Goal: Task Accomplishment & Management: Manage account settings

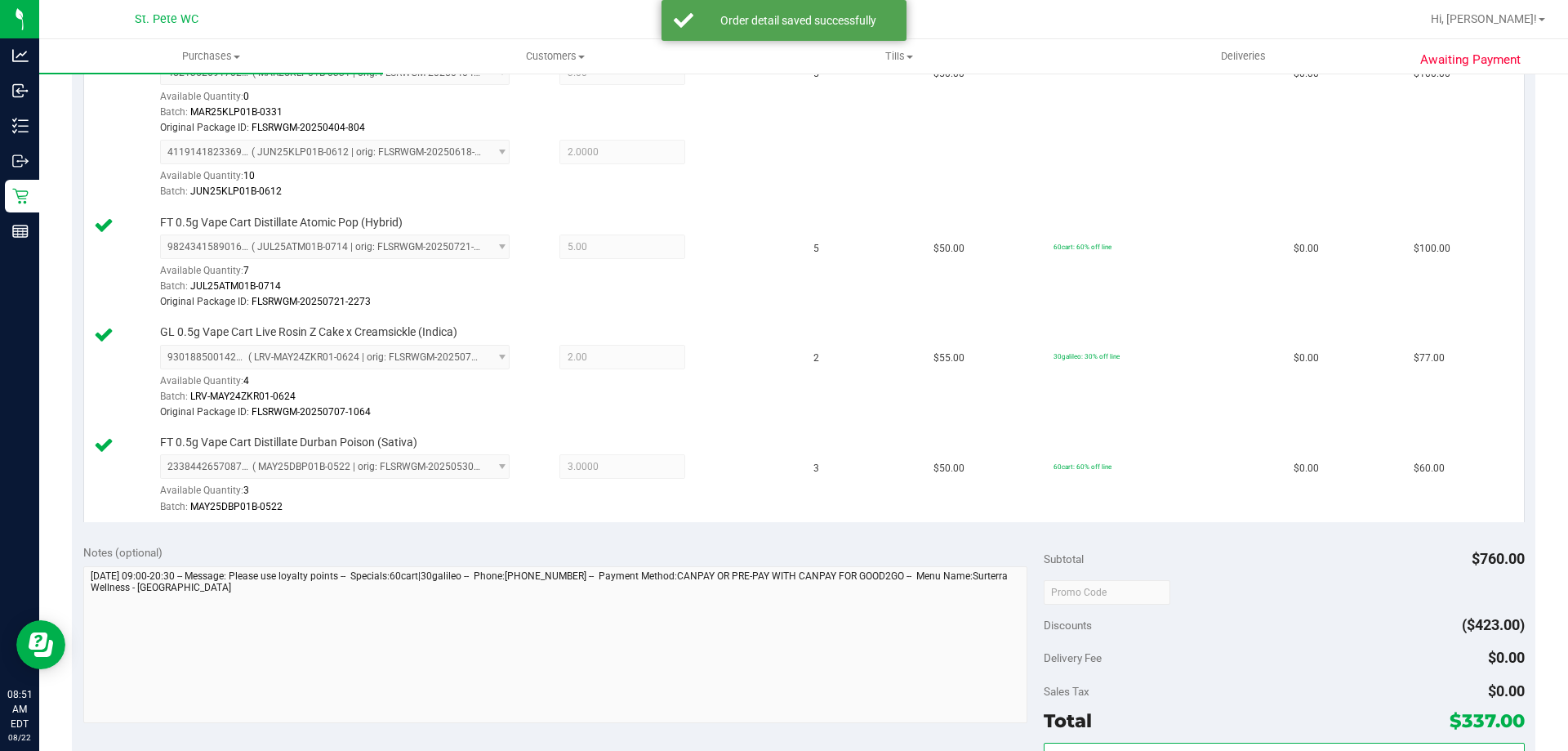
scroll to position [817, 0]
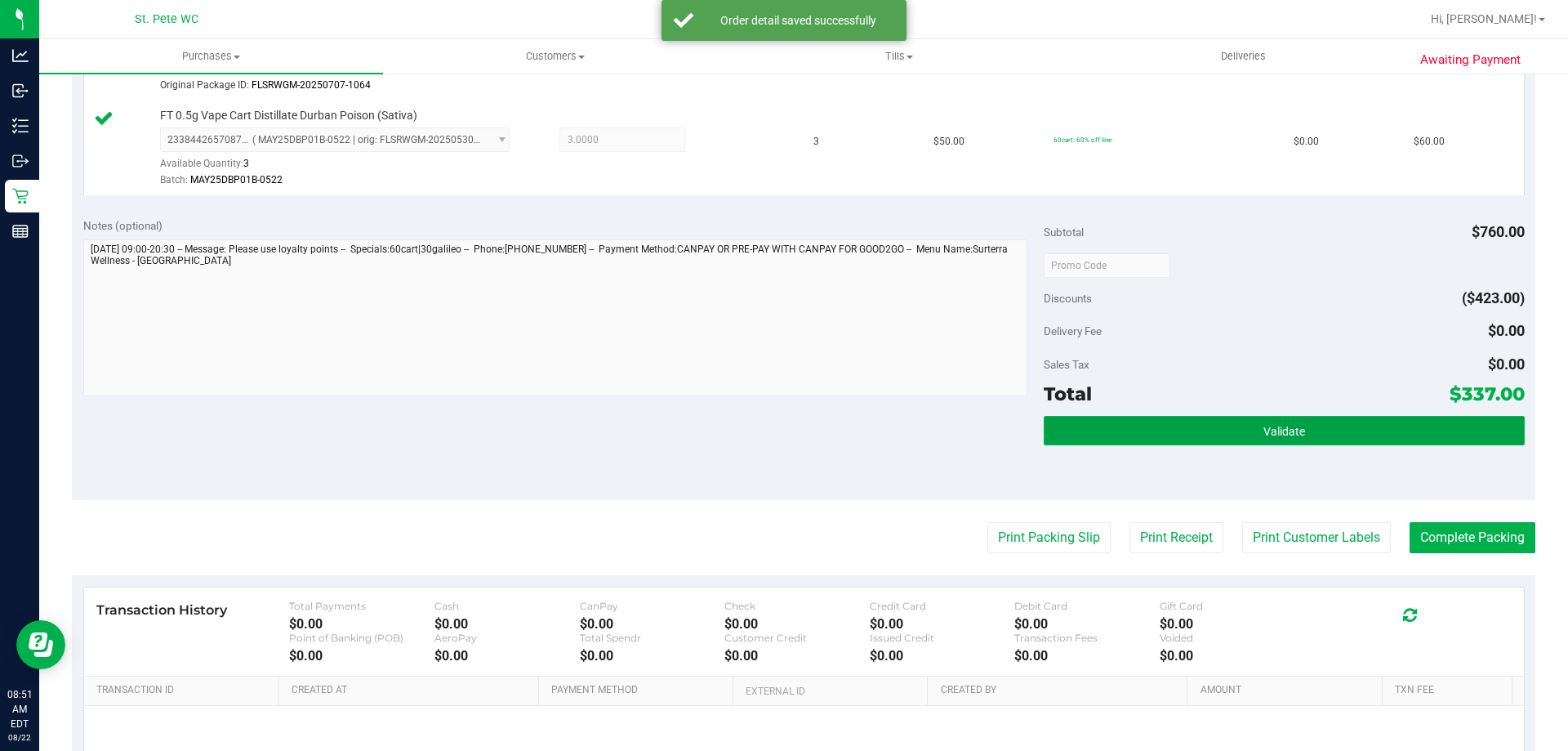
click at [1194, 418] on button "Validate" at bounding box center [1284, 430] width 480 height 29
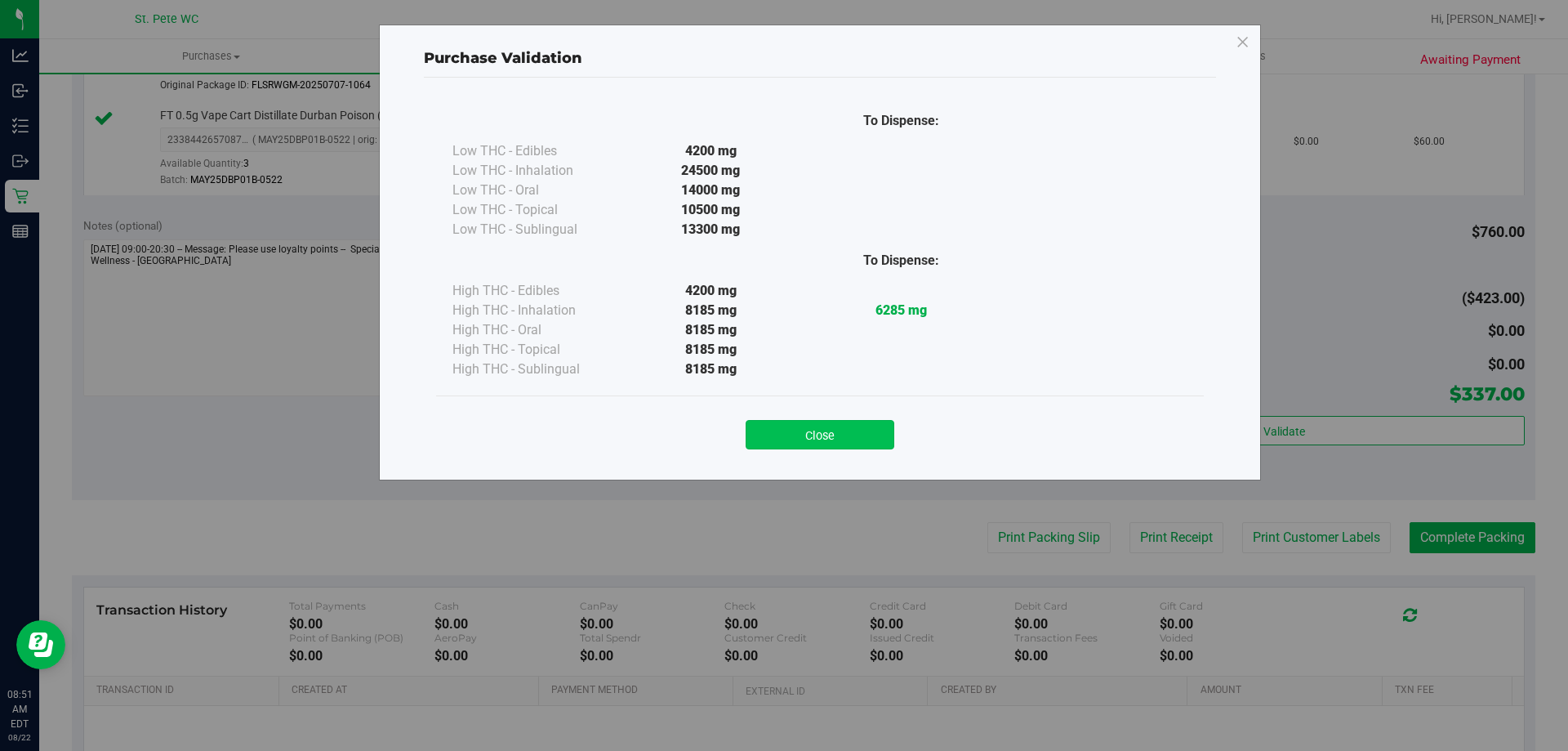
click at [863, 428] on button "Close" at bounding box center [820, 434] width 148 height 29
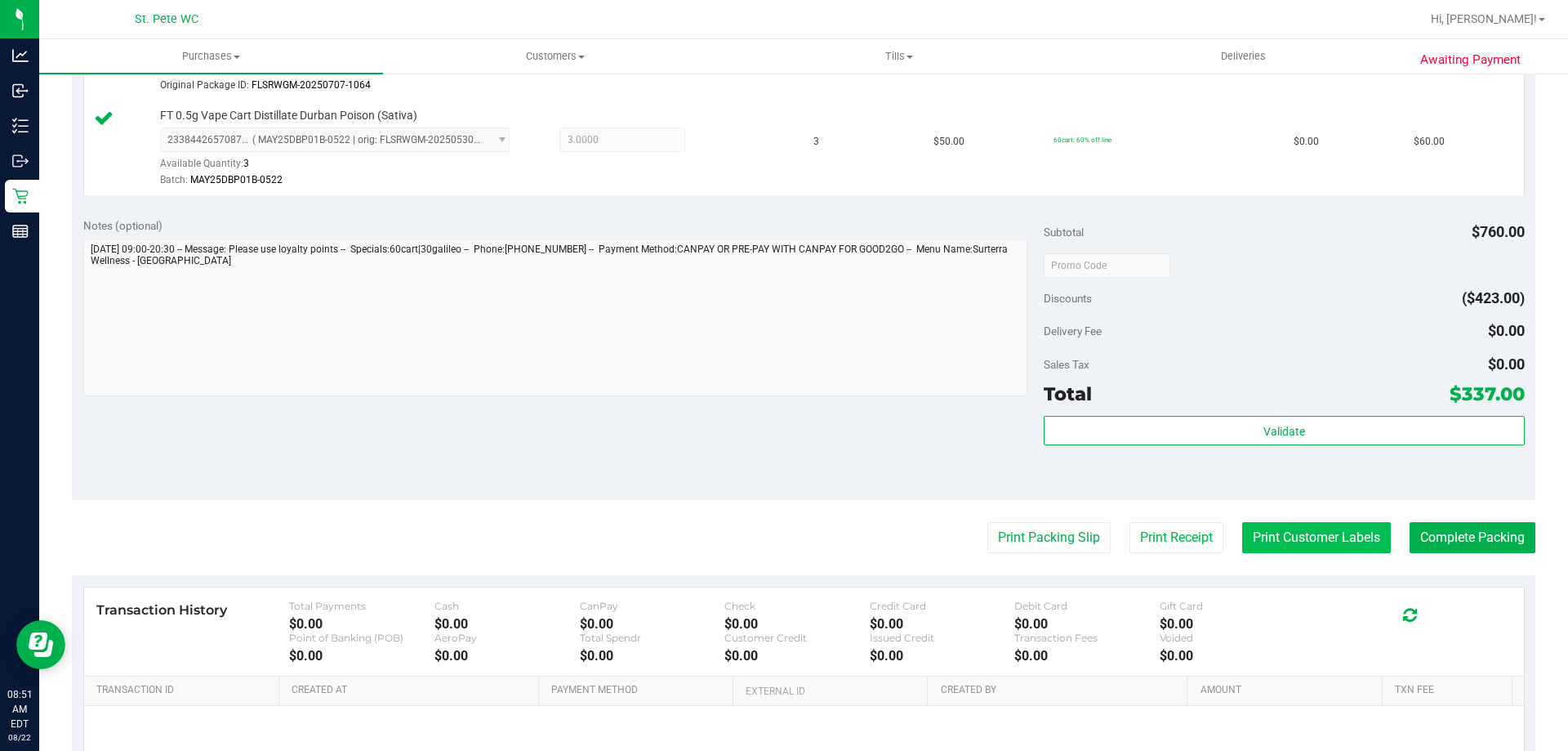
click at [1271, 533] on button "Print Customer Labels" at bounding box center [1316, 537] width 148 height 31
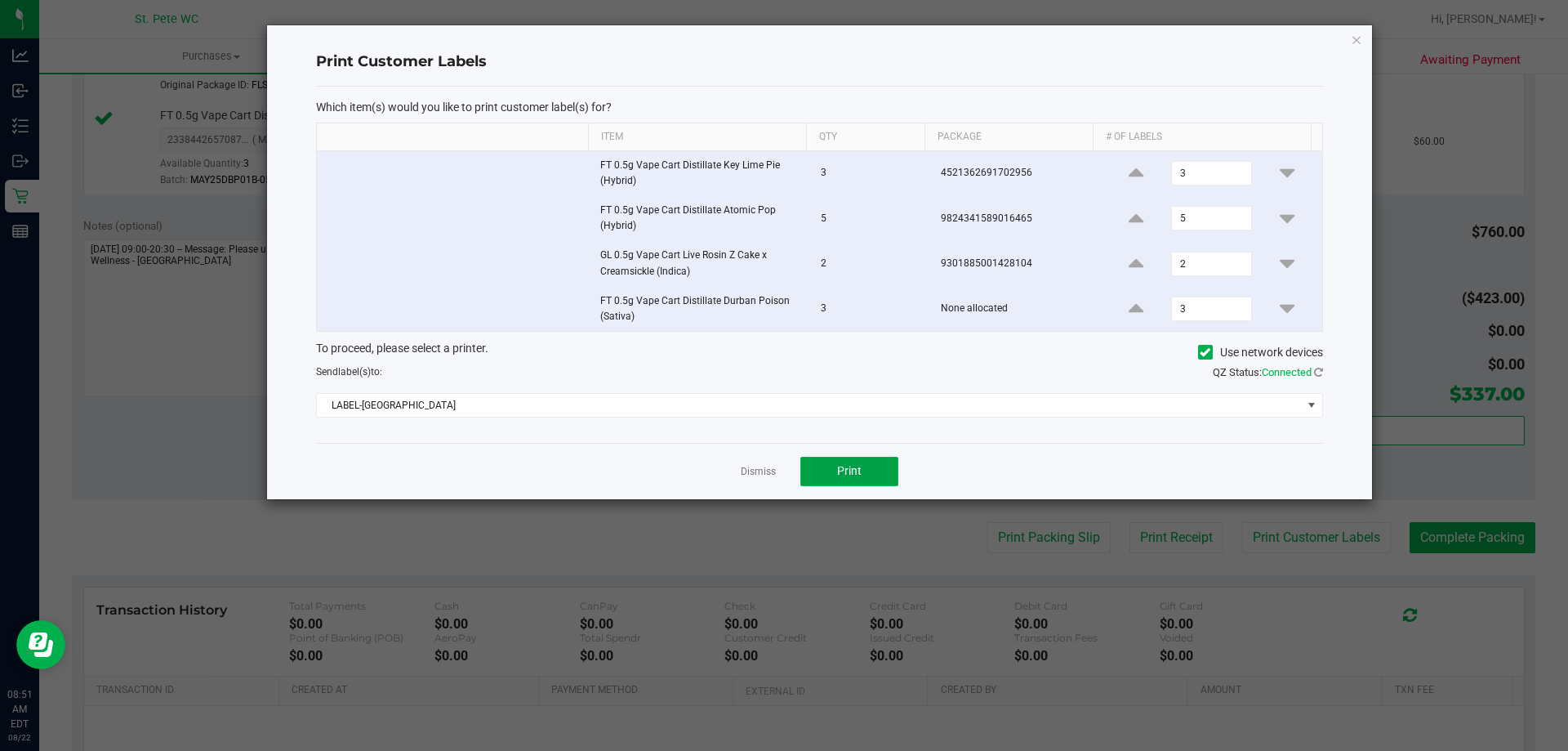
click at [886, 468] on button "Print" at bounding box center [849, 471] width 98 height 29
click at [766, 465] on link "Dismiss" at bounding box center [758, 472] width 35 height 14
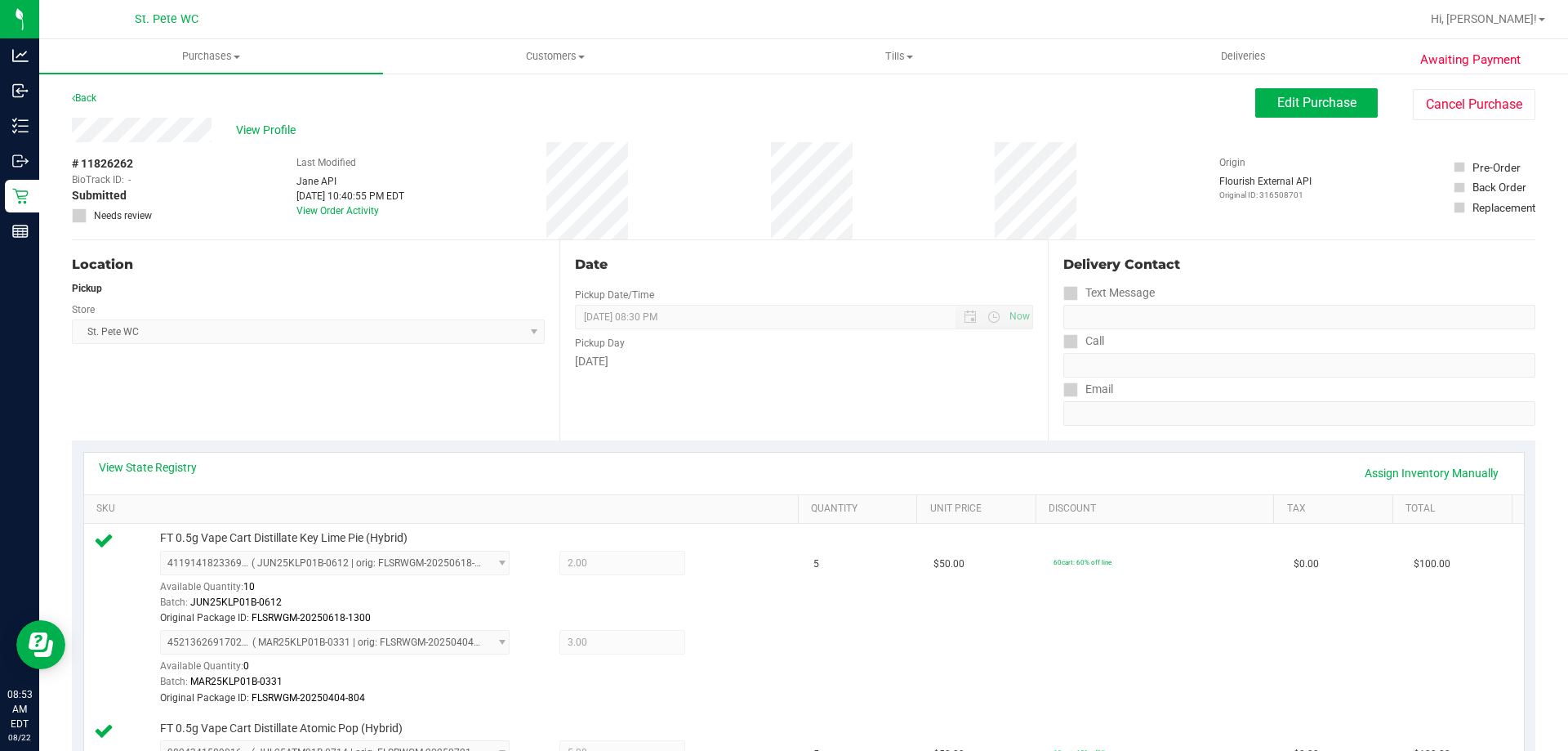
click at [377, 400] on div "Location Pickup Store St. Pete WC Select Store Bonita Springs WC Boynton Beach …" at bounding box center [315, 340] width 487 height 200
click at [1311, 114] on button "Edit Purchase" at bounding box center [1316, 103] width 122 height 29
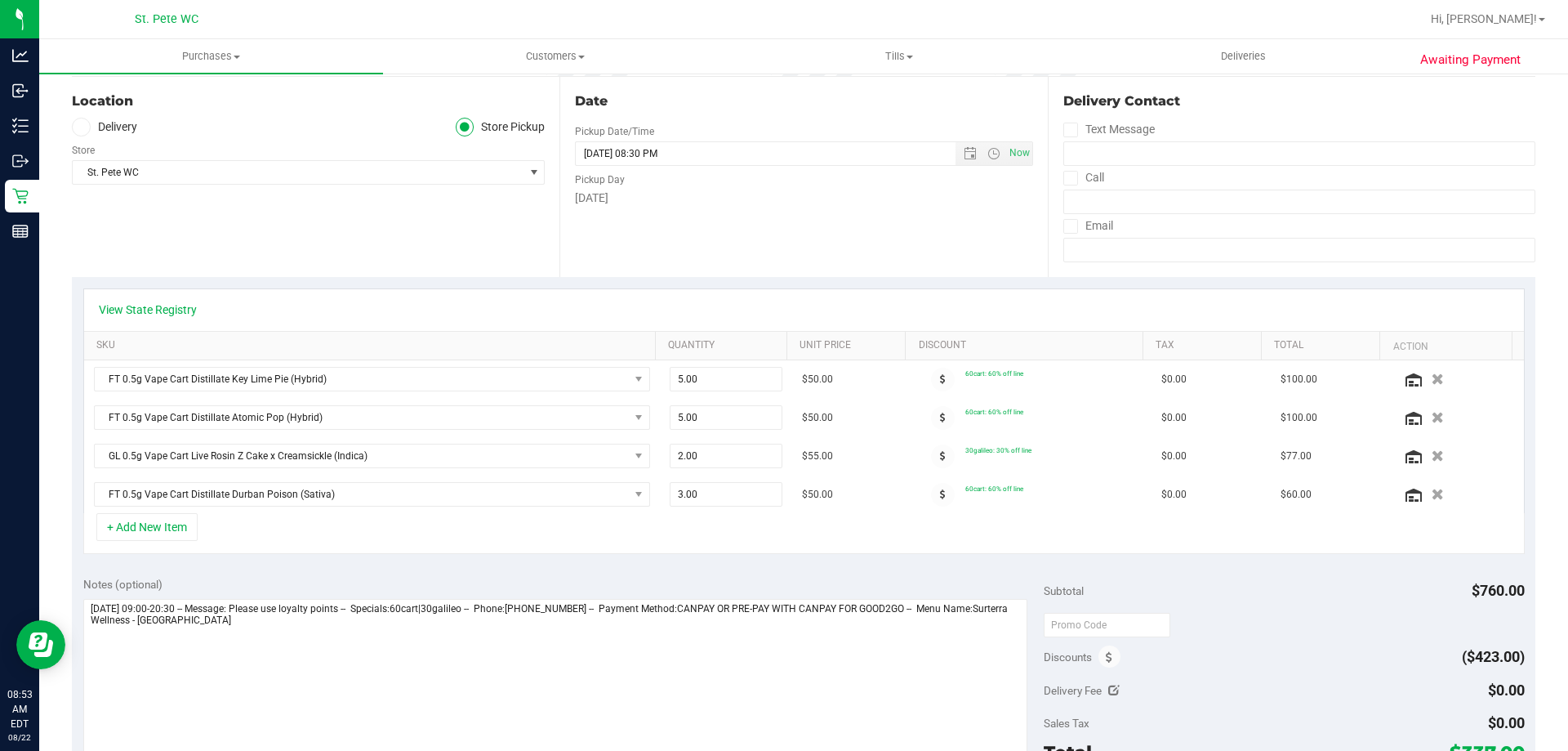
scroll to position [408, 0]
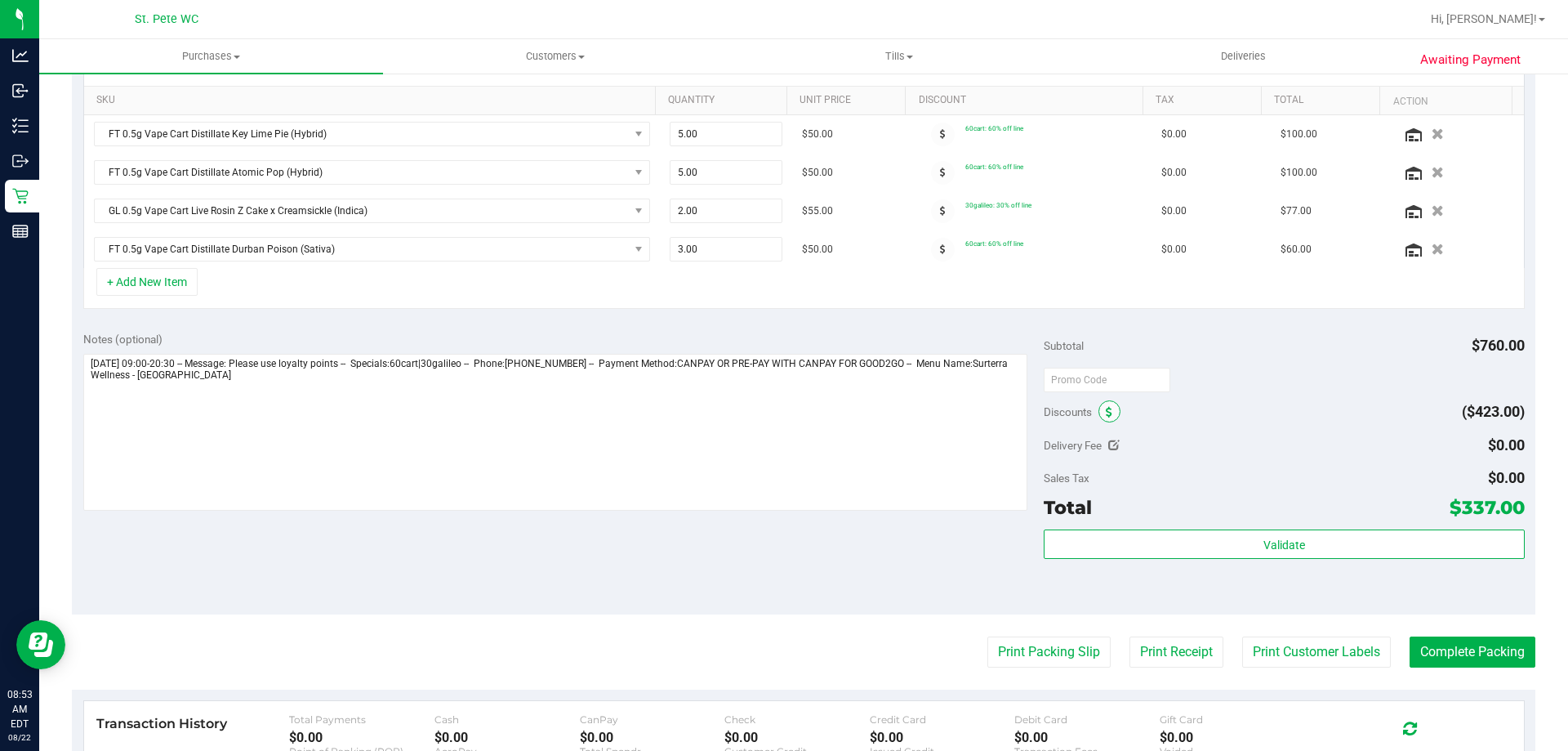
click at [1106, 413] on icon at bounding box center [1109, 413] width 7 height 12
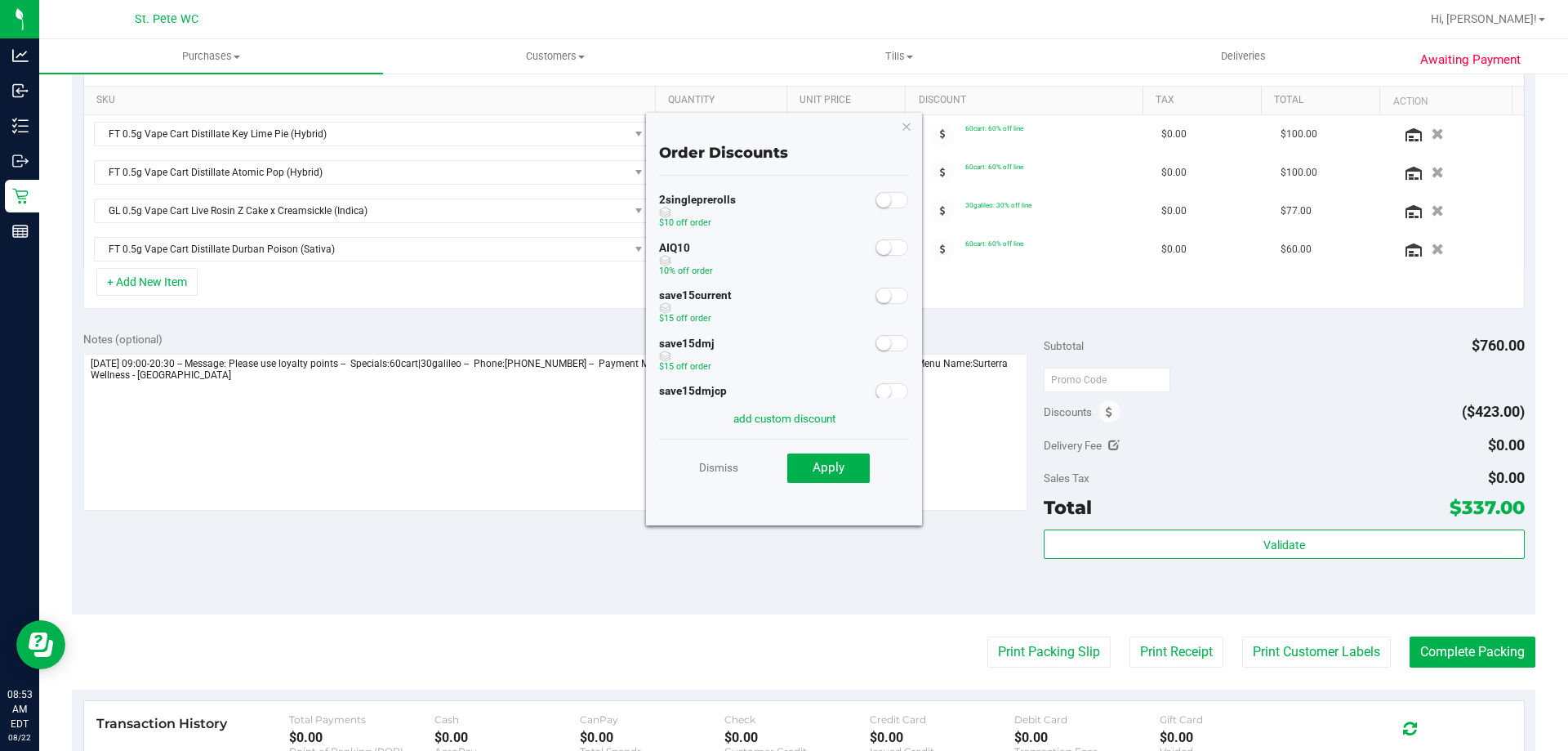
click at [876, 247] on small at bounding box center [884, 248] width 15 height 15
click at [833, 461] on span "Apply" at bounding box center [828, 468] width 32 height 15
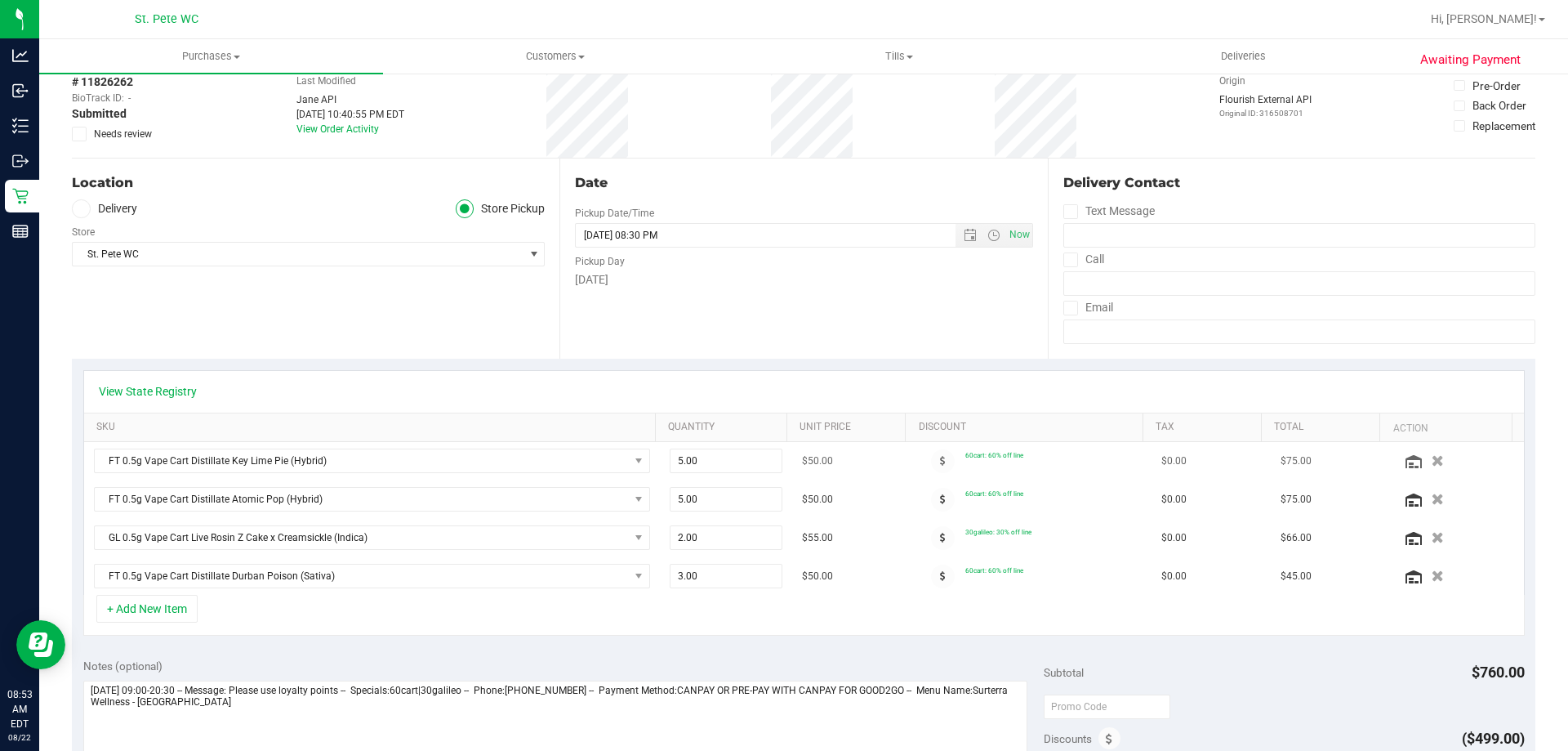
scroll to position [0, 0]
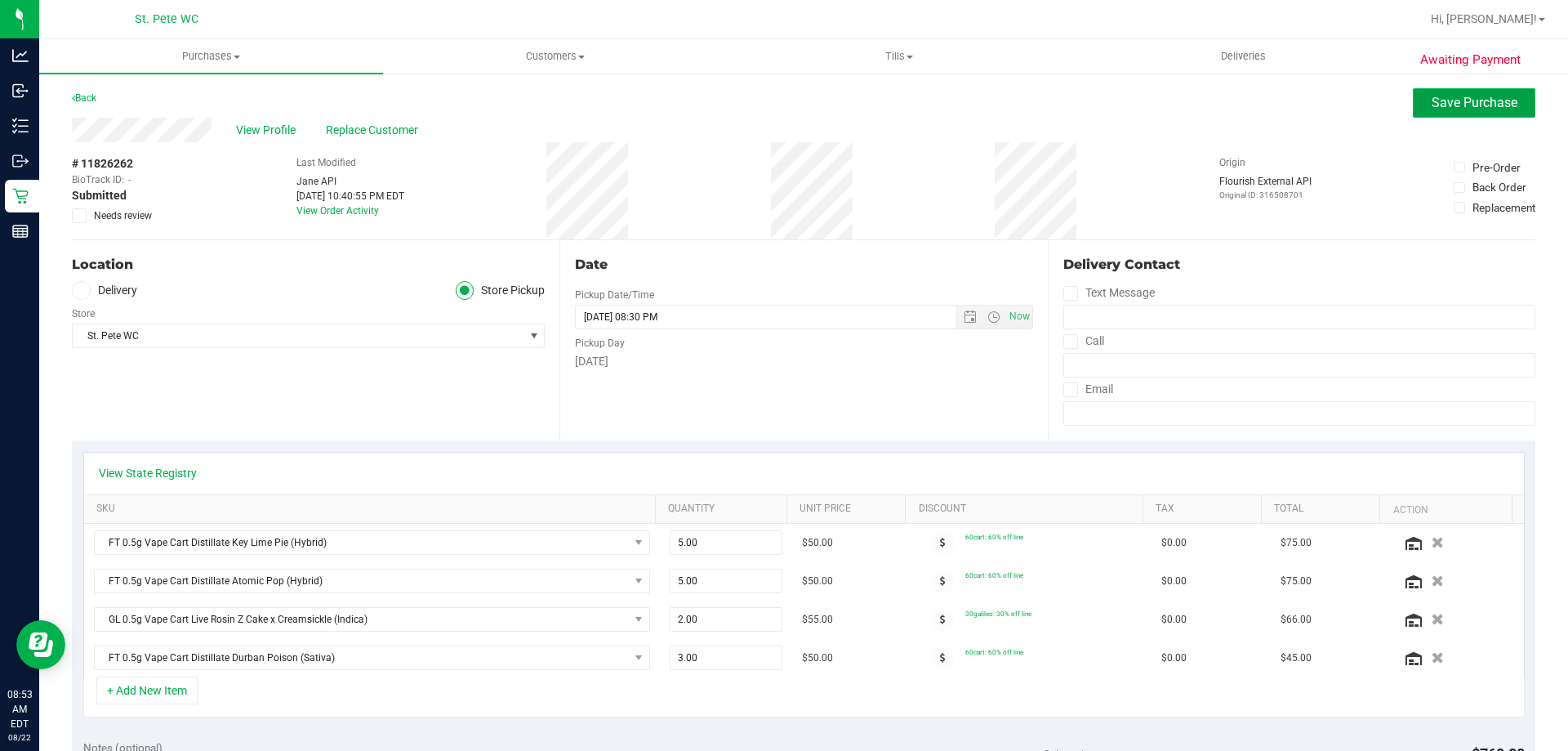
click at [1431, 109] on span "Save Purchase" at bounding box center [1474, 103] width 86 height 16
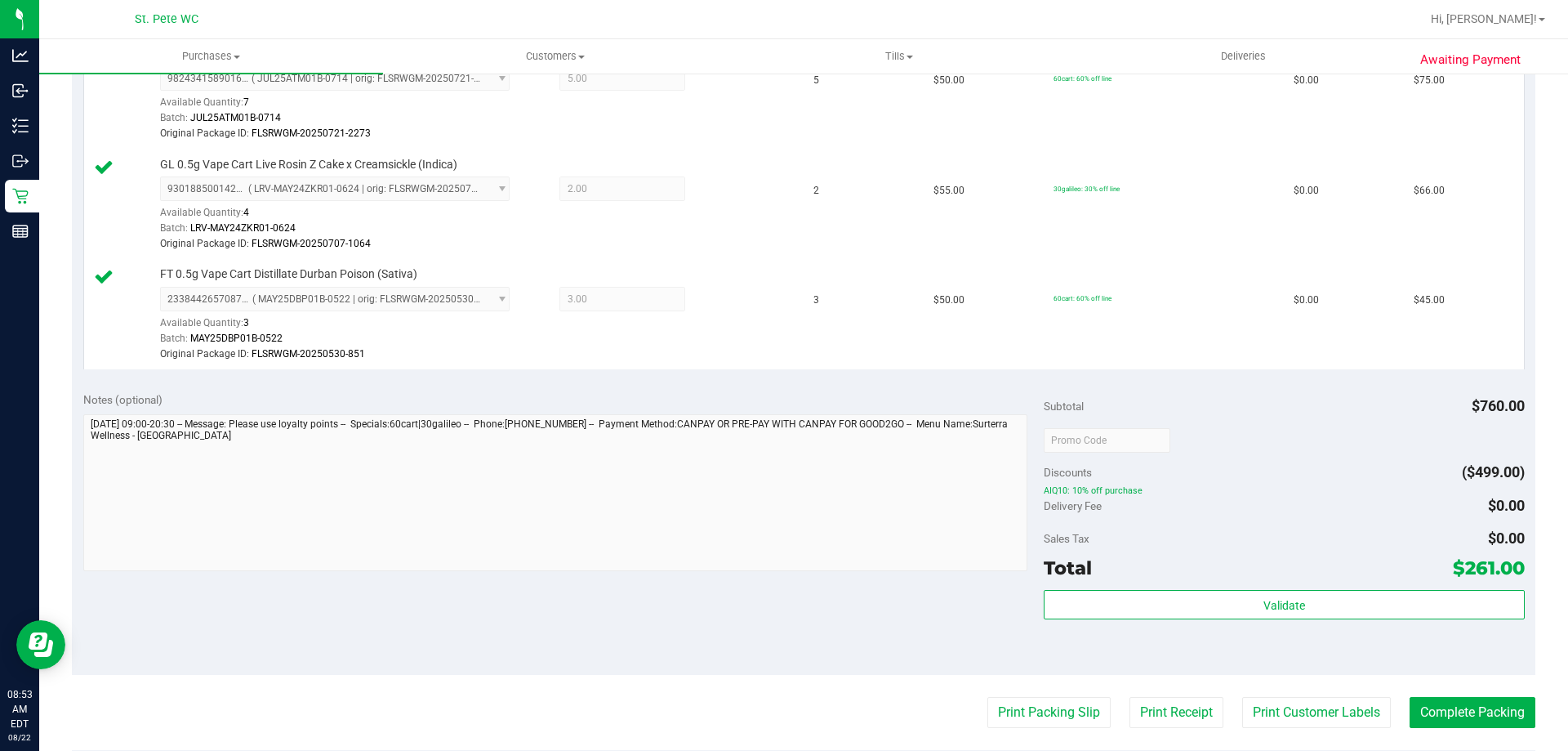
scroll to position [899, 0]
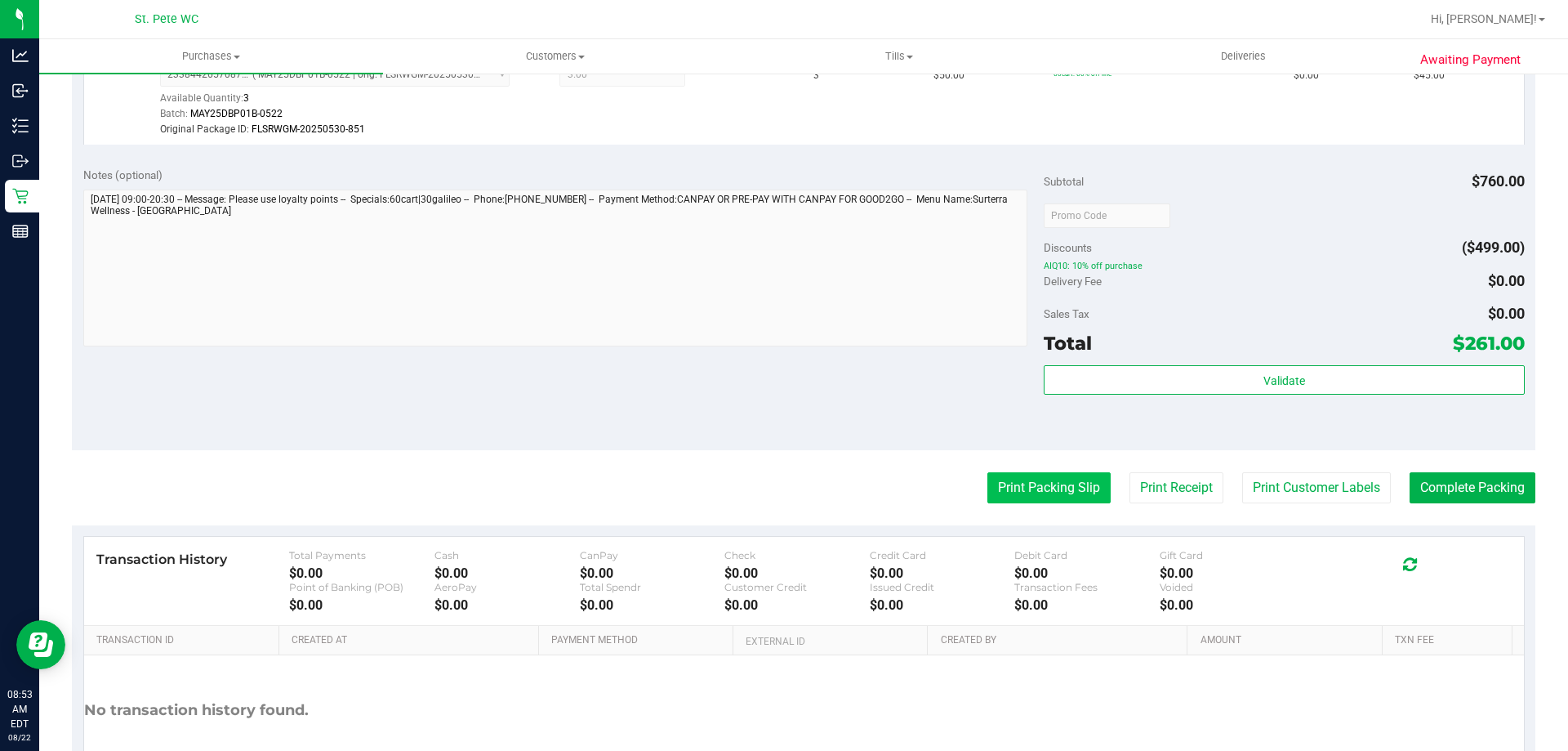
click at [1005, 493] on button "Print Packing Slip" at bounding box center [1049, 487] width 123 height 31
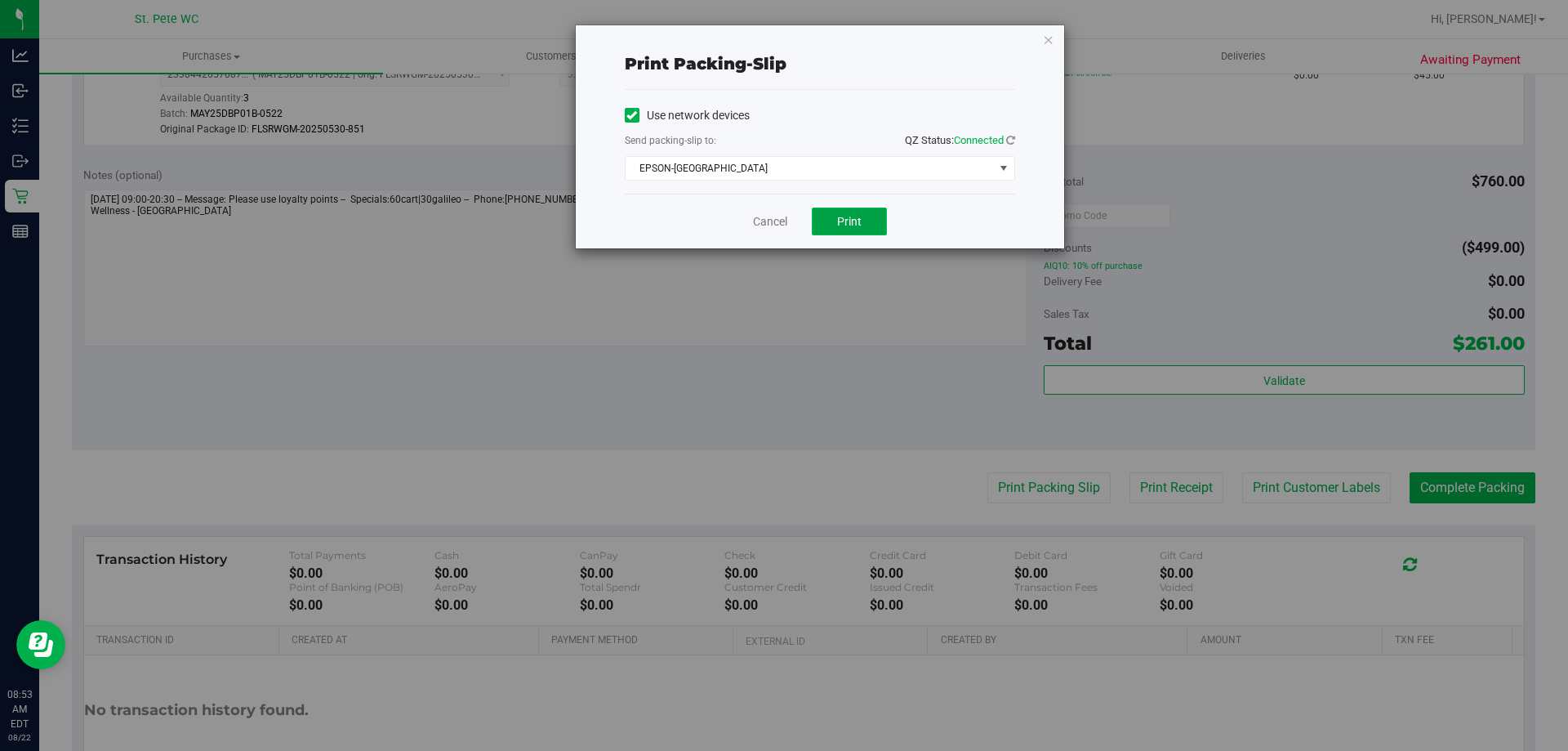
click at [849, 223] on span "Print" at bounding box center [849, 222] width 24 height 13
click at [769, 229] on link "Cancel" at bounding box center [770, 222] width 34 height 18
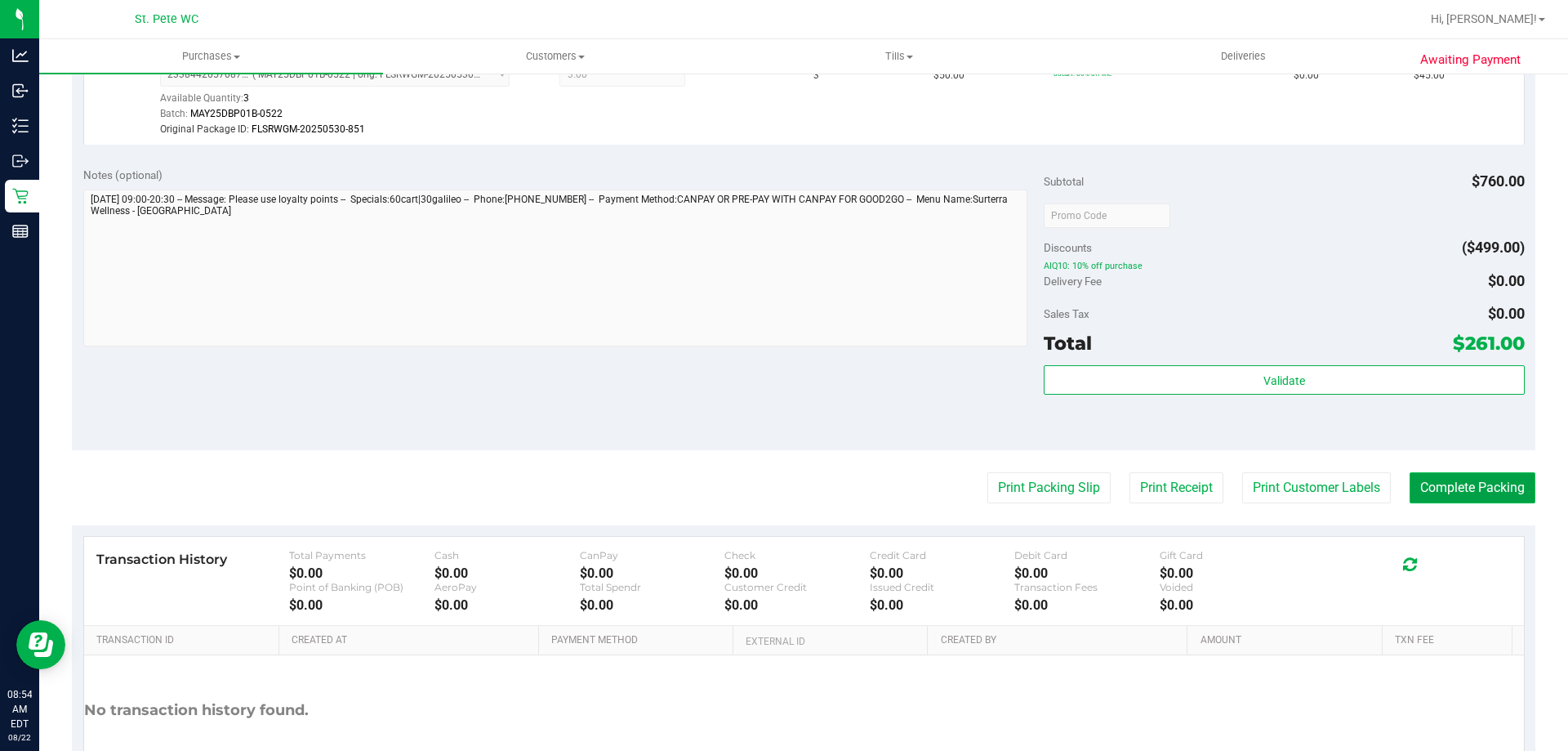
click at [1465, 494] on button "Complete Packing" at bounding box center [1472, 487] width 126 height 31
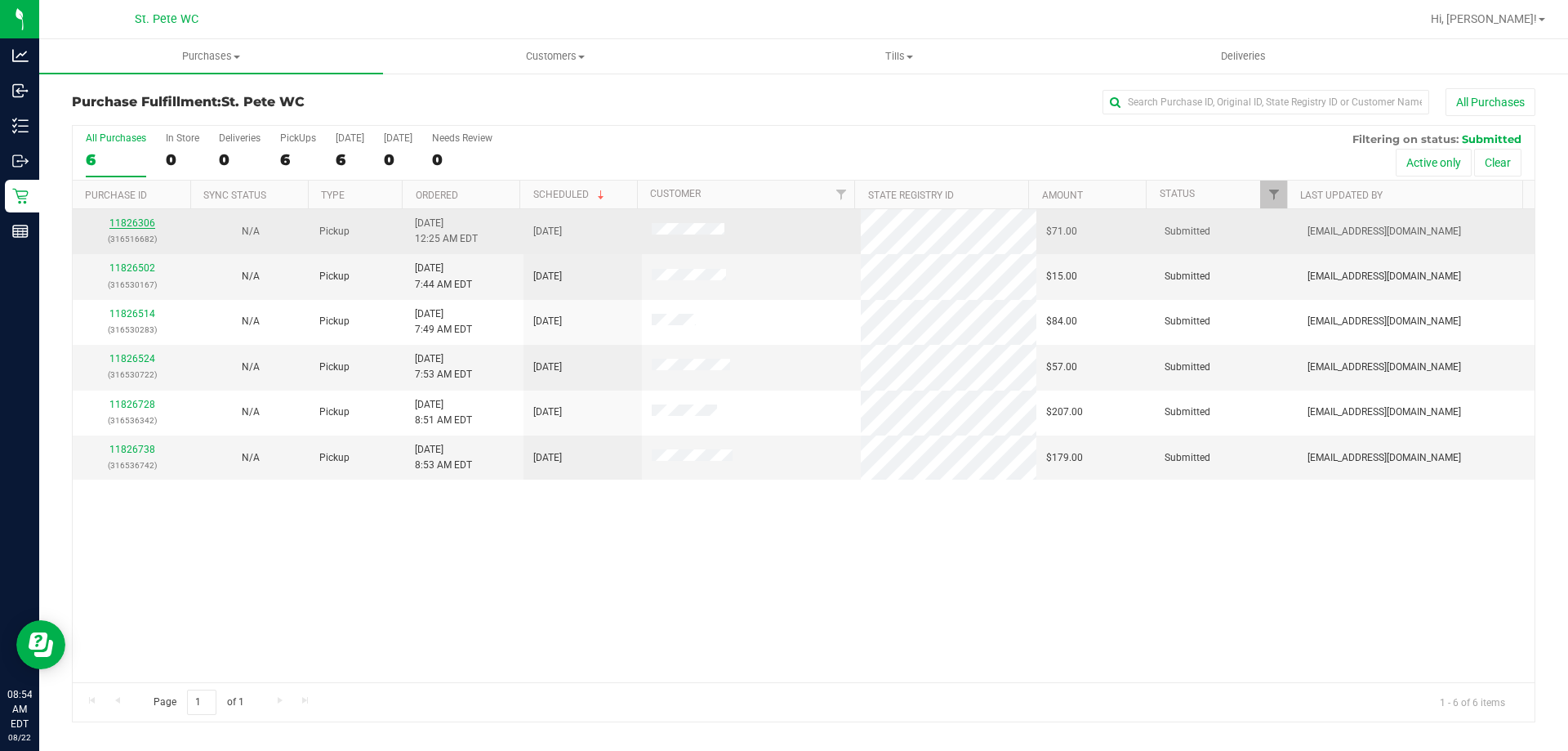
click at [135, 222] on link "11826306" at bounding box center [132, 223] width 46 height 12
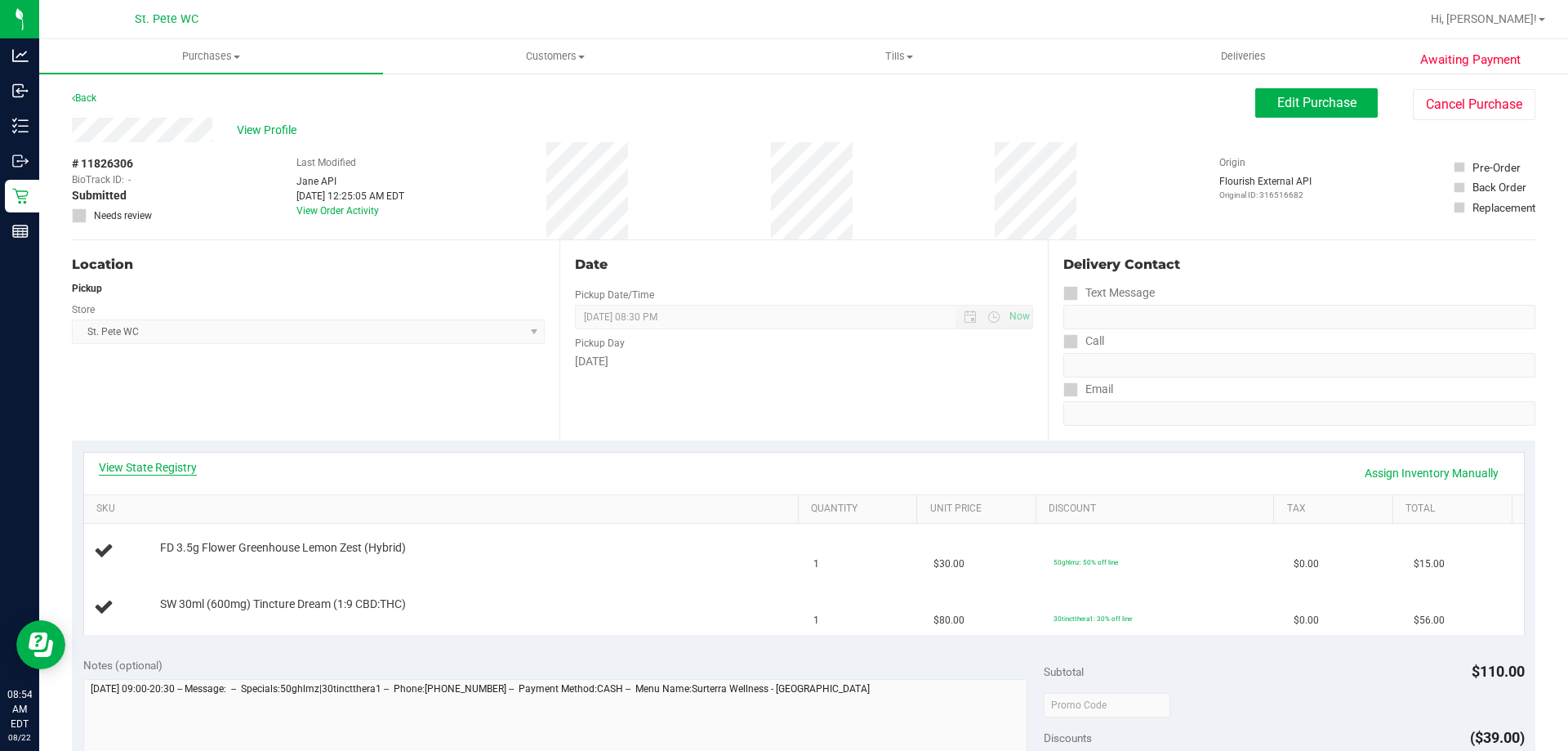
click at [182, 463] on link "View State Registry" at bounding box center [148, 468] width 98 height 17
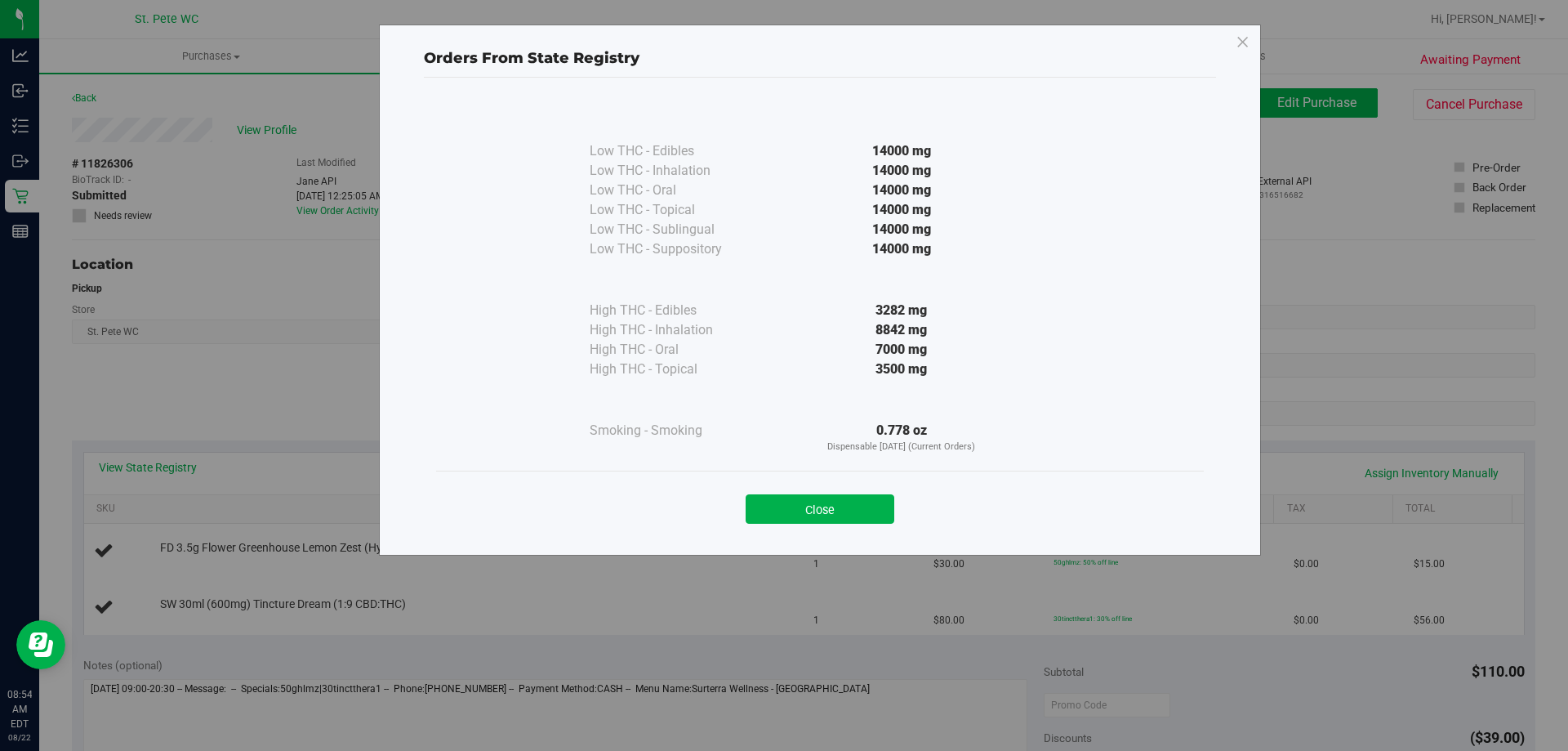
click at [840, 488] on div "Close" at bounding box center [820, 503] width 743 height 41
click at [841, 502] on button "Close" at bounding box center [820, 508] width 148 height 29
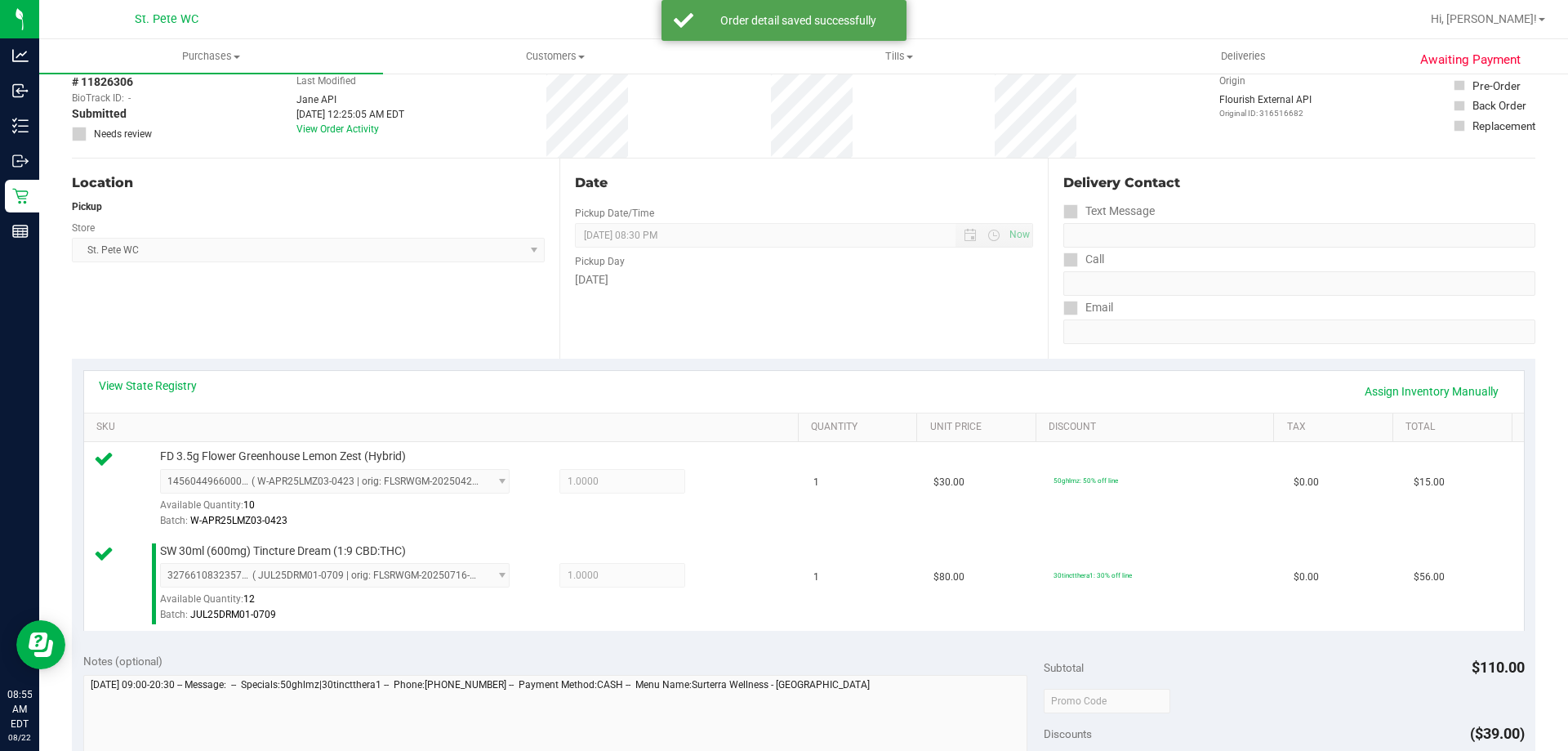
scroll to position [327, 0]
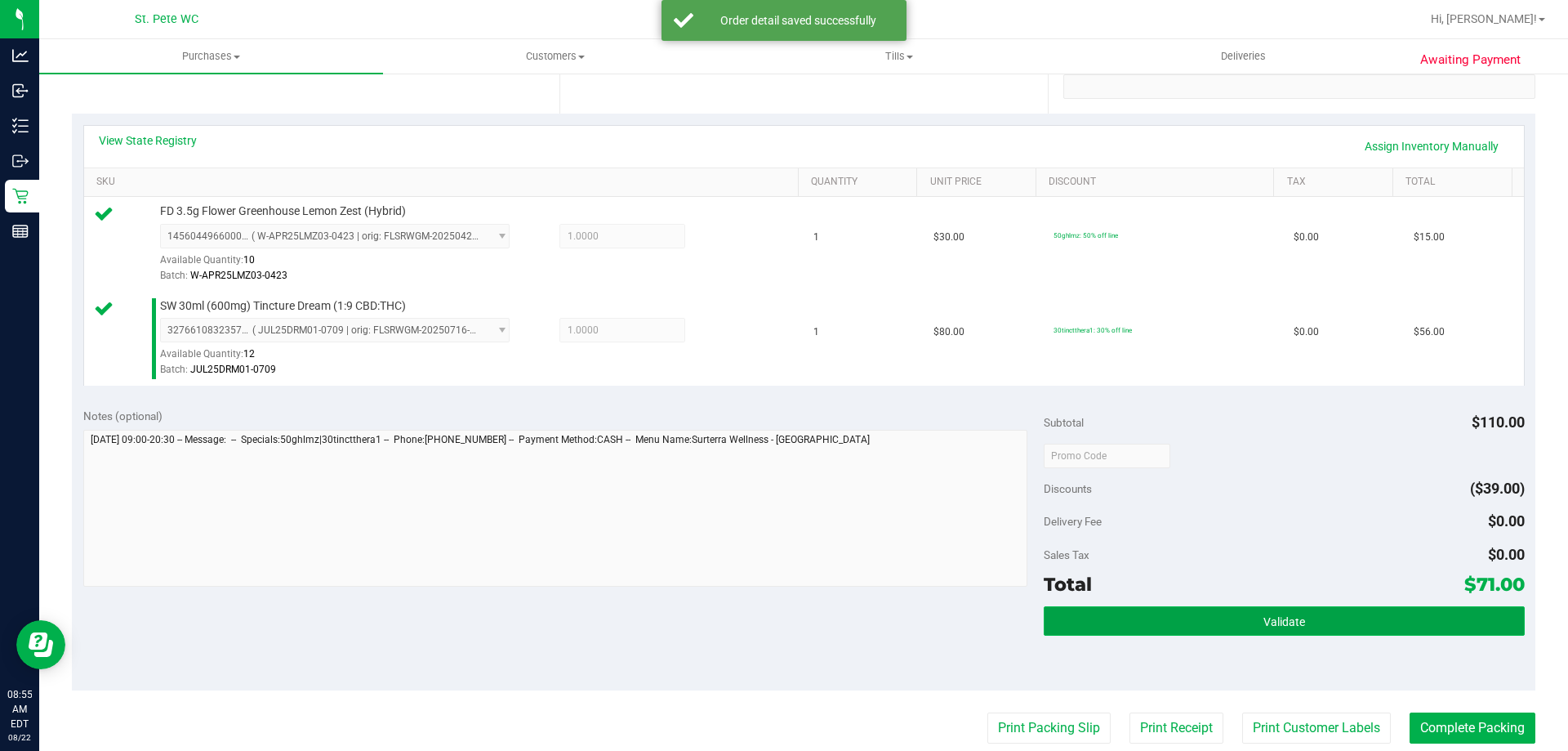
click at [1291, 625] on span "Validate" at bounding box center [1284, 622] width 42 height 13
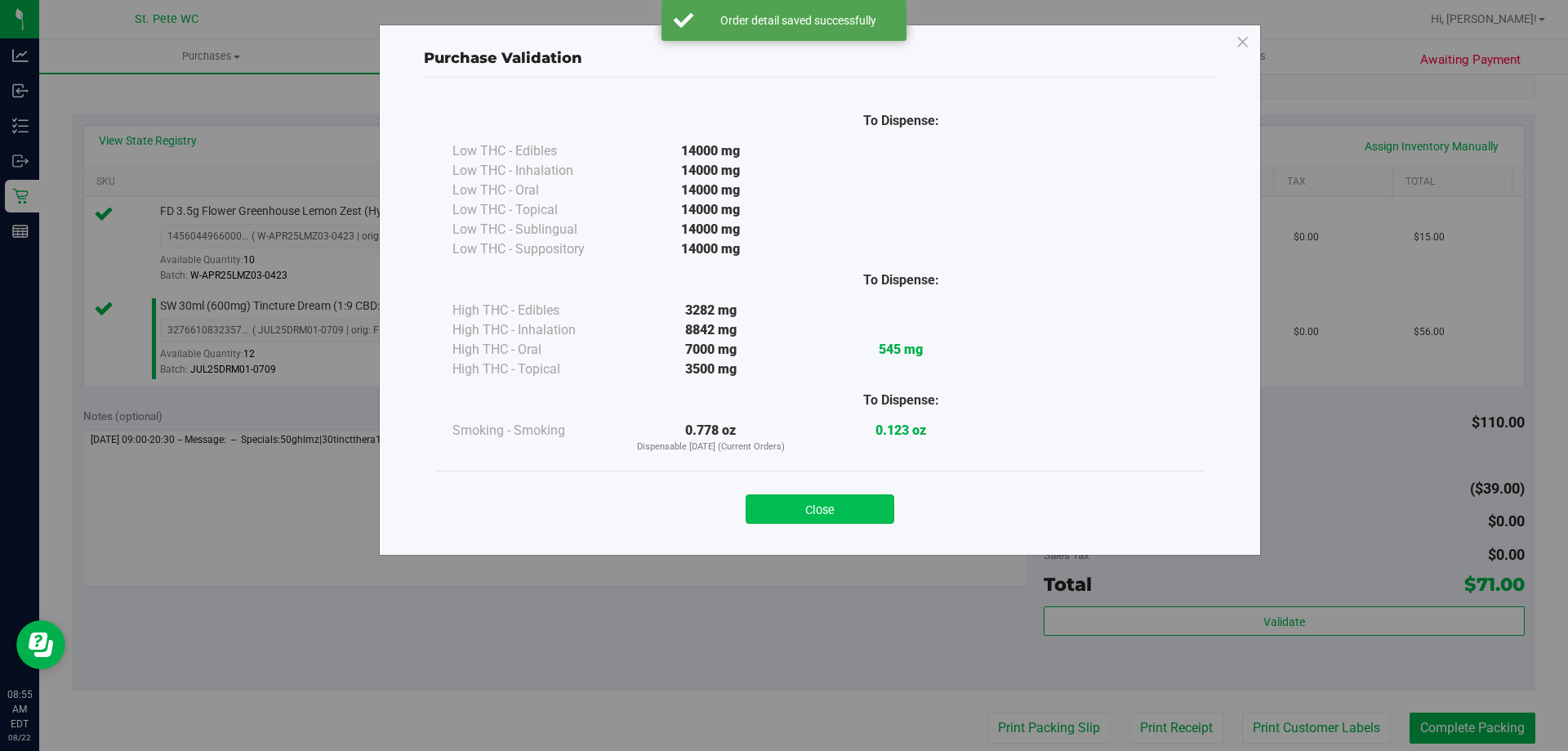
click at [815, 503] on button "Close" at bounding box center [820, 508] width 148 height 29
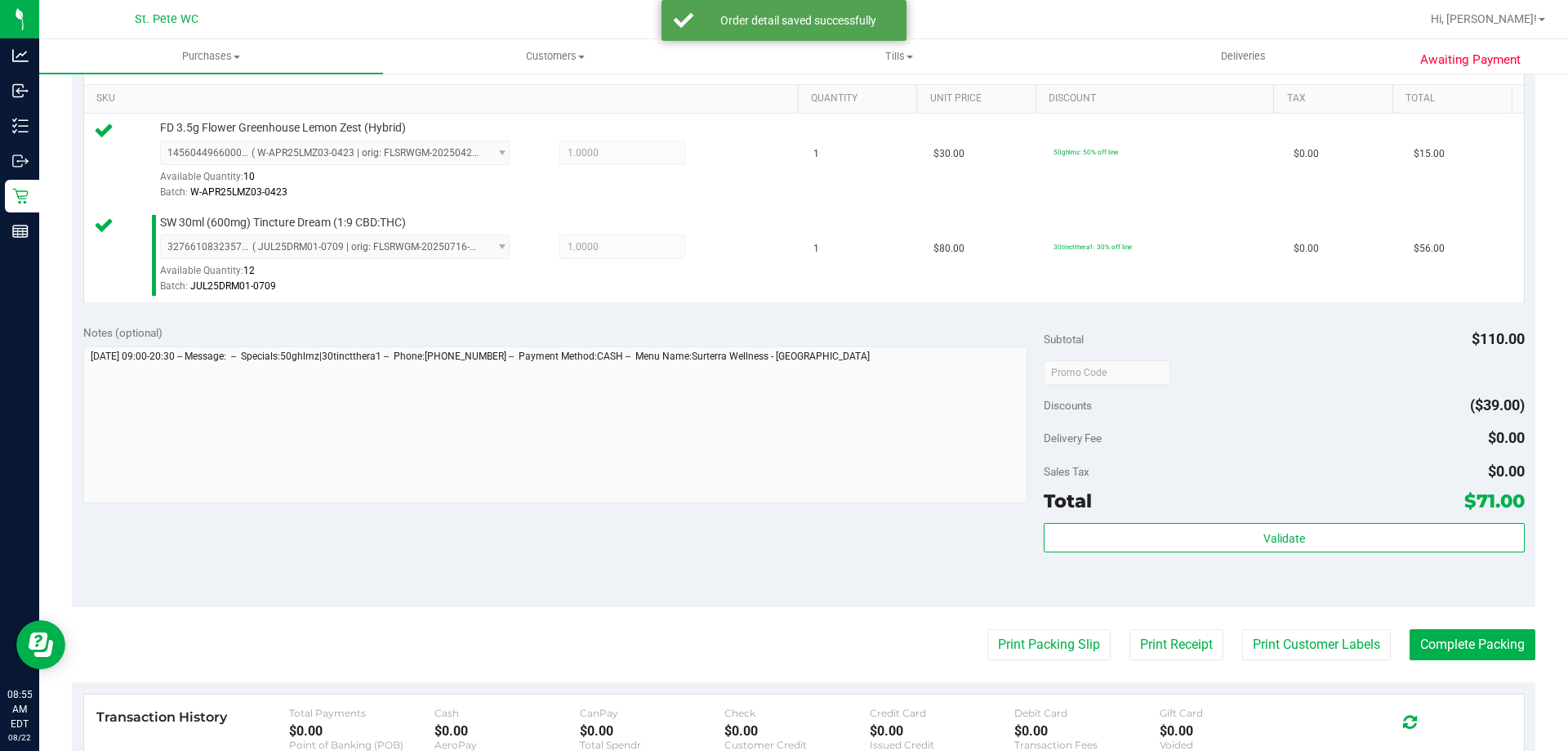
scroll to position [490, 0]
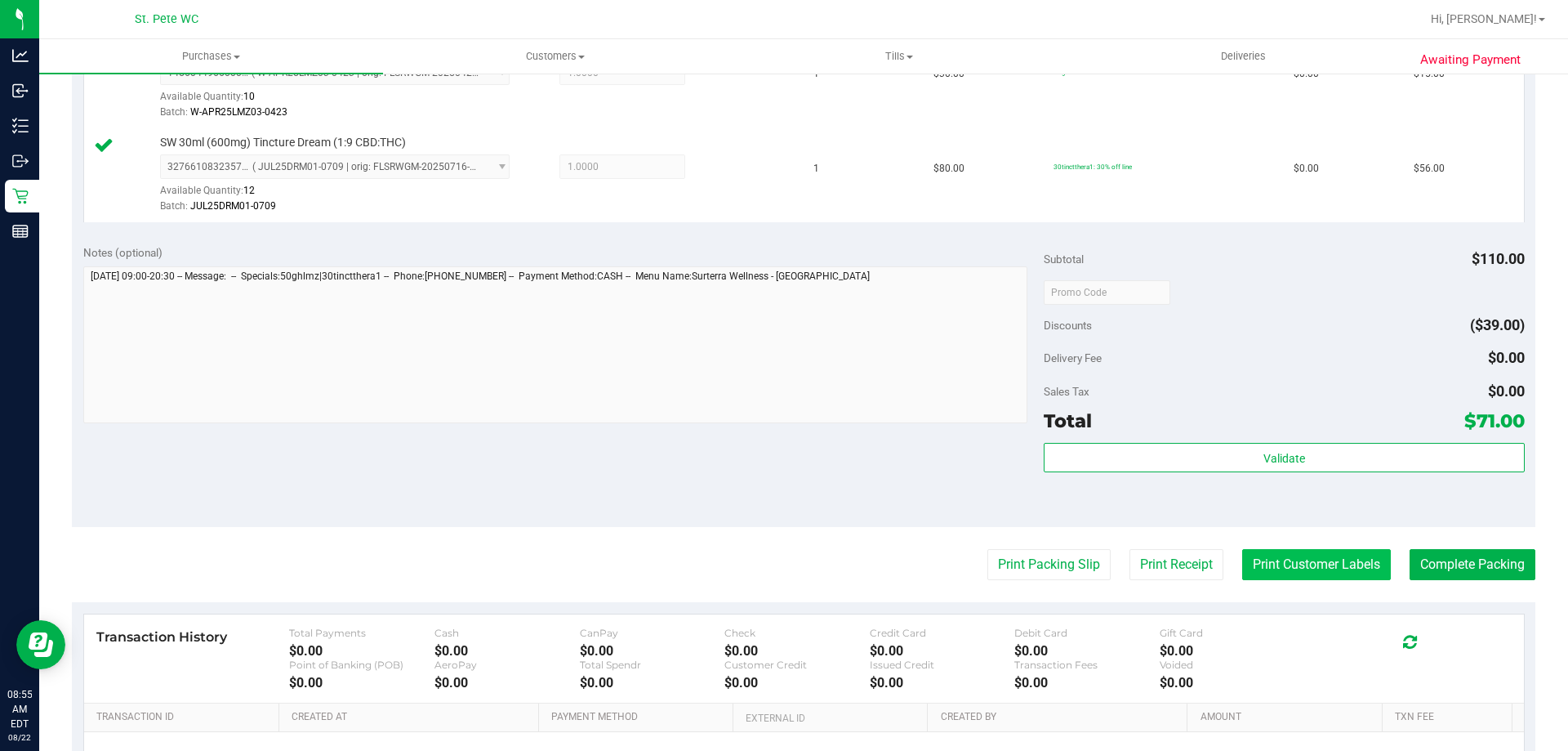
click at [1303, 563] on button "Print Customer Labels" at bounding box center [1316, 564] width 148 height 31
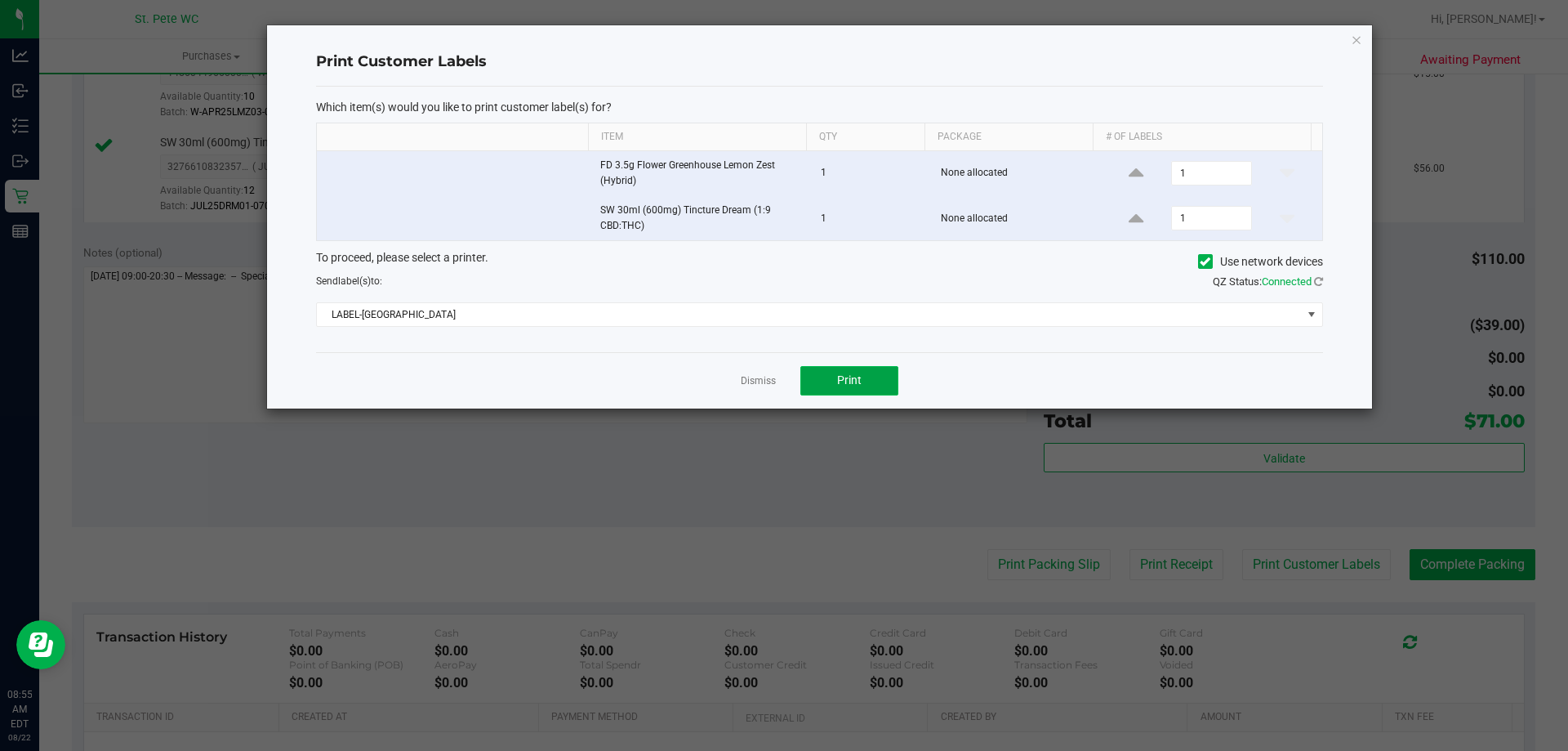
click at [875, 372] on button "Print" at bounding box center [849, 380] width 98 height 29
click at [763, 380] on link "Dismiss" at bounding box center [758, 381] width 35 height 14
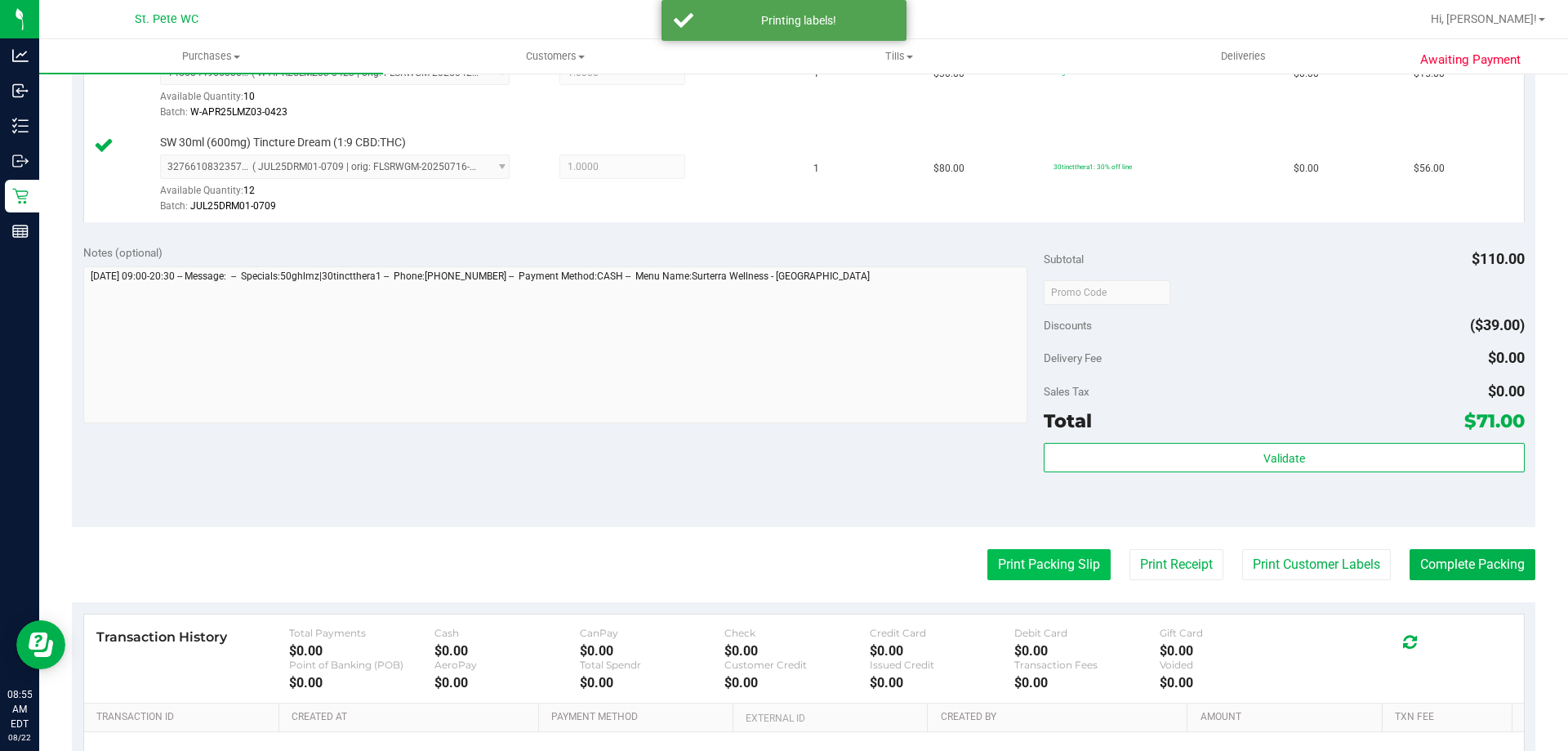
click at [990, 561] on button "Print Packing Slip" at bounding box center [1049, 564] width 123 height 31
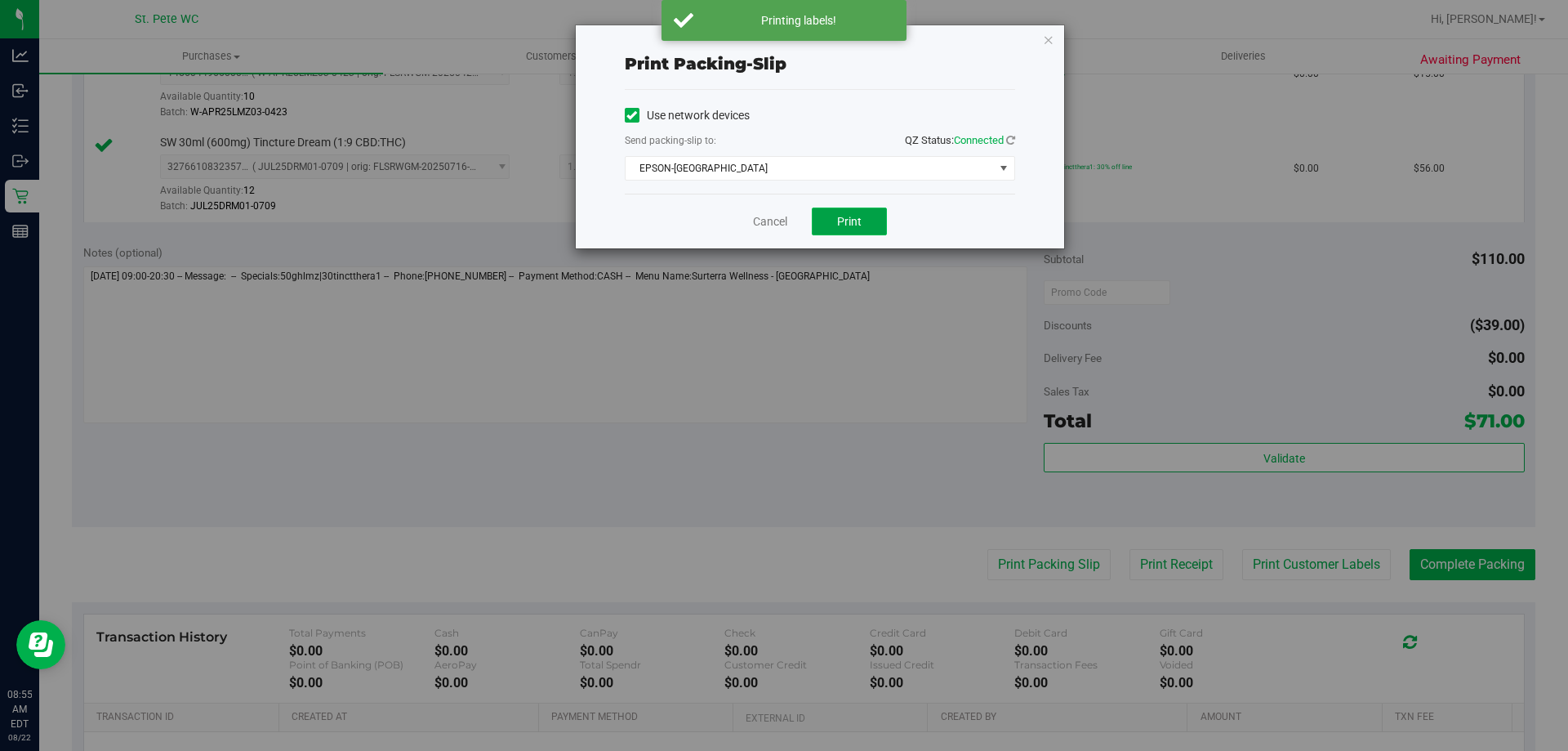
click at [846, 215] on span "Print" at bounding box center [849, 222] width 24 height 13
click at [757, 223] on link "Cancel" at bounding box center [770, 222] width 34 height 18
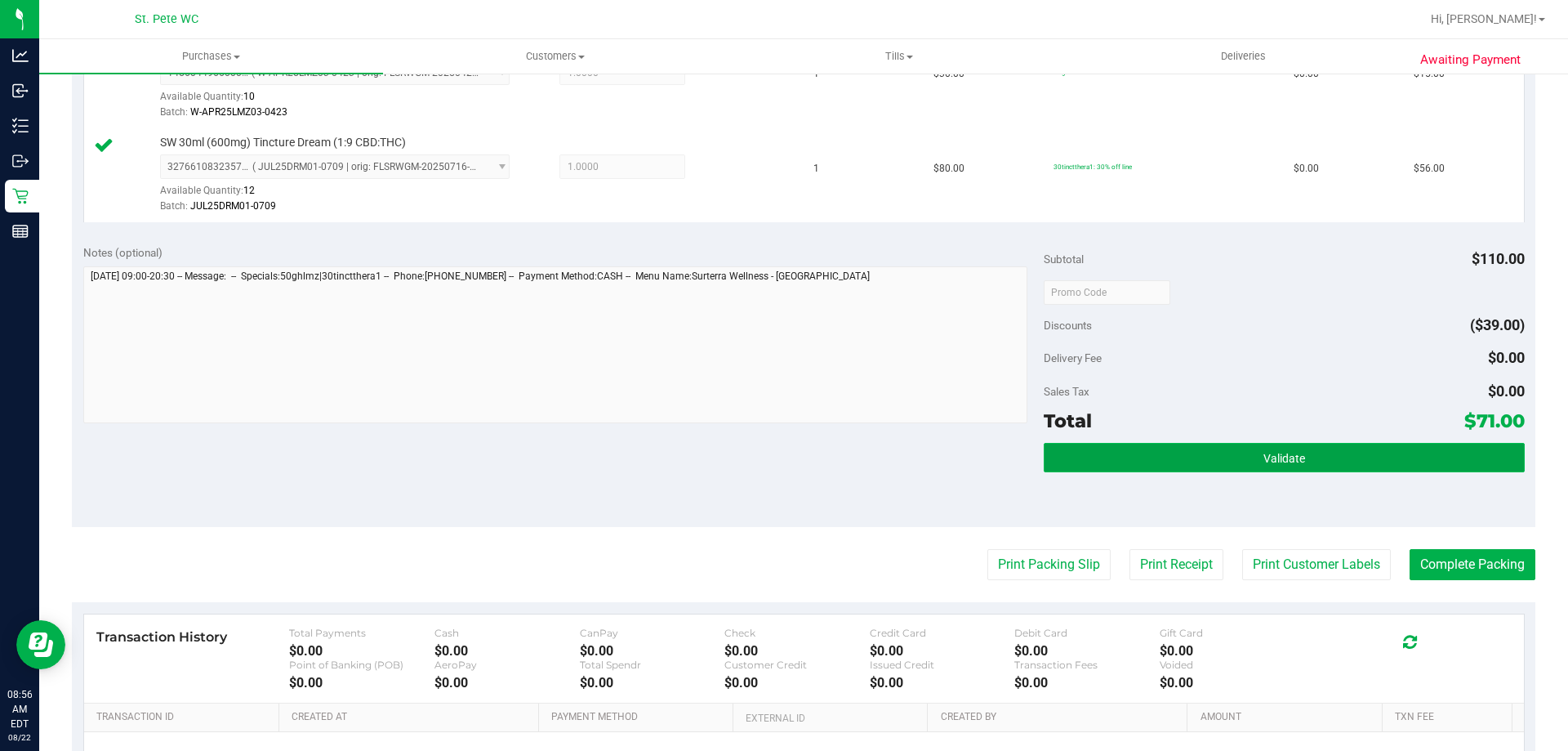
click at [1366, 446] on button "Validate" at bounding box center [1284, 457] width 480 height 29
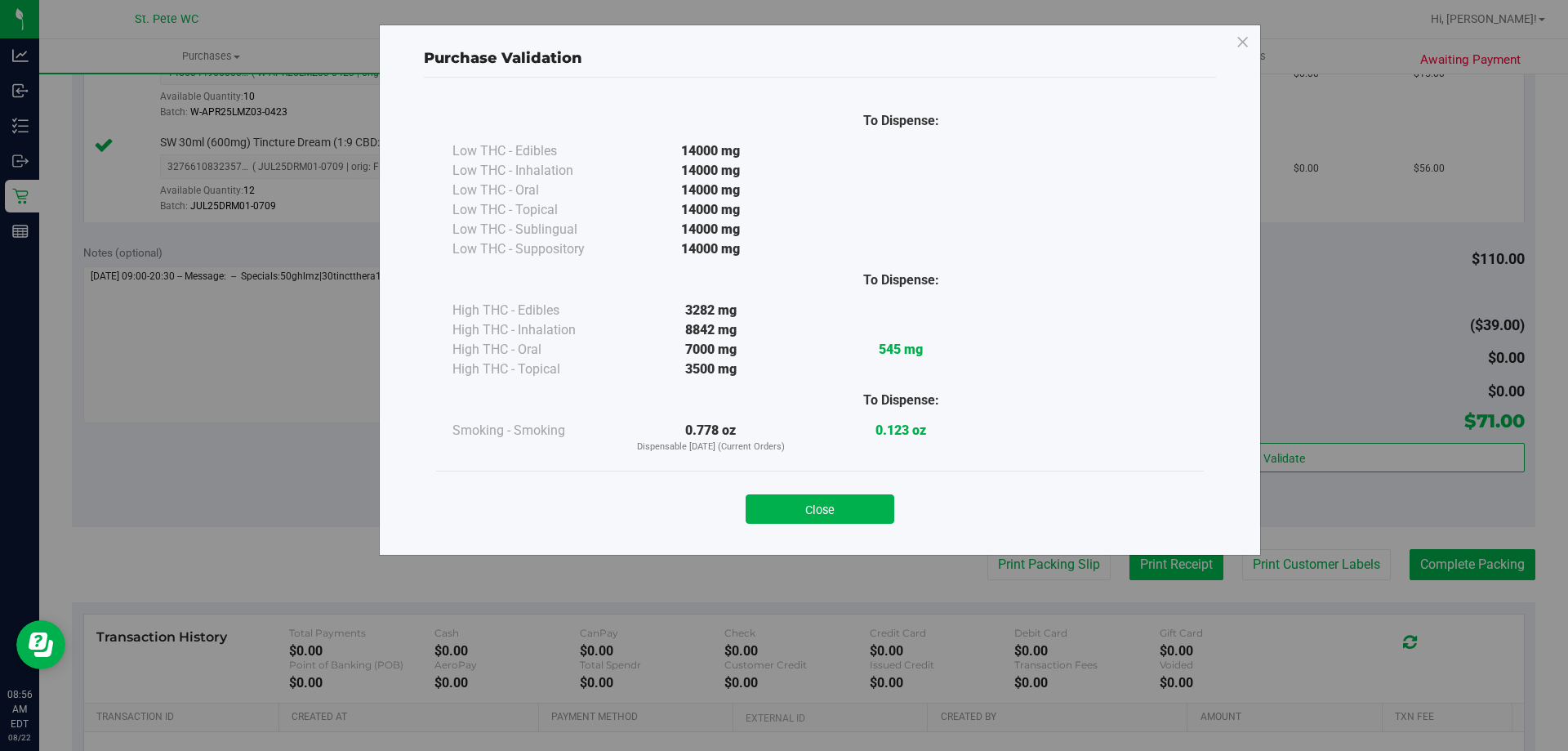
drag, startPoint x: 779, startPoint y: 502, endPoint x: 1144, endPoint y: 550, distance: 368.1
click at [779, 501] on button "Close" at bounding box center [820, 508] width 148 height 29
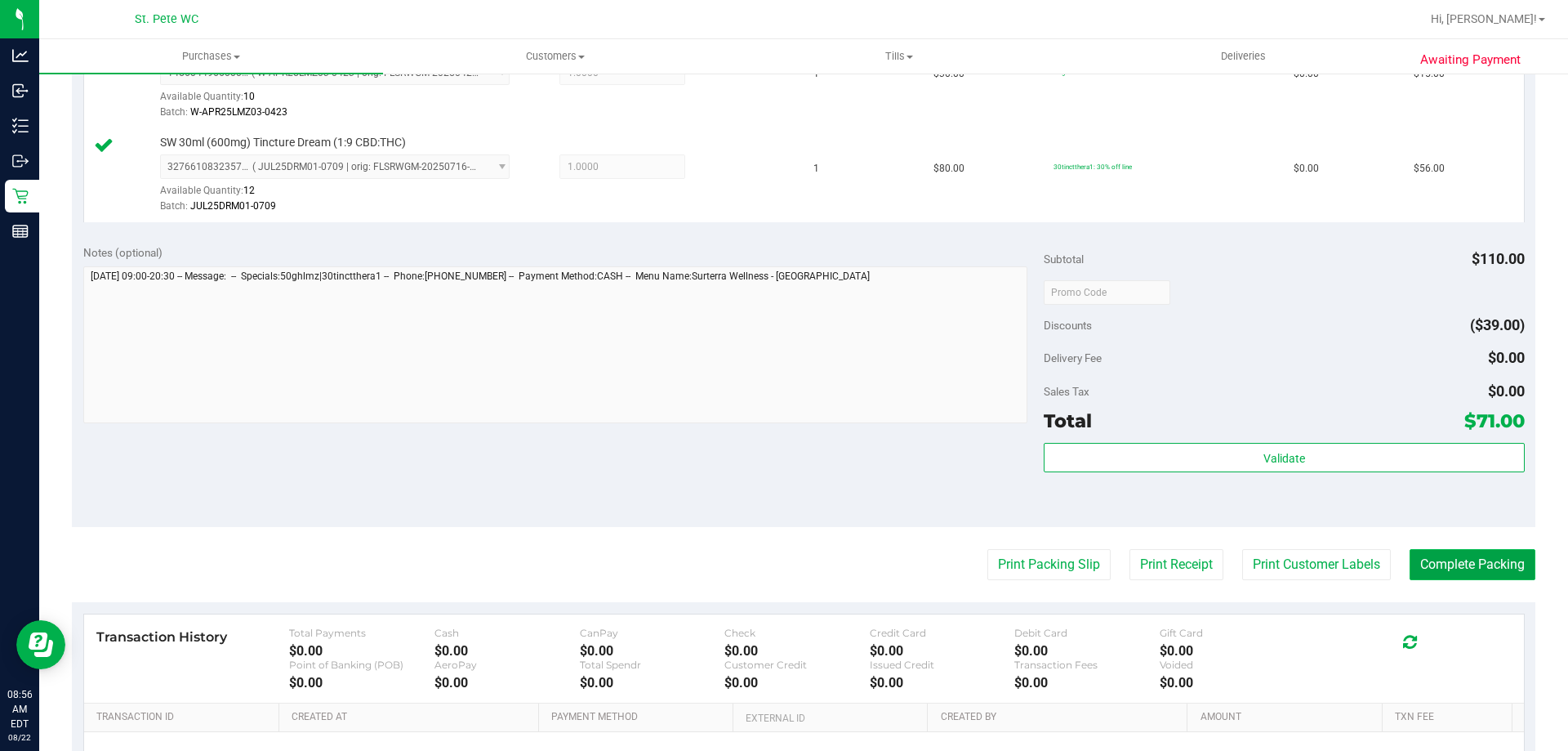
click at [1444, 559] on button "Complete Packing" at bounding box center [1472, 564] width 126 height 31
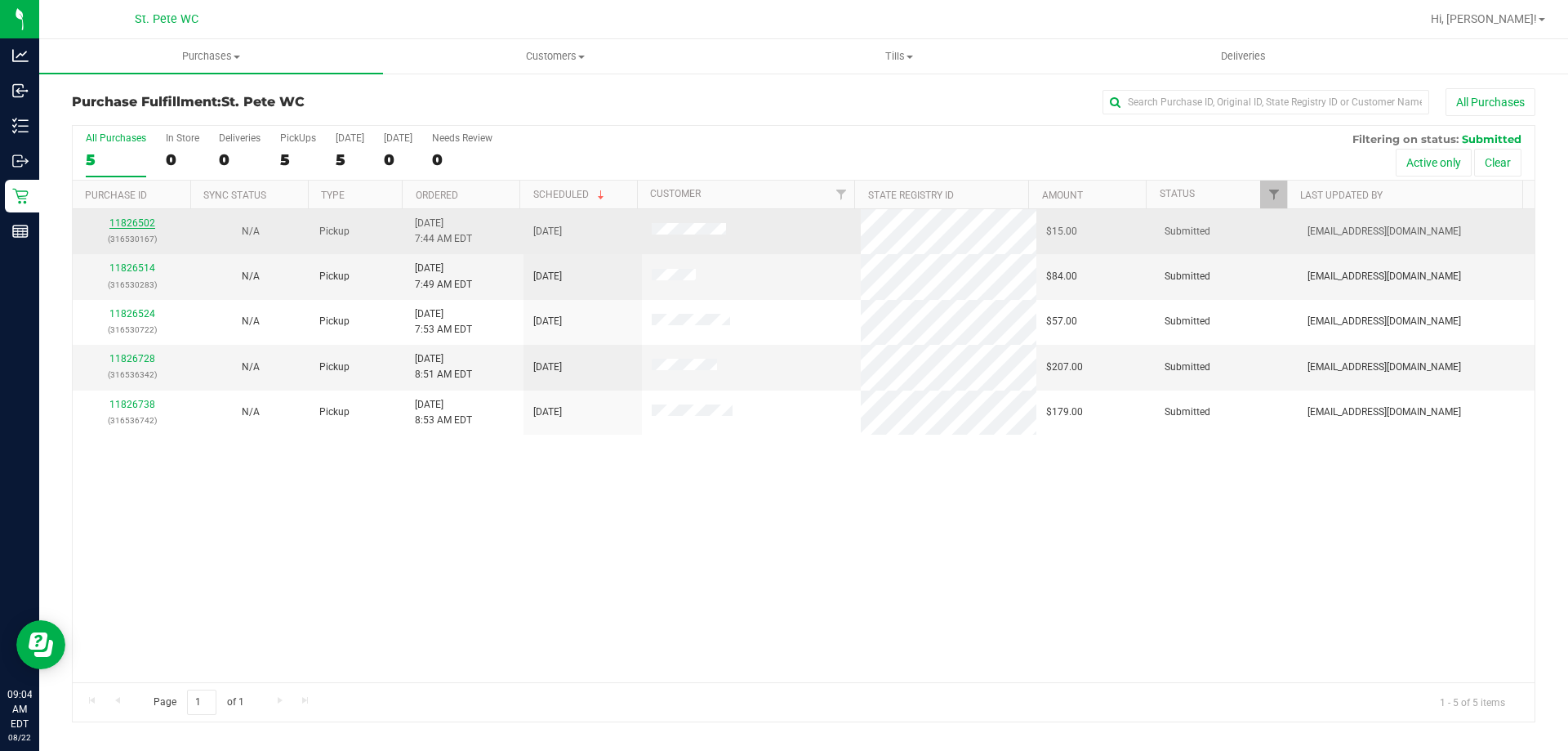
click at [141, 218] on link "11826502" at bounding box center [132, 223] width 46 height 12
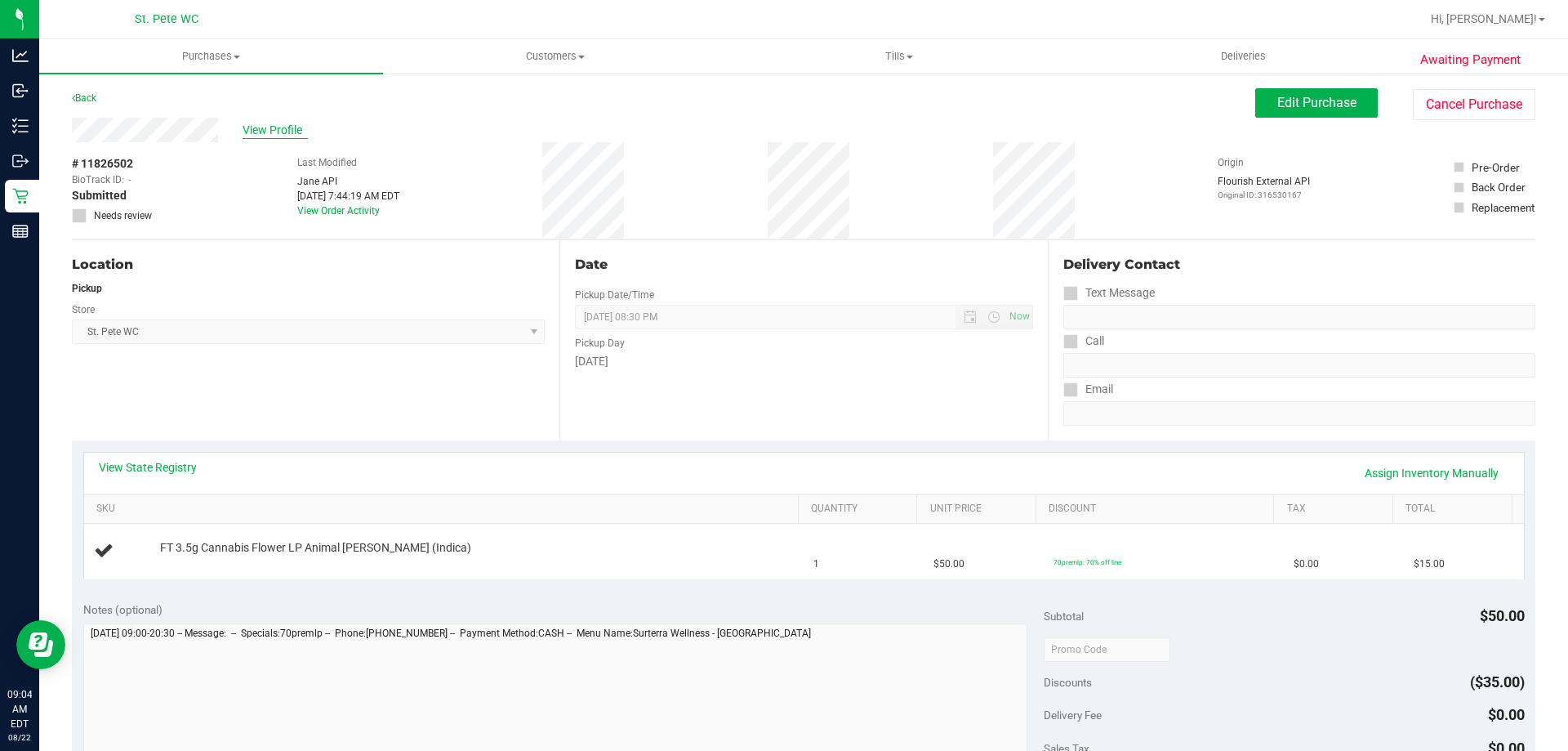
click at [268, 126] on span "View Profile" at bounding box center [275, 130] width 65 height 18
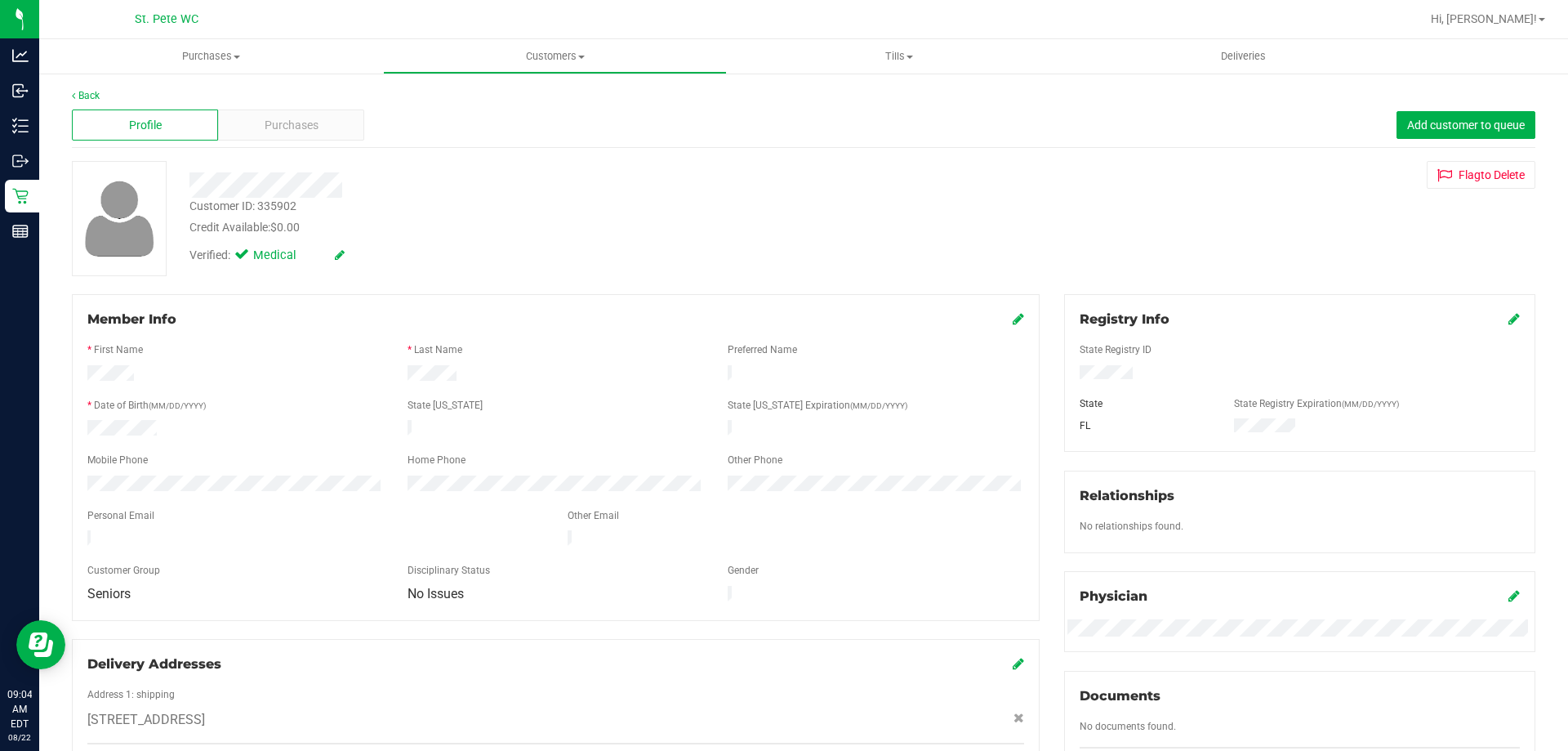
click at [277, 203] on div "Customer ID: 335902" at bounding box center [242, 206] width 107 height 18
click at [277, 203] on div "Customer ID: 335902" at bounding box center [242, 206] width 107 height 18
click at [278, 203] on div "Customer ID: 335902" at bounding box center [242, 206] width 107 height 18
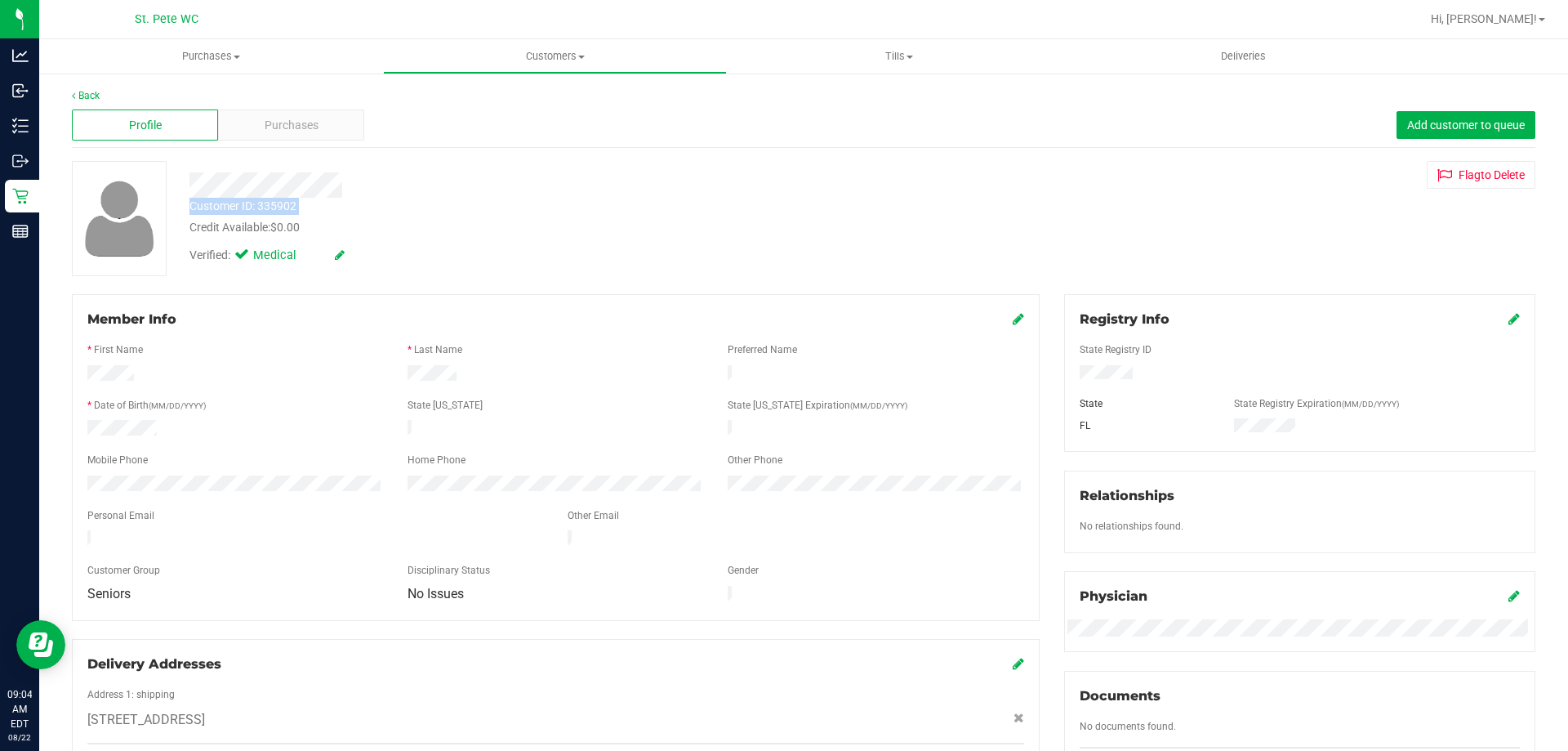
copy div "Customer ID: 335902"
click at [537, 185] on div at bounding box center [549, 185] width 744 height 25
click at [332, 134] on div "Purchases" at bounding box center [291, 124] width 146 height 31
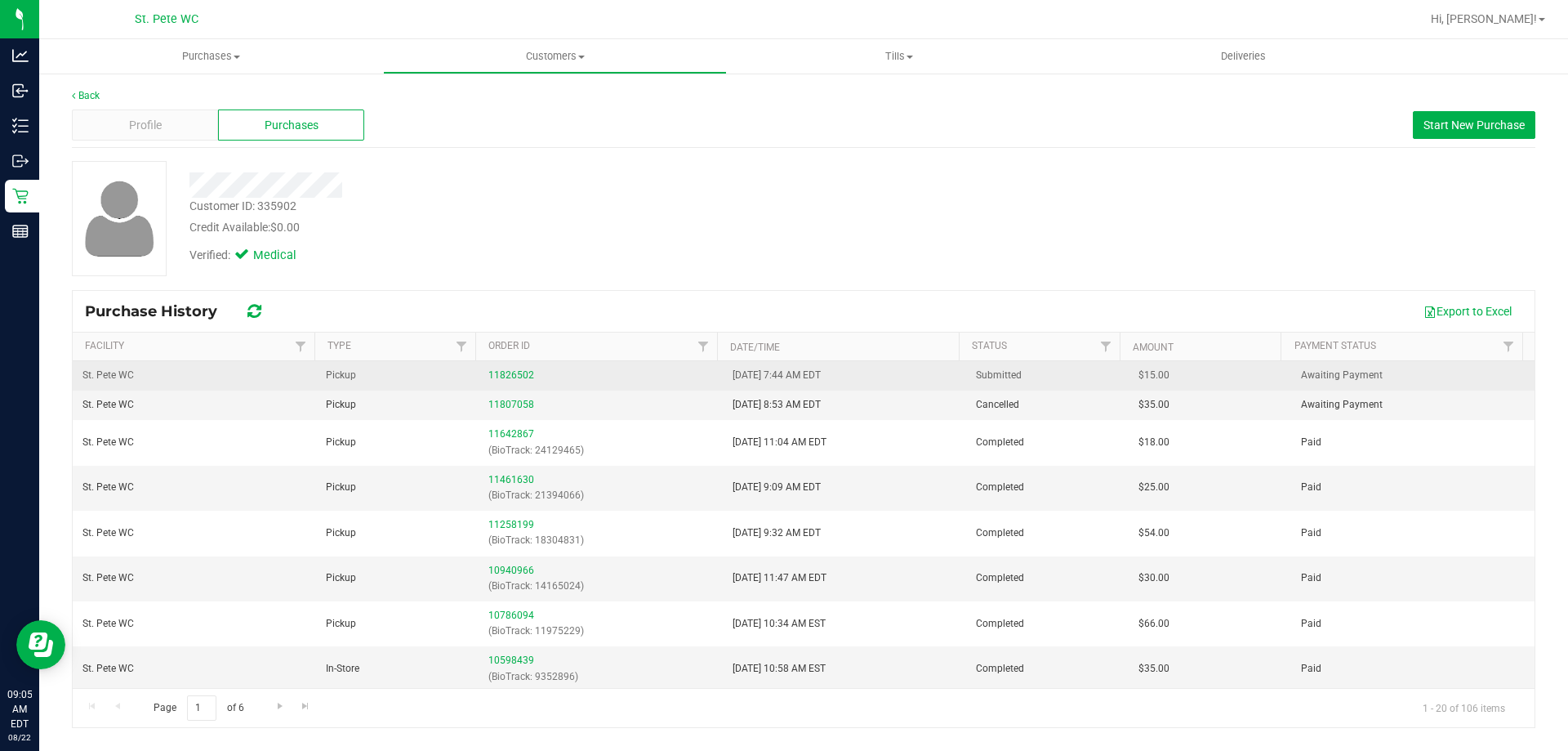
click at [501, 383] on div "11826502" at bounding box center [600, 375] width 224 height 16
click at [500, 375] on link "11826502" at bounding box center [511, 375] width 46 height 12
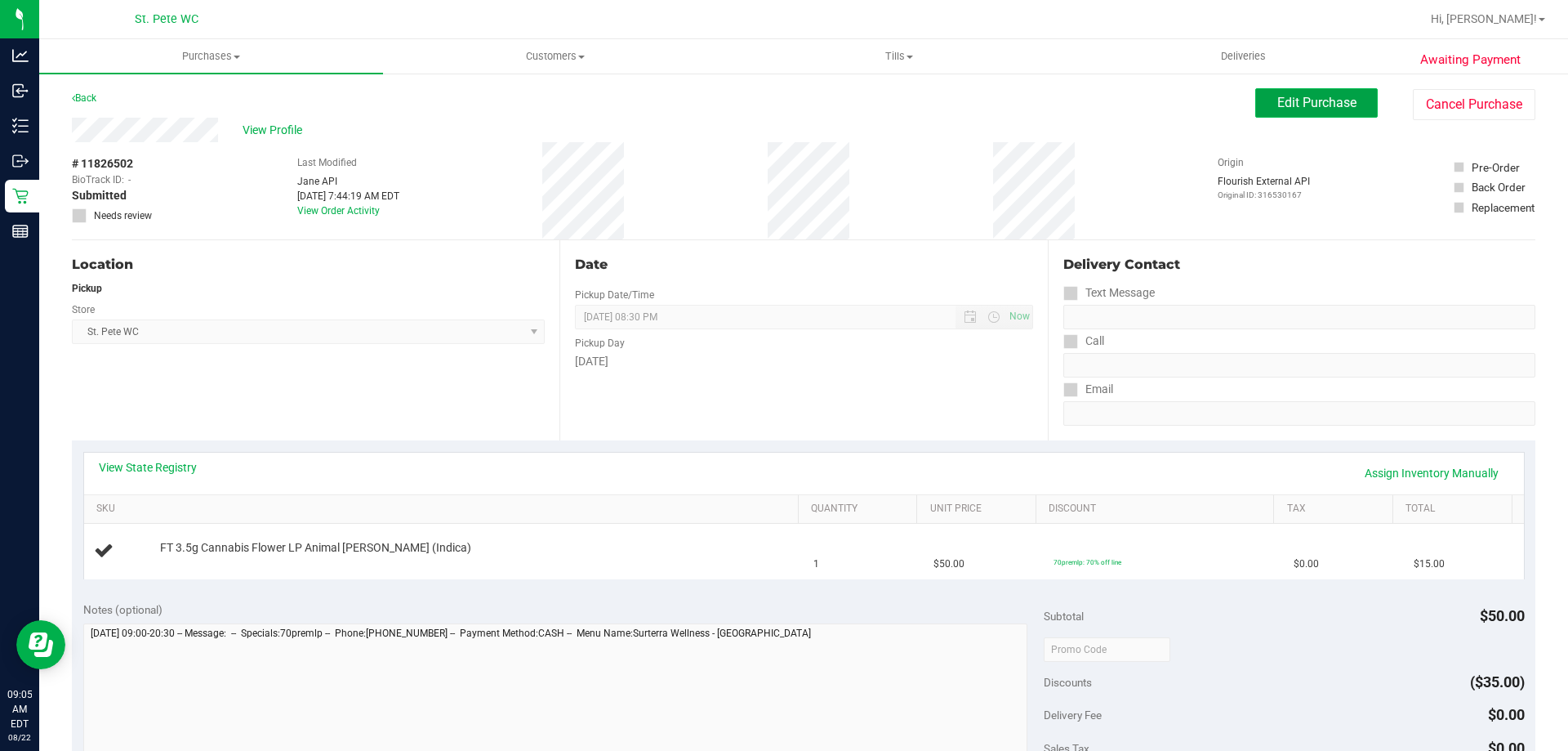
click at [1260, 106] on button "Edit Purchase" at bounding box center [1316, 103] width 122 height 29
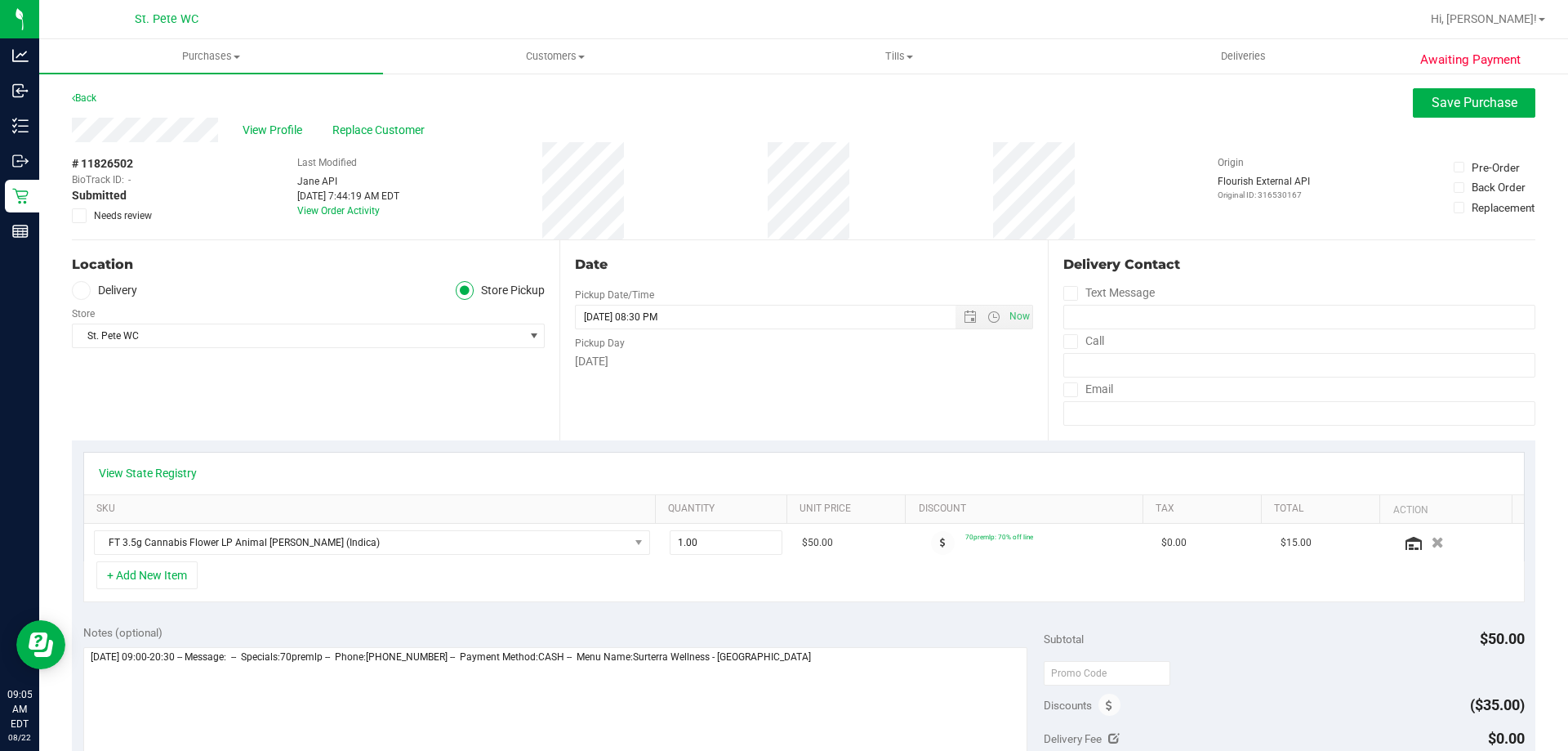
click at [85, 223] on span at bounding box center [79, 216] width 15 height 15
click at [0, 0] on input "Needs review" at bounding box center [0, 0] width 0 height 0
click at [838, 658] on textarea at bounding box center [556, 725] width 945 height 157
type textarea "Friday 08/22/2025 09:00-20:30 -- Message: -- Specials:70premlp -- Phone:7274332…"
click at [1466, 97] on span "Save Purchase" at bounding box center [1474, 103] width 86 height 16
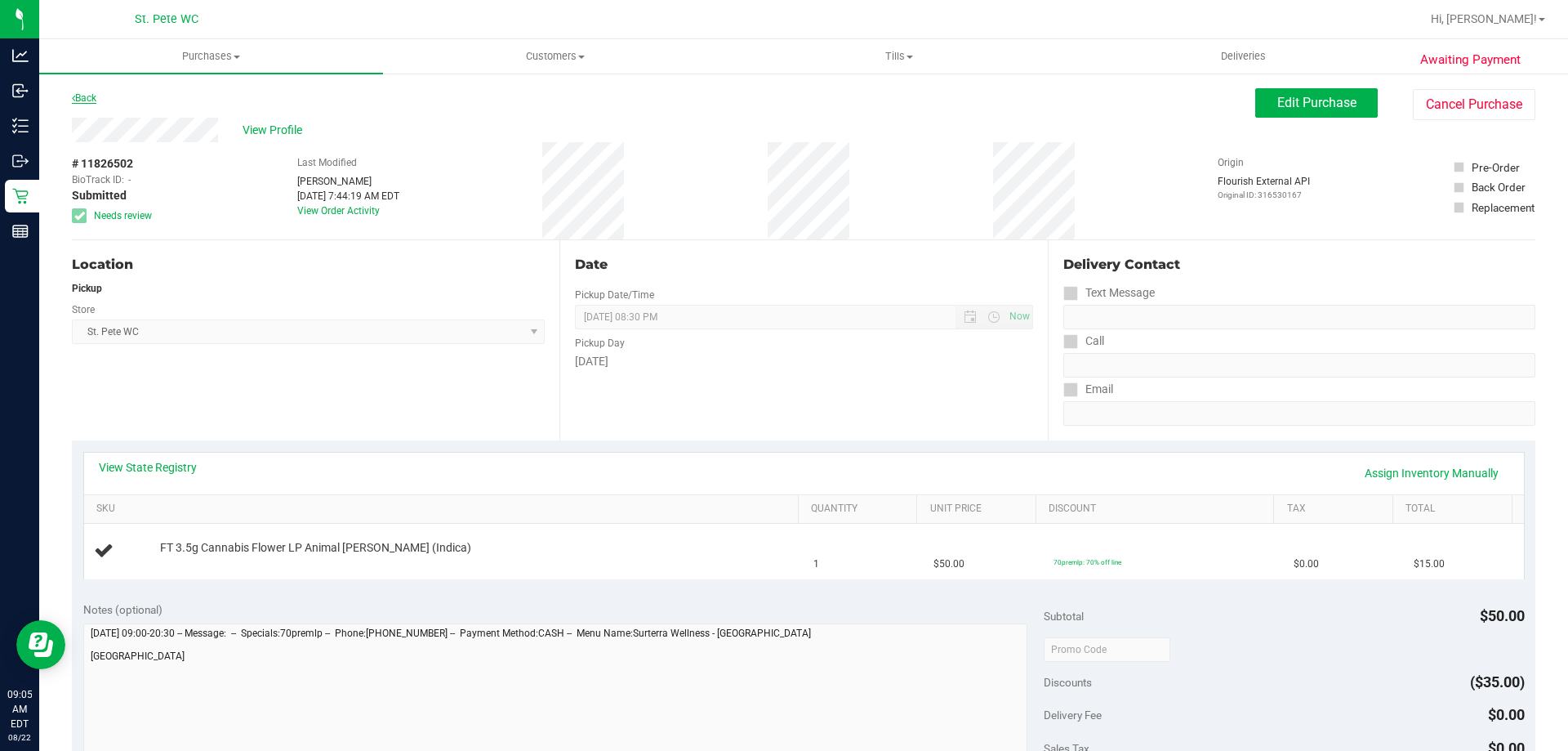
click at [87, 98] on link "Back" at bounding box center [83, 98] width 24 height 12
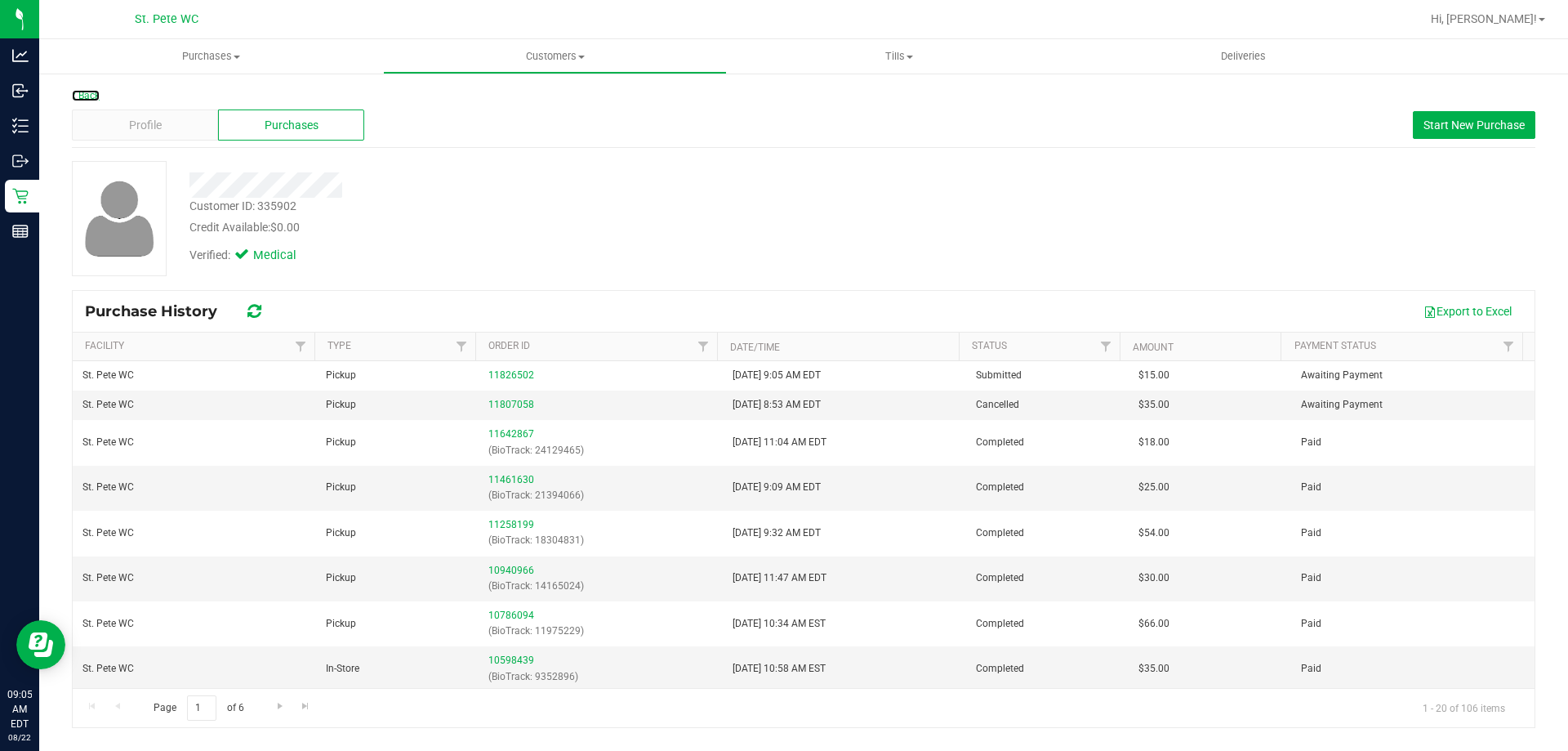
click at [87, 98] on link "Back" at bounding box center [85, 96] width 27 height 12
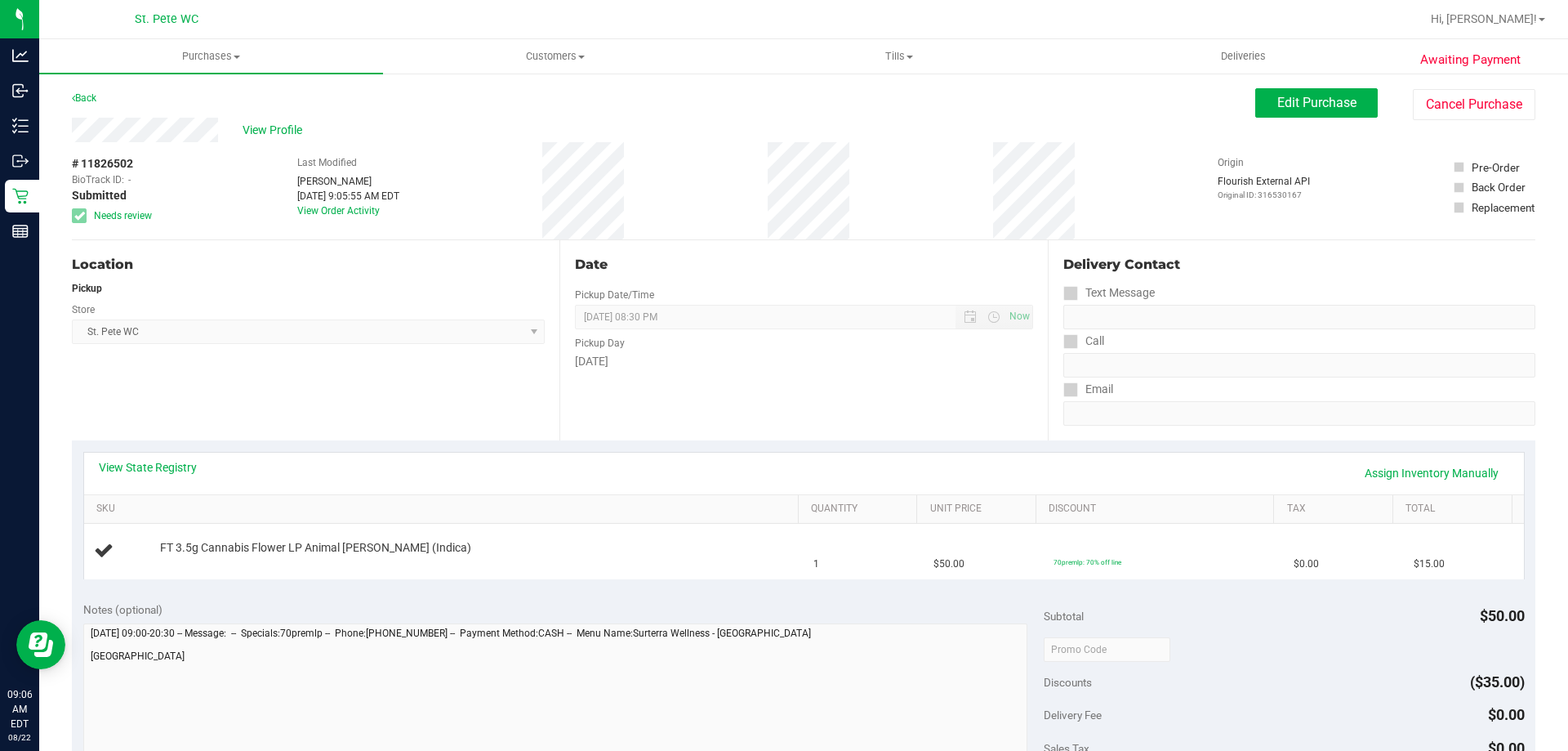
click at [87, 98] on link "Back" at bounding box center [83, 98] width 24 height 12
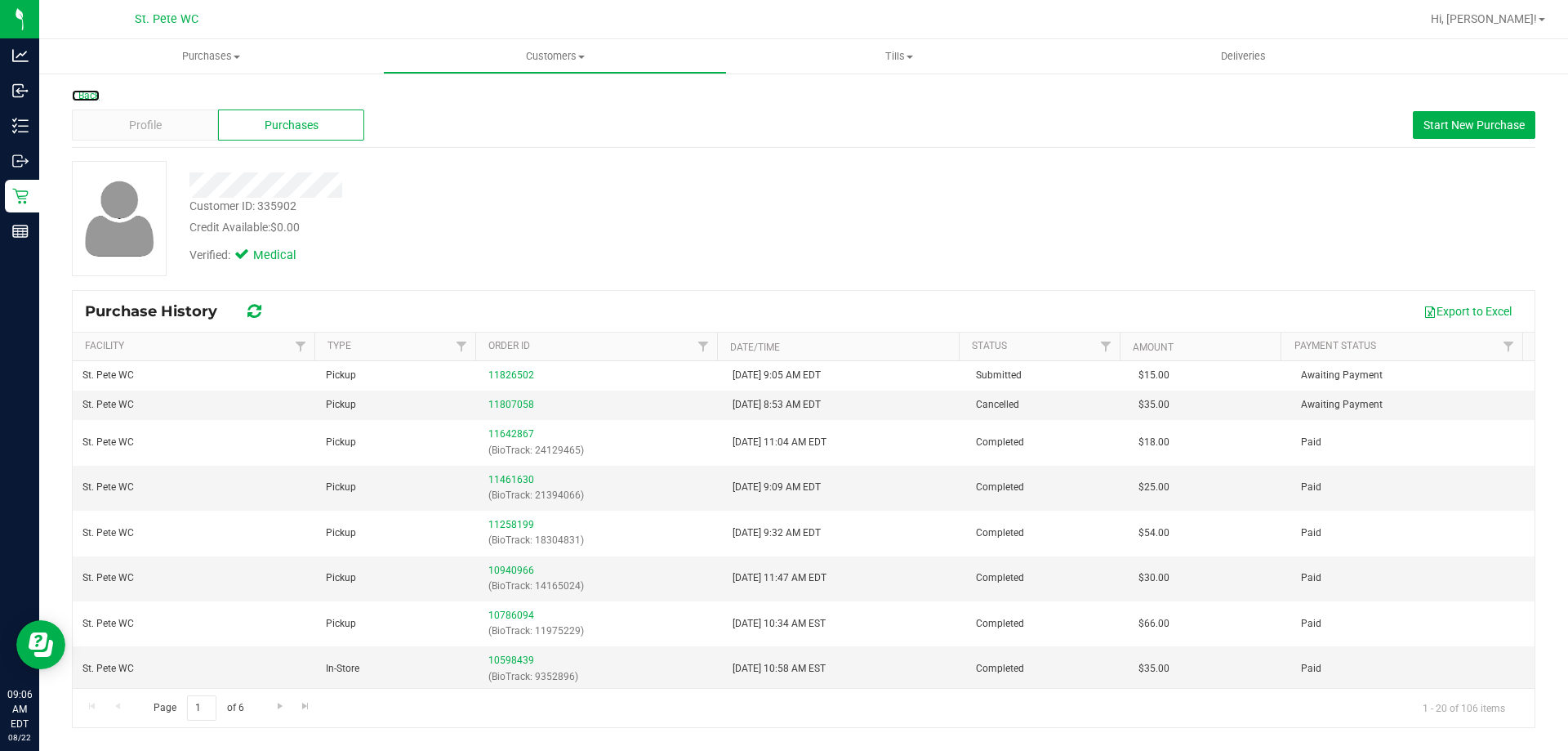
click at [87, 98] on link "Back" at bounding box center [85, 96] width 27 height 12
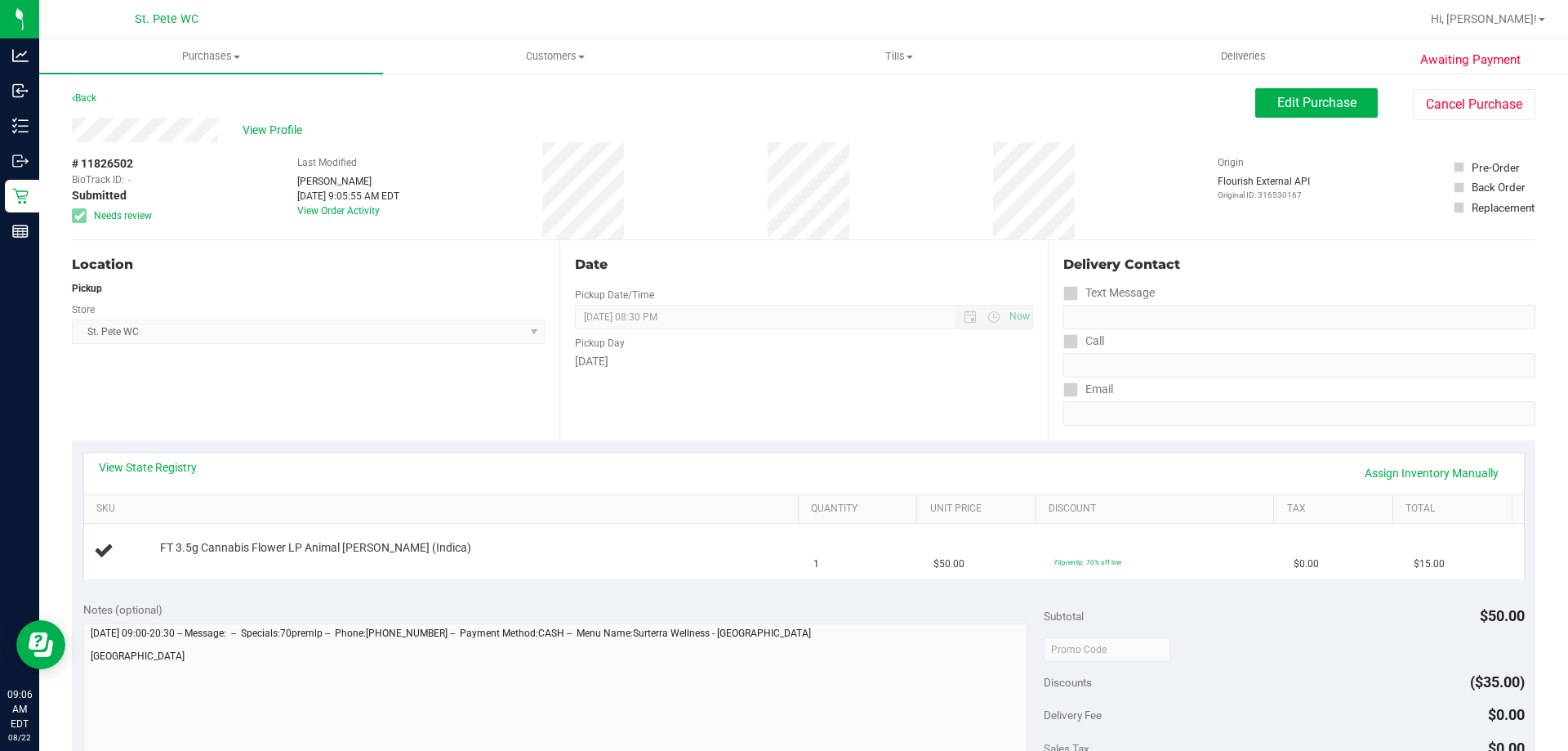
click at [87, 98] on link "Back" at bounding box center [83, 98] width 24 height 12
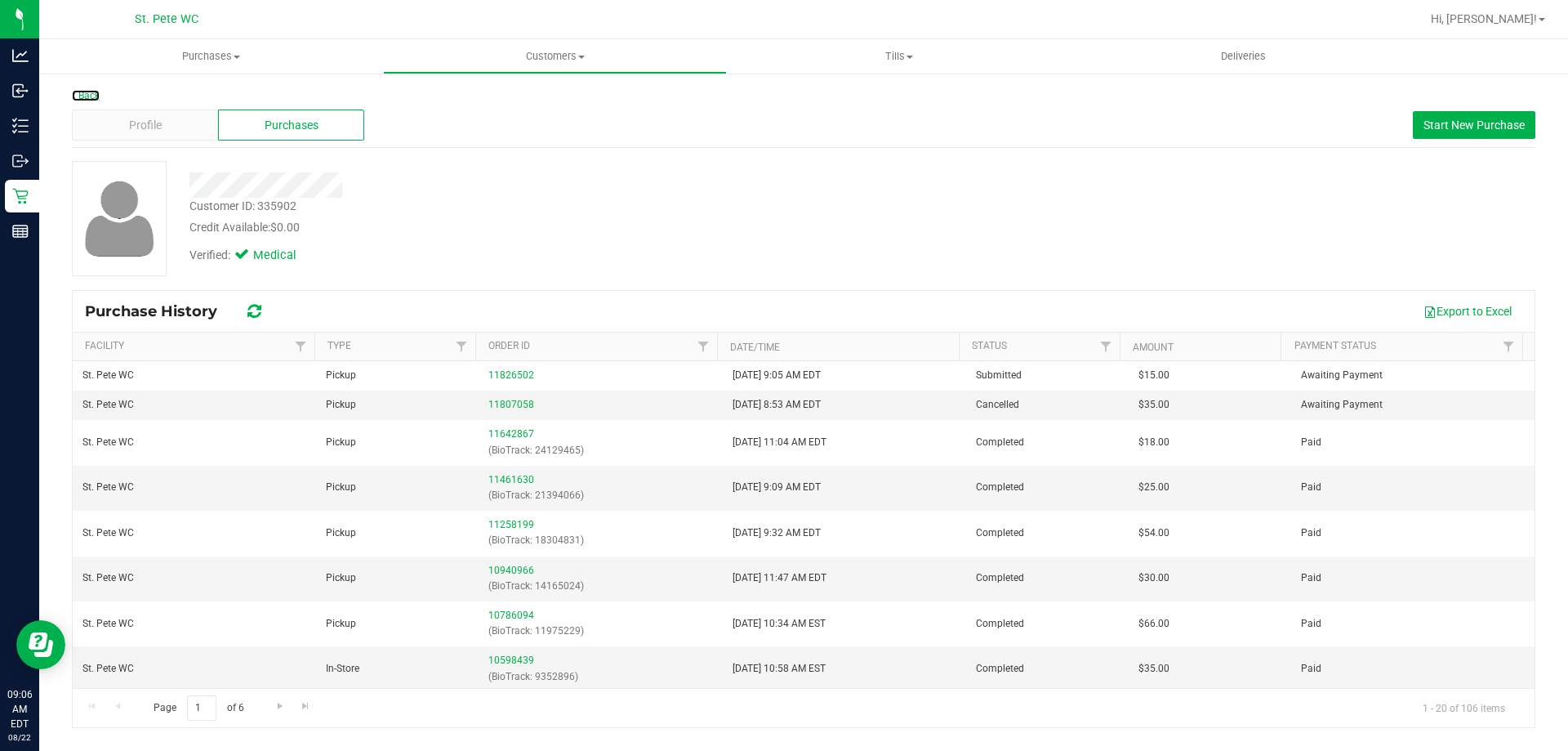
click at [87, 98] on link "Back" at bounding box center [85, 96] width 27 height 12
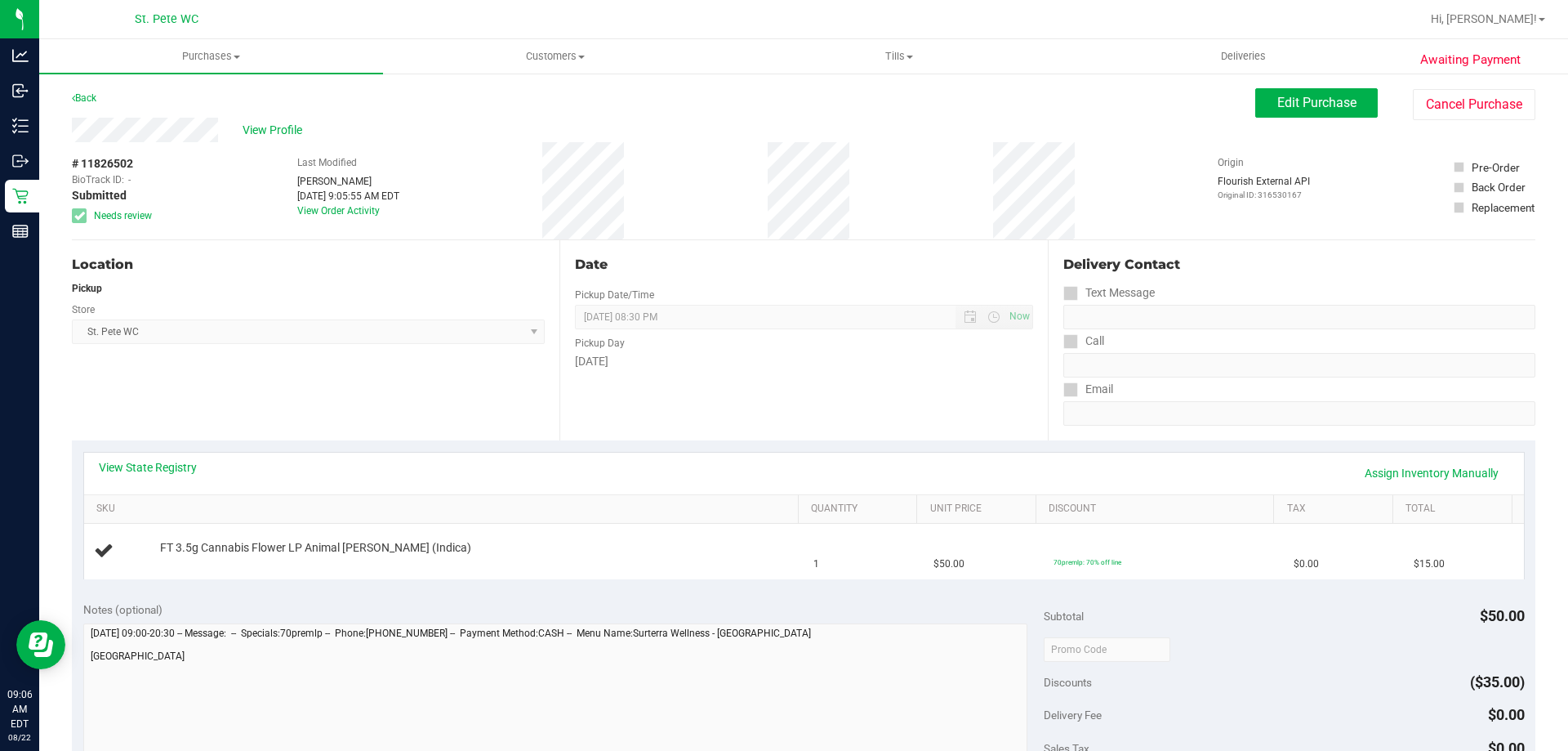
click at [87, 98] on link "Back" at bounding box center [83, 98] width 24 height 12
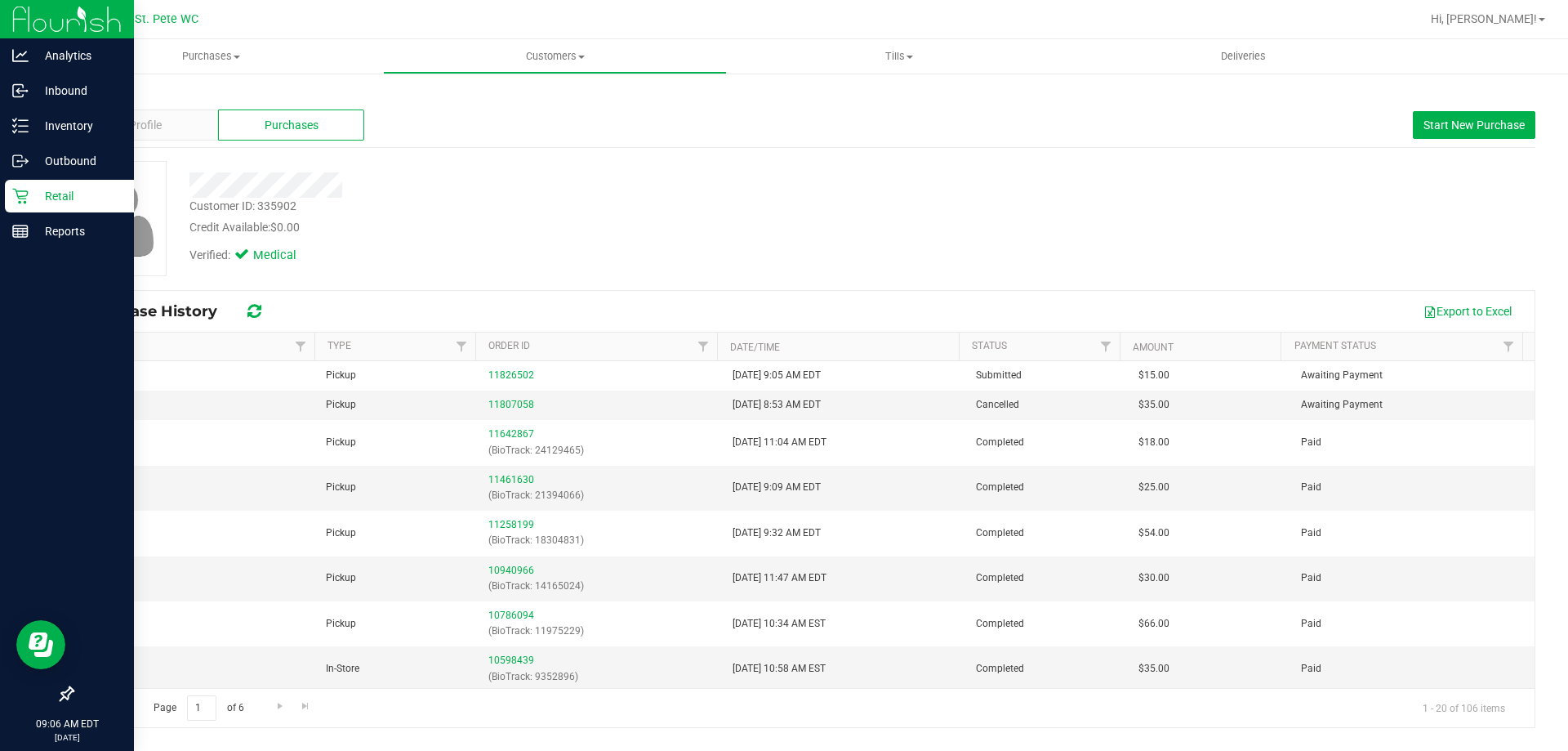
click at [22, 206] on div "Retail" at bounding box center [69, 196] width 129 height 33
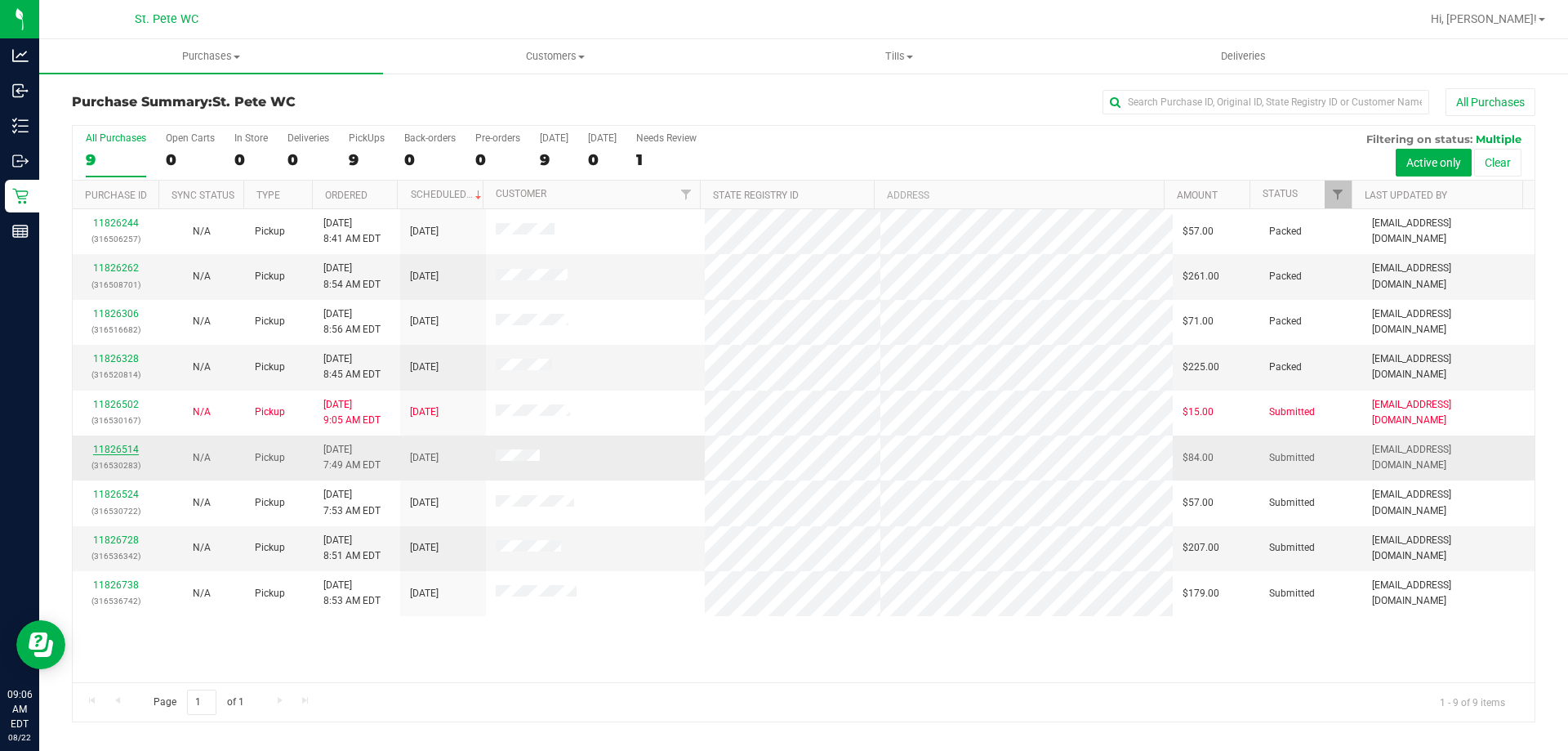
click at [112, 447] on link "11826514" at bounding box center [116, 449] width 46 height 12
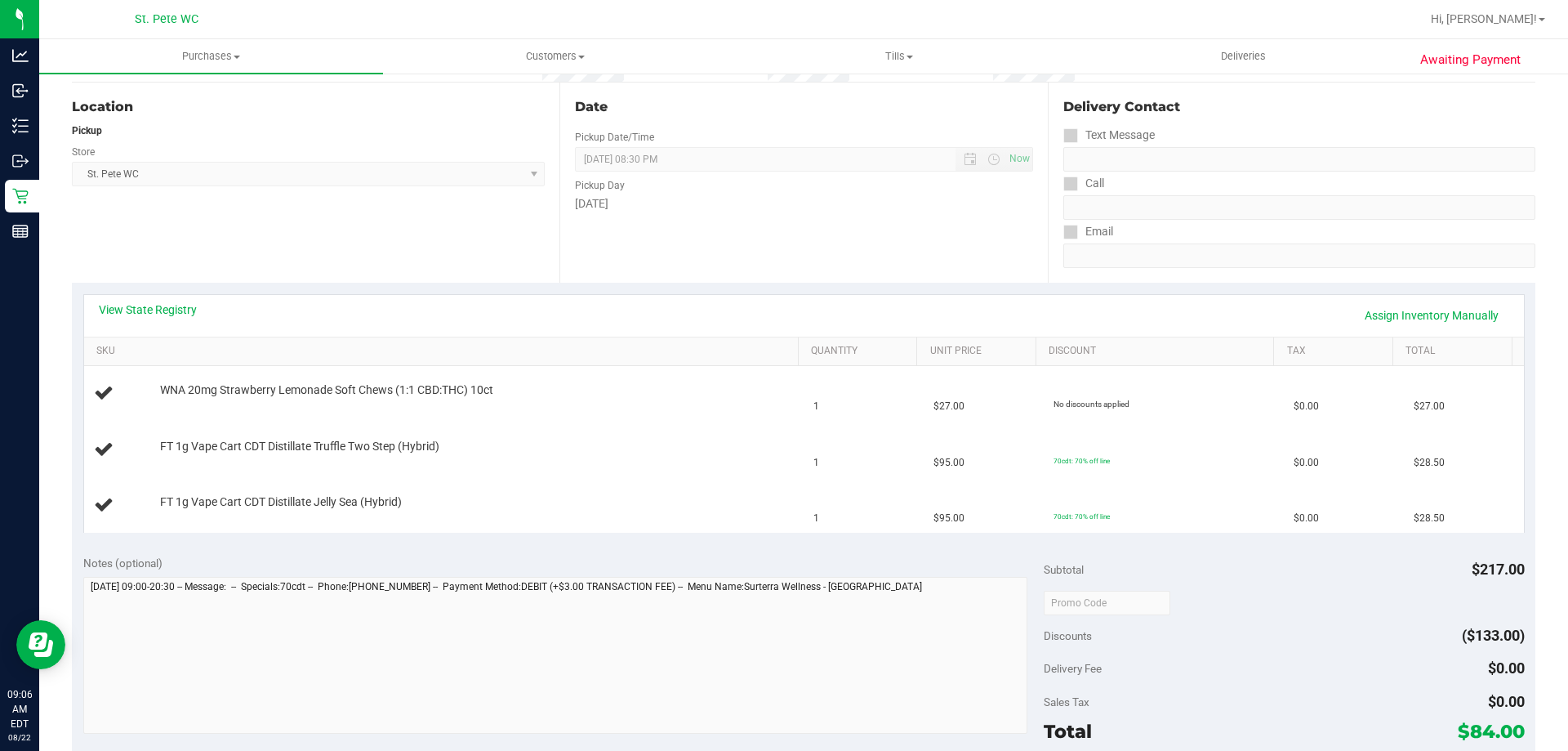
scroll to position [163, 0]
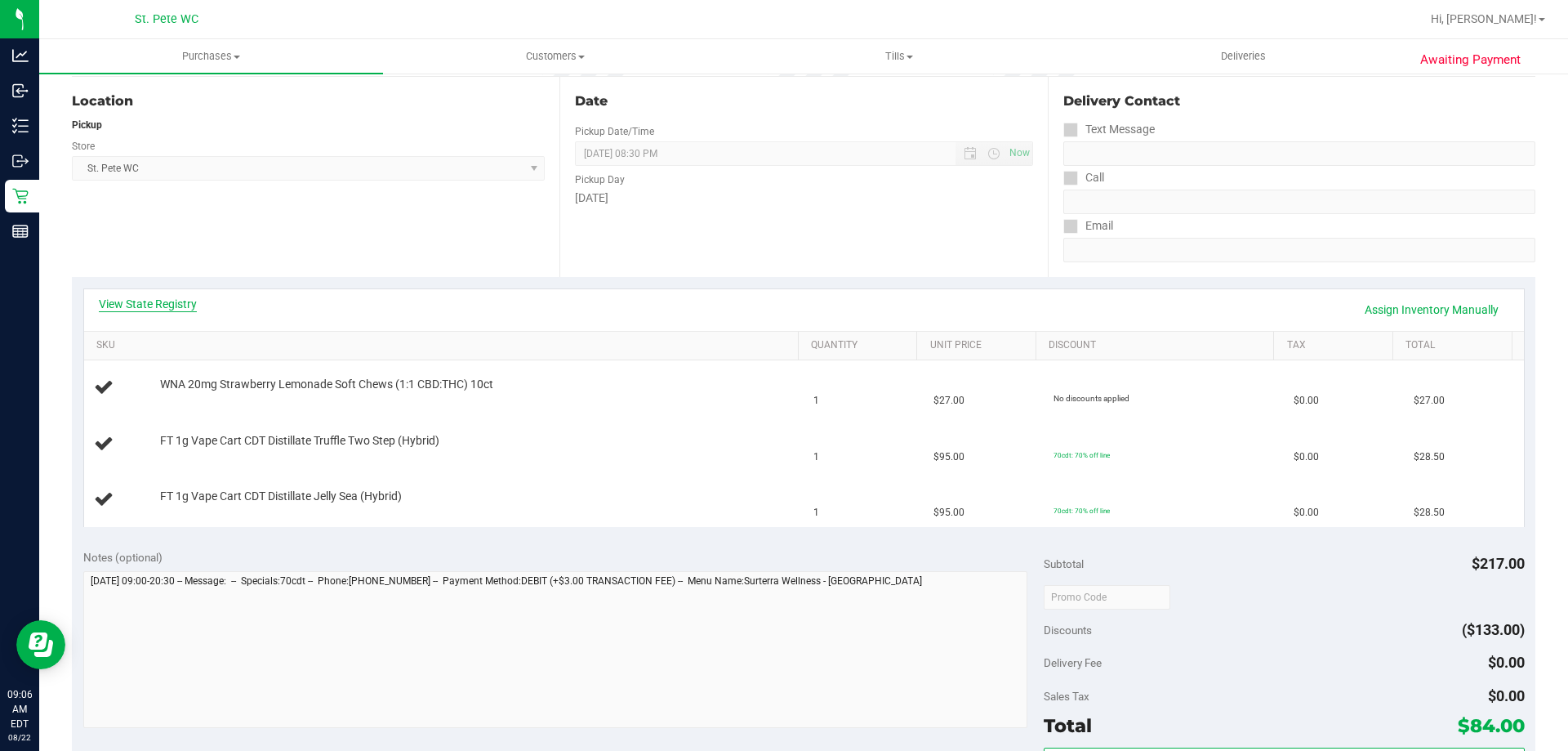
click at [164, 308] on link "View State Registry" at bounding box center [148, 304] width 98 height 17
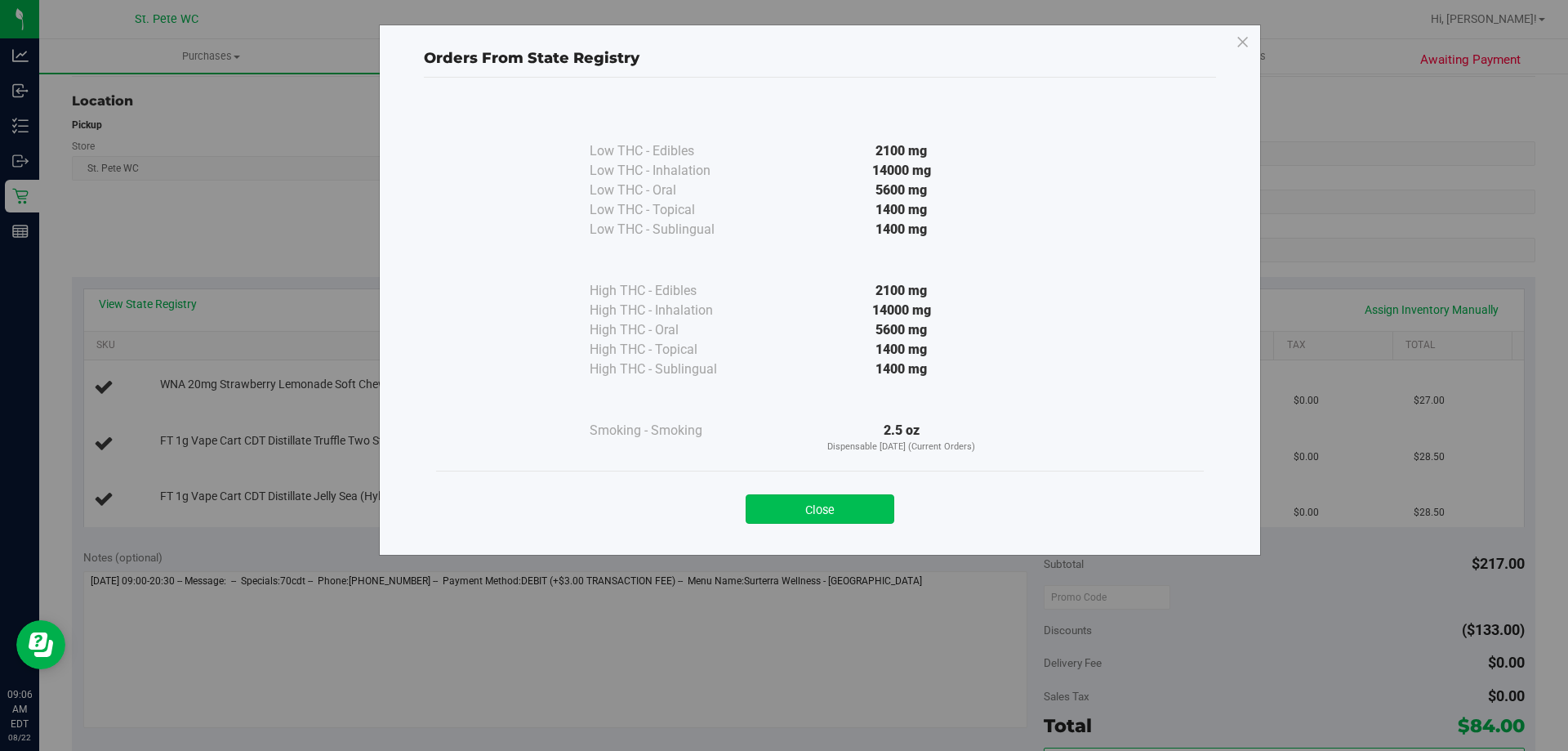
click at [792, 519] on button "Close" at bounding box center [820, 508] width 148 height 29
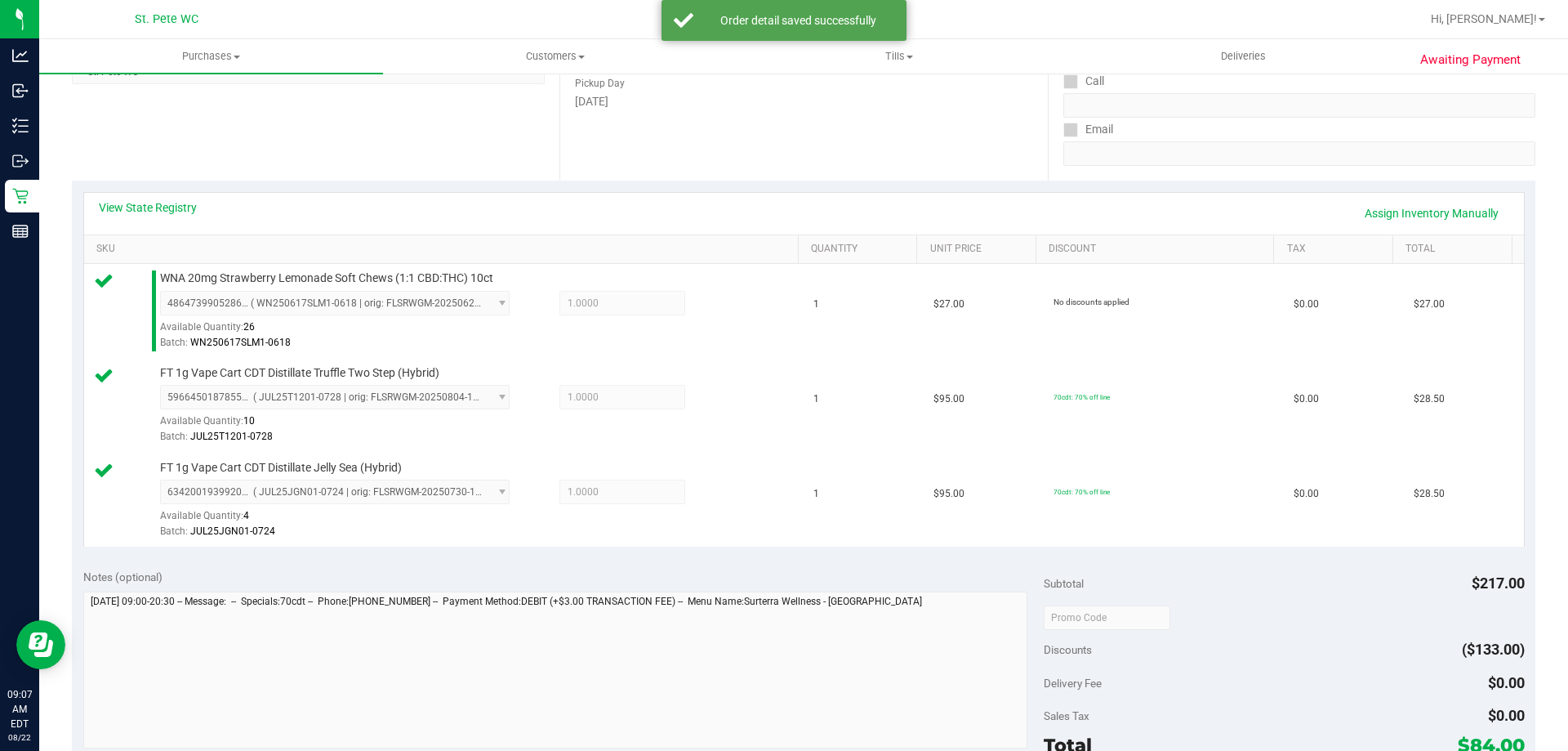
scroll to position [408, 0]
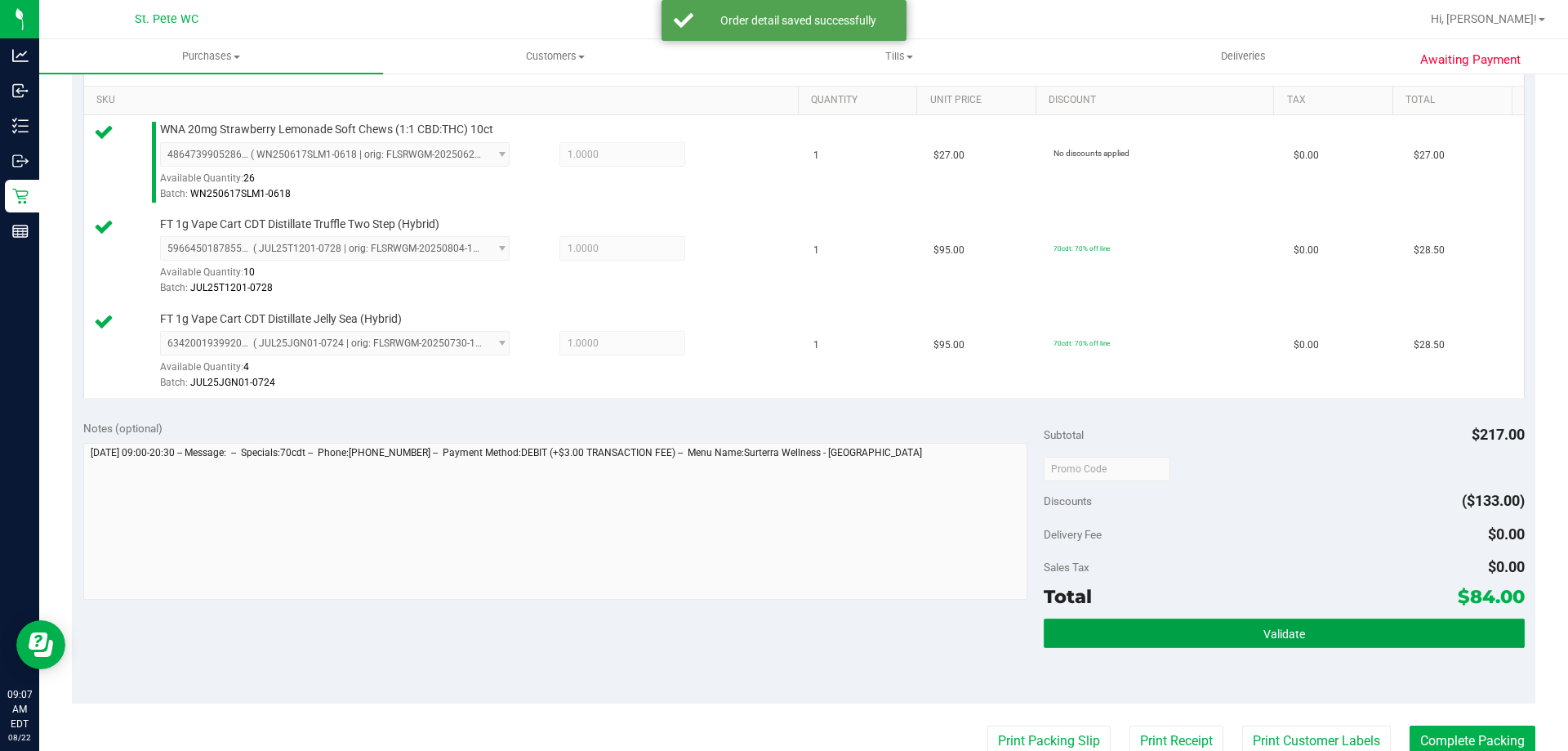
click at [1241, 633] on button "Validate" at bounding box center [1284, 633] width 480 height 29
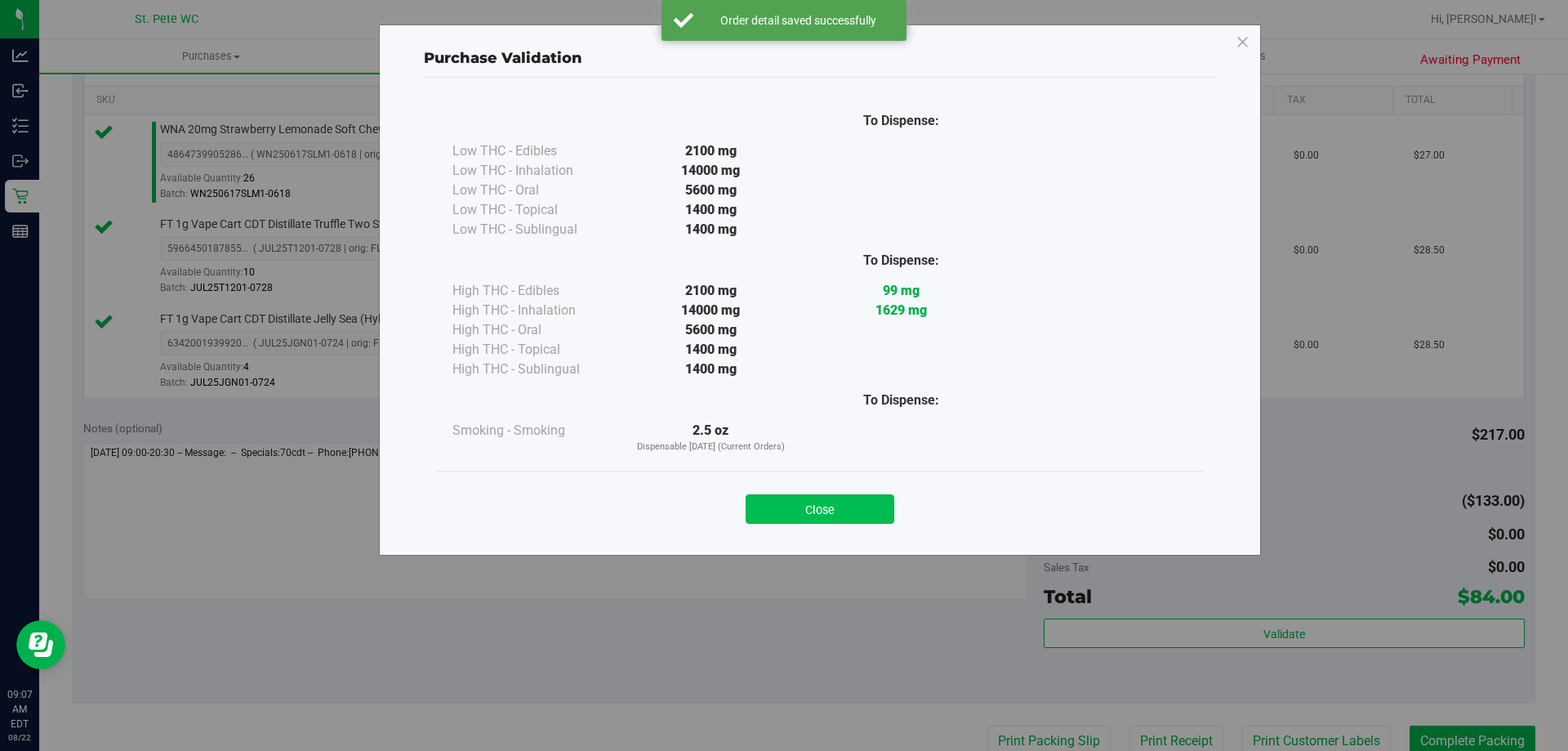
click at [782, 516] on button "Close" at bounding box center [820, 508] width 148 height 29
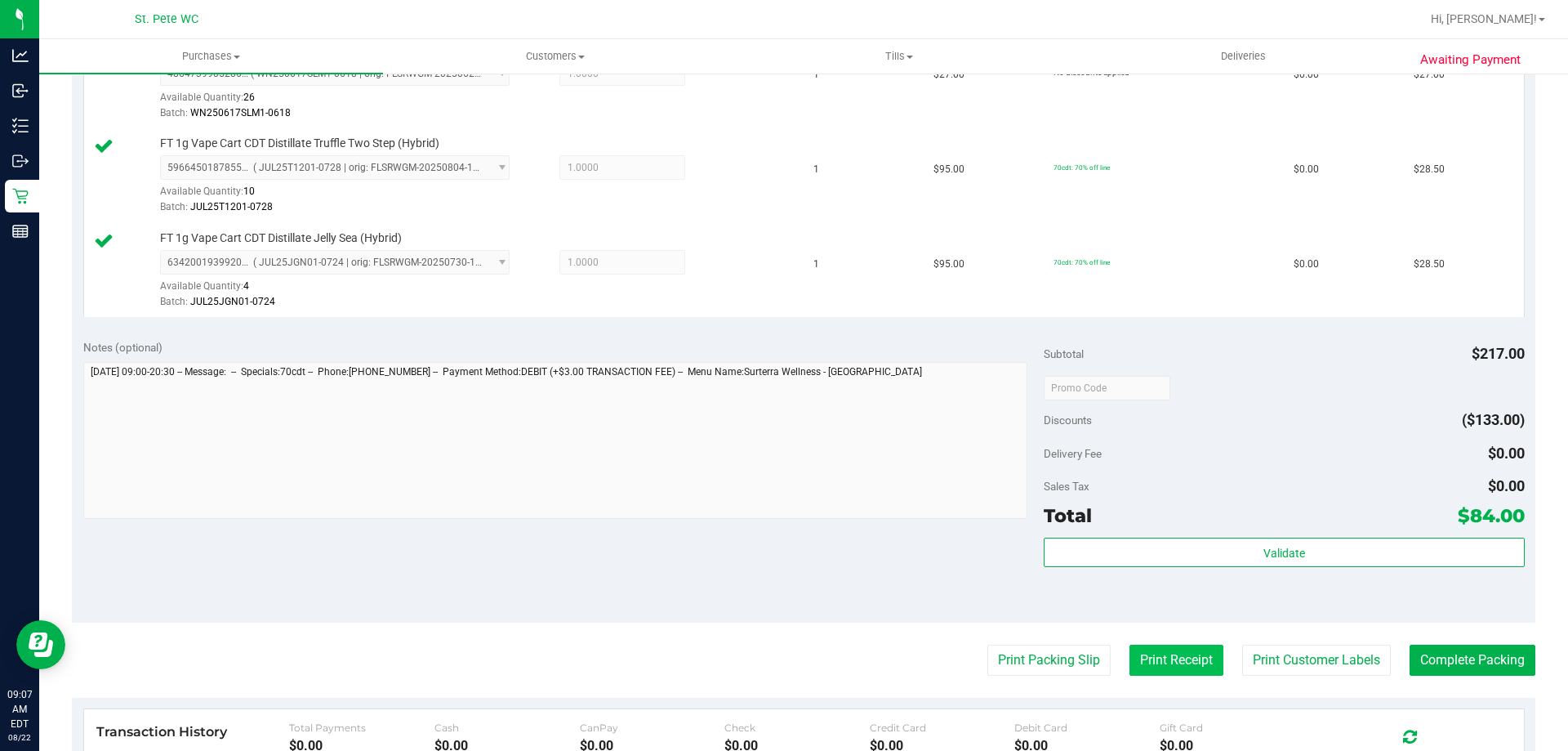
scroll to position [653, 0]
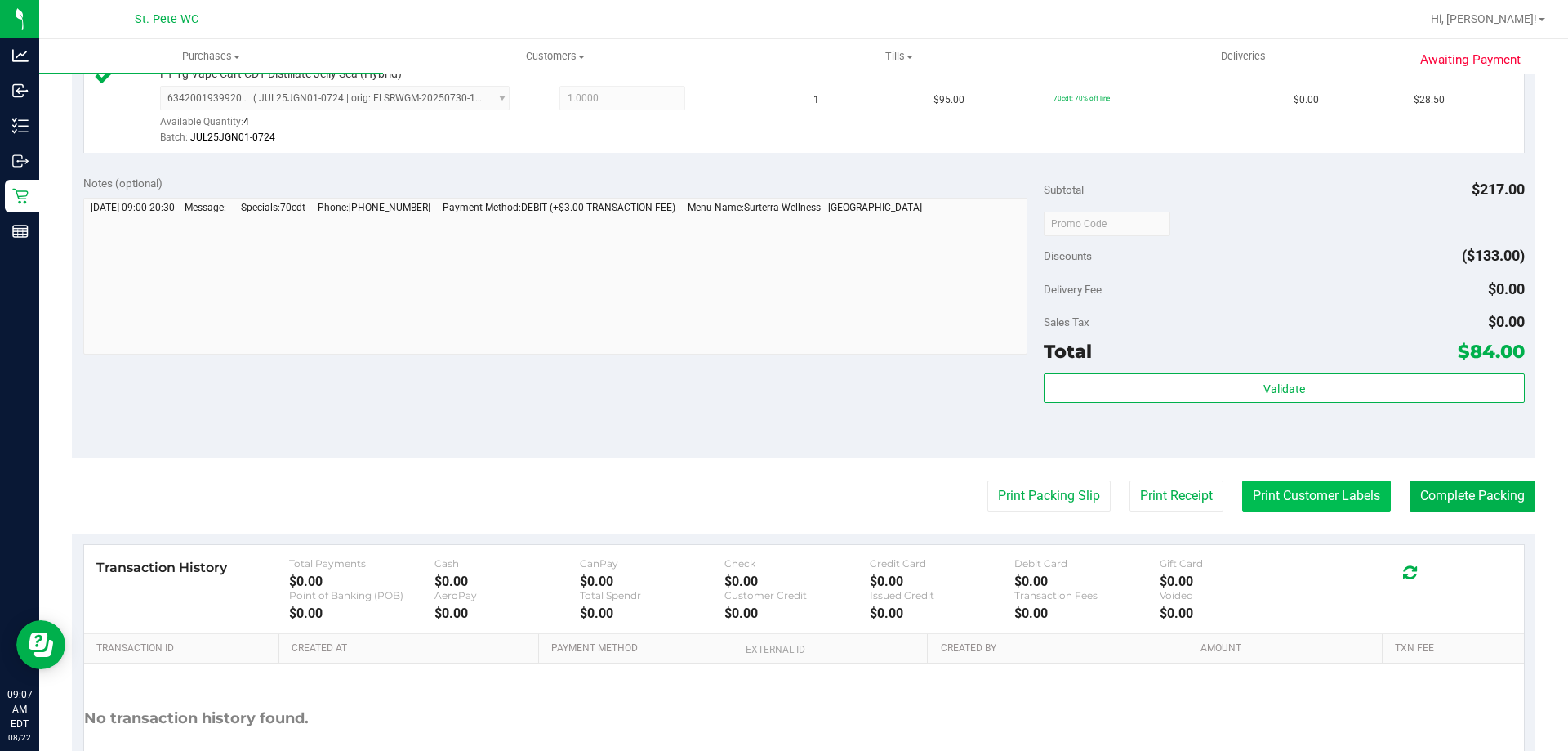
click at [1261, 484] on button "Print Customer Labels" at bounding box center [1316, 495] width 148 height 31
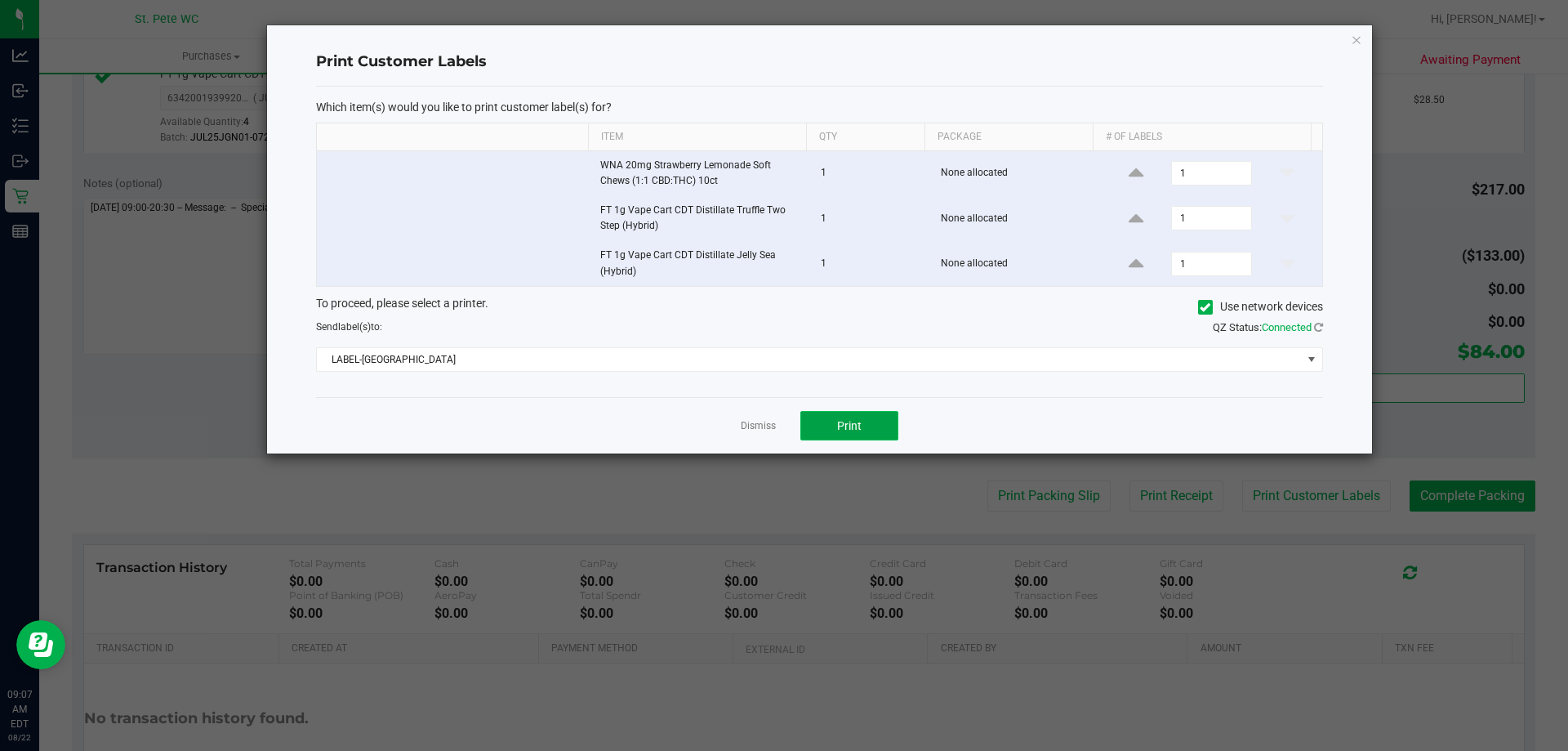
click at [868, 423] on button "Print" at bounding box center [849, 425] width 98 height 29
click at [755, 429] on link "Dismiss" at bounding box center [758, 426] width 35 height 14
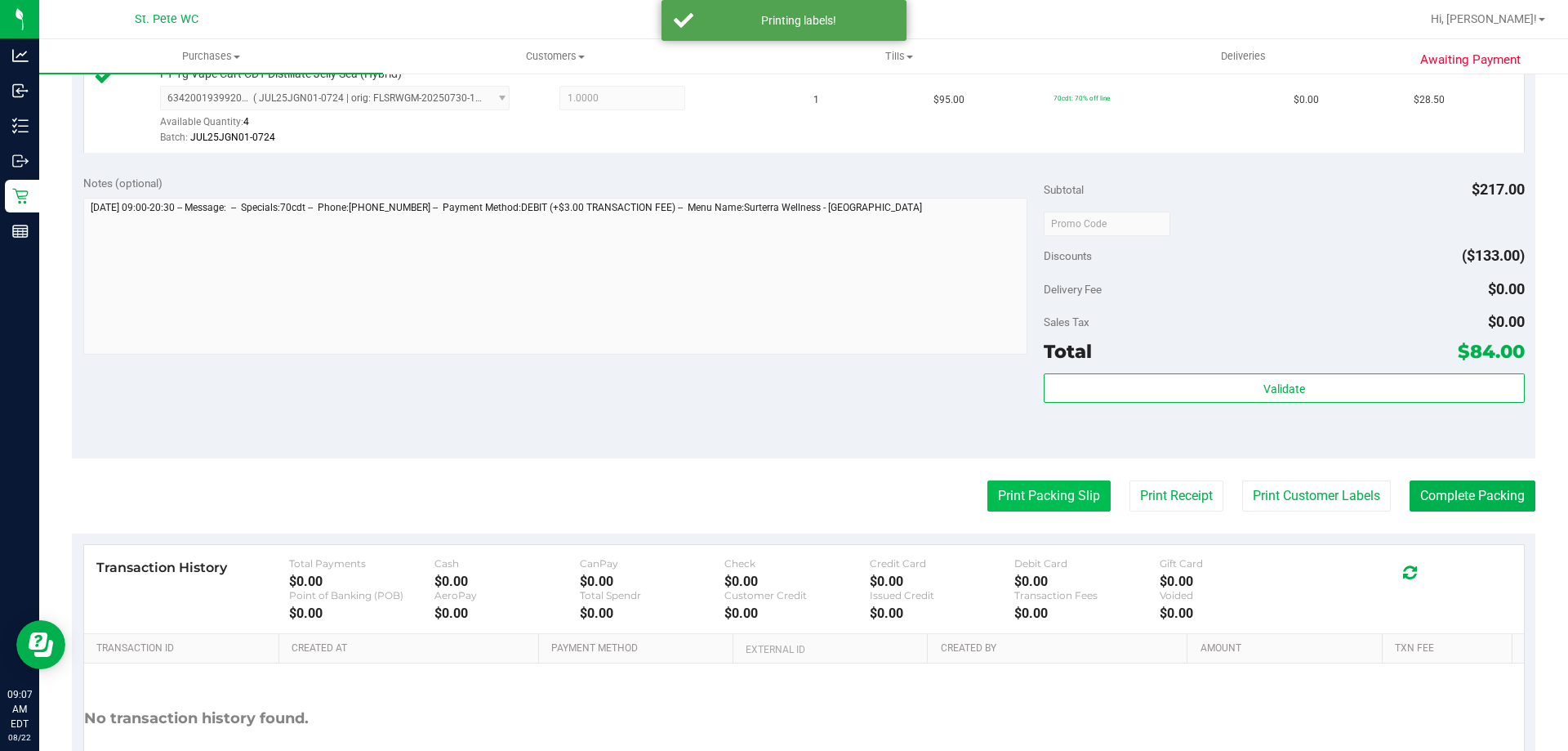
click at [1007, 493] on button "Print Packing Slip" at bounding box center [1049, 495] width 123 height 31
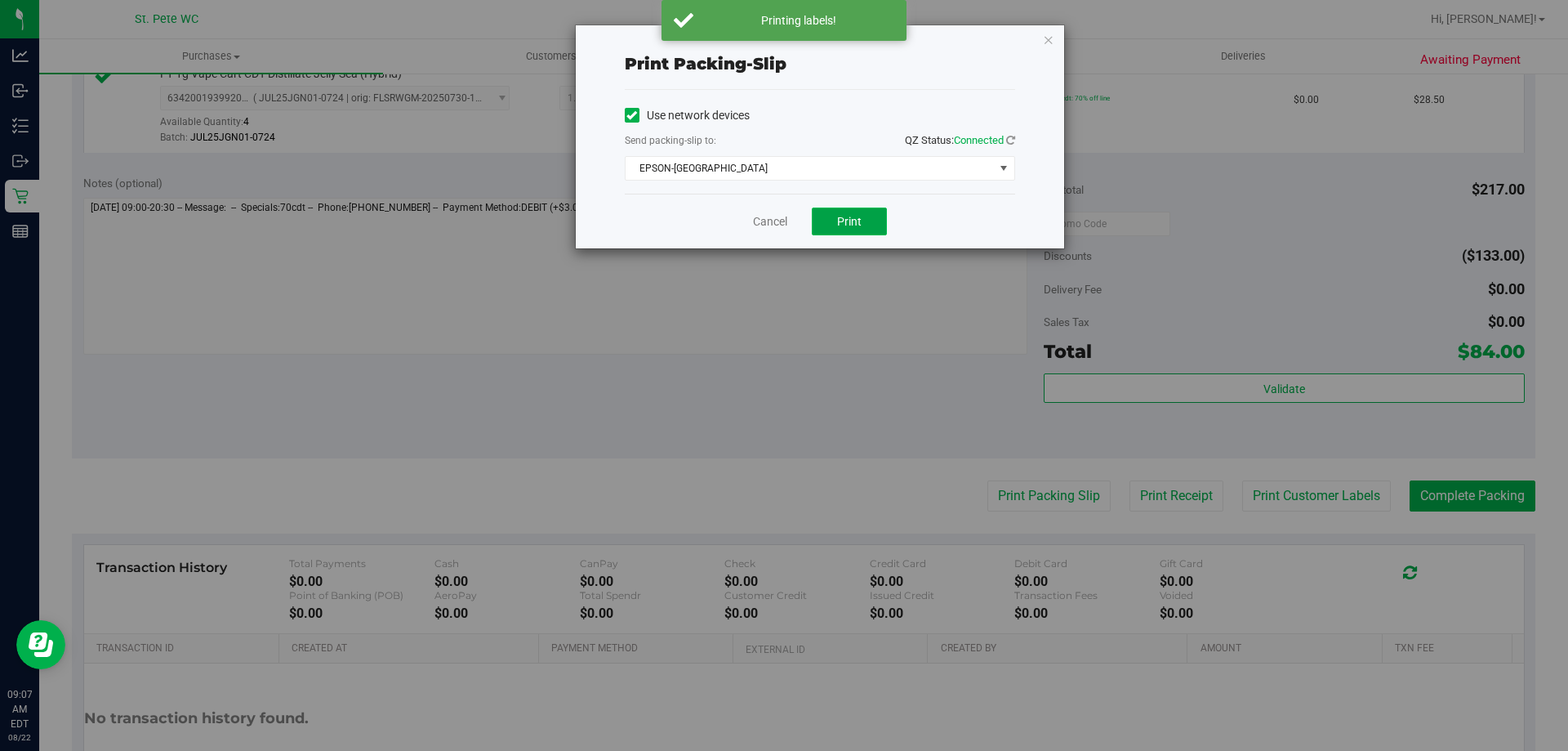
click at [831, 224] on button "Print" at bounding box center [849, 221] width 75 height 28
click at [762, 215] on link "Cancel" at bounding box center [770, 222] width 34 height 18
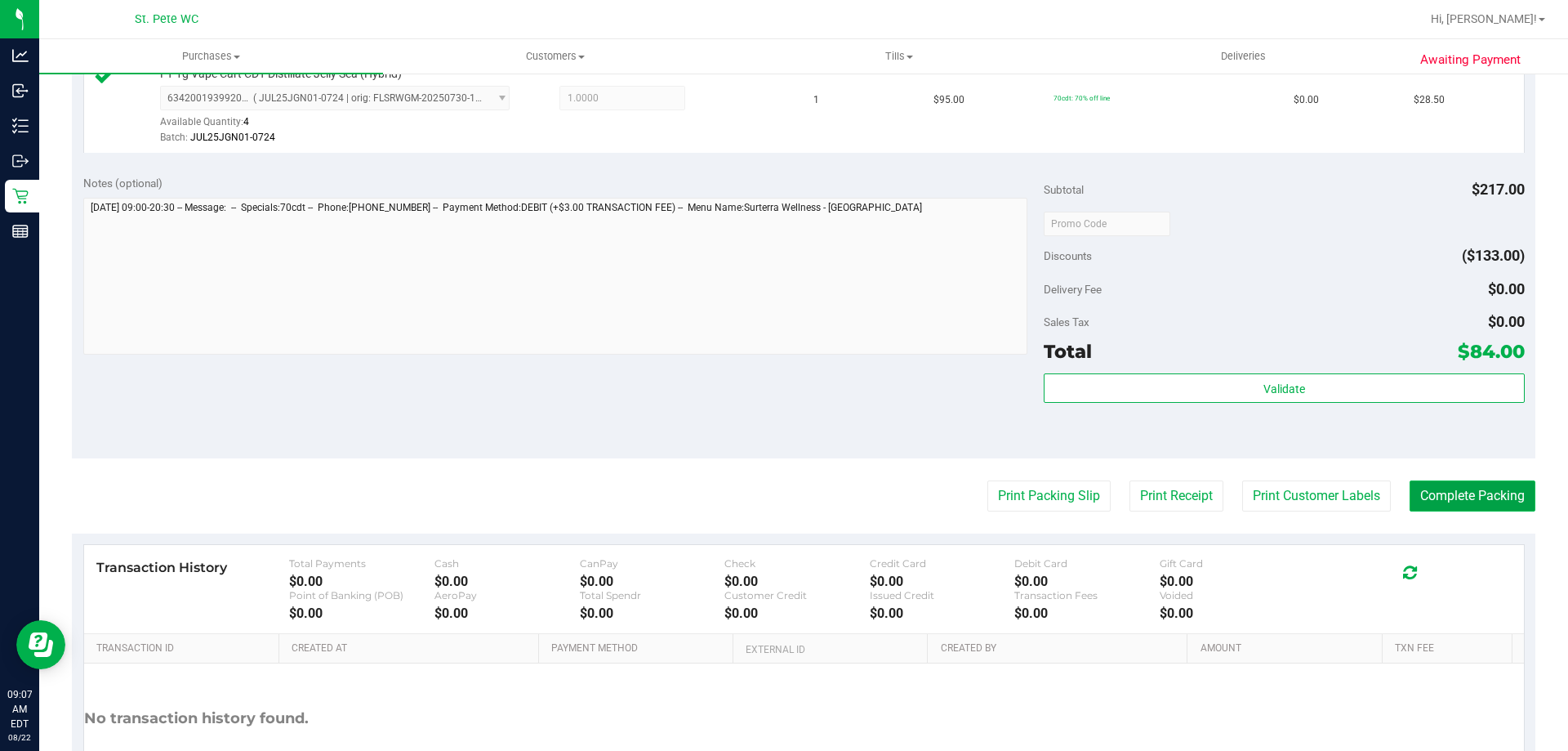
click at [1486, 503] on button "Complete Packing" at bounding box center [1472, 495] width 126 height 31
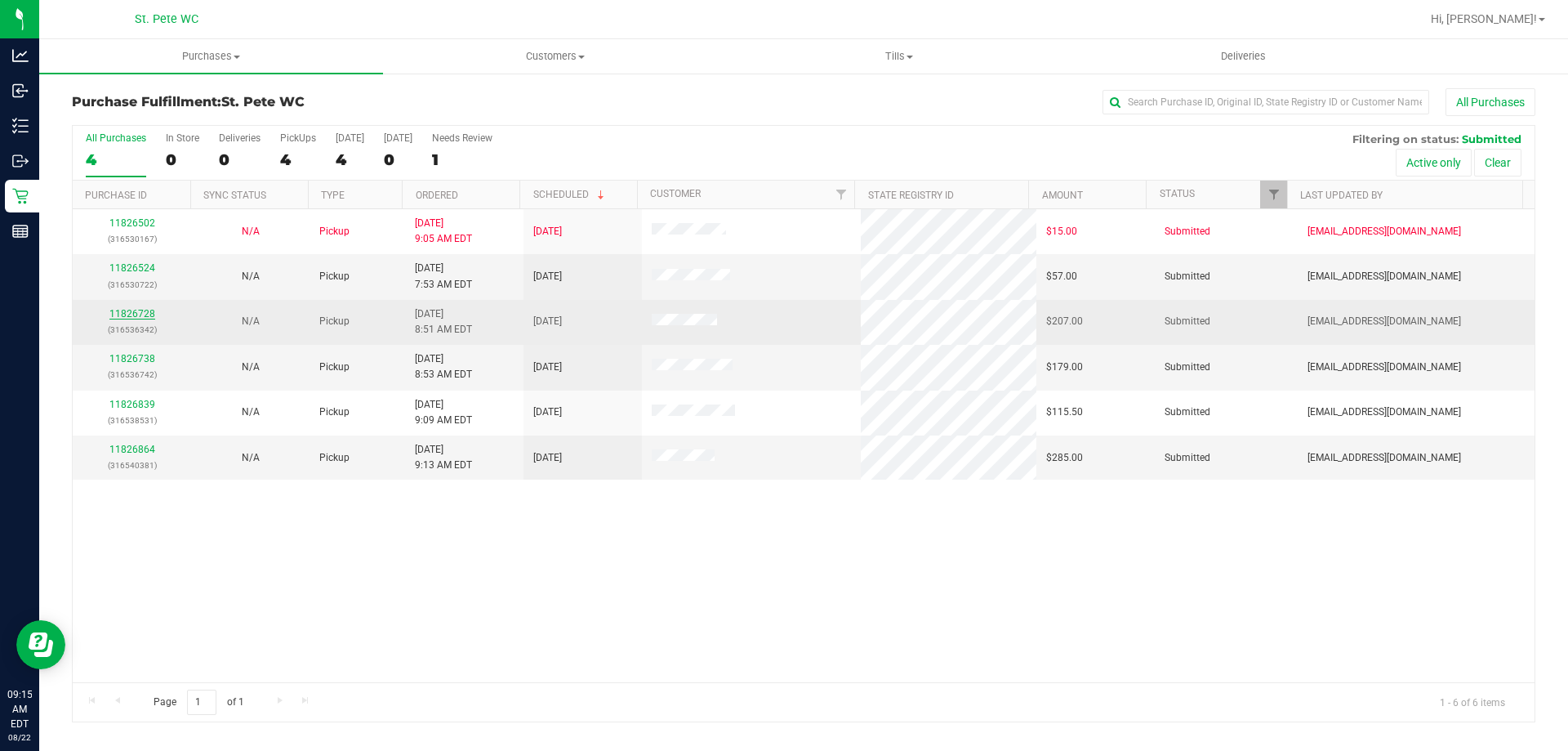
click at [110, 310] on link "11826728" at bounding box center [132, 313] width 46 height 12
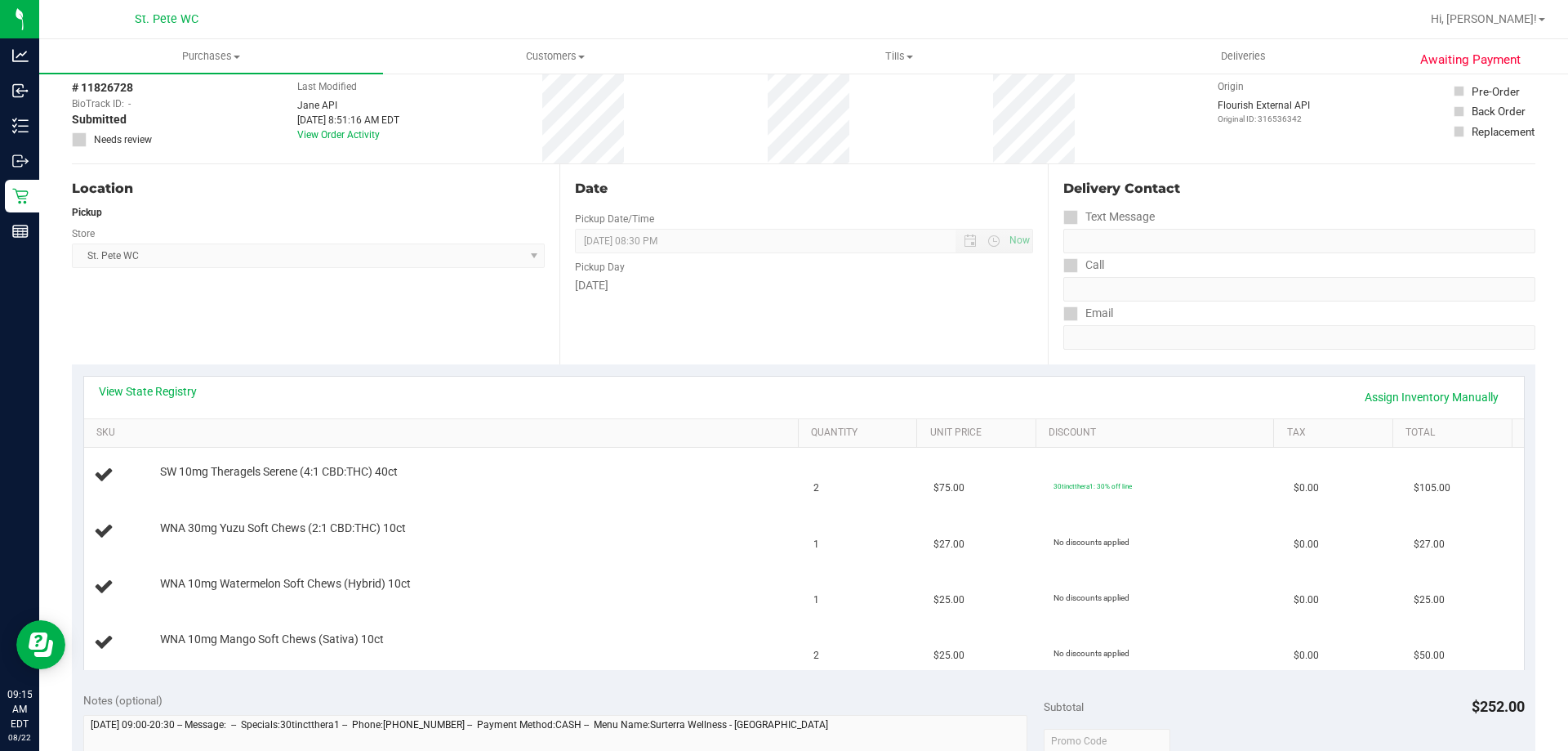
scroll to position [163, 0]
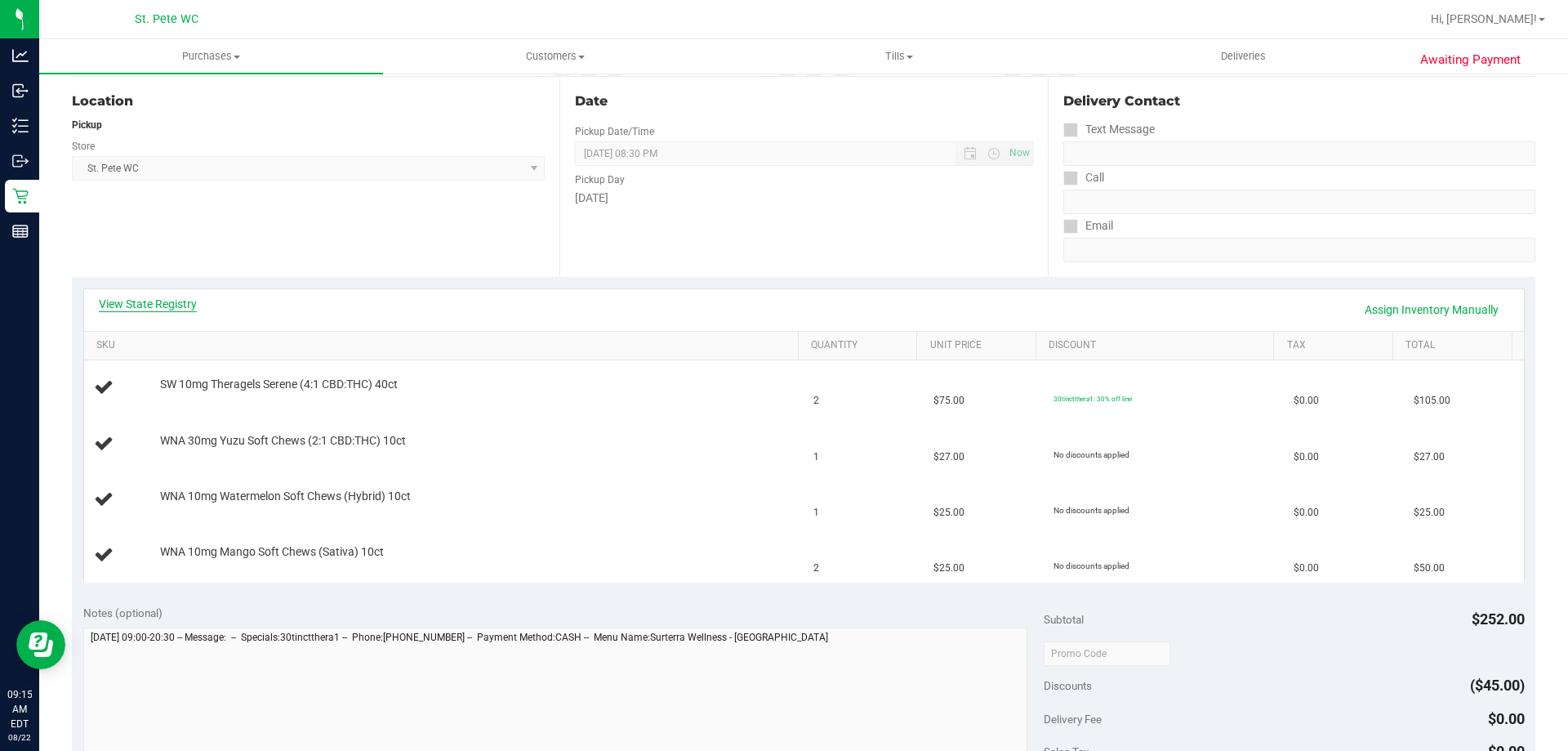
click at [117, 305] on link "View State Registry" at bounding box center [148, 304] width 98 height 17
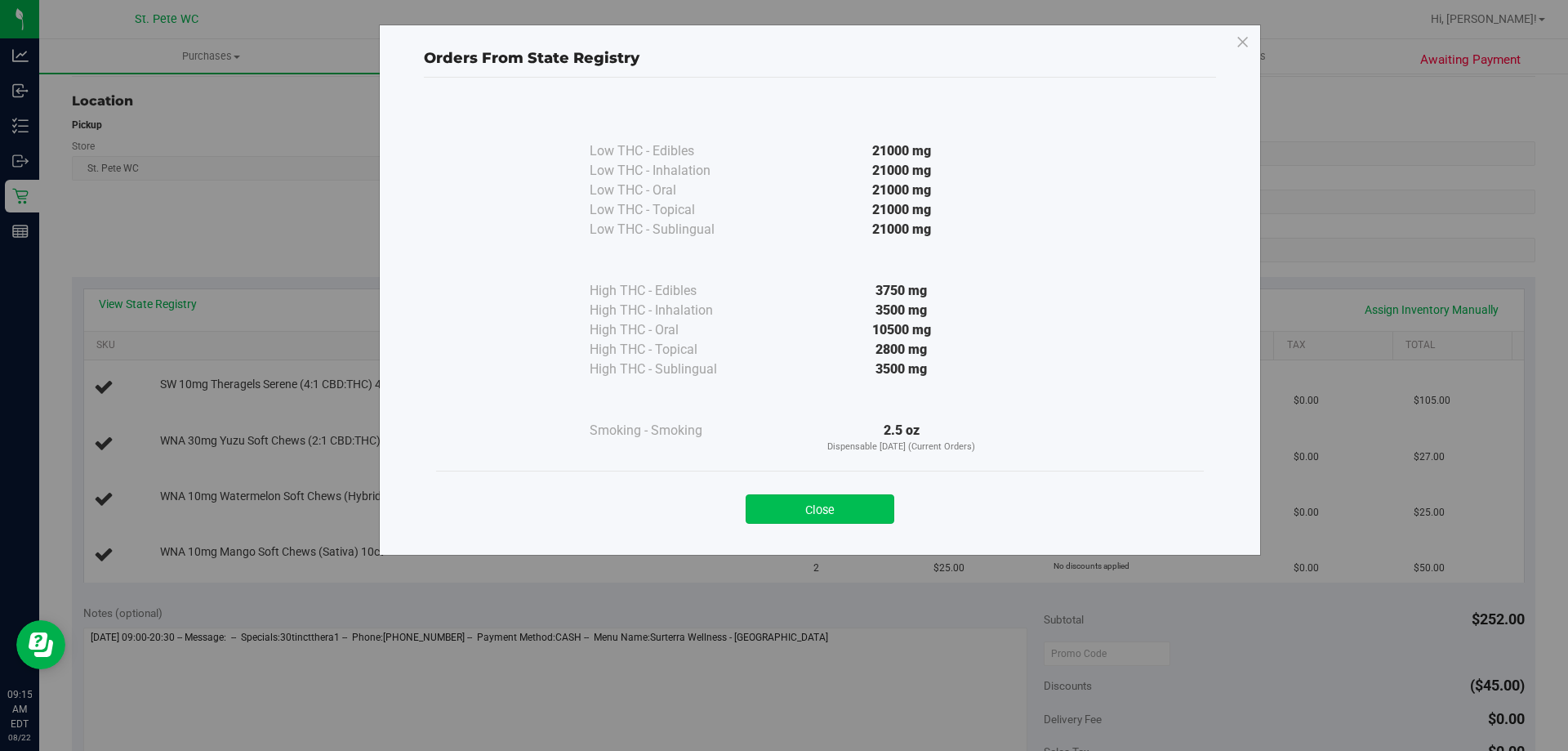
click at [791, 523] on button "Close" at bounding box center [820, 508] width 148 height 29
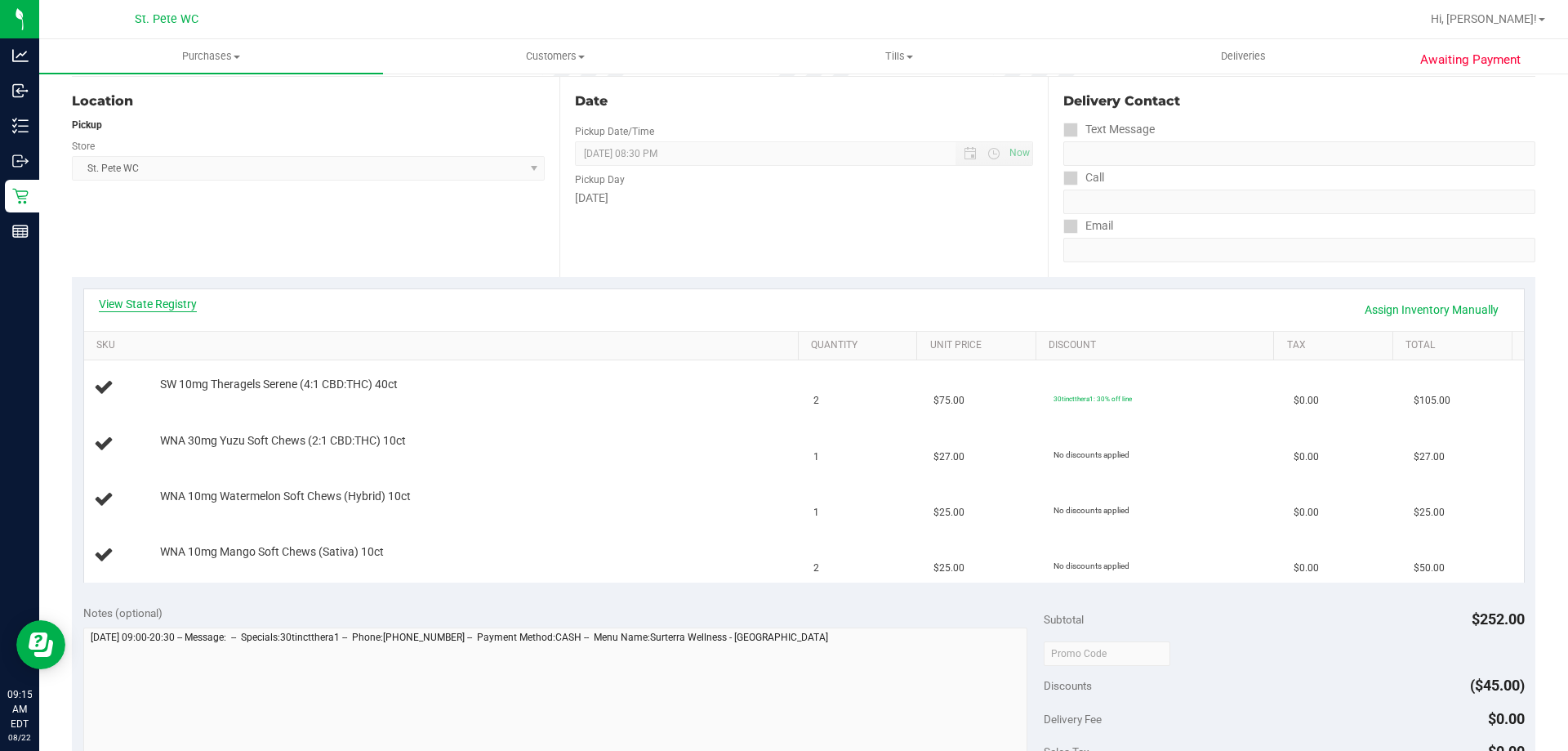
click at [121, 304] on link "View State Registry" at bounding box center [148, 304] width 98 height 17
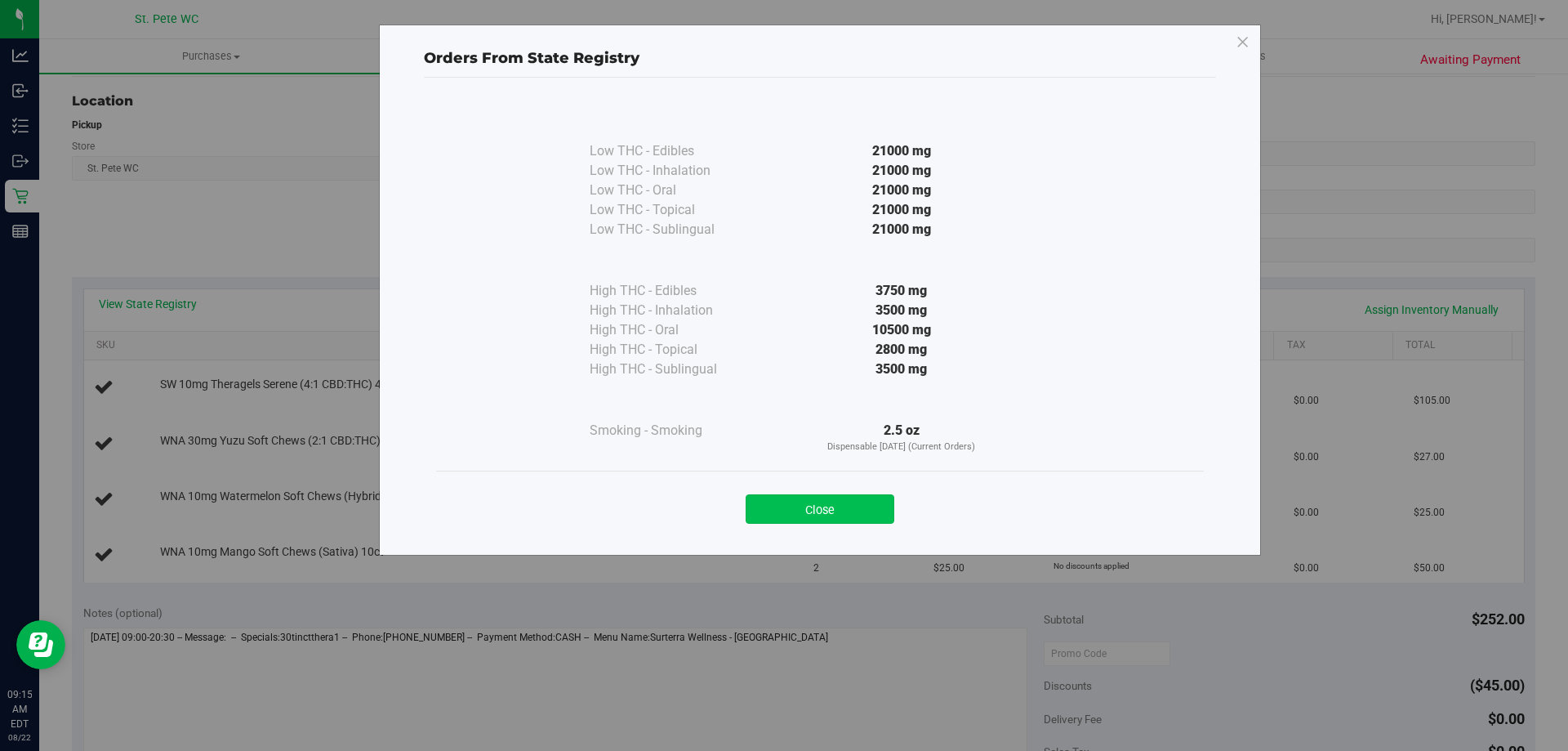
click at [795, 505] on button "Close" at bounding box center [820, 508] width 148 height 29
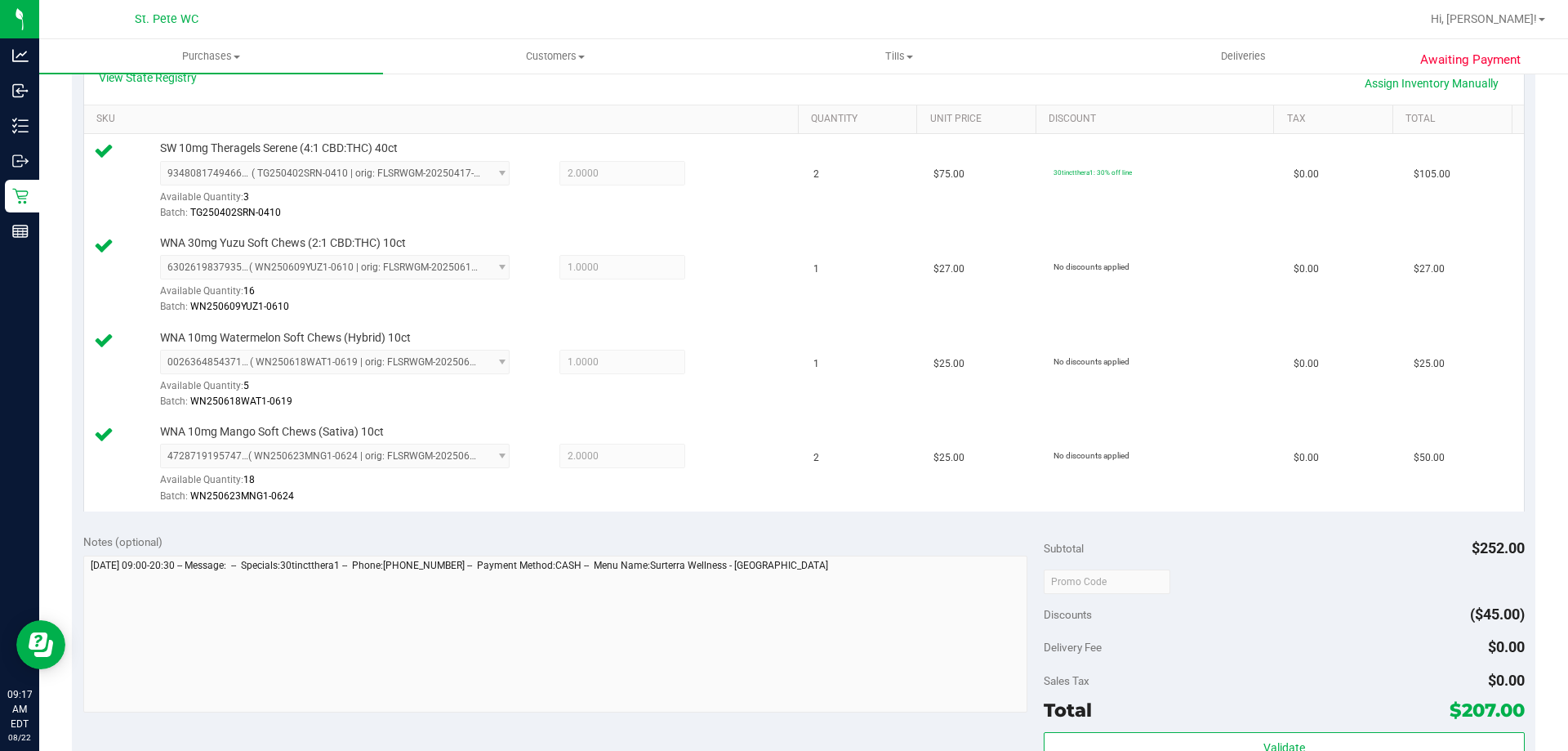
scroll to position [572, 0]
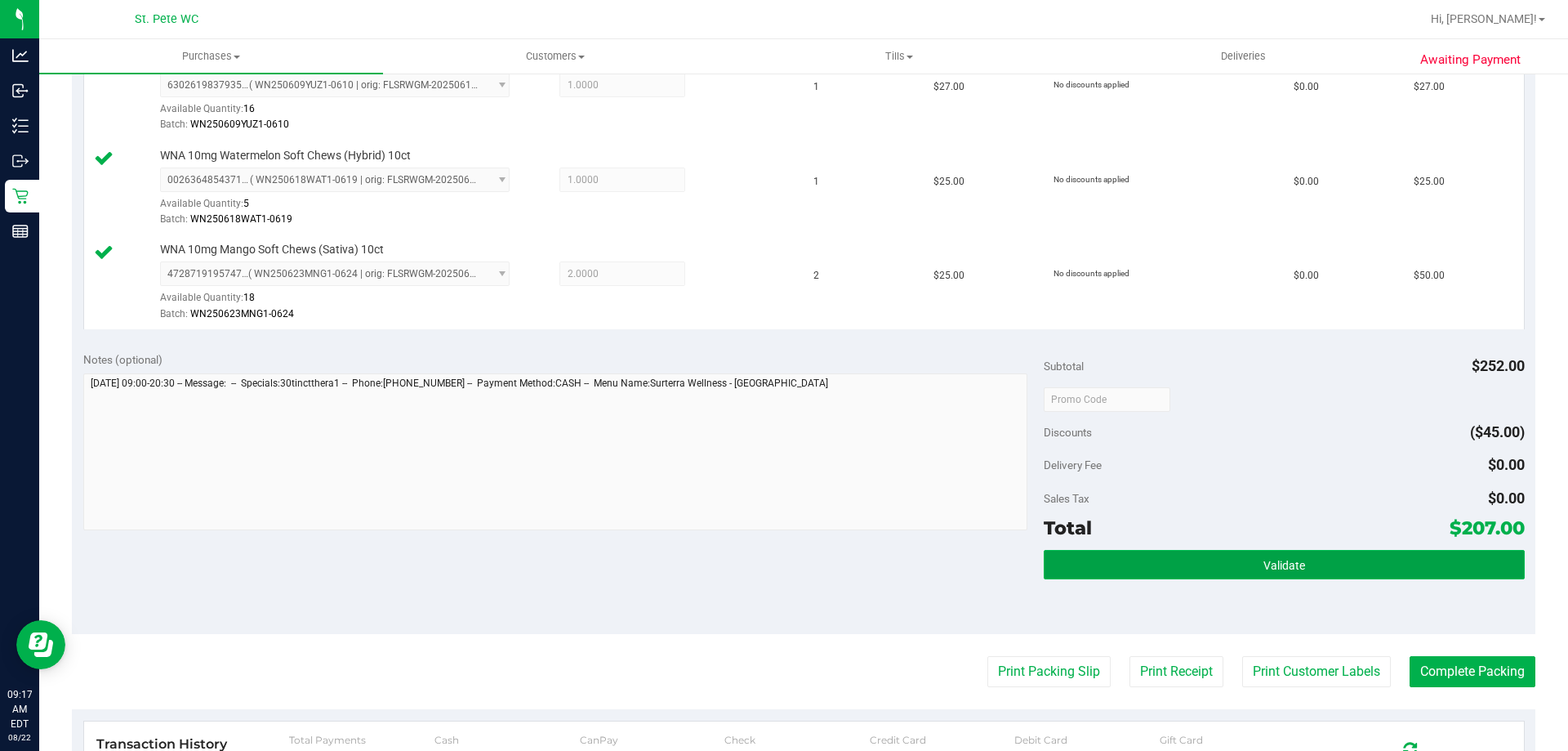
click at [1272, 553] on button "Validate" at bounding box center [1284, 564] width 480 height 29
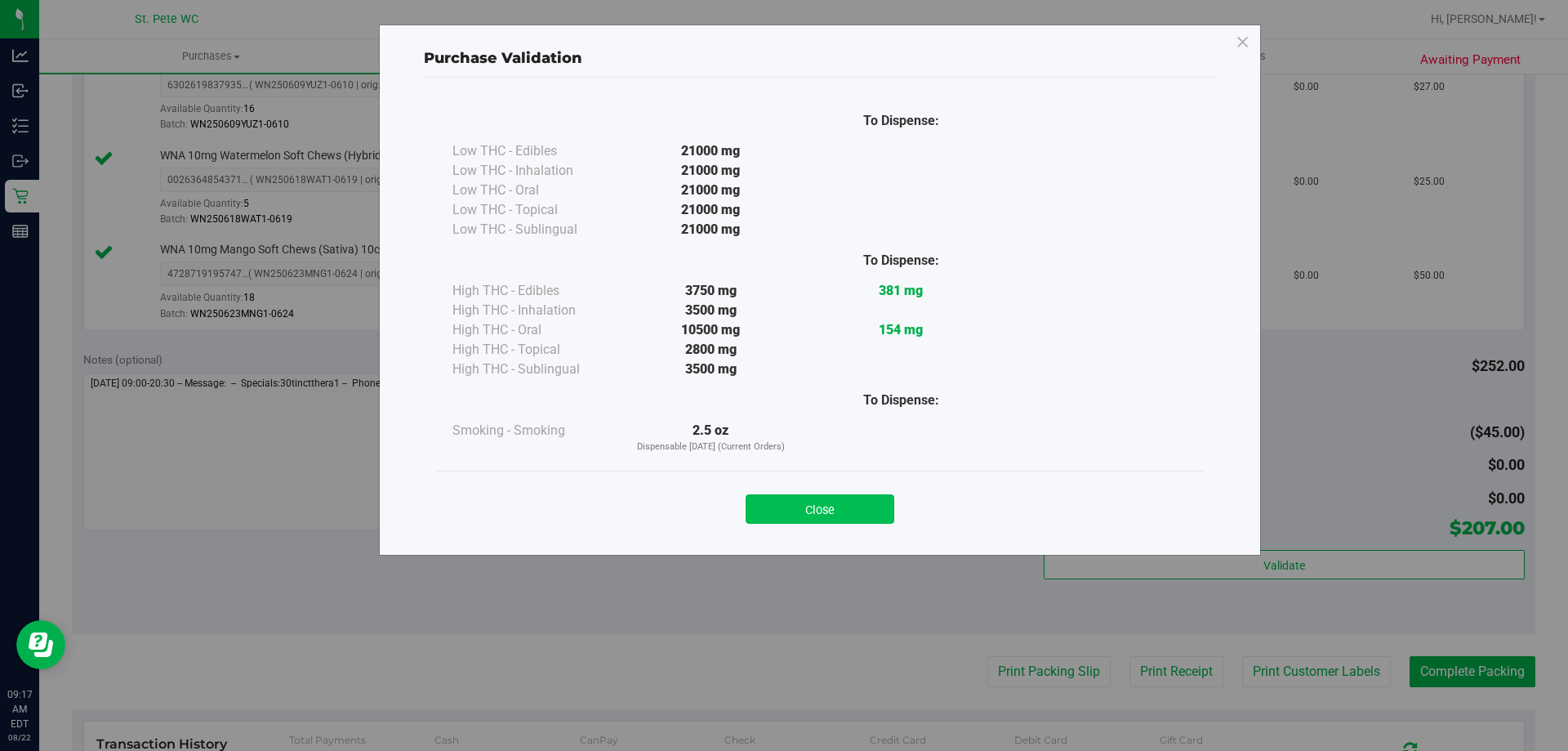
click at [824, 513] on button "Close" at bounding box center [820, 508] width 148 height 29
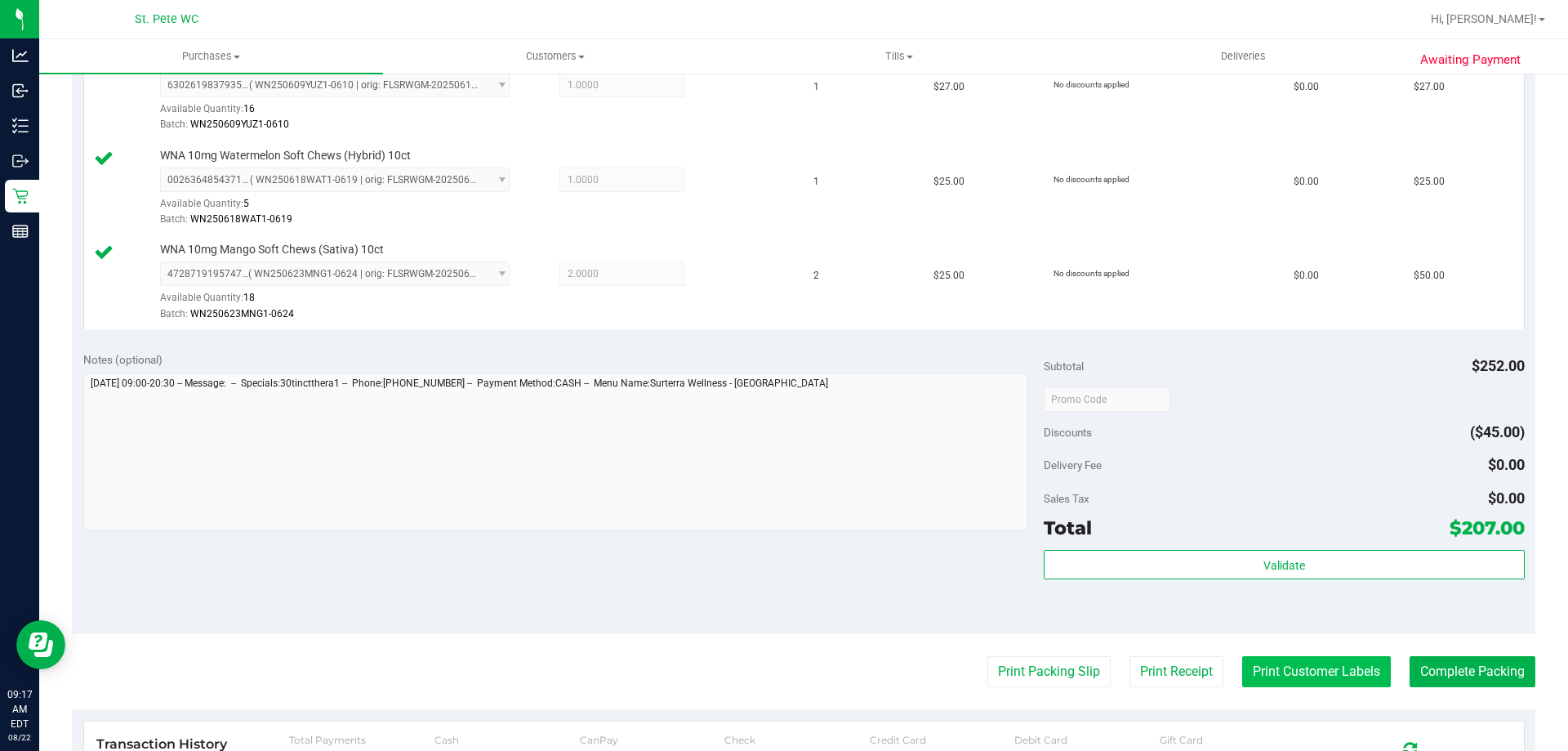
click at [1319, 664] on button "Print Customer Labels" at bounding box center [1316, 671] width 148 height 31
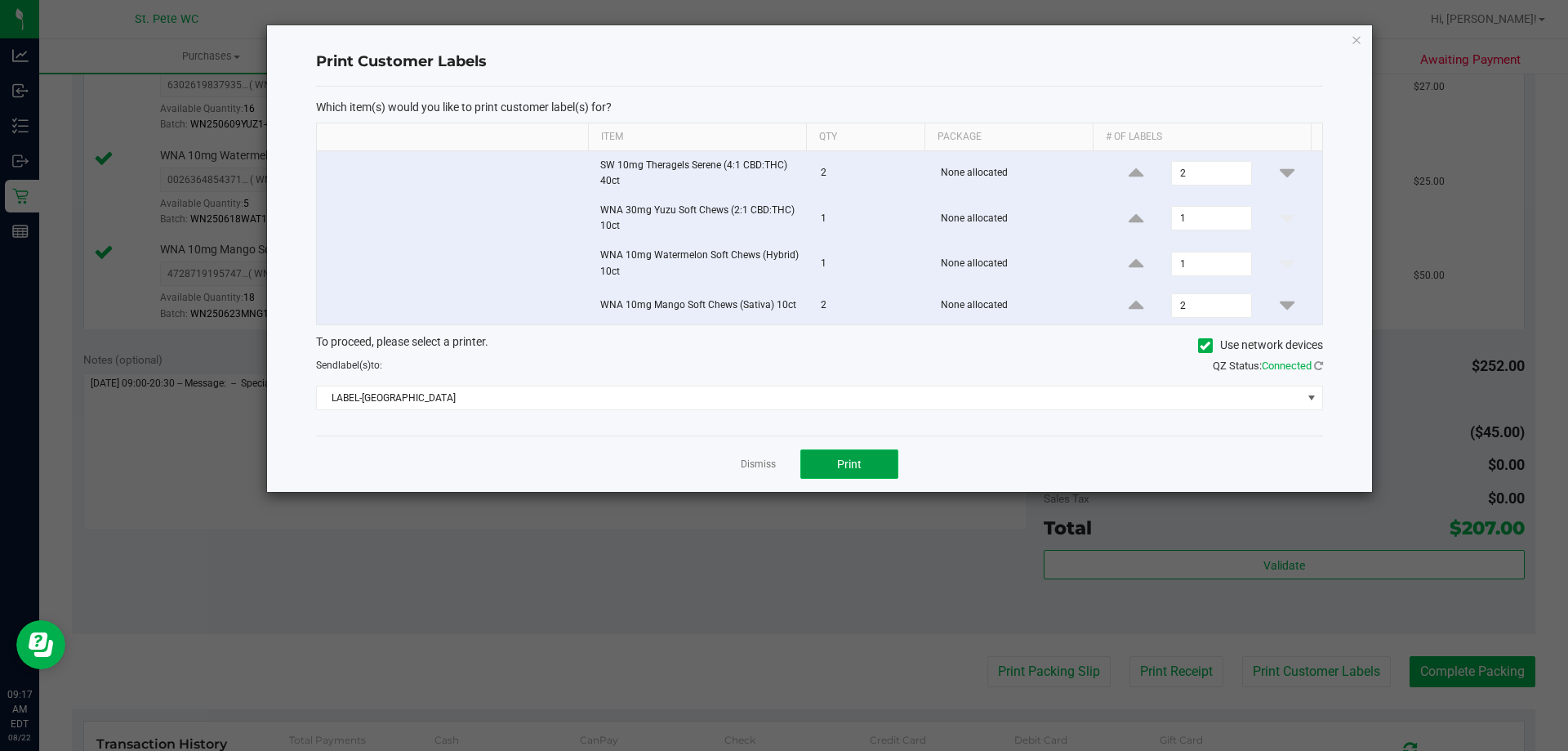
click at [862, 464] on button "Print" at bounding box center [849, 463] width 98 height 29
click at [765, 460] on link "Dismiss" at bounding box center [758, 464] width 35 height 14
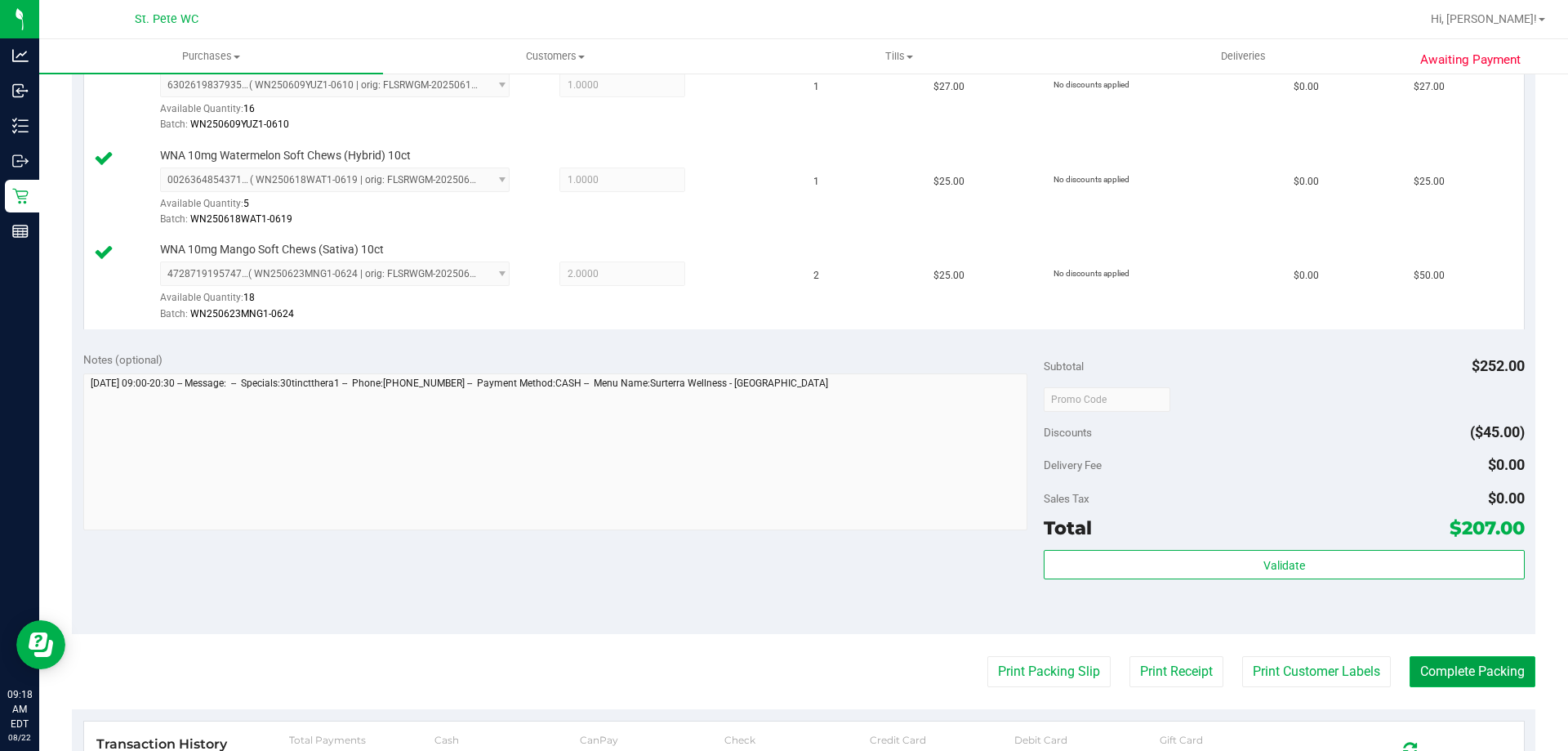
click at [1461, 674] on button "Complete Packing" at bounding box center [1472, 671] width 126 height 31
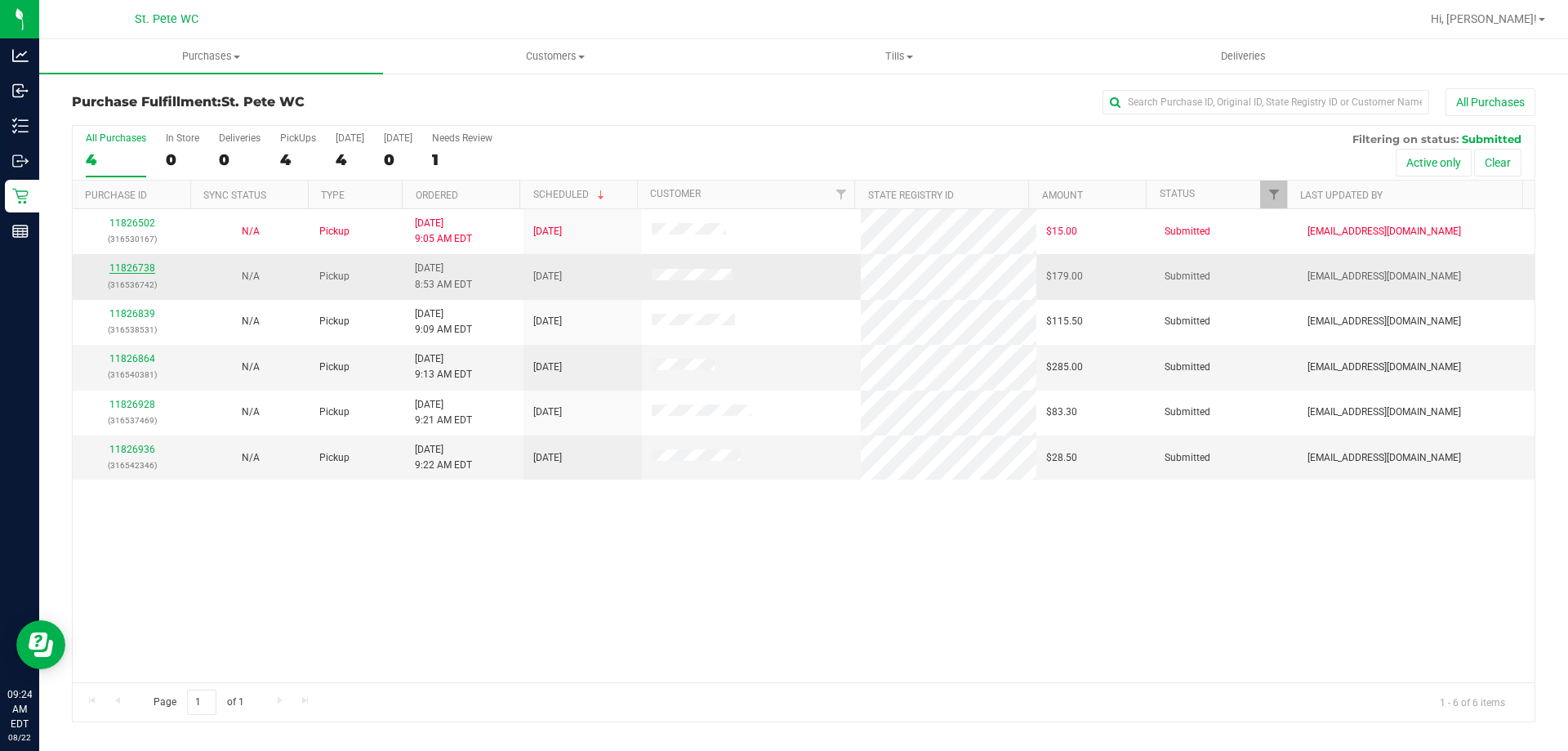
click at [146, 266] on link "11826738" at bounding box center [132, 268] width 46 height 12
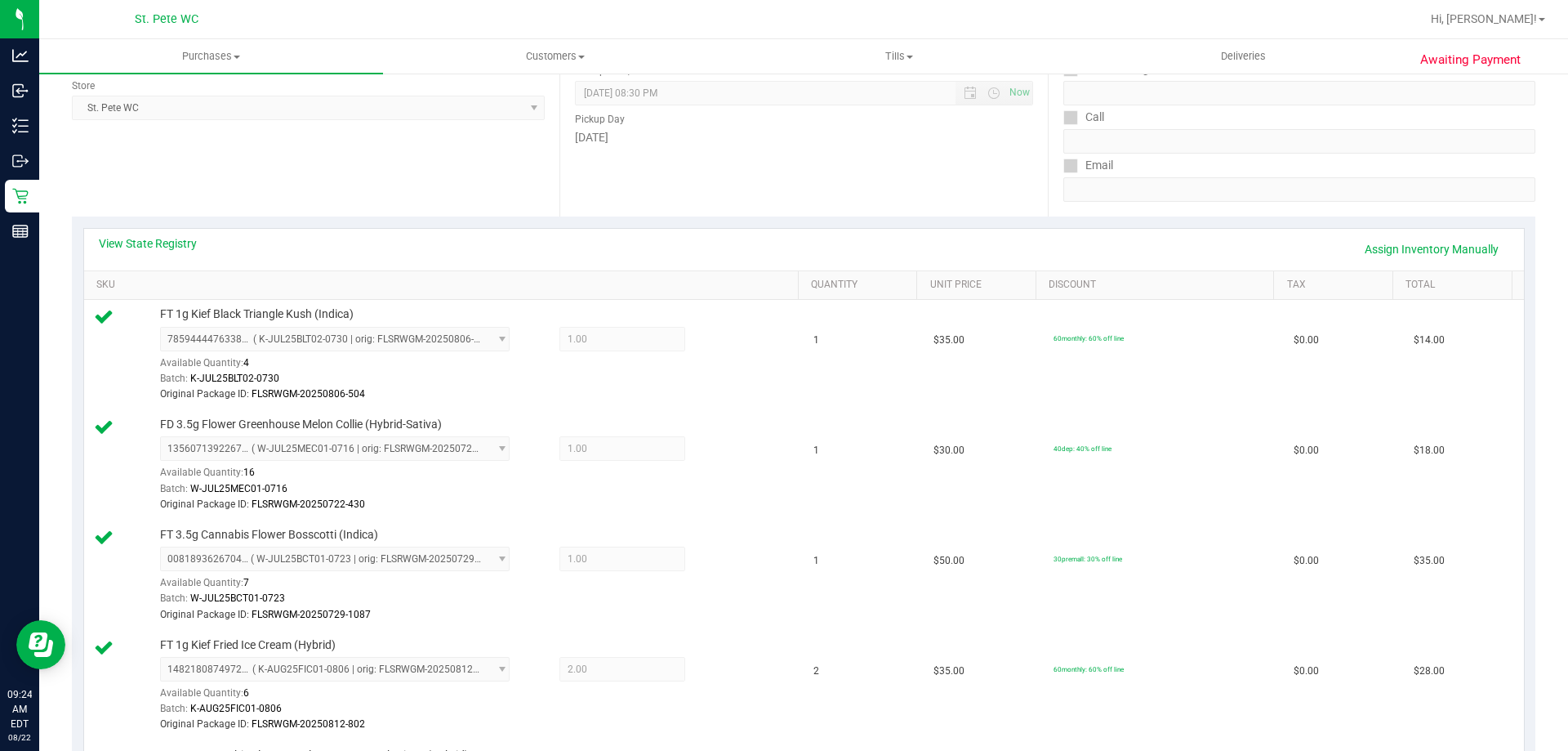
scroll to position [163, 0]
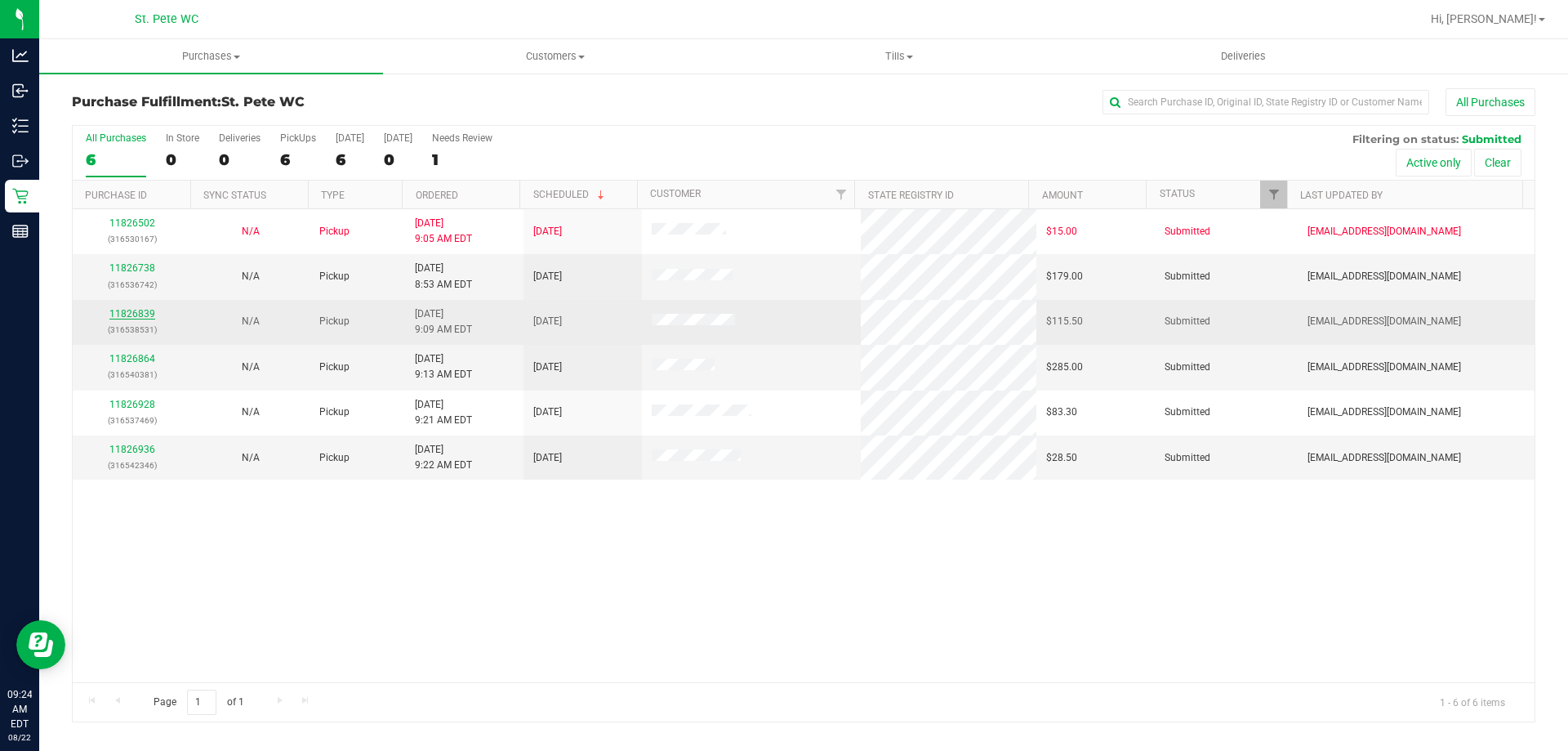
click at [128, 317] on link "11826839" at bounding box center [132, 313] width 46 height 12
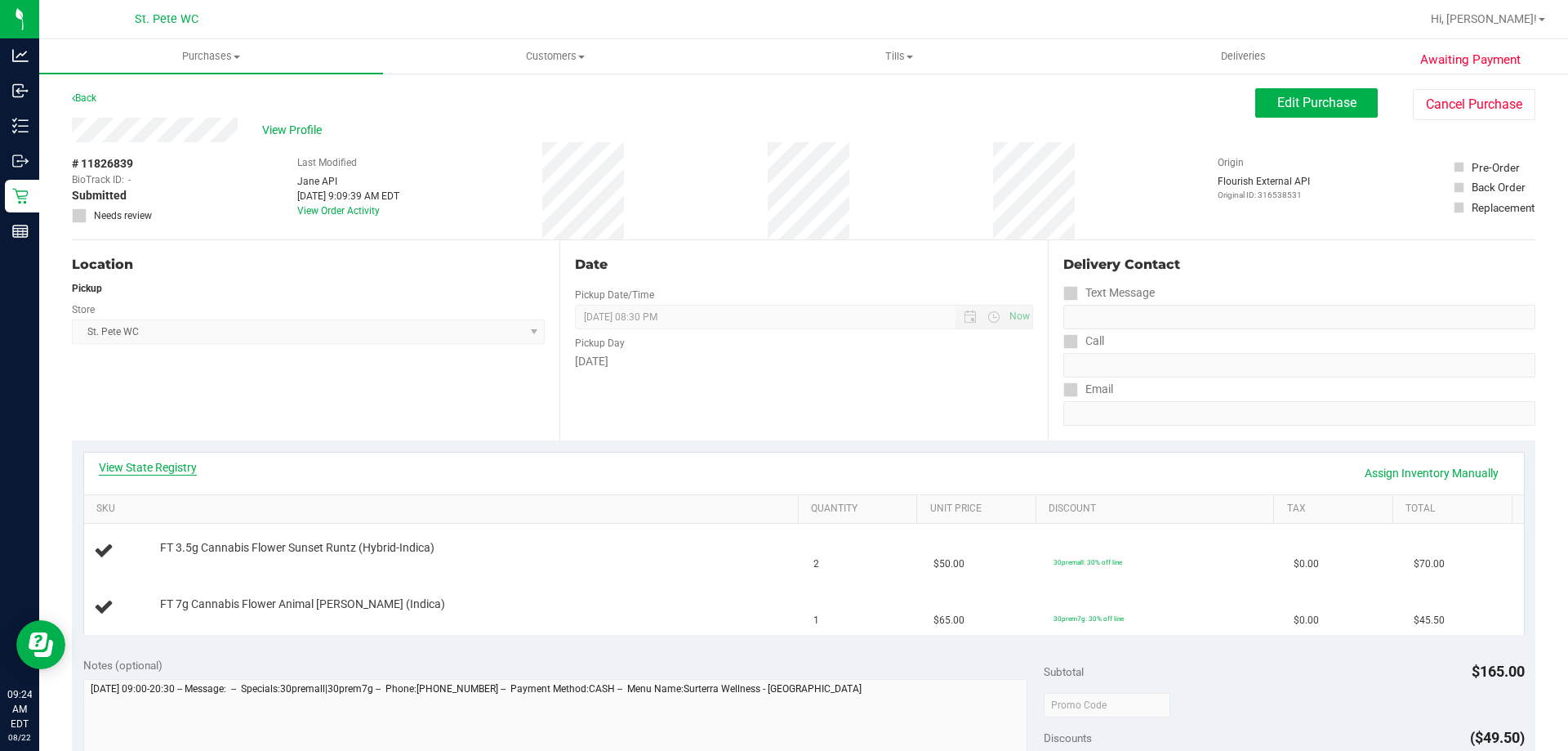
click at [168, 470] on link "View State Registry" at bounding box center [148, 468] width 98 height 17
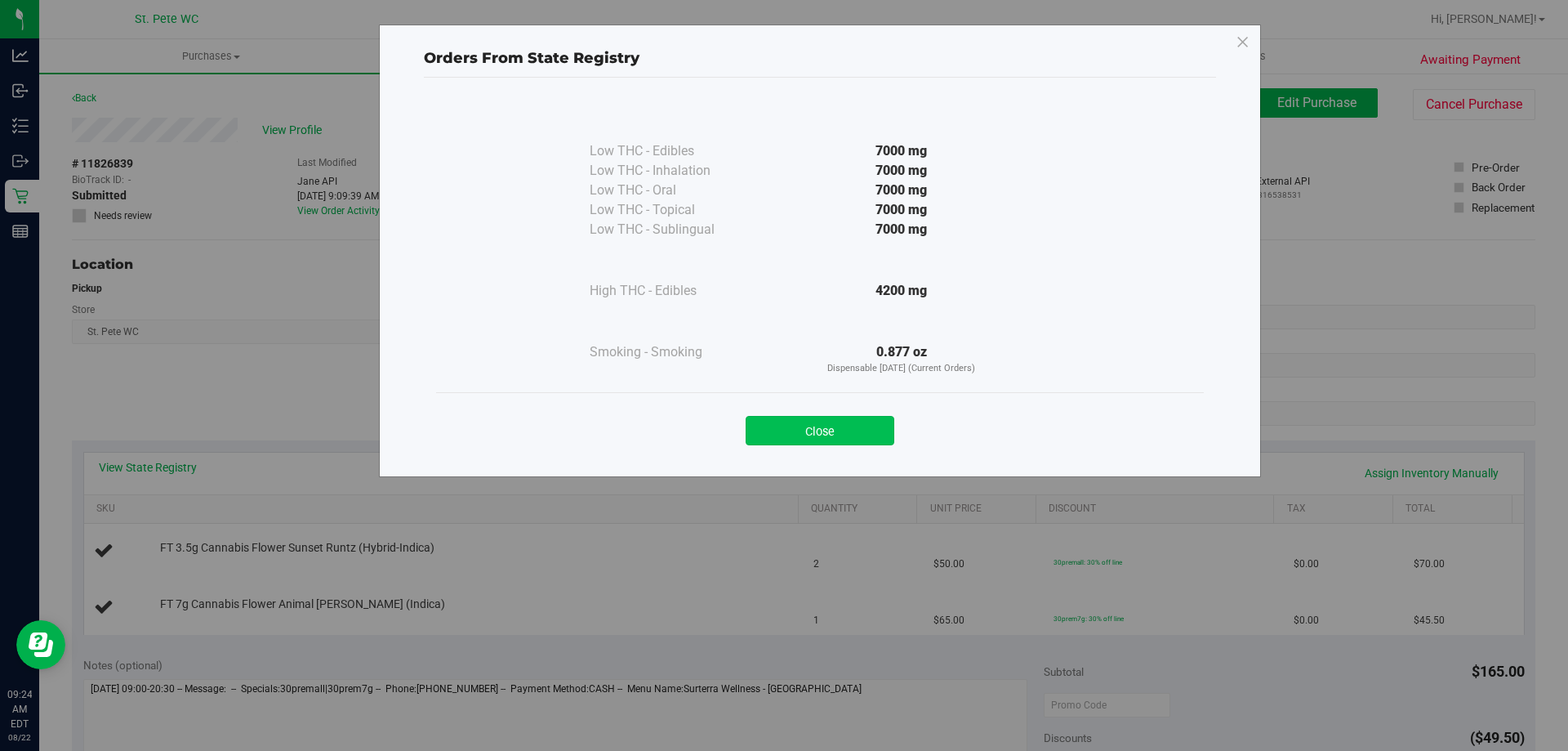
click at [780, 438] on button "Close" at bounding box center [820, 430] width 148 height 29
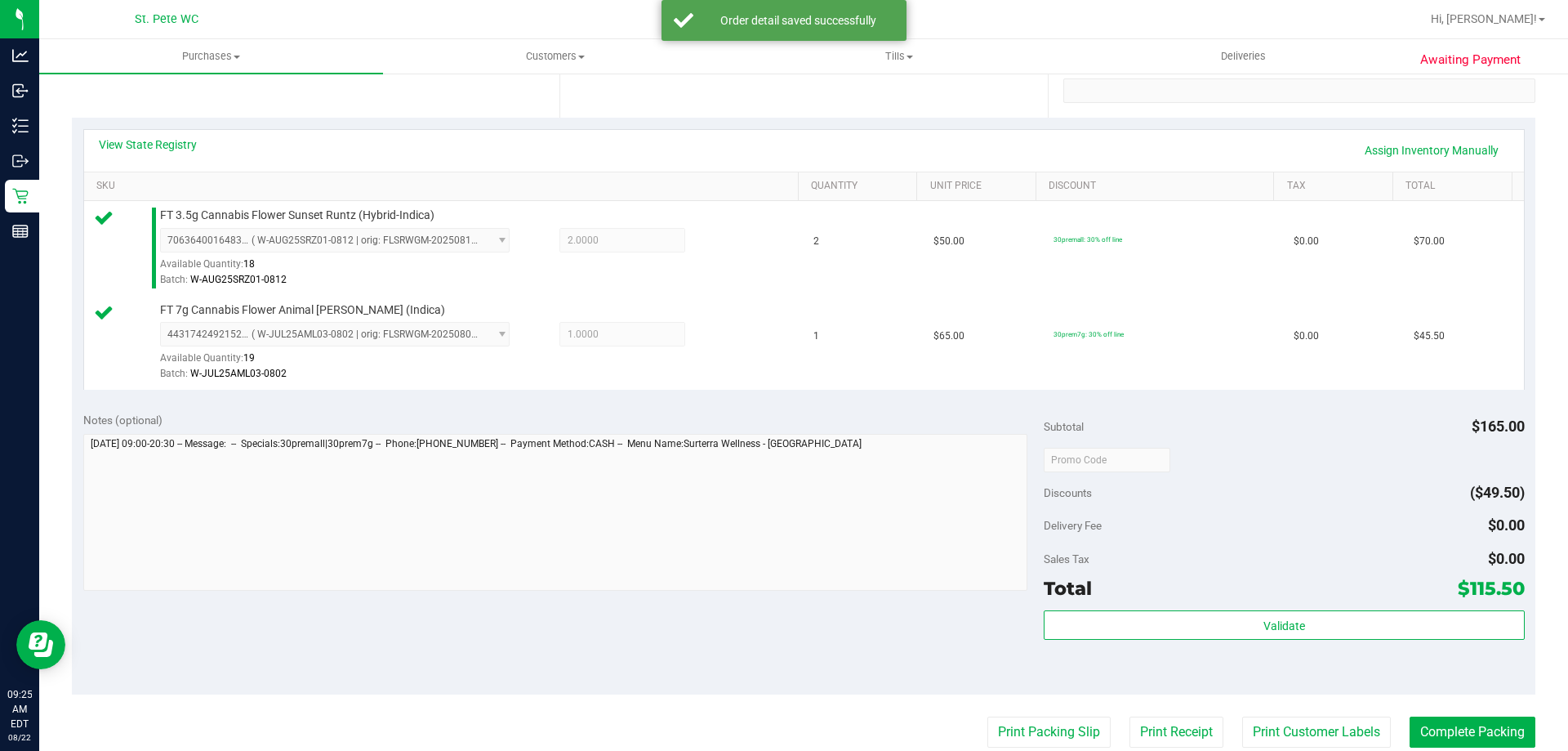
scroll to position [327, 0]
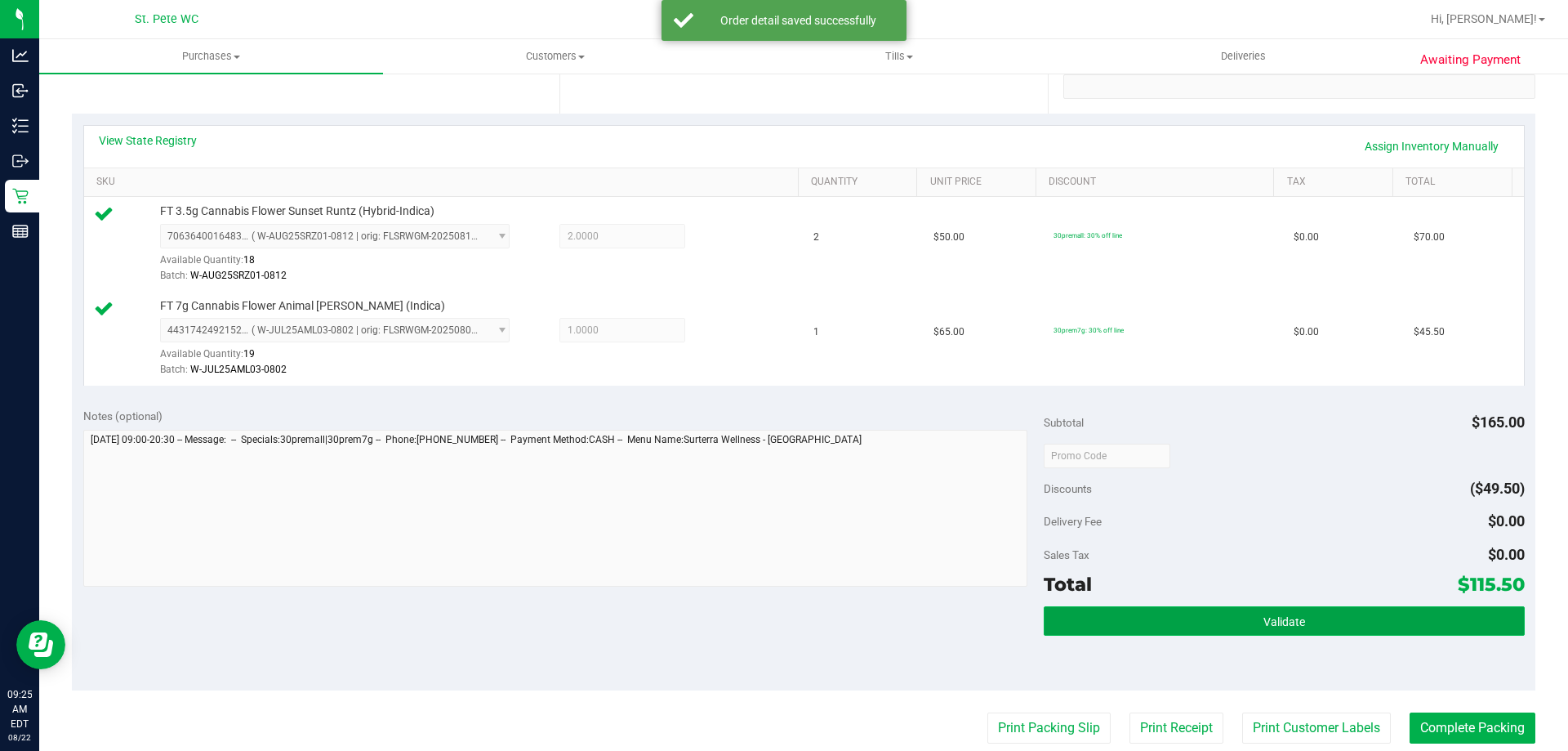
click at [1263, 631] on button "Validate" at bounding box center [1284, 620] width 480 height 29
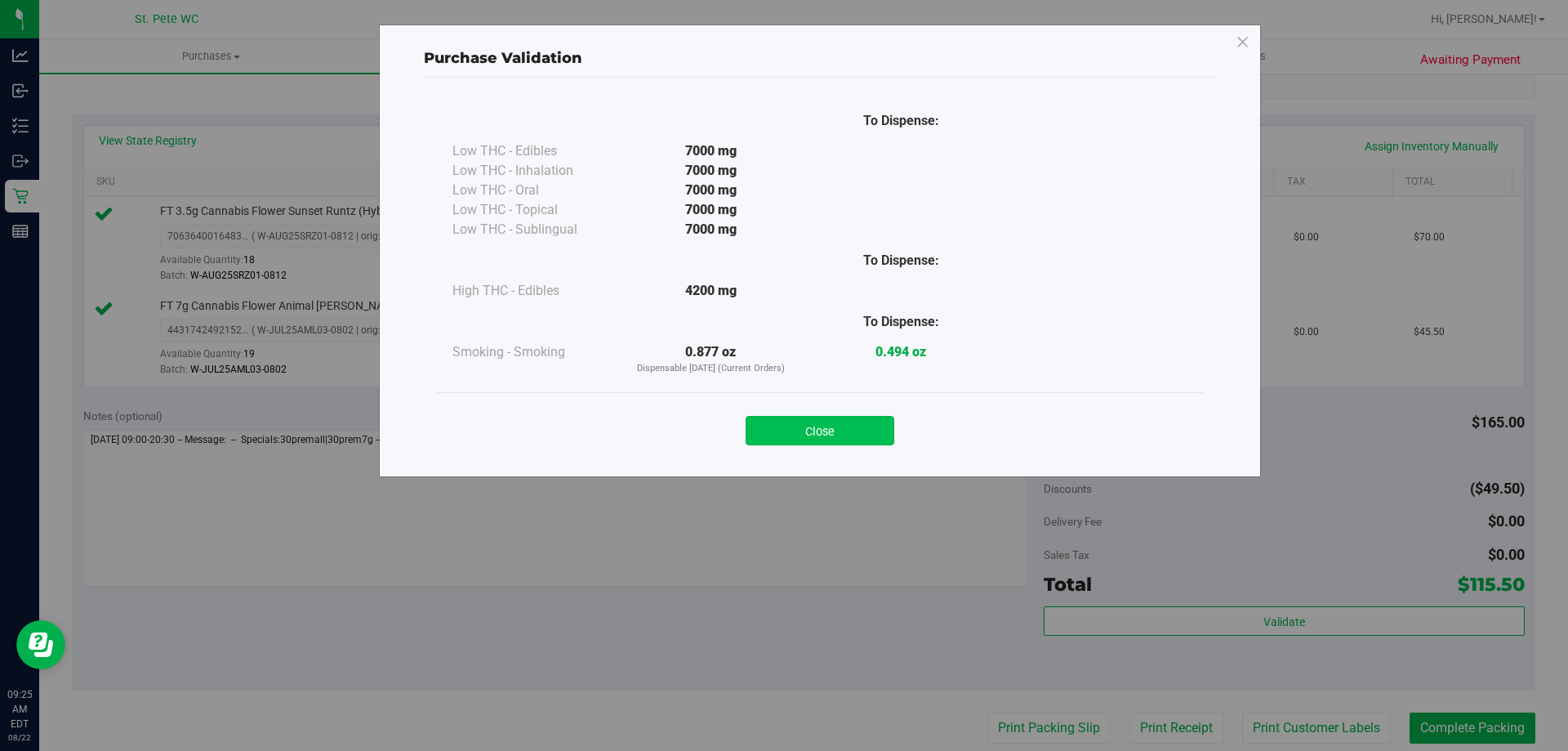
click at [820, 435] on button "Close" at bounding box center [820, 430] width 148 height 29
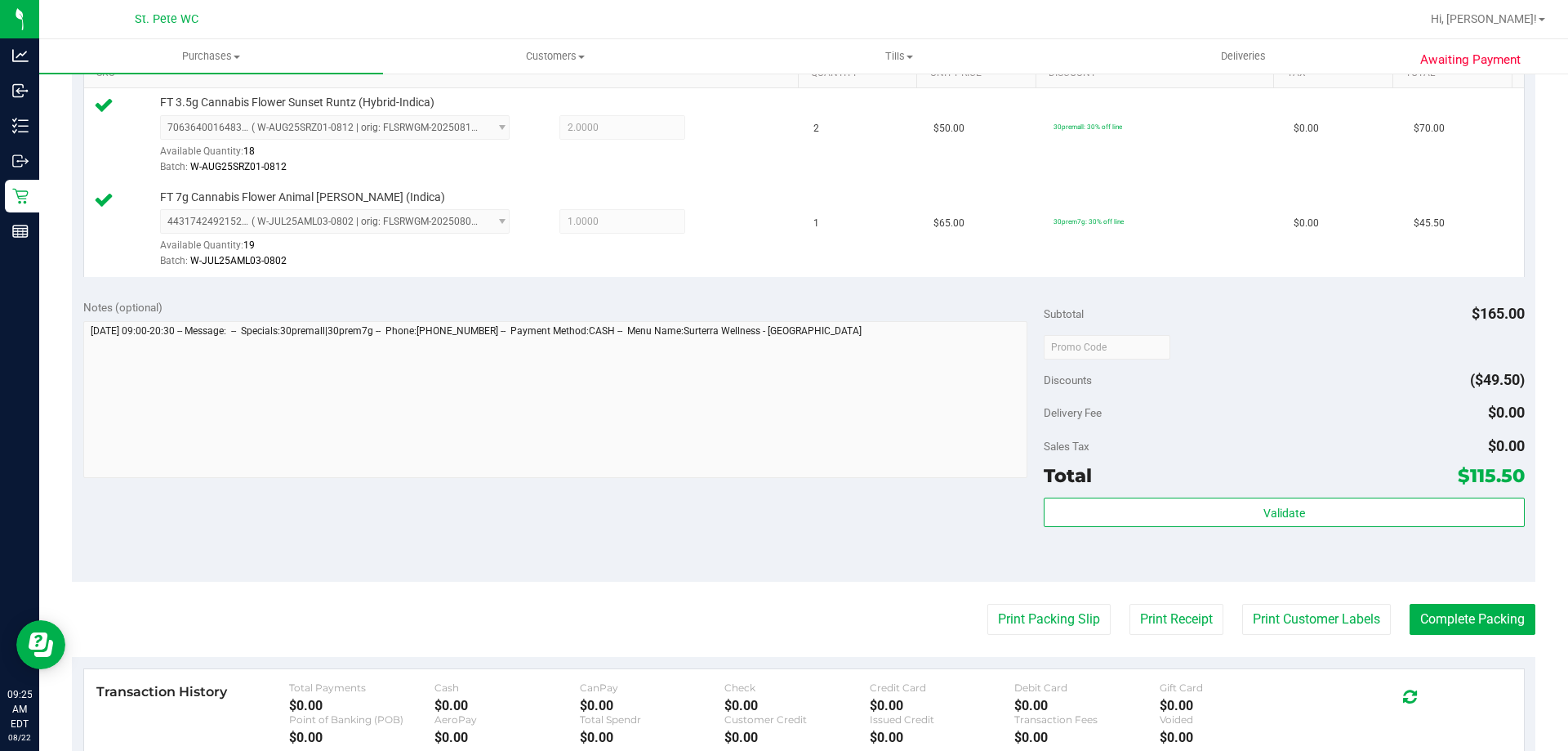
scroll to position [490, 0]
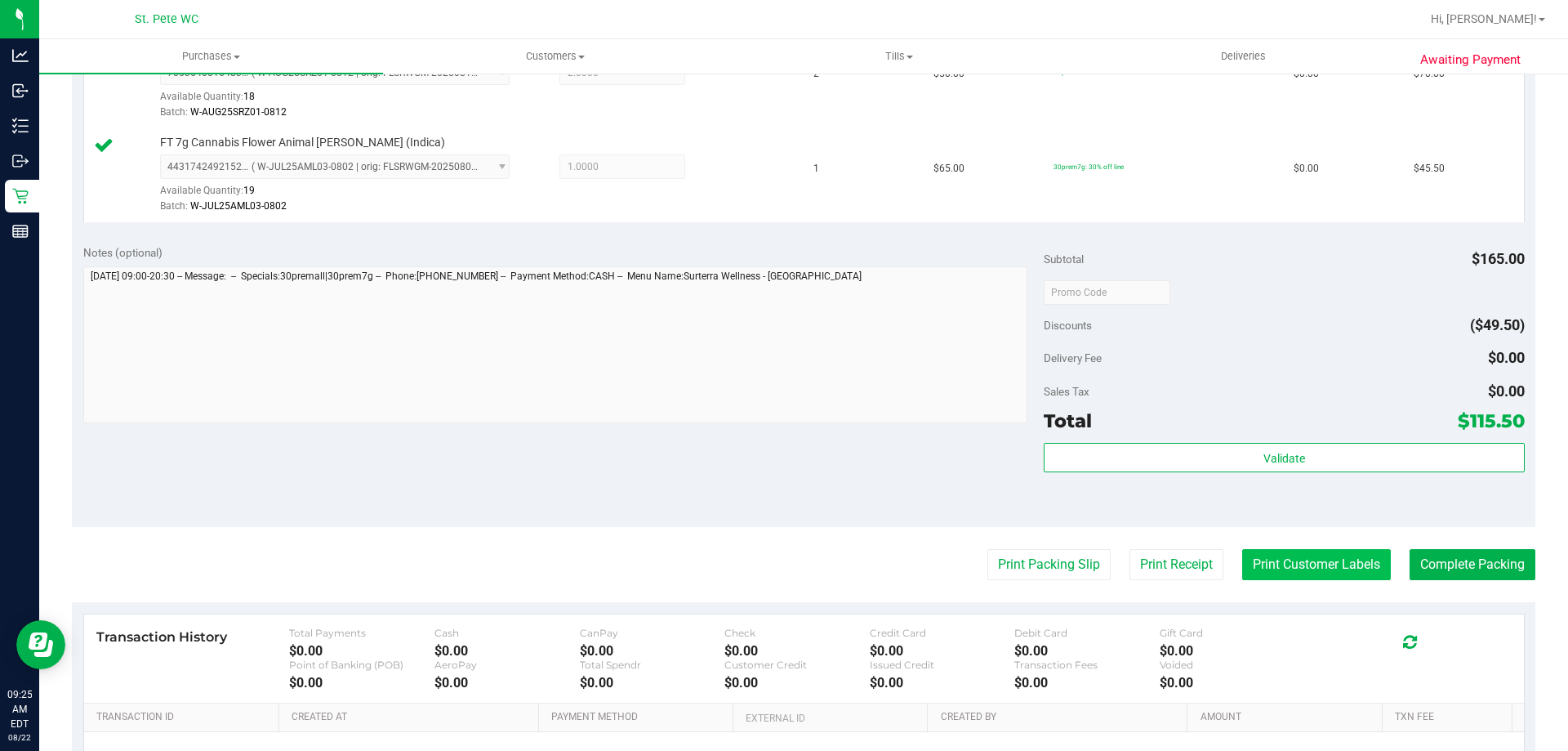
click at [1311, 577] on button "Print Customer Labels" at bounding box center [1316, 564] width 148 height 31
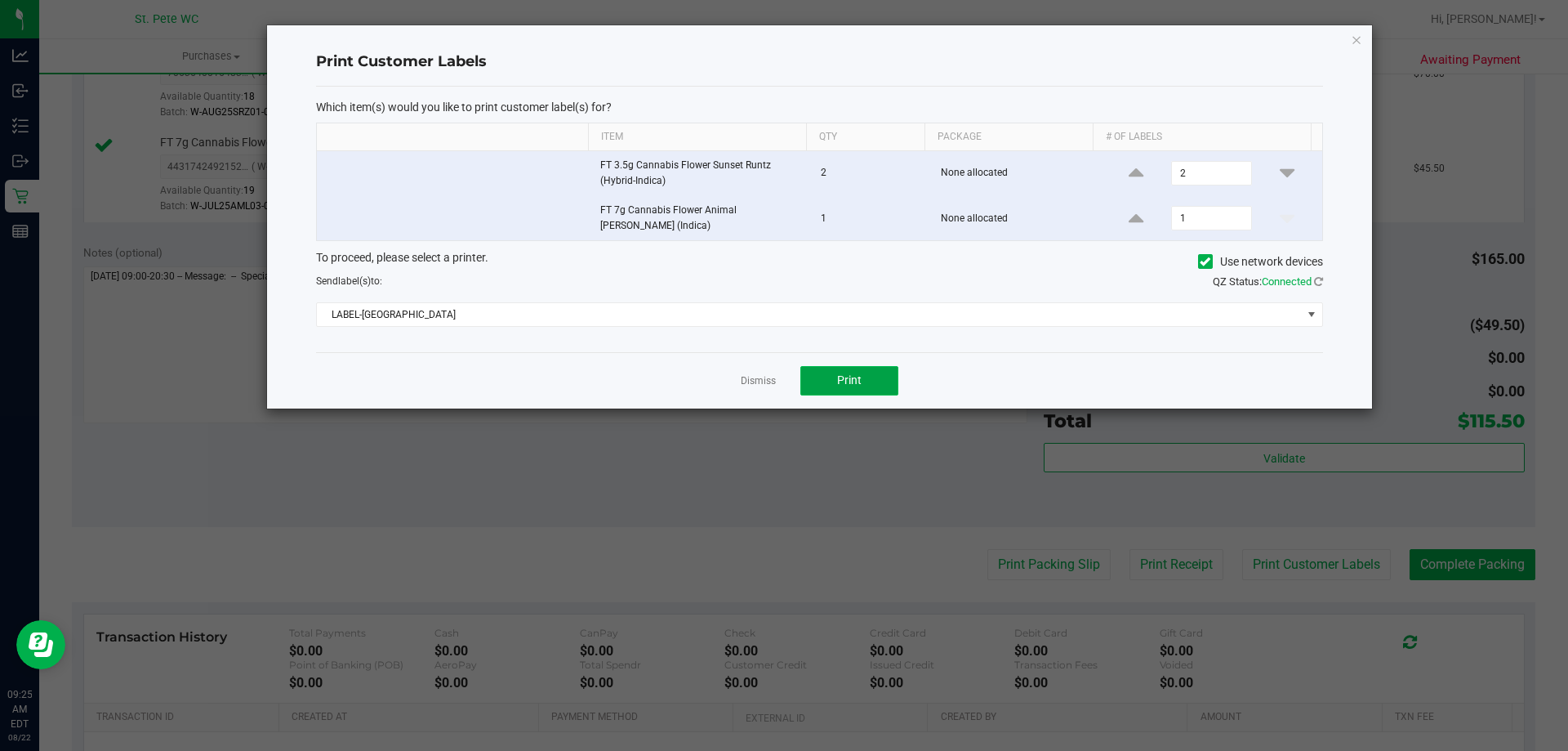
click at [811, 373] on button "Print" at bounding box center [849, 380] width 98 height 29
click at [765, 374] on link "Dismiss" at bounding box center [758, 381] width 35 height 14
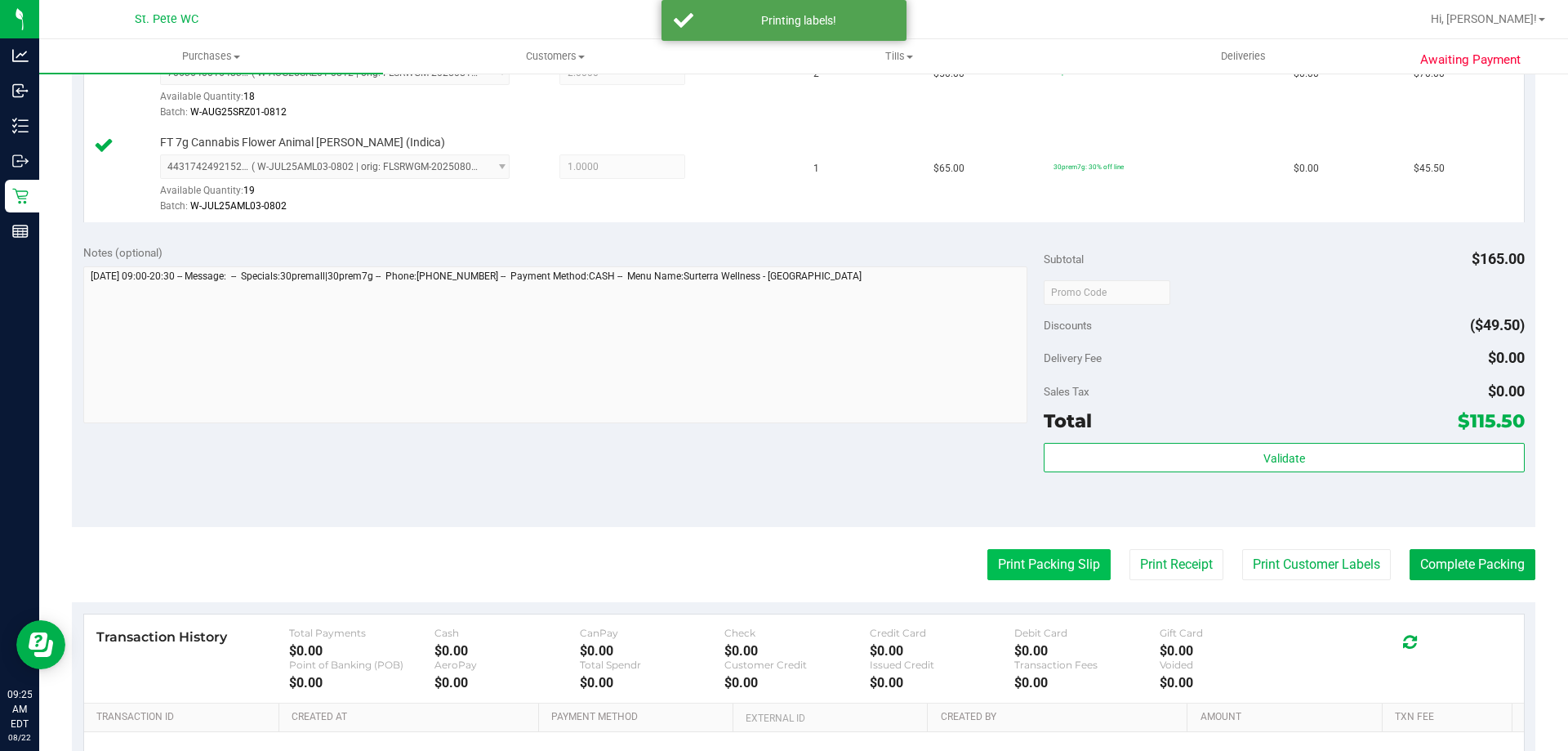
click at [996, 572] on button "Print Packing Slip" at bounding box center [1049, 564] width 123 height 31
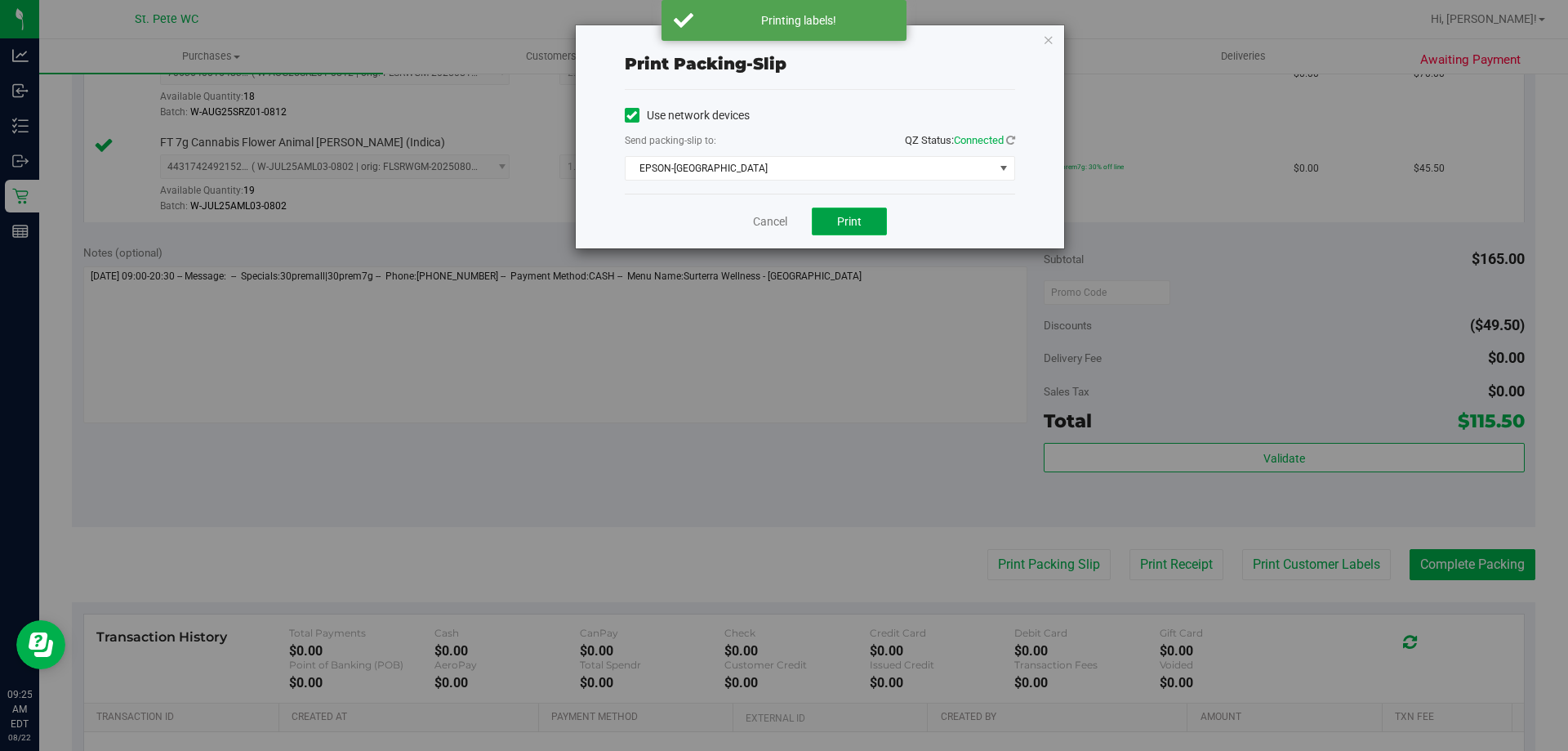
click at [831, 226] on button "Print" at bounding box center [849, 221] width 75 height 28
click at [758, 227] on link "Cancel" at bounding box center [770, 222] width 34 height 18
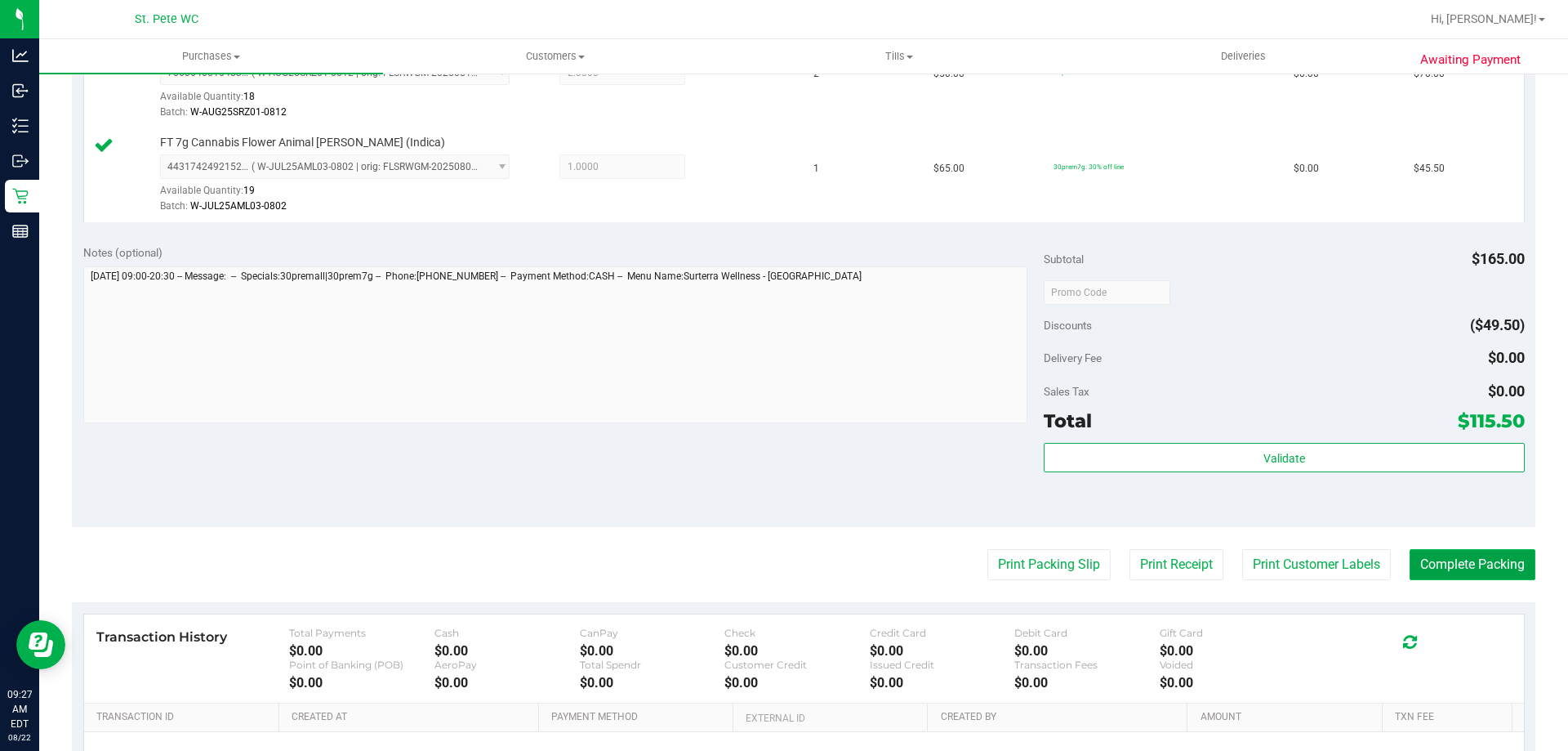
click at [1441, 566] on button "Complete Packing" at bounding box center [1472, 564] width 126 height 31
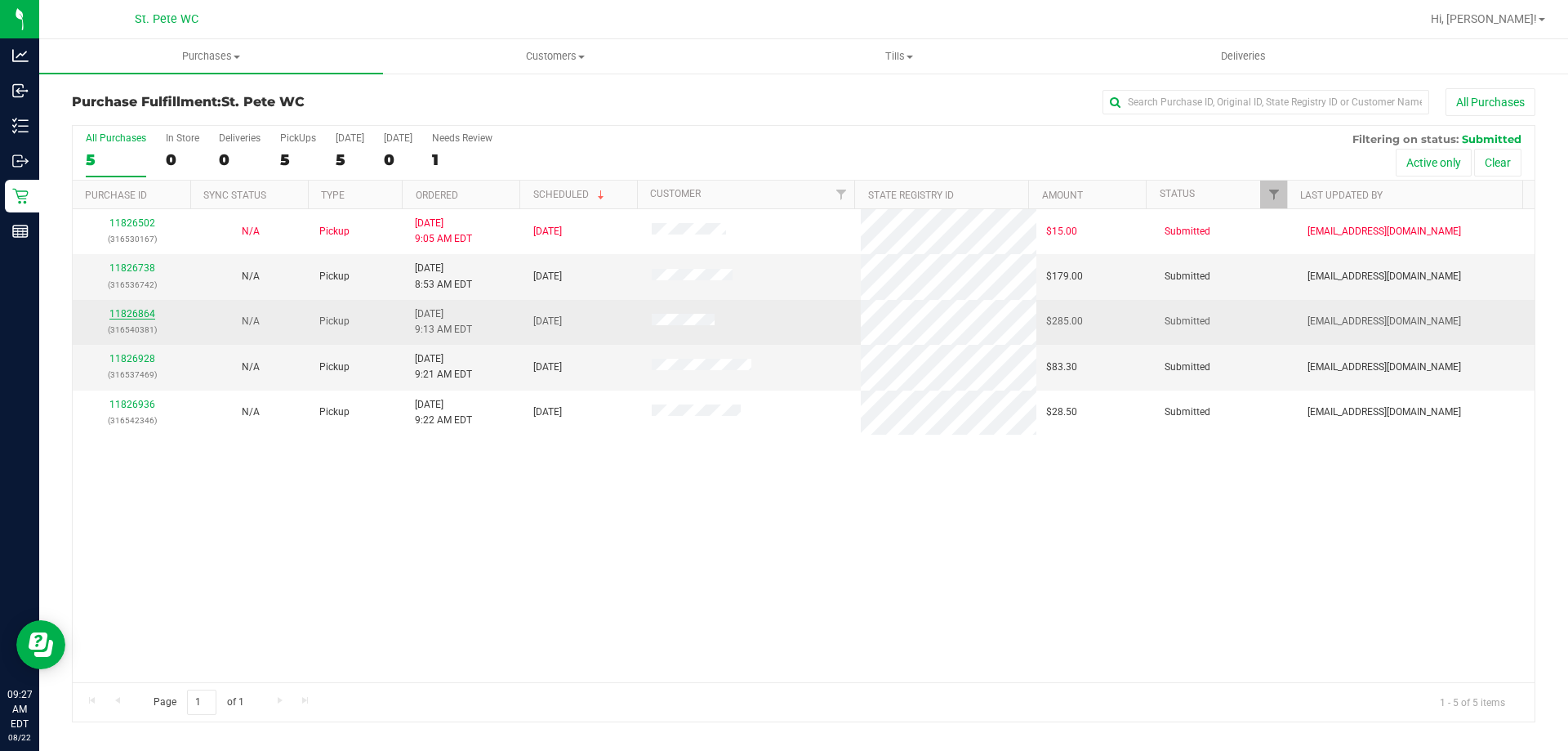
click at [116, 312] on link "11826864" at bounding box center [132, 313] width 46 height 12
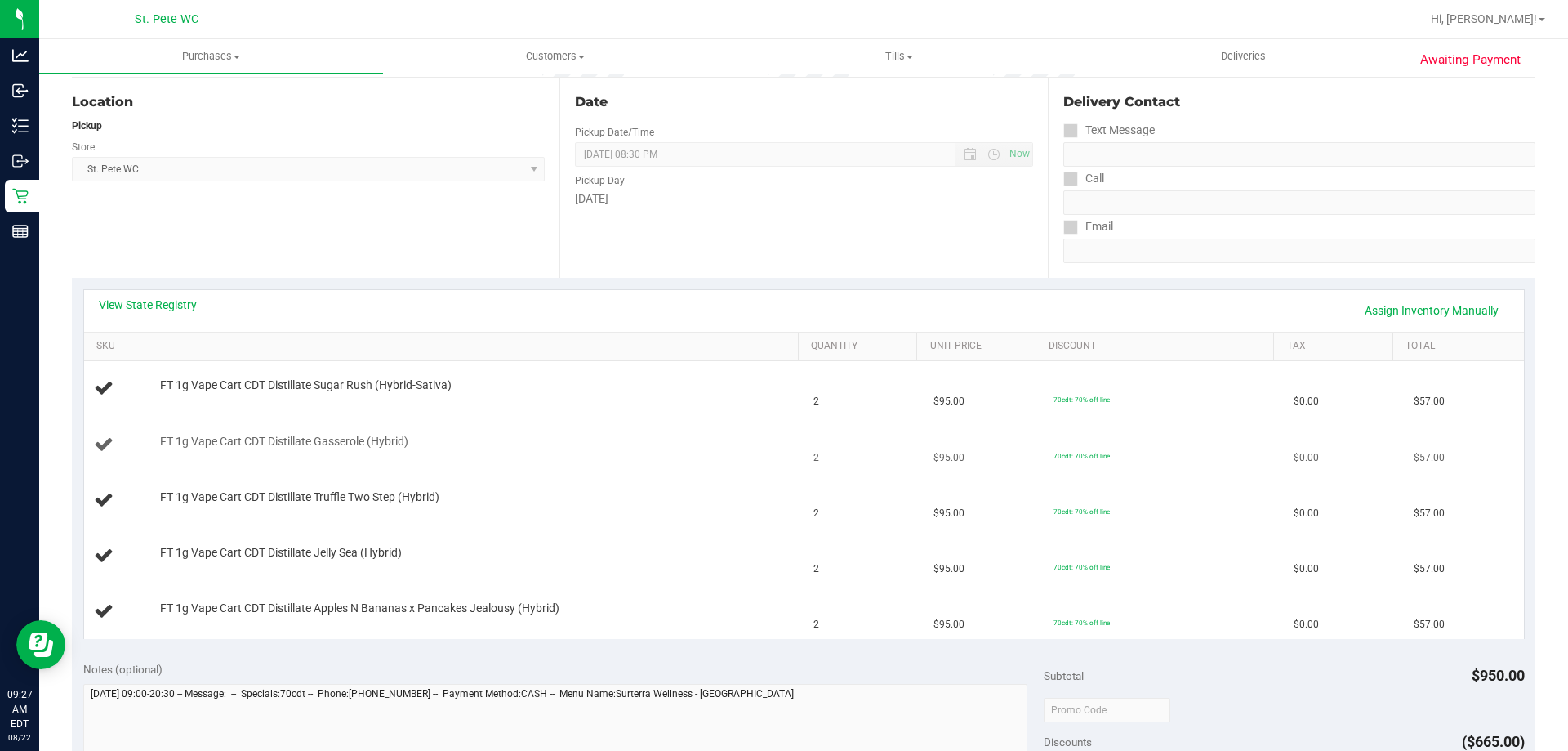
scroll to position [163, 0]
click at [173, 306] on link "View State Registry" at bounding box center [148, 304] width 98 height 17
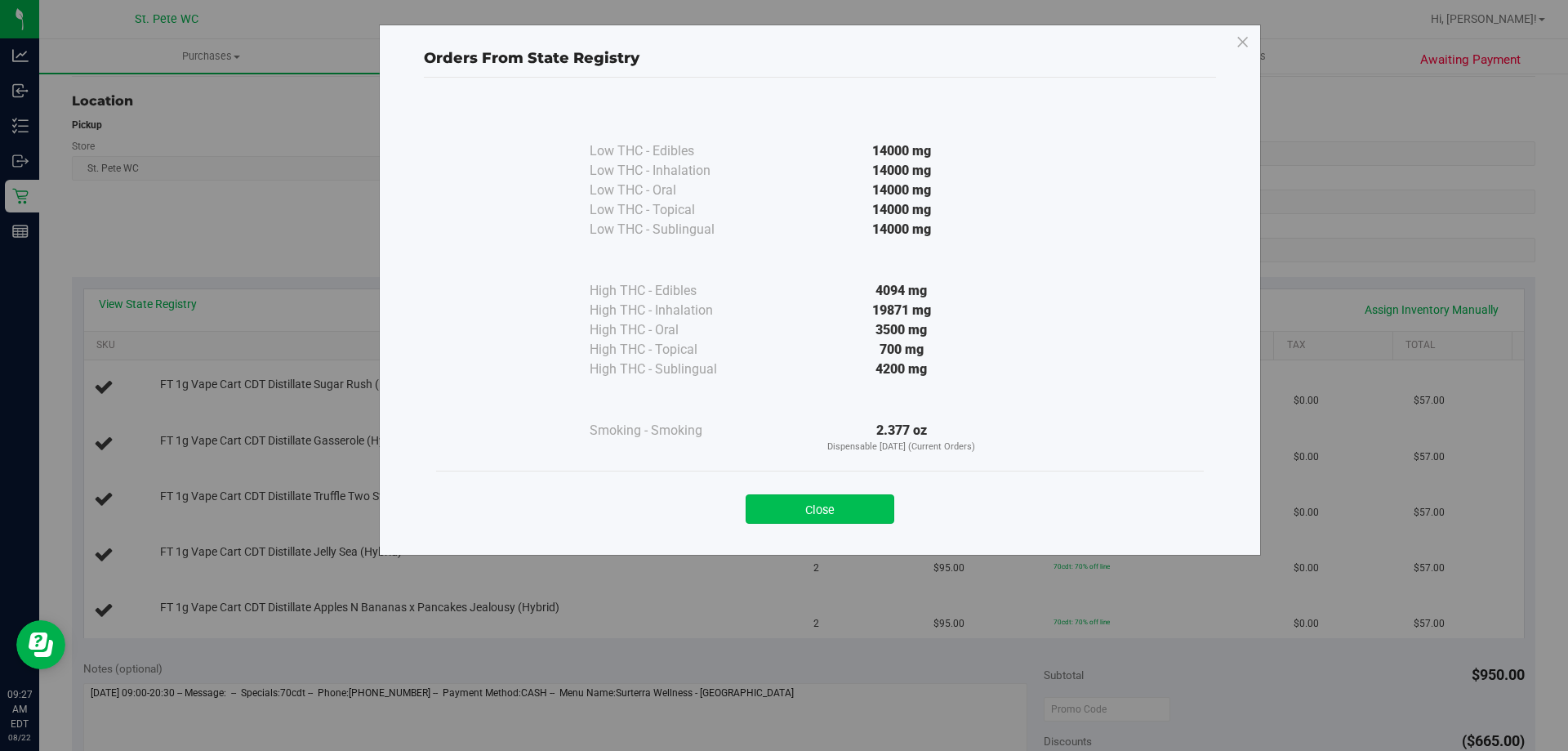
click at [825, 519] on button "Close" at bounding box center [820, 508] width 148 height 29
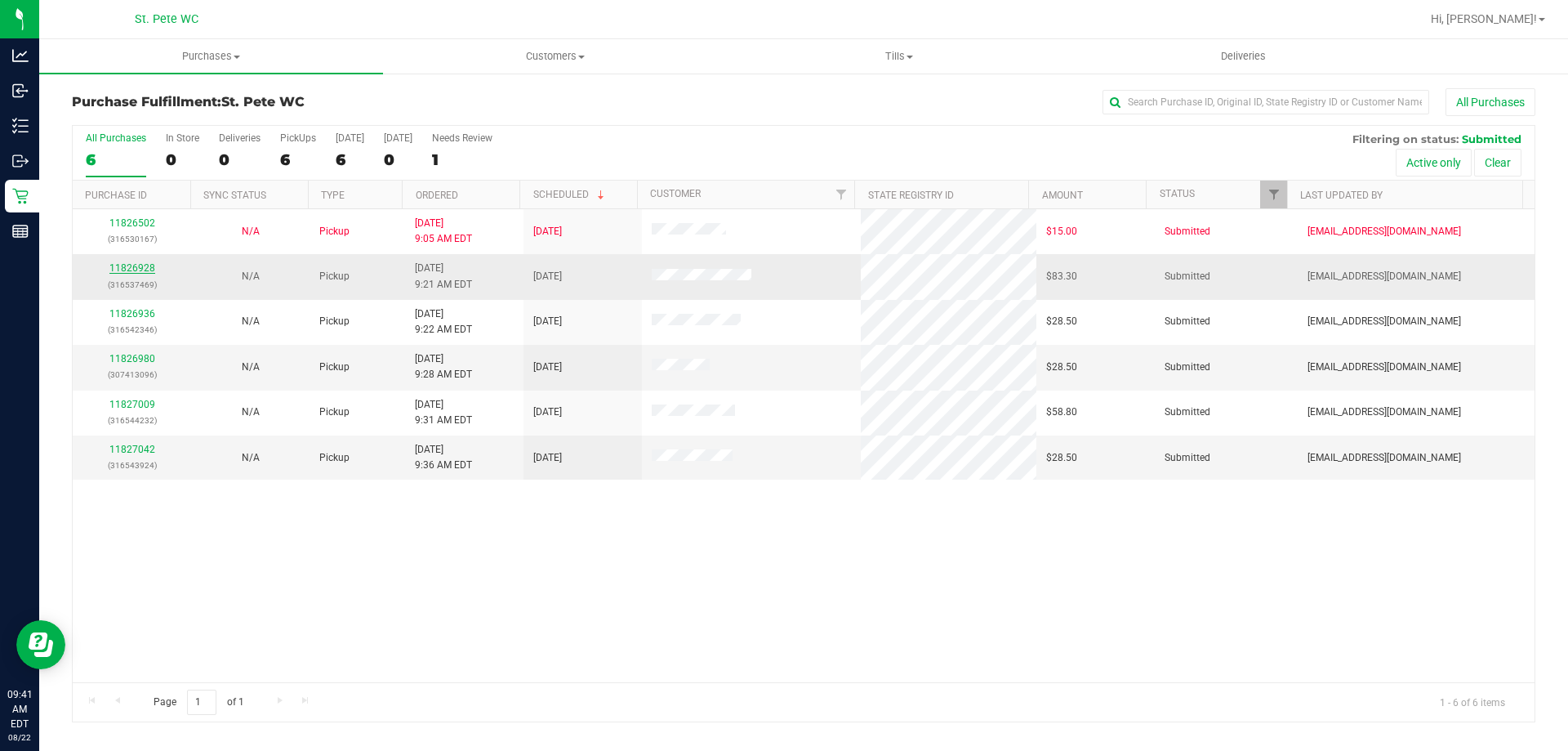
click at [125, 265] on link "11826928" at bounding box center [132, 268] width 46 height 12
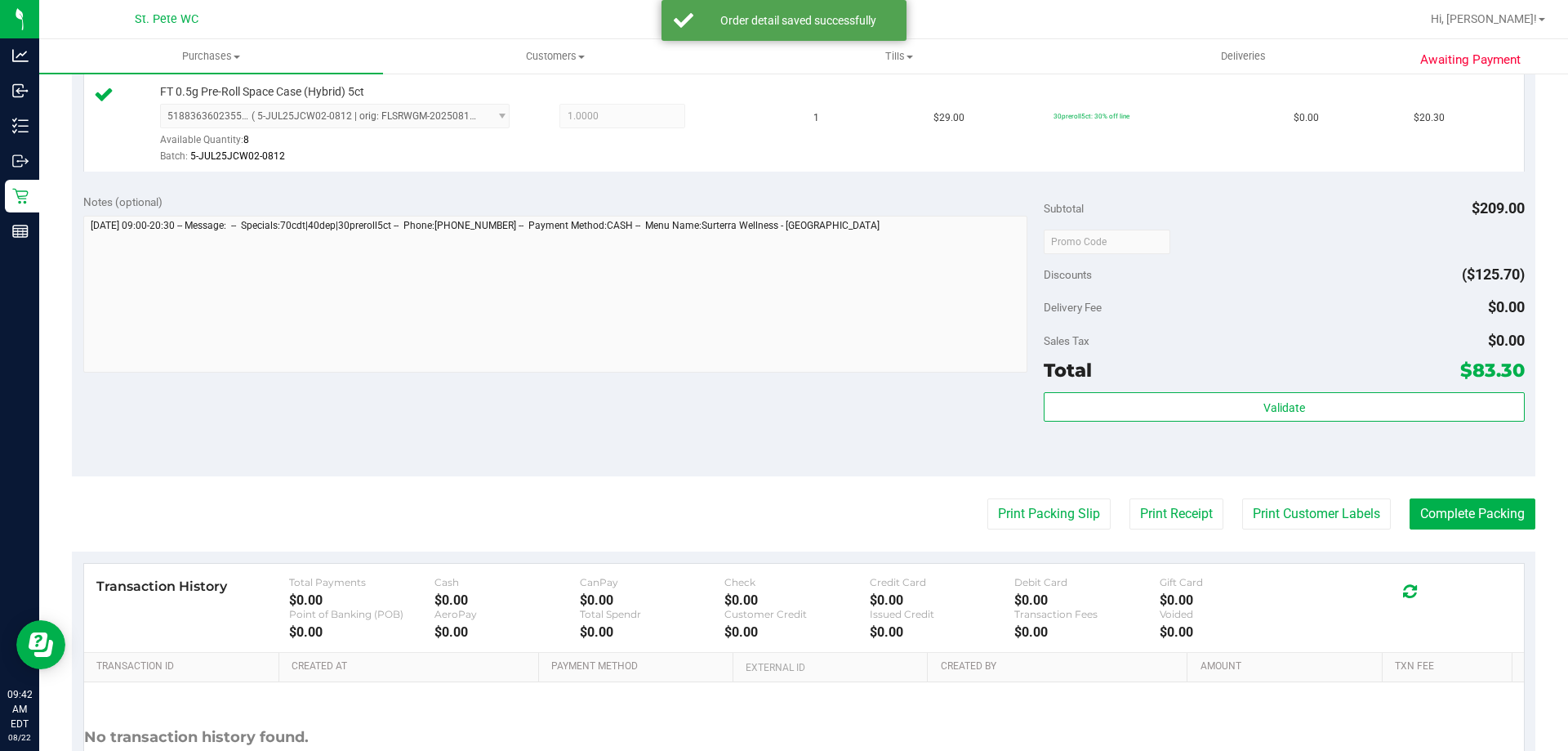
scroll to position [735, 0]
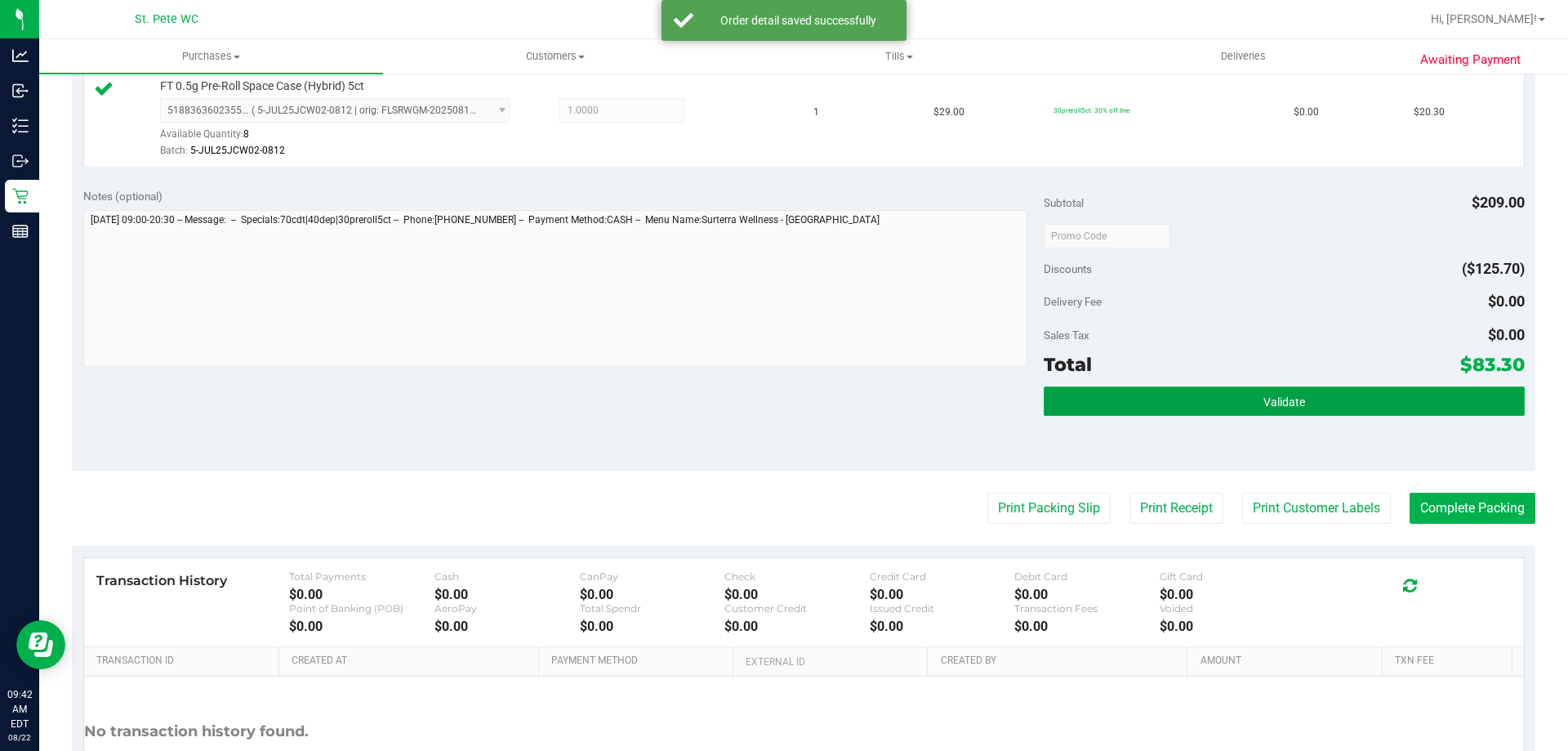
click at [1295, 409] on button "Validate" at bounding box center [1284, 401] width 480 height 29
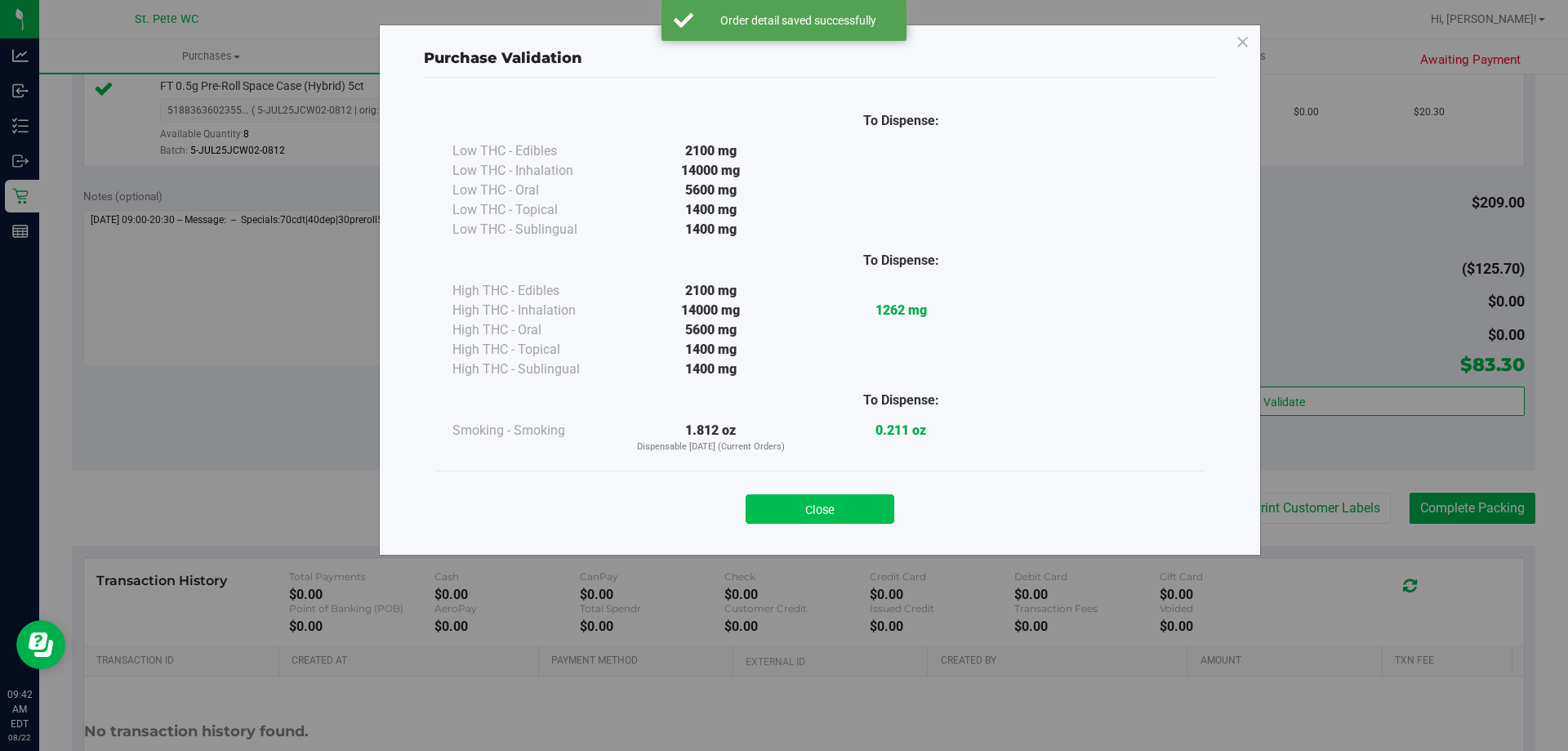
click at [809, 513] on button "Close" at bounding box center [820, 508] width 148 height 29
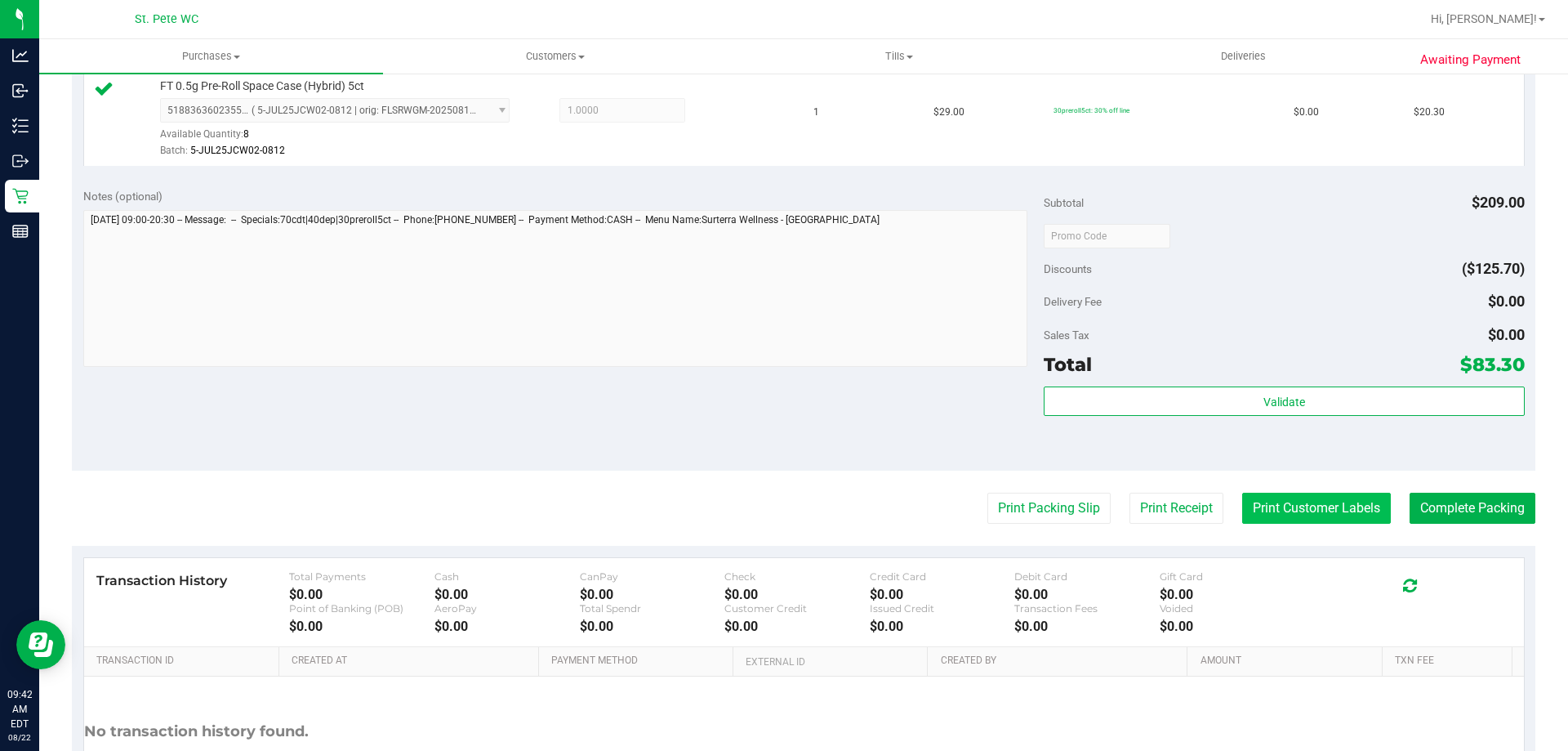
click at [1281, 497] on button "Print Customer Labels" at bounding box center [1316, 508] width 148 height 31
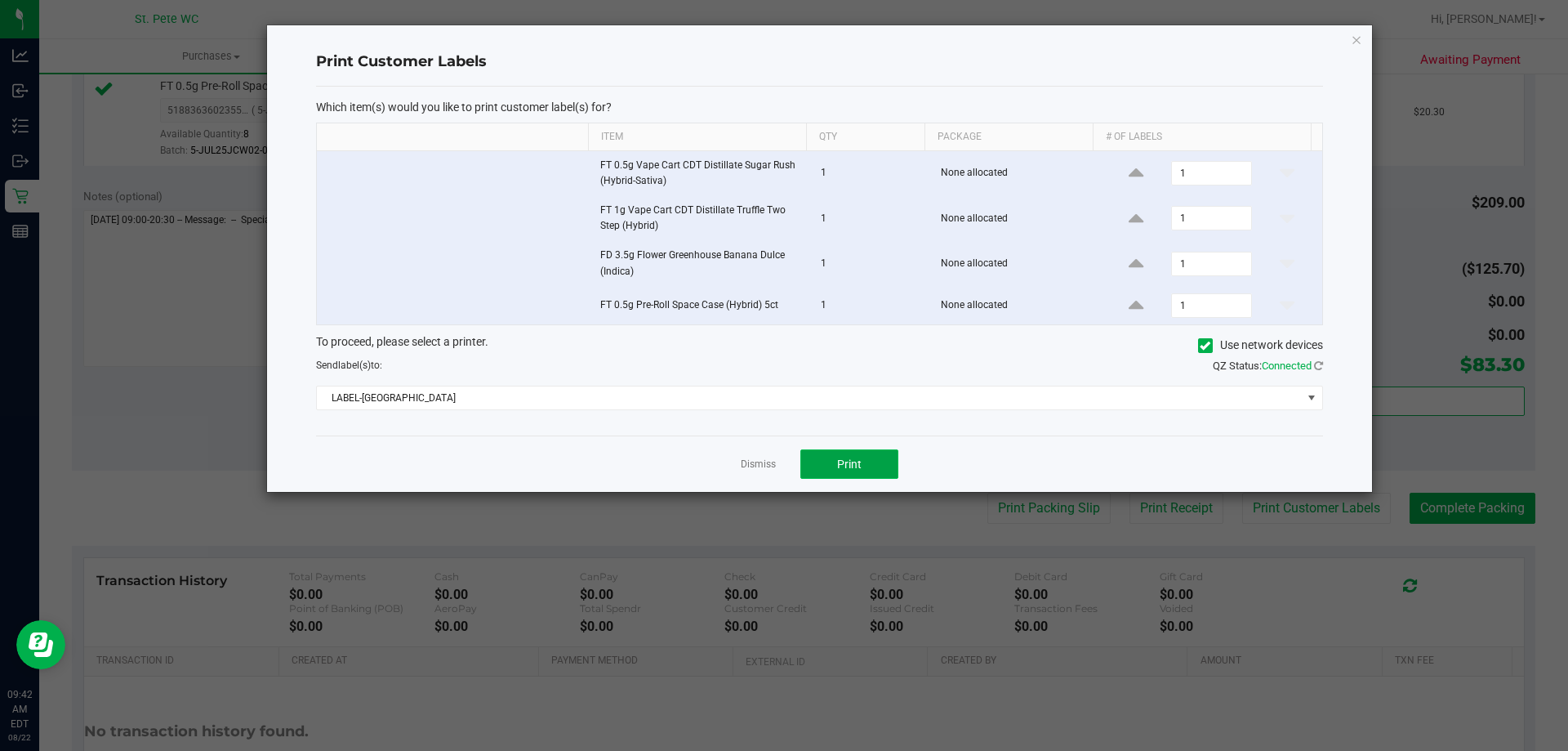
click at [834, 466] on button "Print" at bounding box center [849, 463] width 98 height 29
click at [759, 463] on link "Dismiss" at bounding box center [758, 464] width 35 height 14
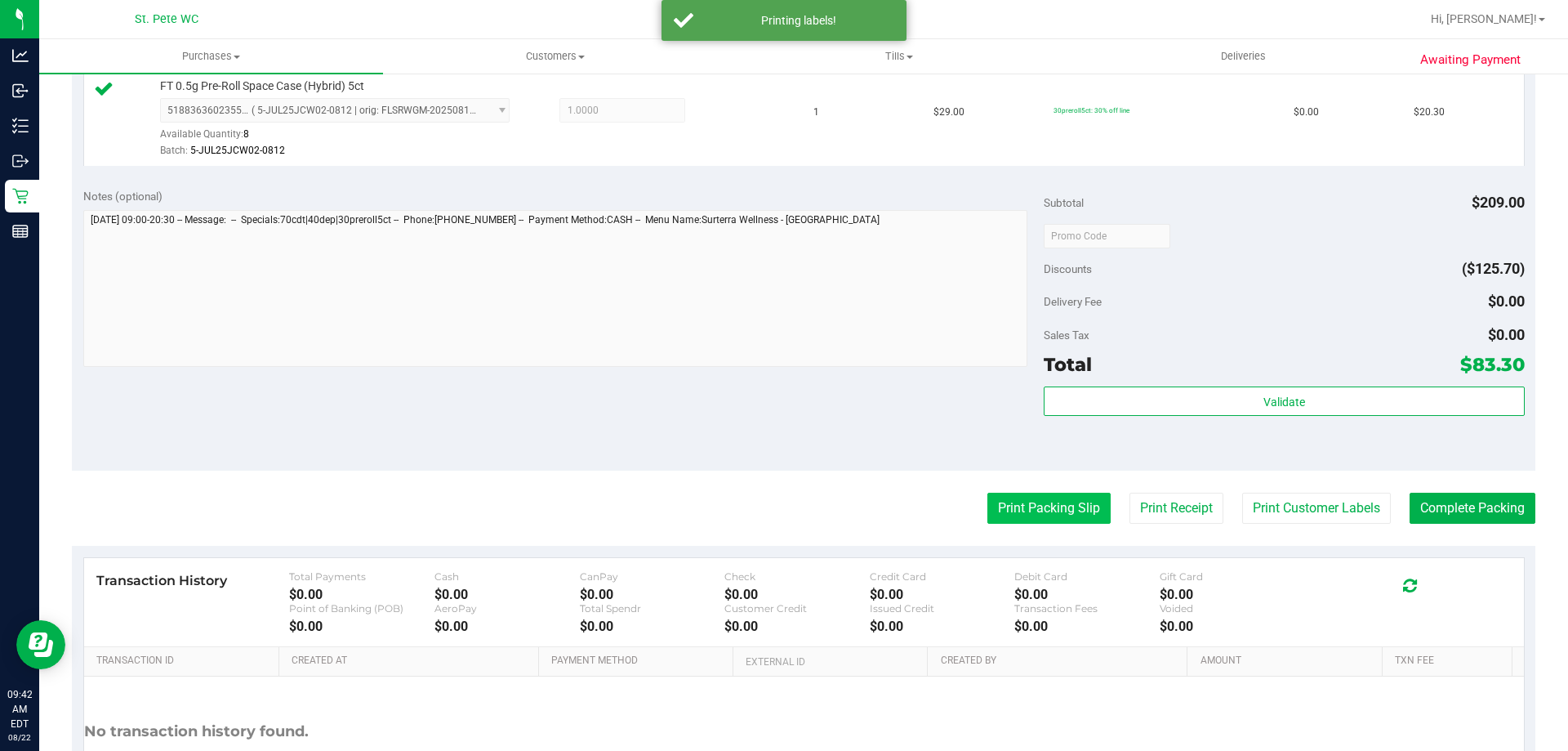
click at [1045, 508] on button "Print Packing Slip" at bounding box center [1049, 508] width 123 height 31
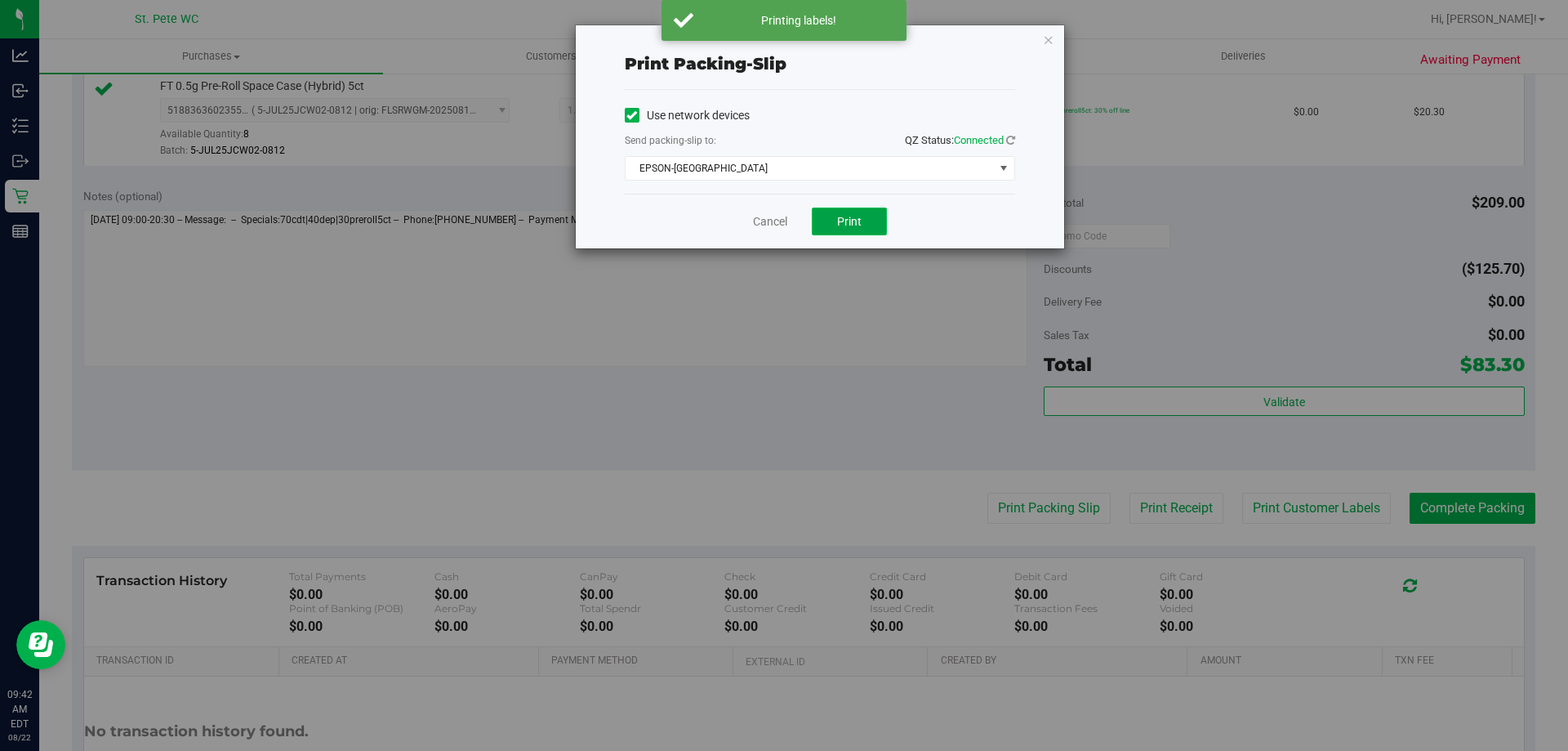
click at [876, 224] on button "Print" at bounding box center [849, 221] width 75 height 28
click at [772, 225] on link "Cancel" at bounding box center [770, 222] width 34 height 18
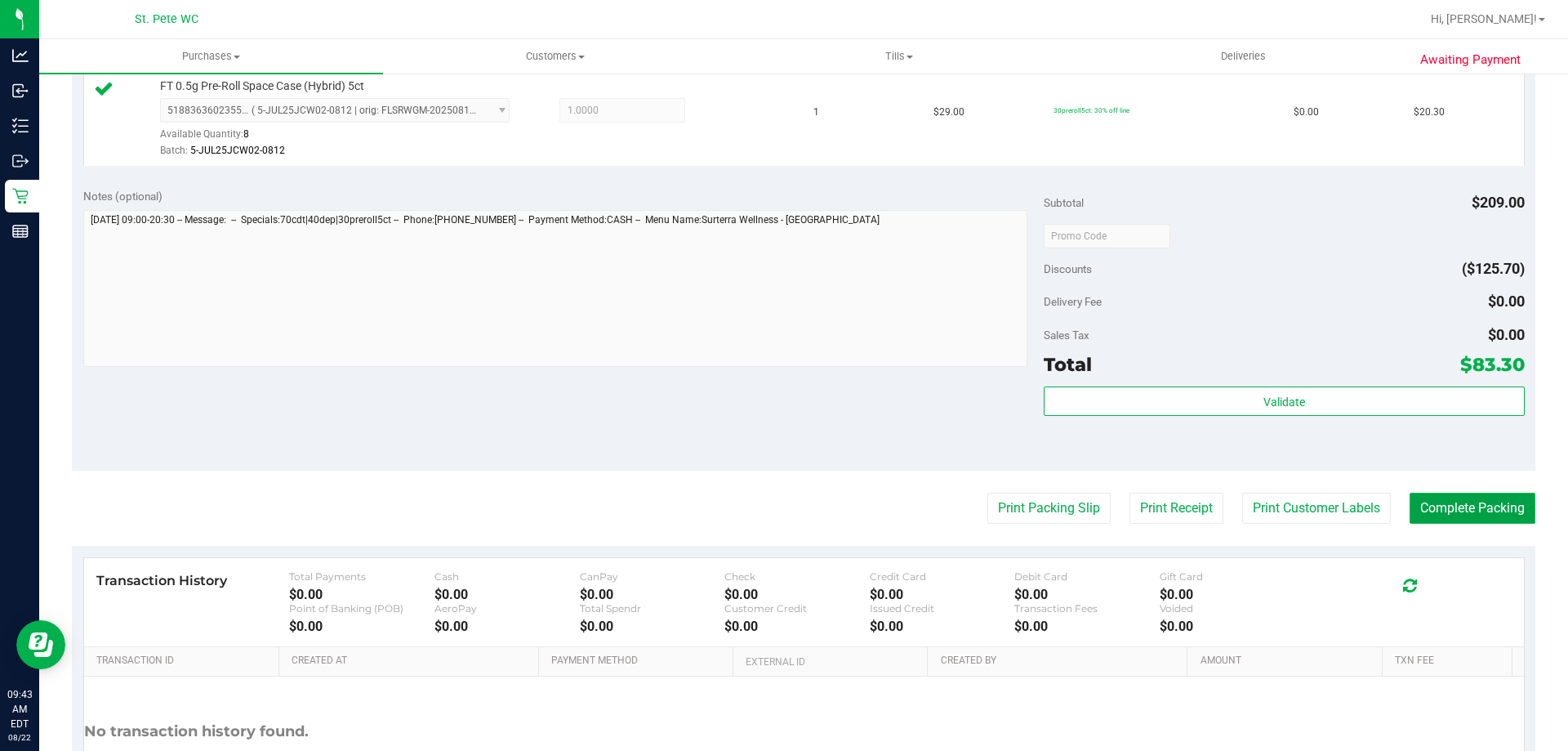
click at [1458, 498] on button "Complete Packing" at bounding box center [1472, 508] width 126 height 31
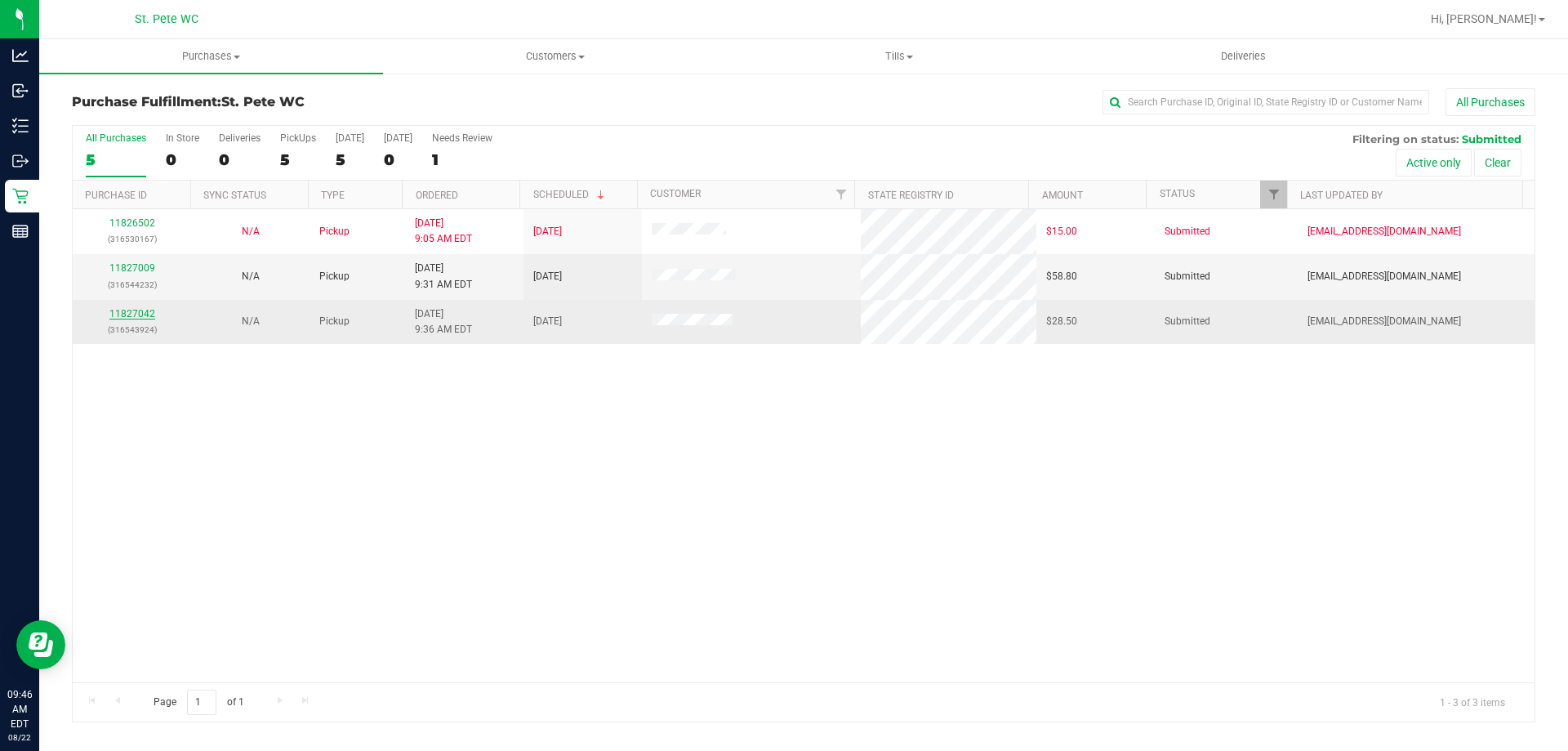
click at [133, 313] on link "11827042" at bounding box center [132, 313] width 46 height 12
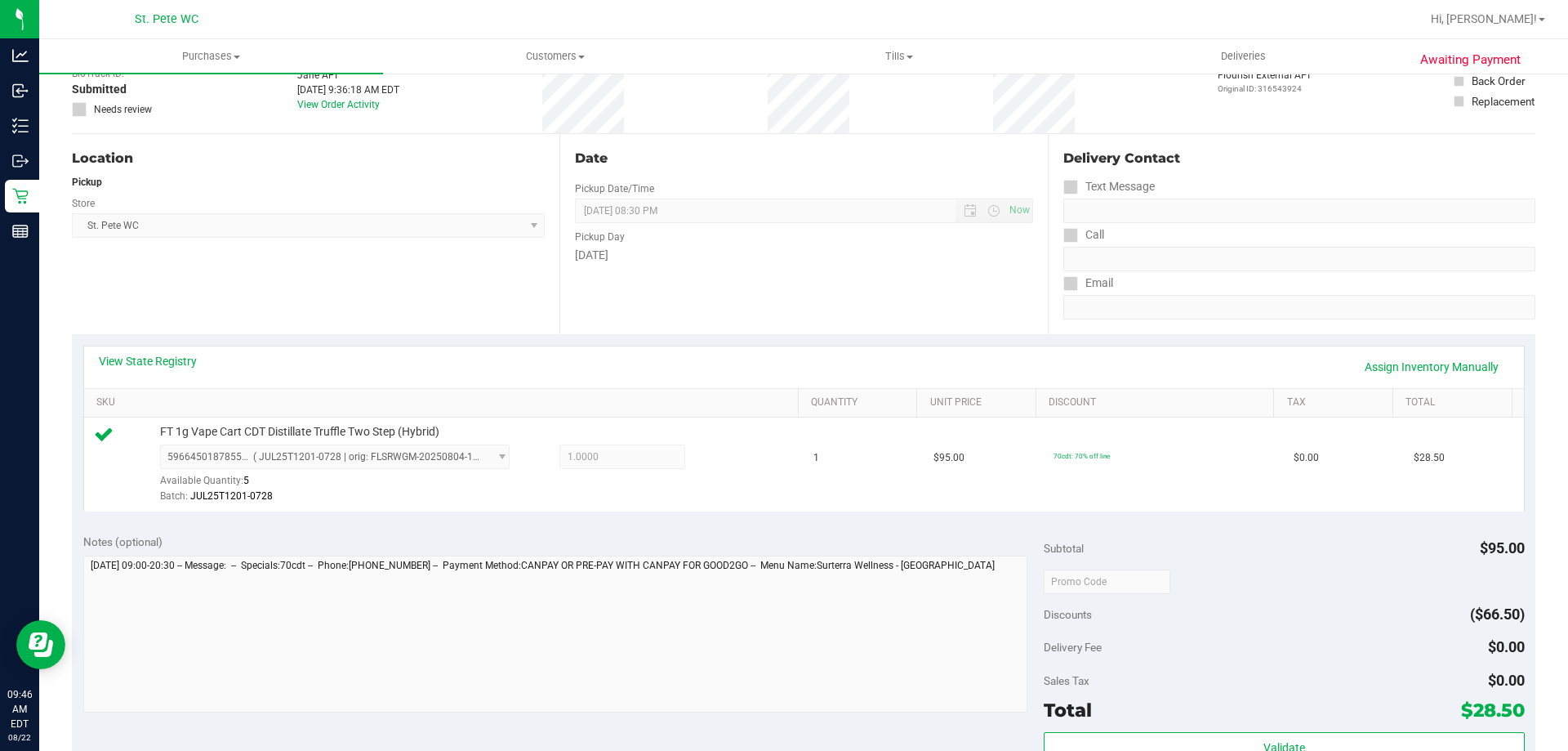
scroll to position [245, 0]
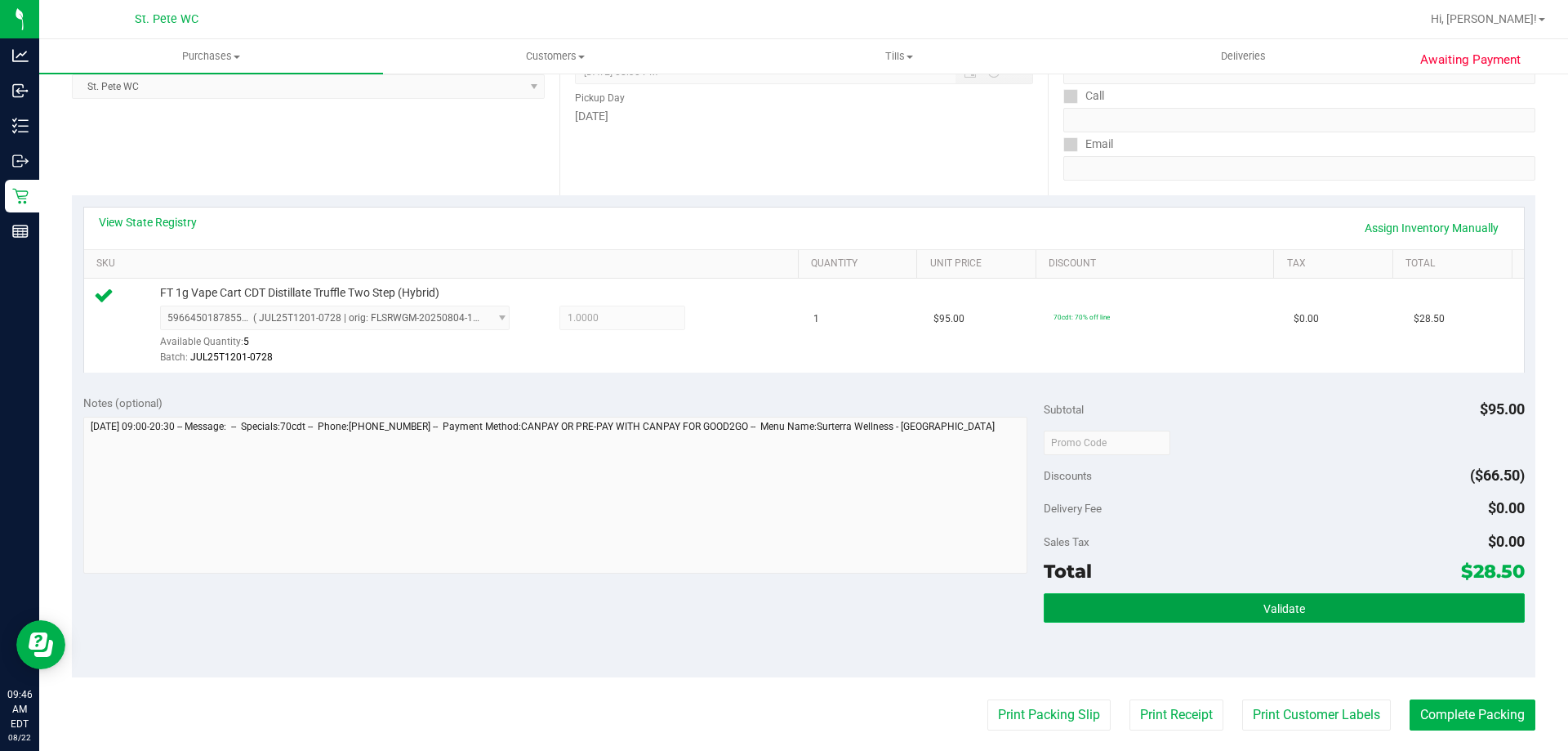
click at [1268, 606] on span "Validate" at bounding box center [1284, 608] width 42 height 13
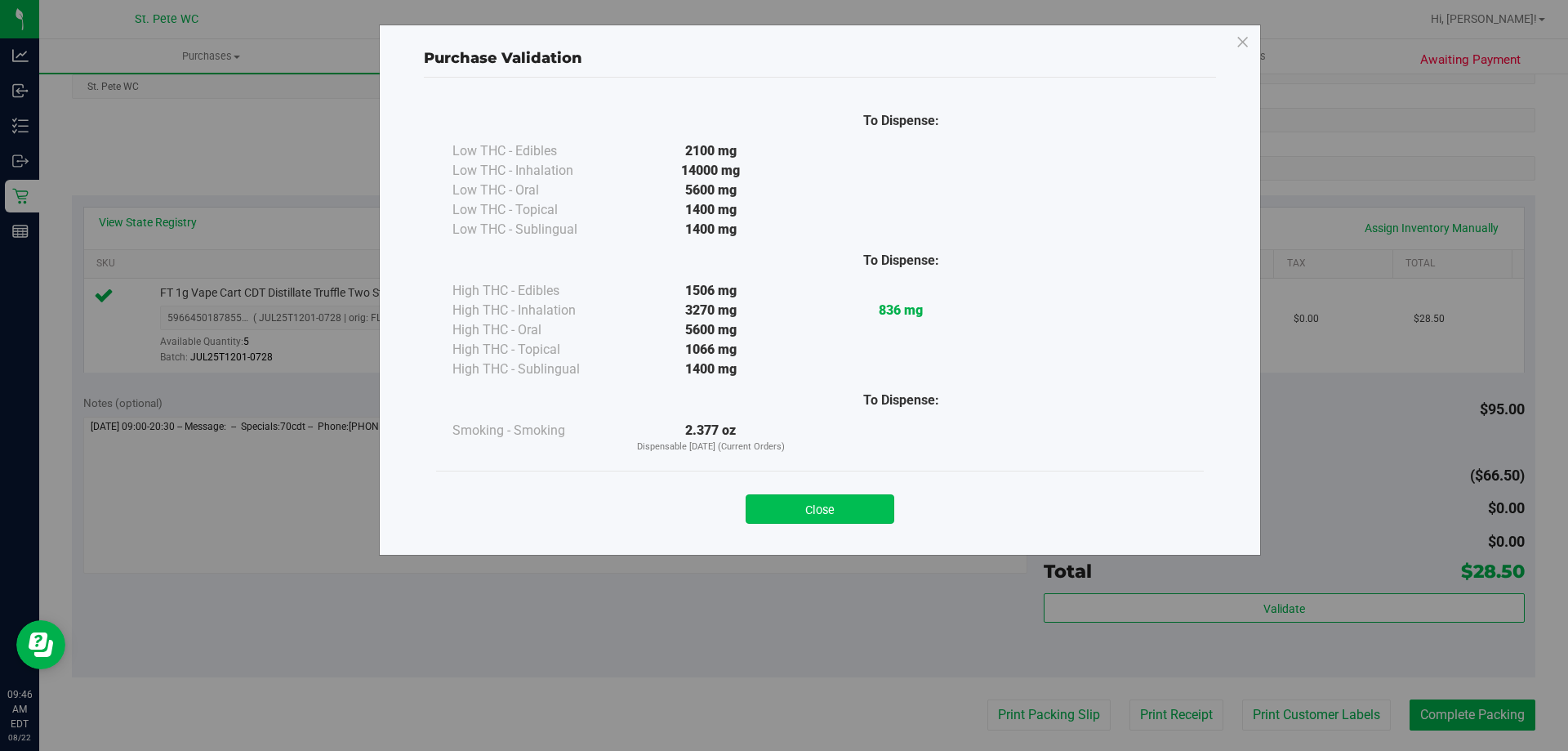
click at [843, 508] on button "Close" at bounding box center [820, 508] width 148 height 29
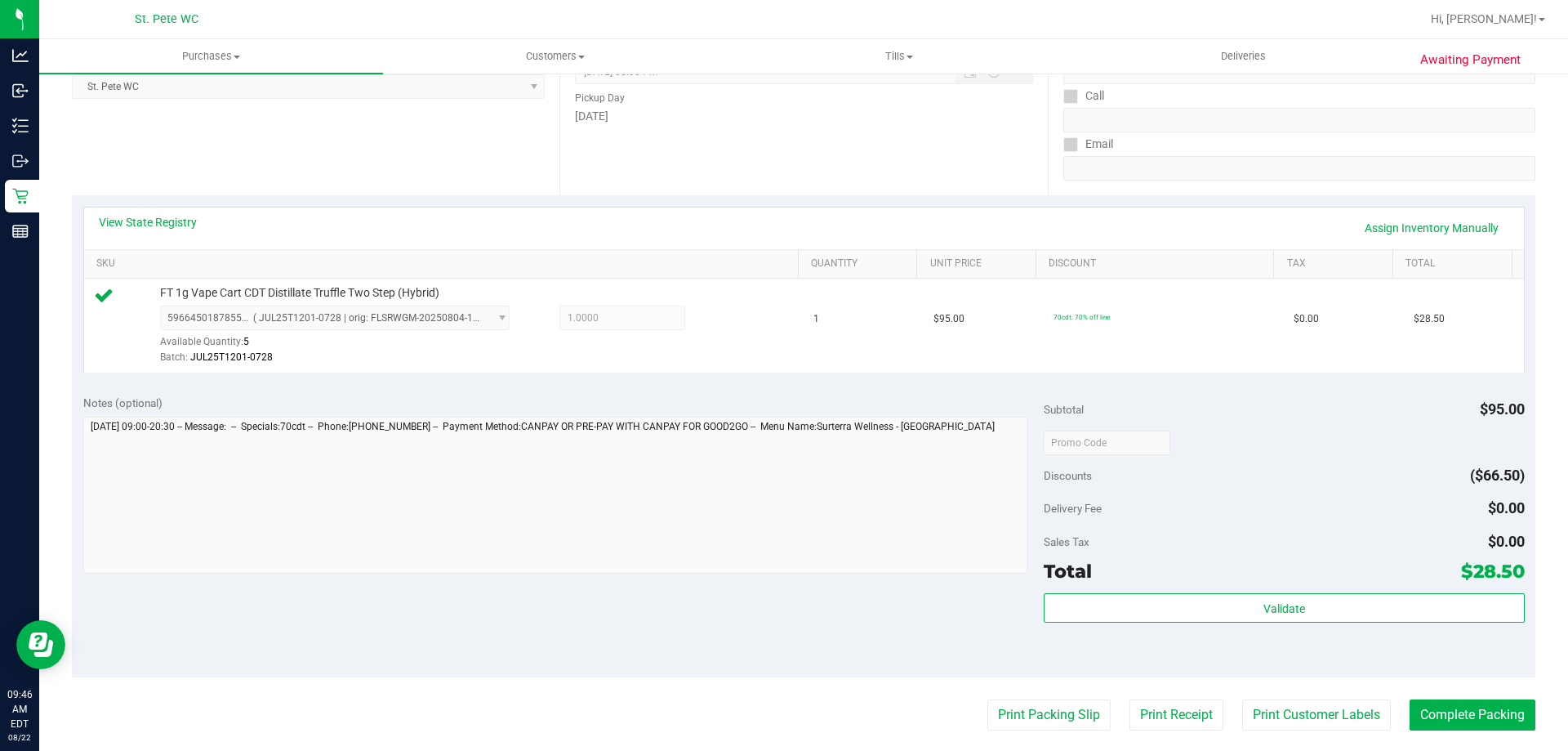
scroll to position [408, 0]
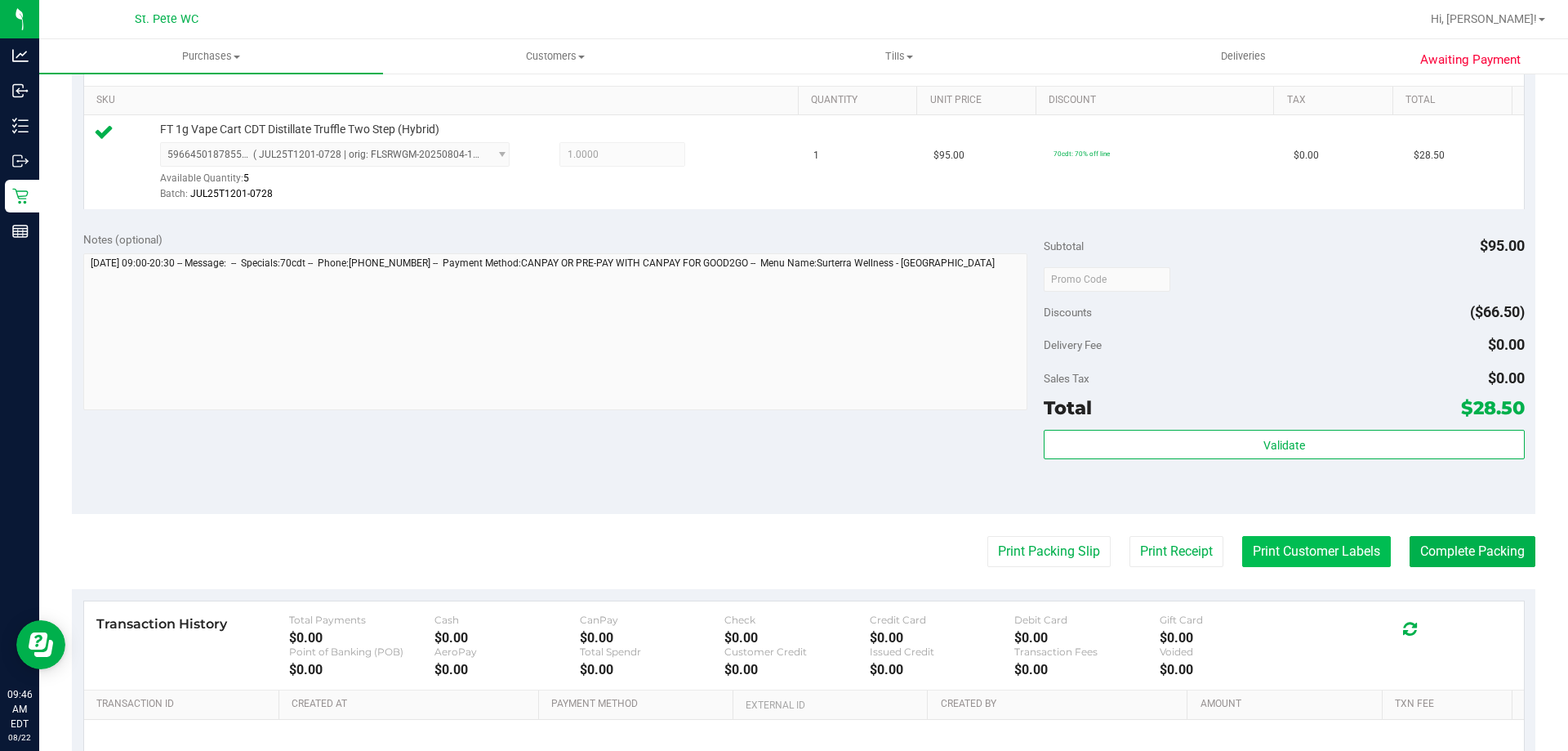
click at [1299, 553] on button "Print Customer Labels" at bounding box center [1316, 551] width 148 height 31
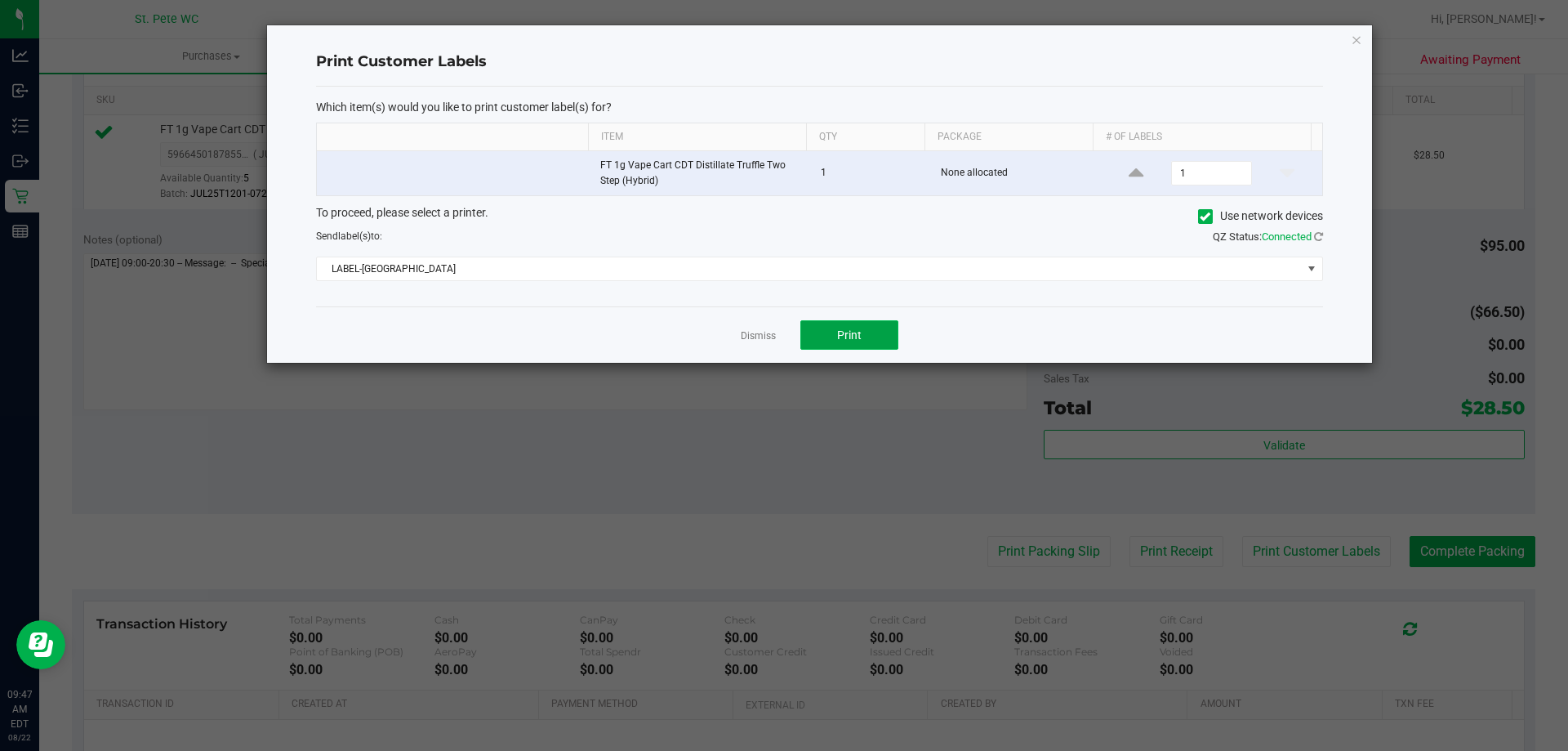
click at [876, 342] on button "Print" at bounding box center [849, 334] width 98 height 29
click at [770, 332] on link "Dismiss" at bounding box center [758, 336] width 35 height 14
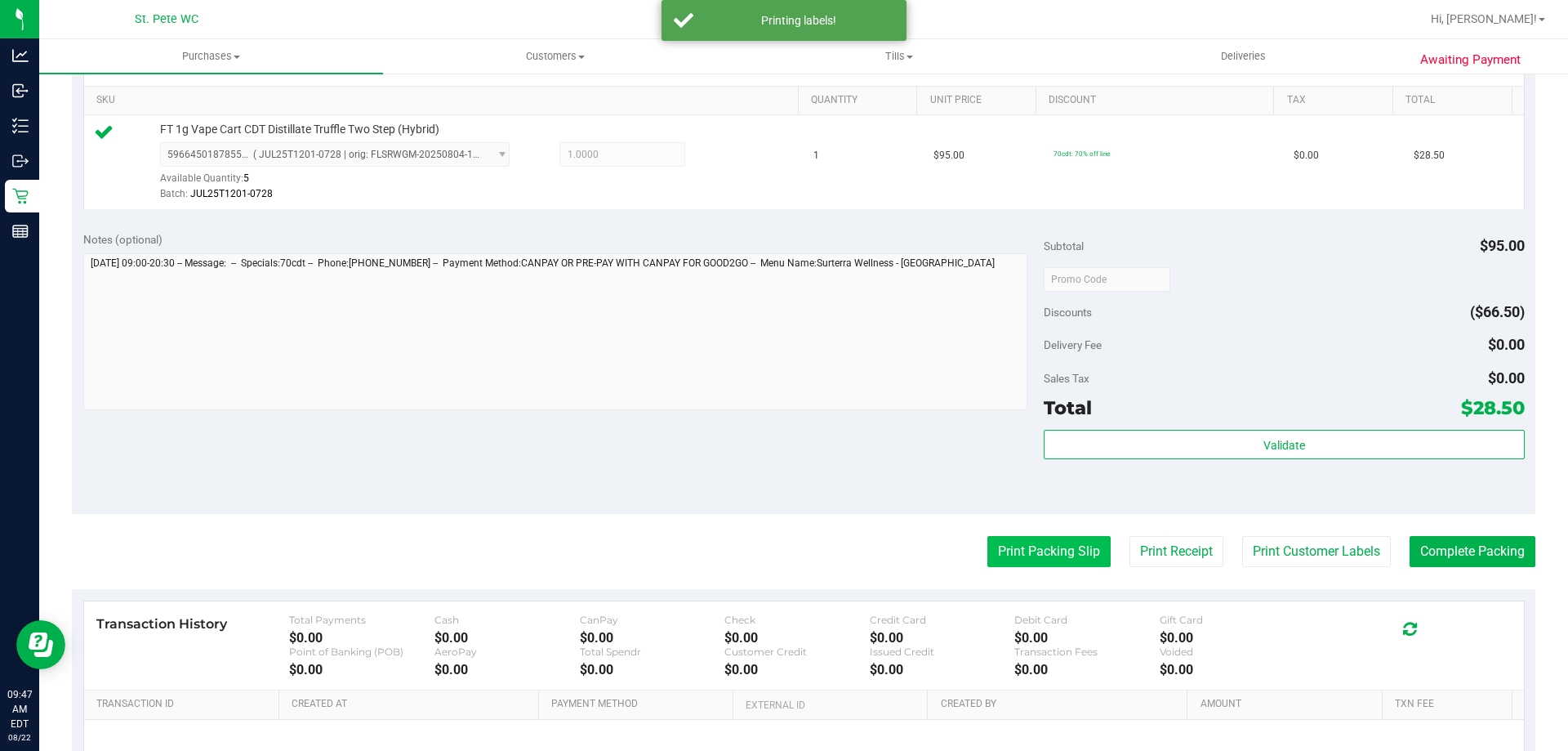
click at [1056, 543] on button "Print Packing Slip" at bounding box center [1049, 551] width 123 height 31
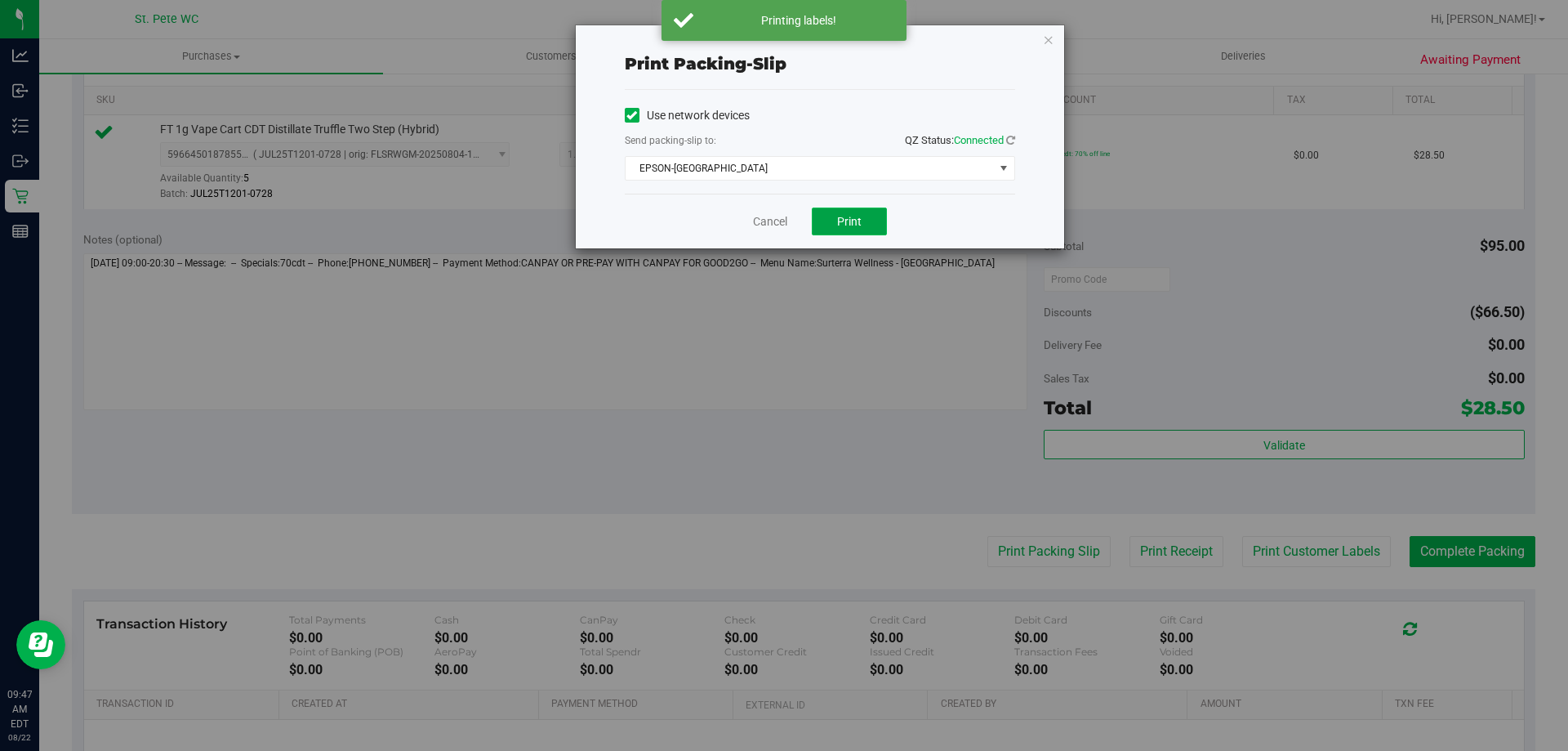
click at [850, 219] on span "Print" at bounding box center [849, 222] width 24 height 13
click at [763, 219] on link "Cancel" at bounding box center [770, 222] width 34 height 18
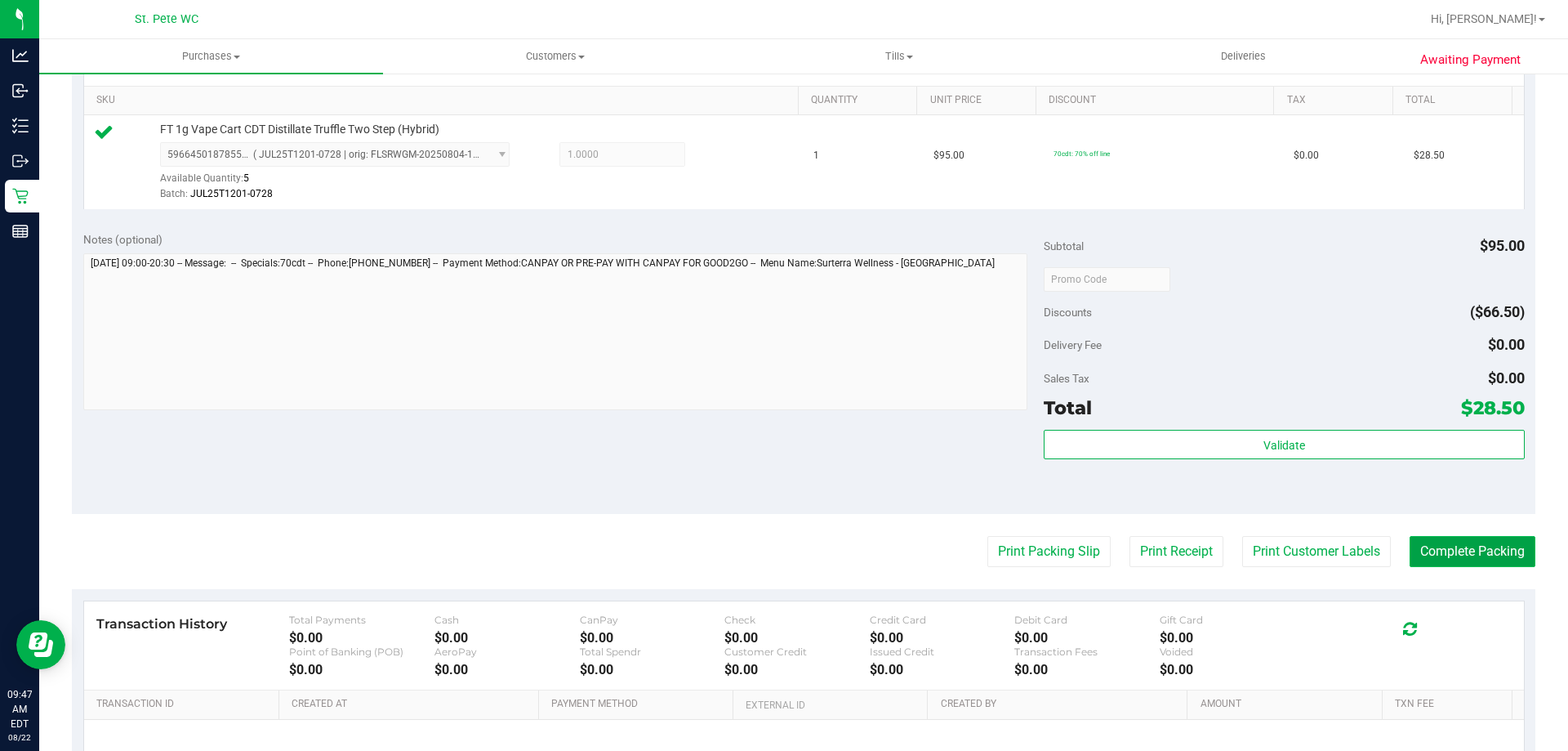
click at [1459, 546] on button "Complete Packing" at bounding box center [1472, 551] width 126 height 31
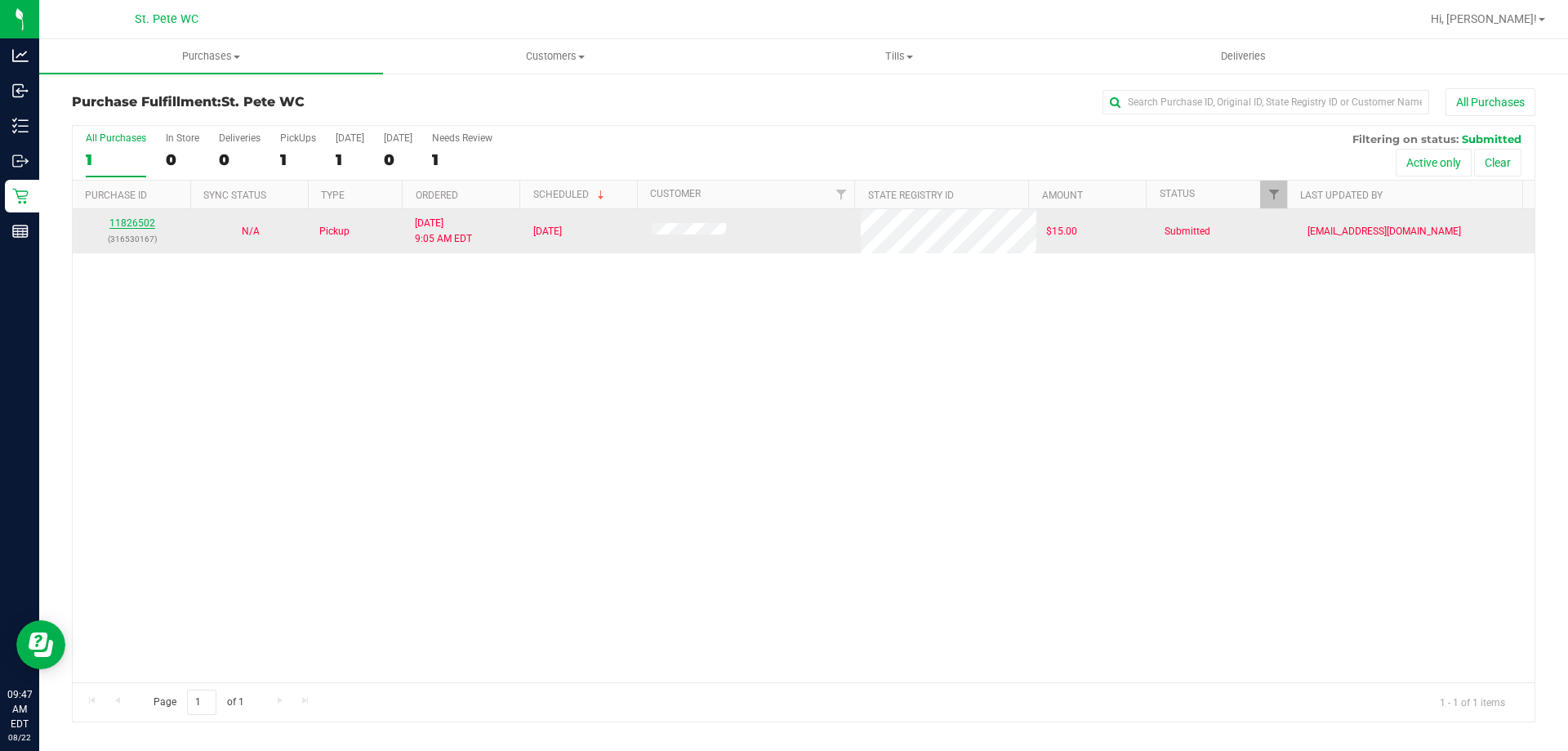
click at [147, 223] on link "11826502" at bounding box center [132, 223] width 46 height 12
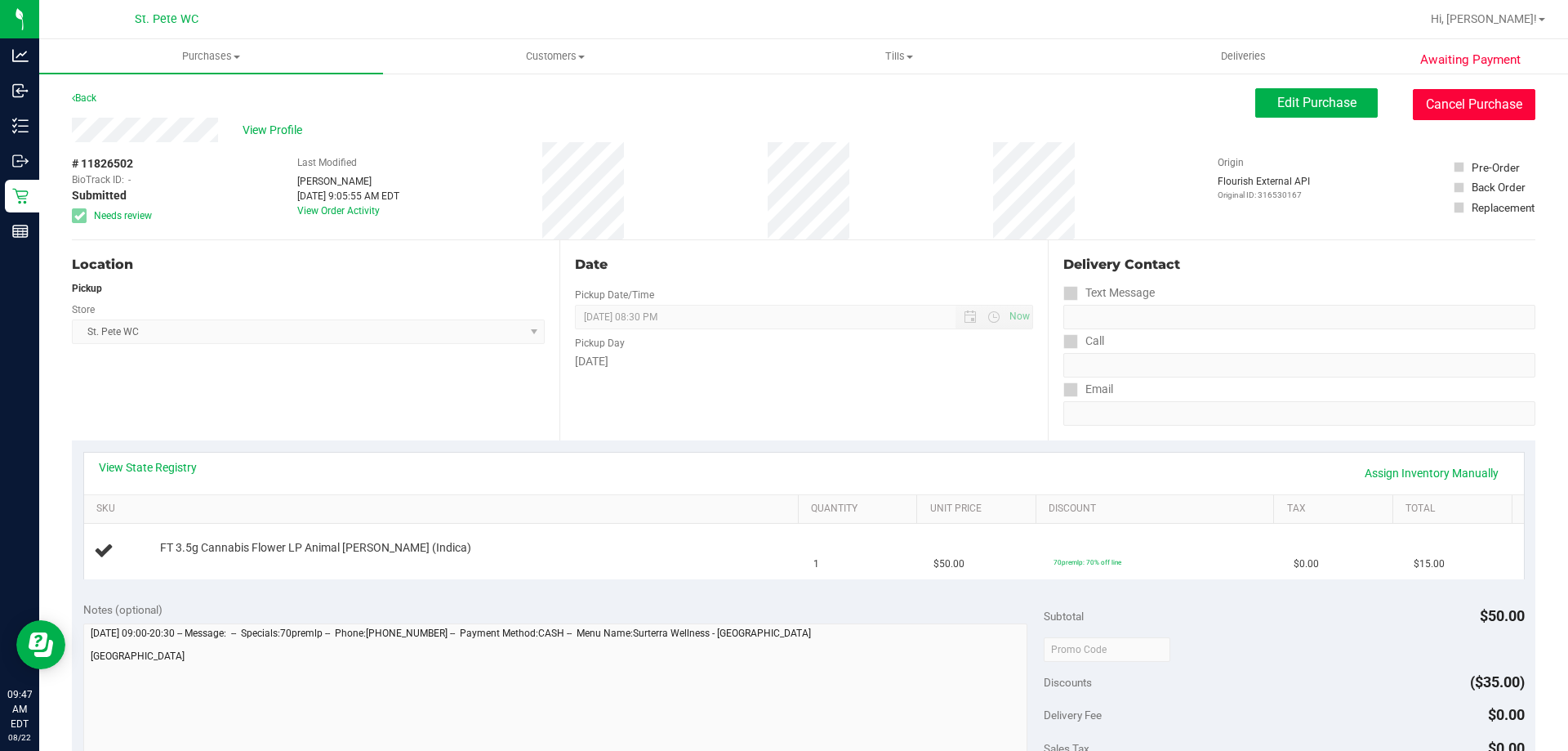
click at [1470, 107] on button "Cancel Purchase" at bounding box center [1474, 104] width 122 height 31
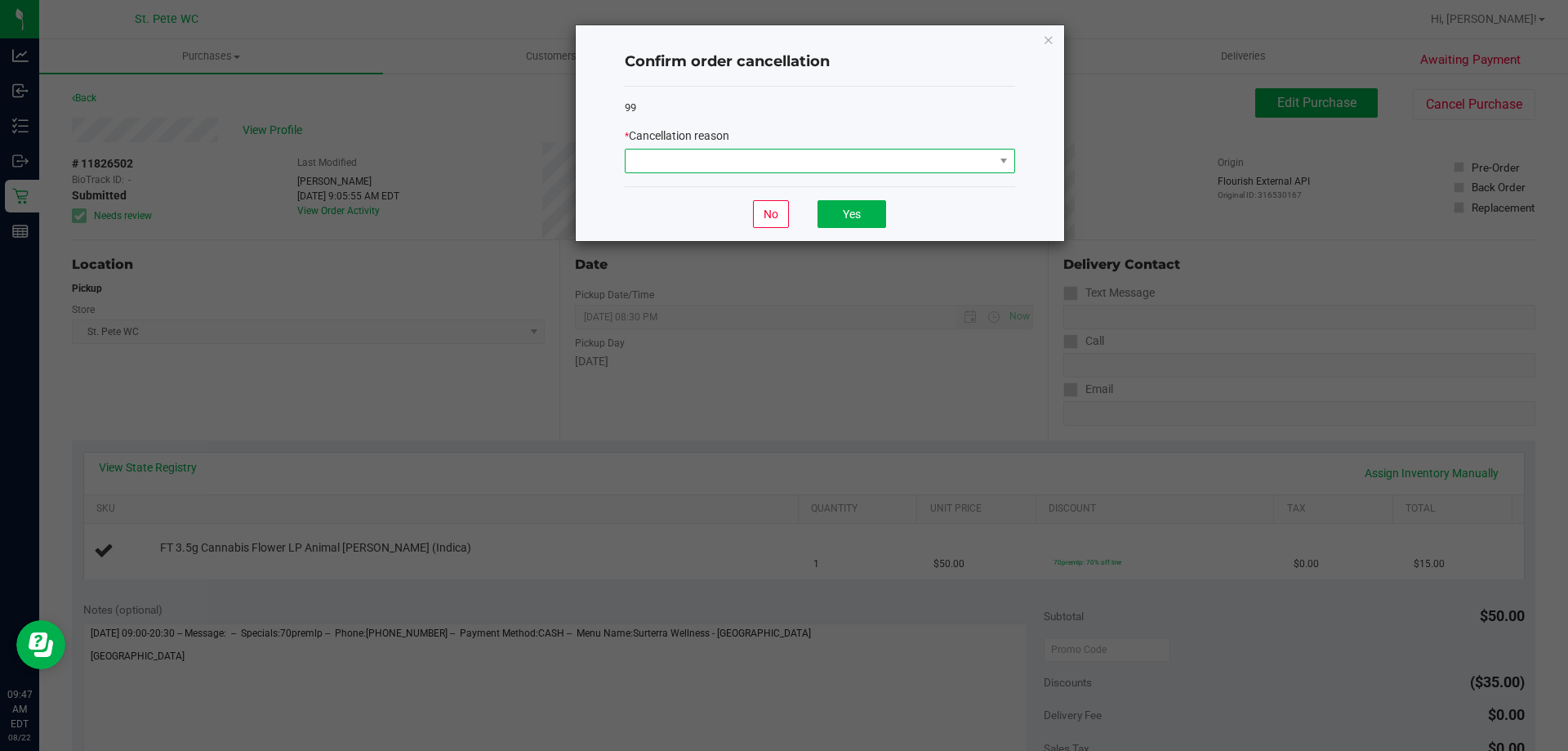
click at [847, 163] on span at bounding box center [810, 160] width 368 height 23
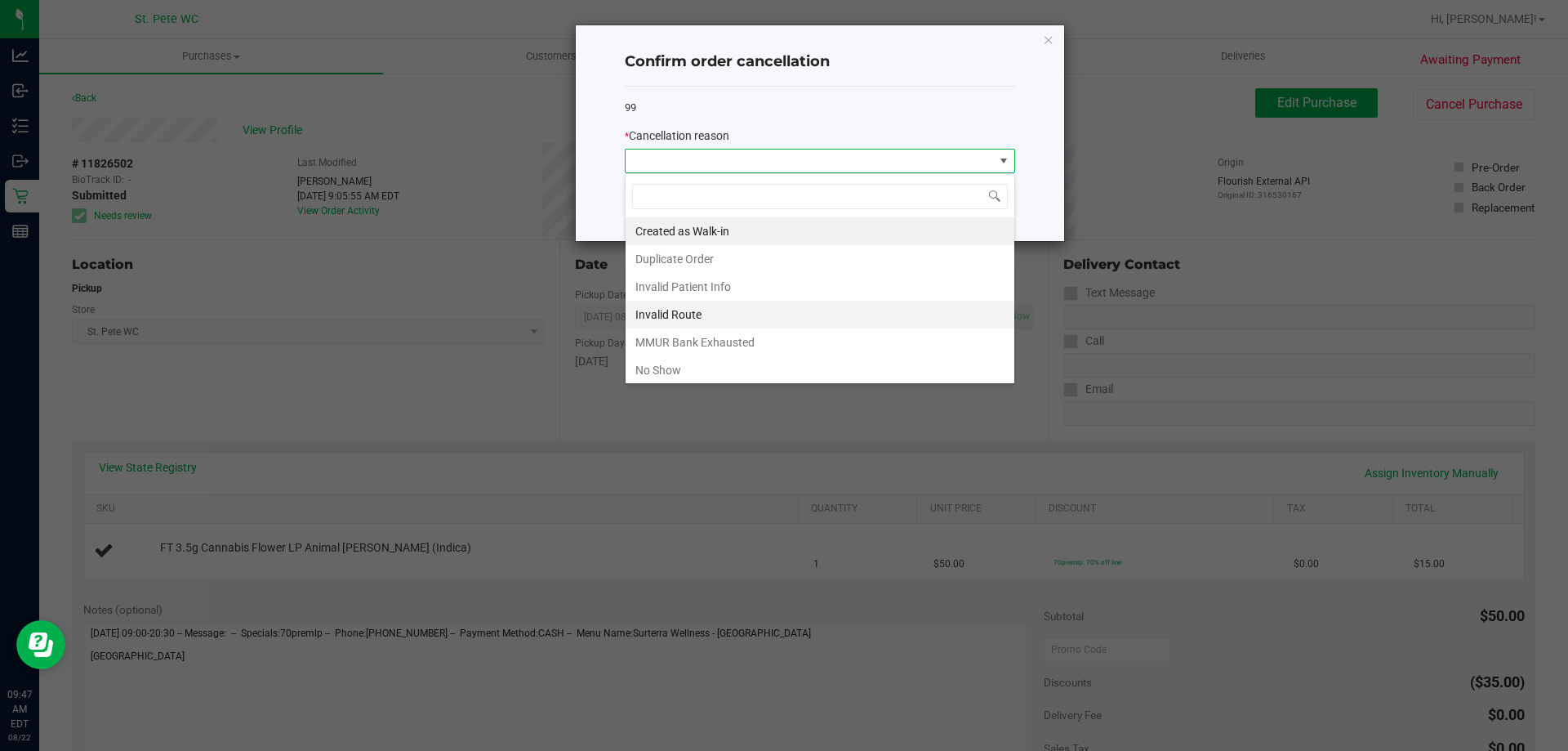
scroll to position [87, 0]
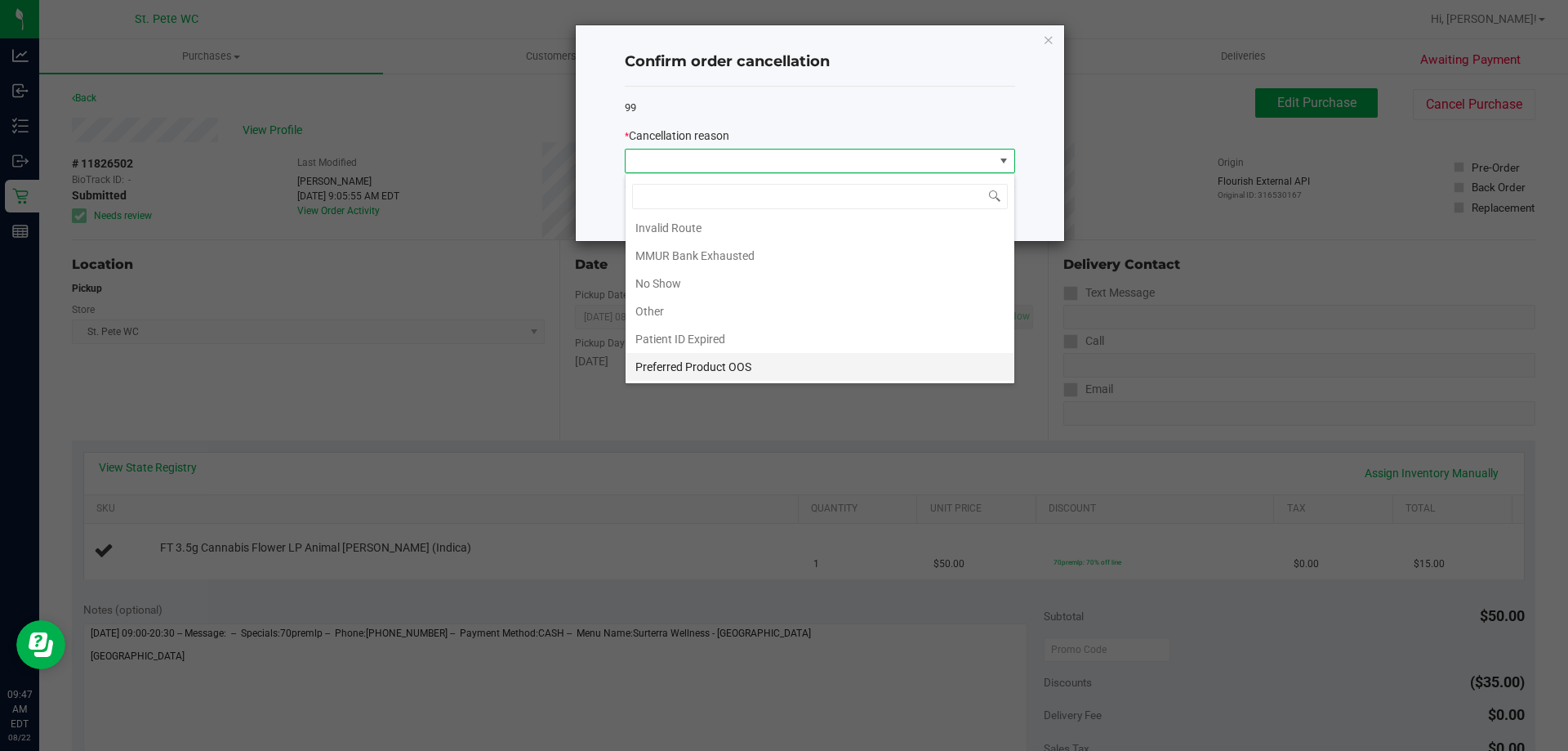
click at [831, 371] on li "Preferred Product OOS" at bounding box center [820, 366] width 389 height 28
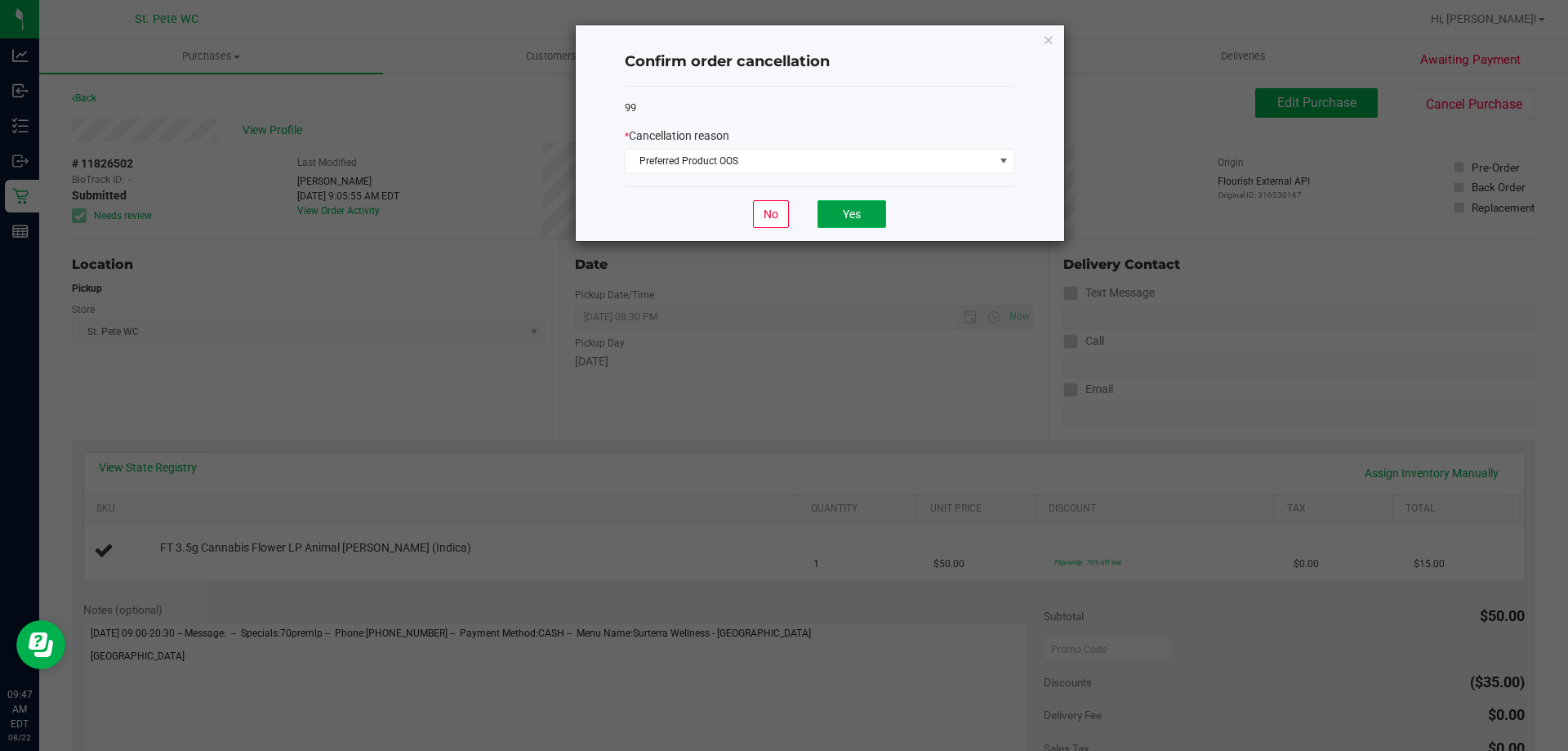
click at [866, 219] on button "Yes" at bounding box center [851, 213] width 68 height 28
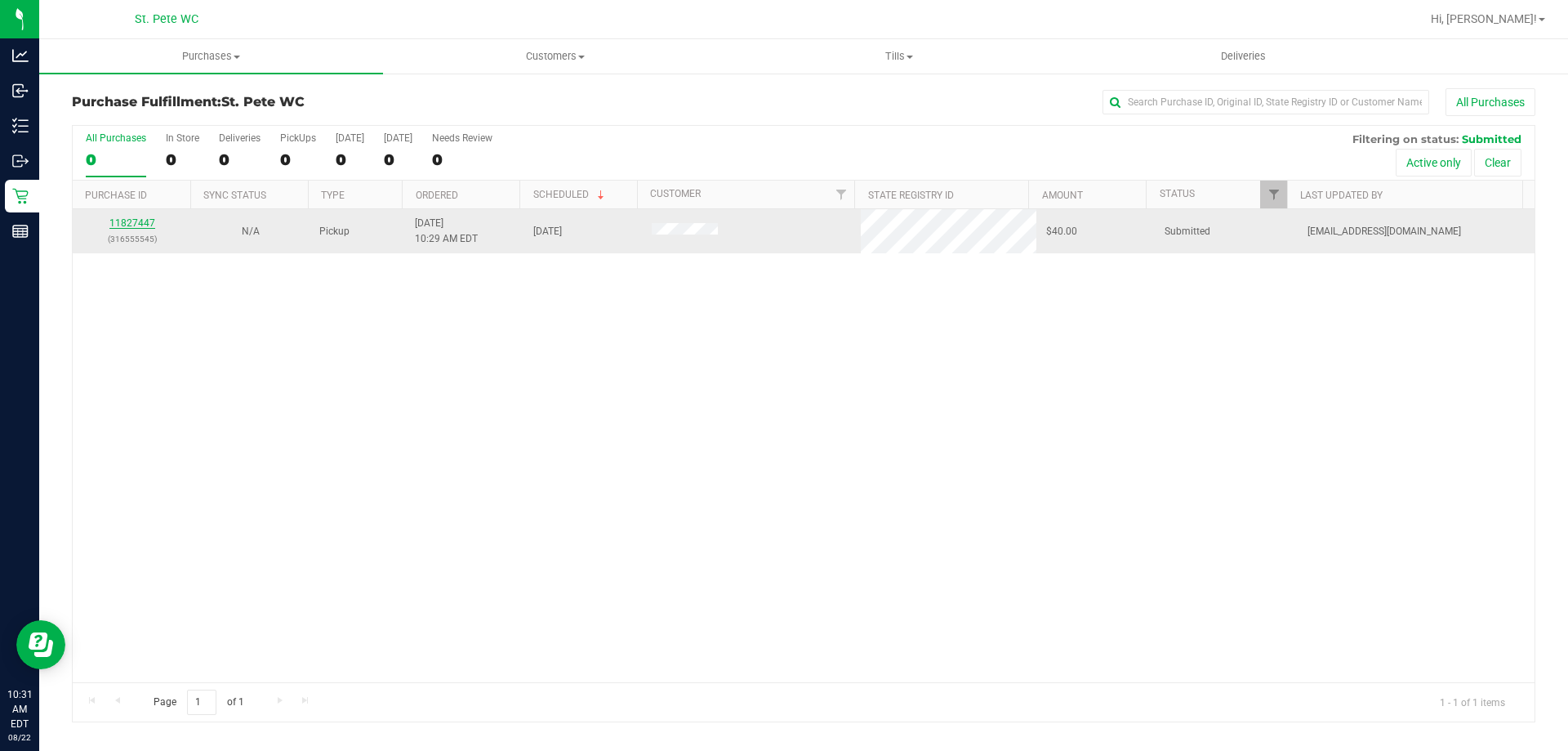
click at [140, 218] on link "11827447" at bounding box center [132, 223] width 46 height 12
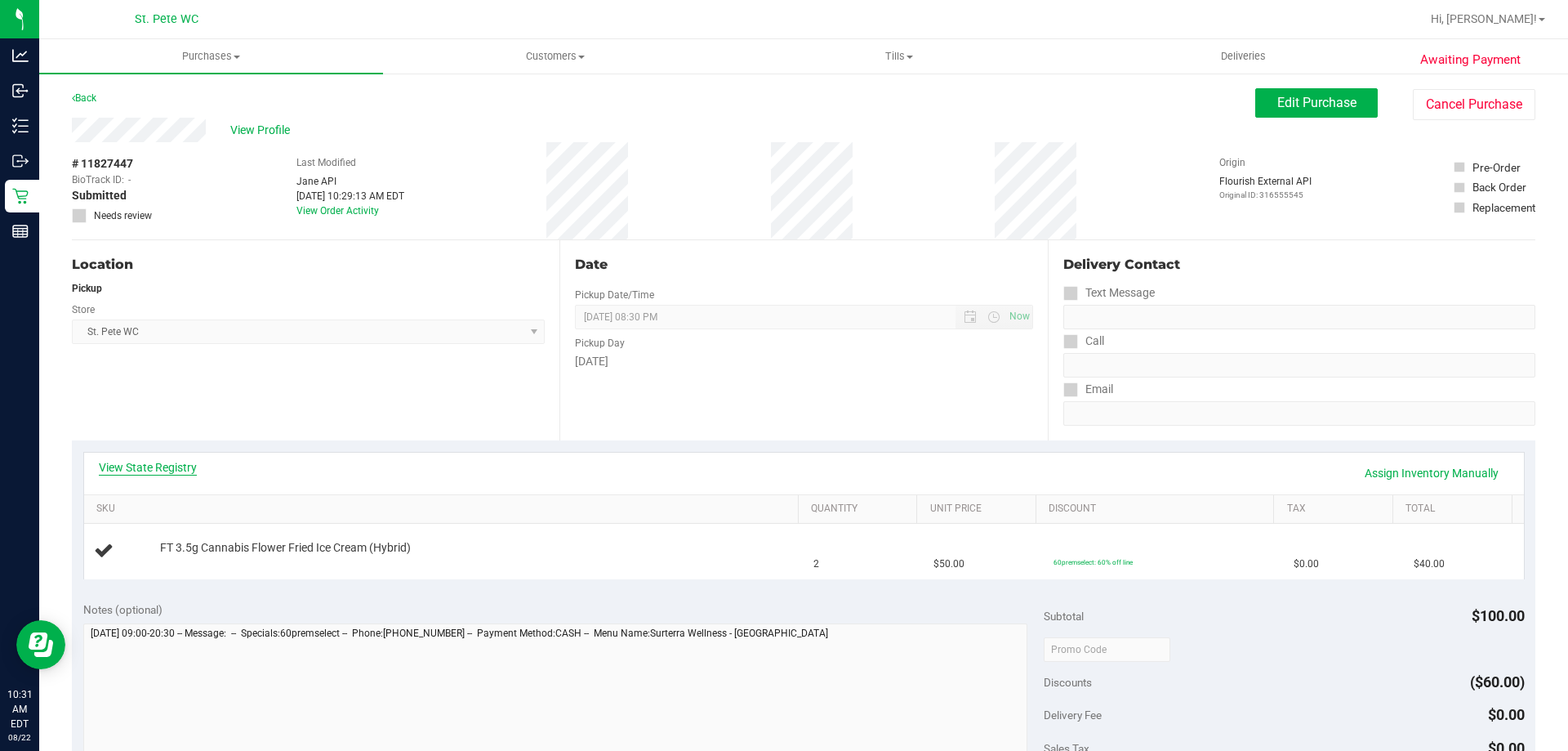
click at [149, 468] on link "View State Registry" at bounding box center [148, 468] width 98 height 17
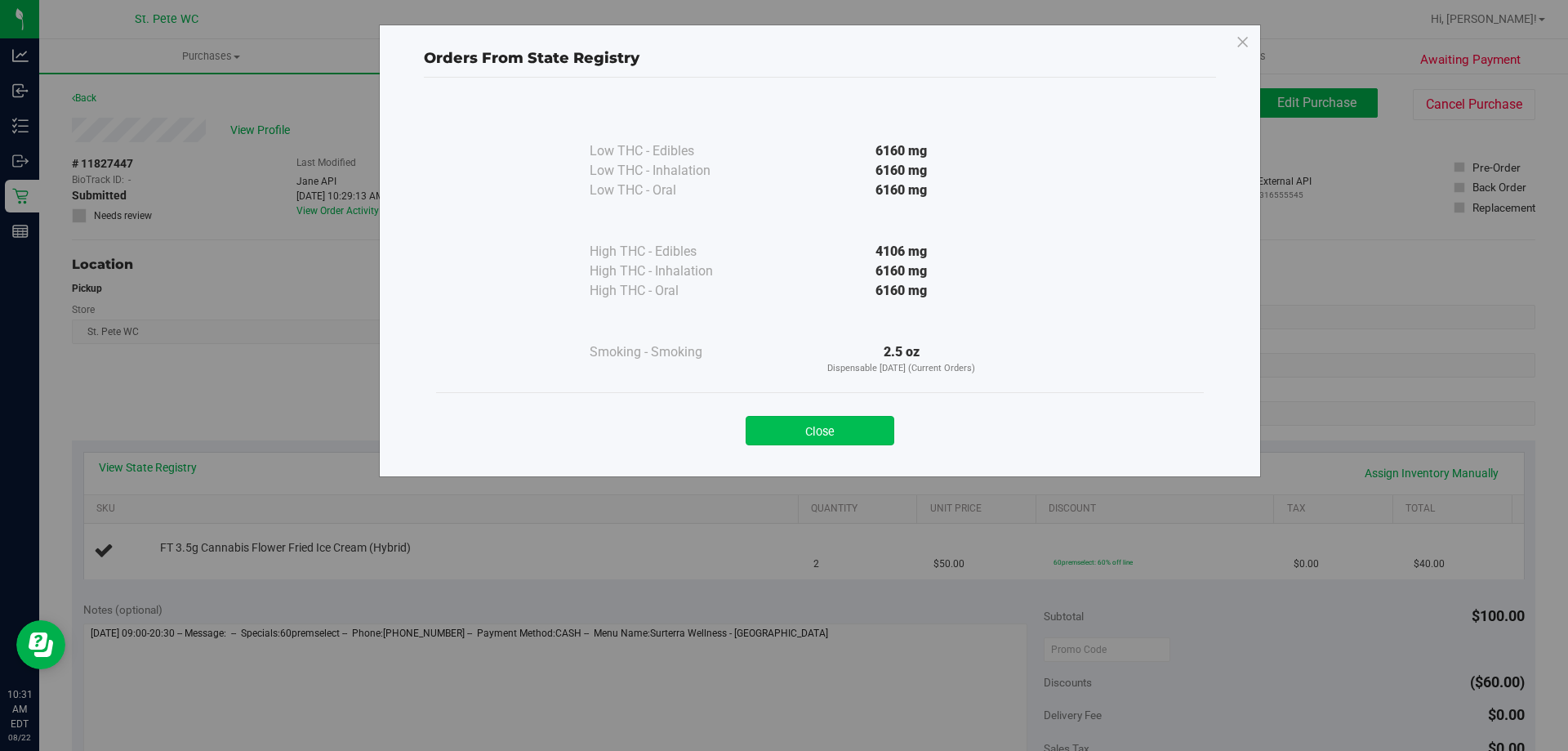
click at [844, 442] on button "Close" at bounding box center [820, 430] width 148 height 29
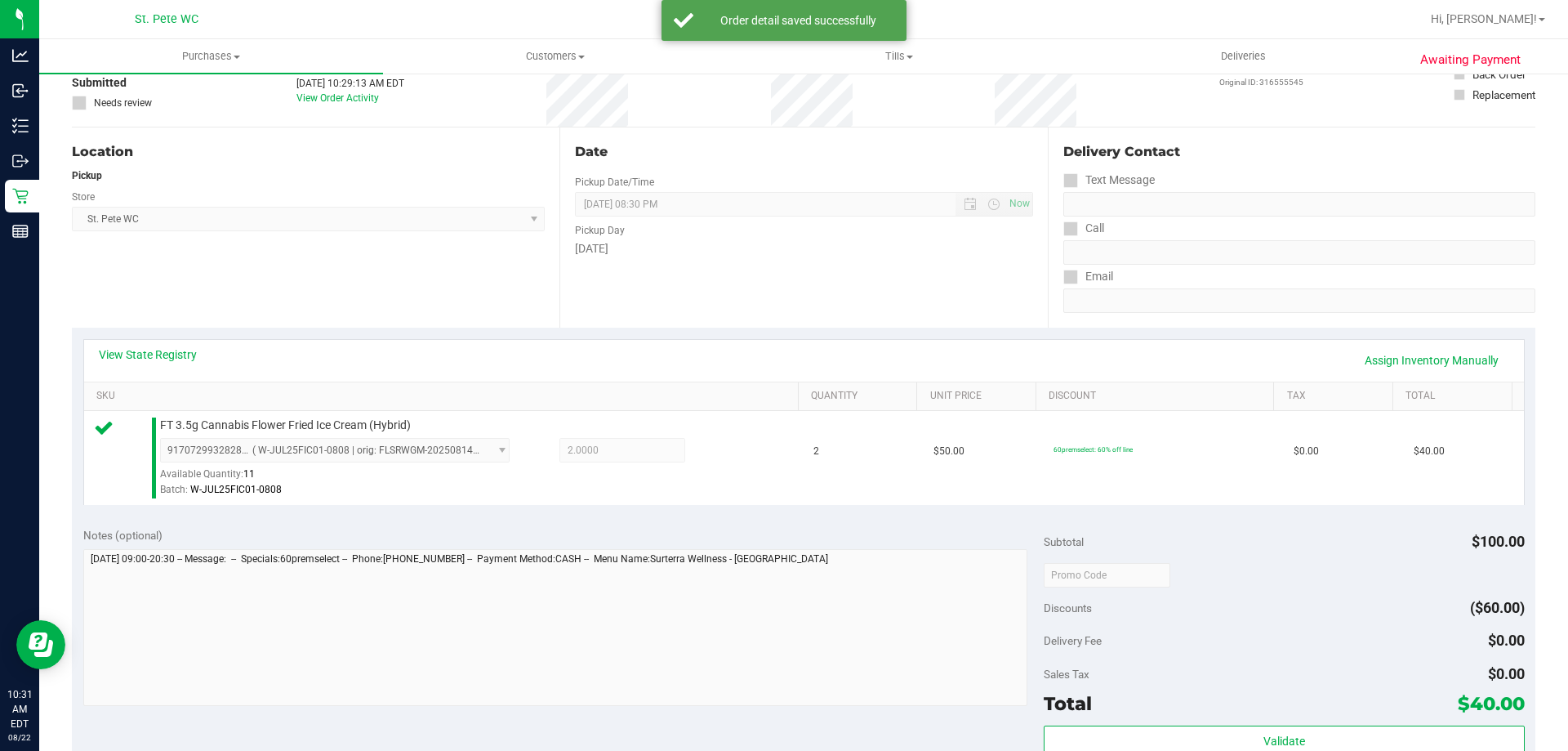
scroll to position [327, 0]
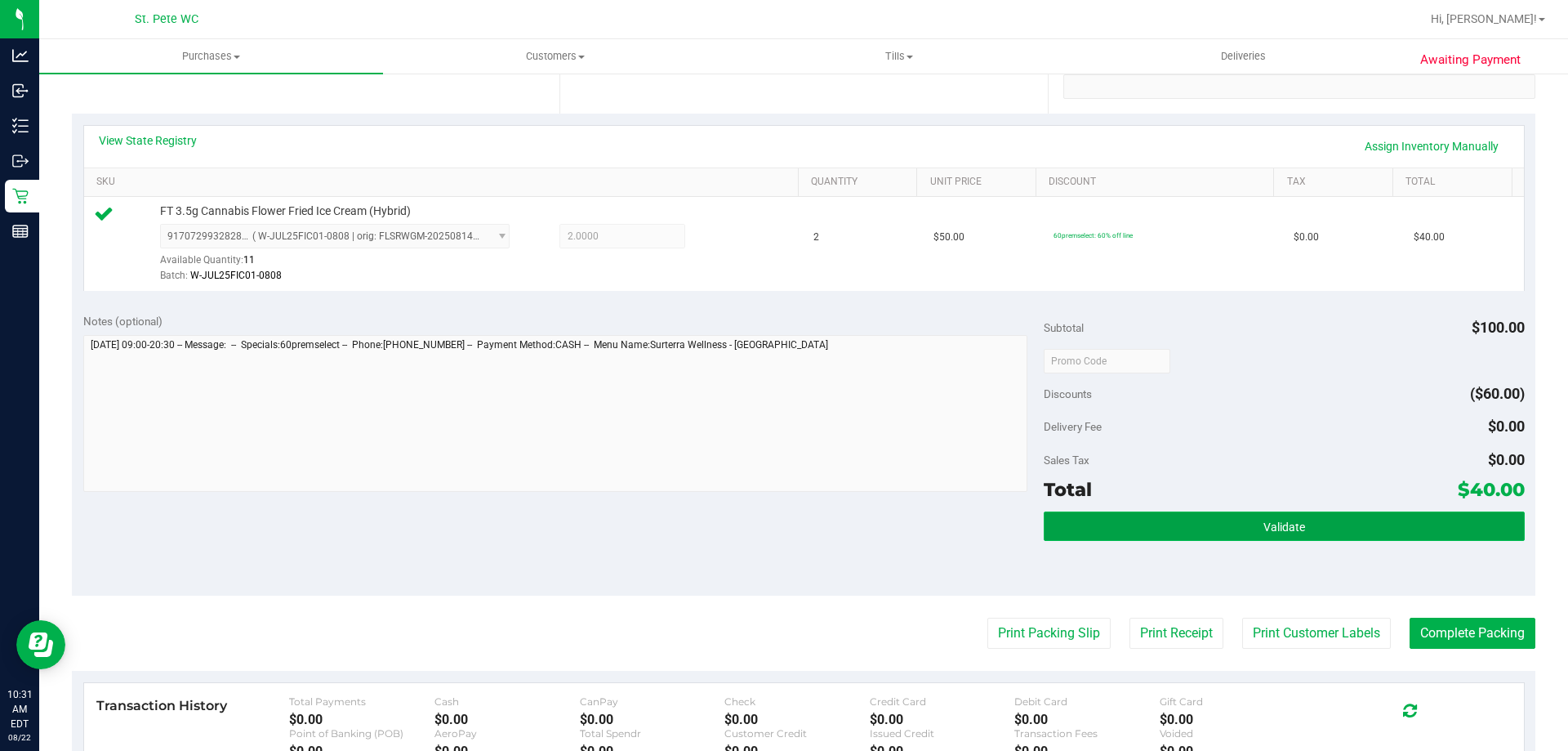
click at [1269, 537] on button "Validate" at bounding box center [1284, 526] width 480 height 29
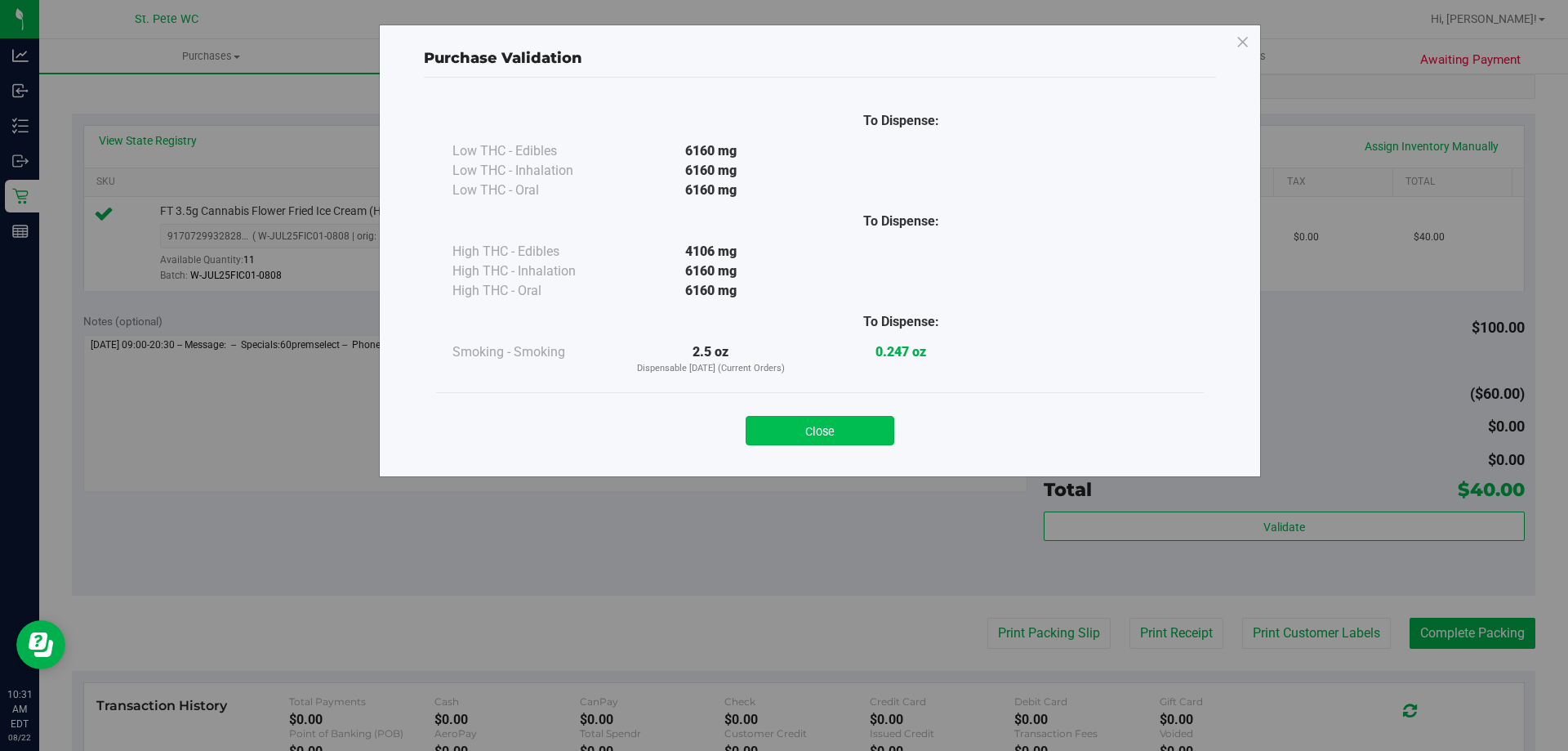
click at [812, 427] on button "Close" at bounding box center [820, 430] width 148 height 29
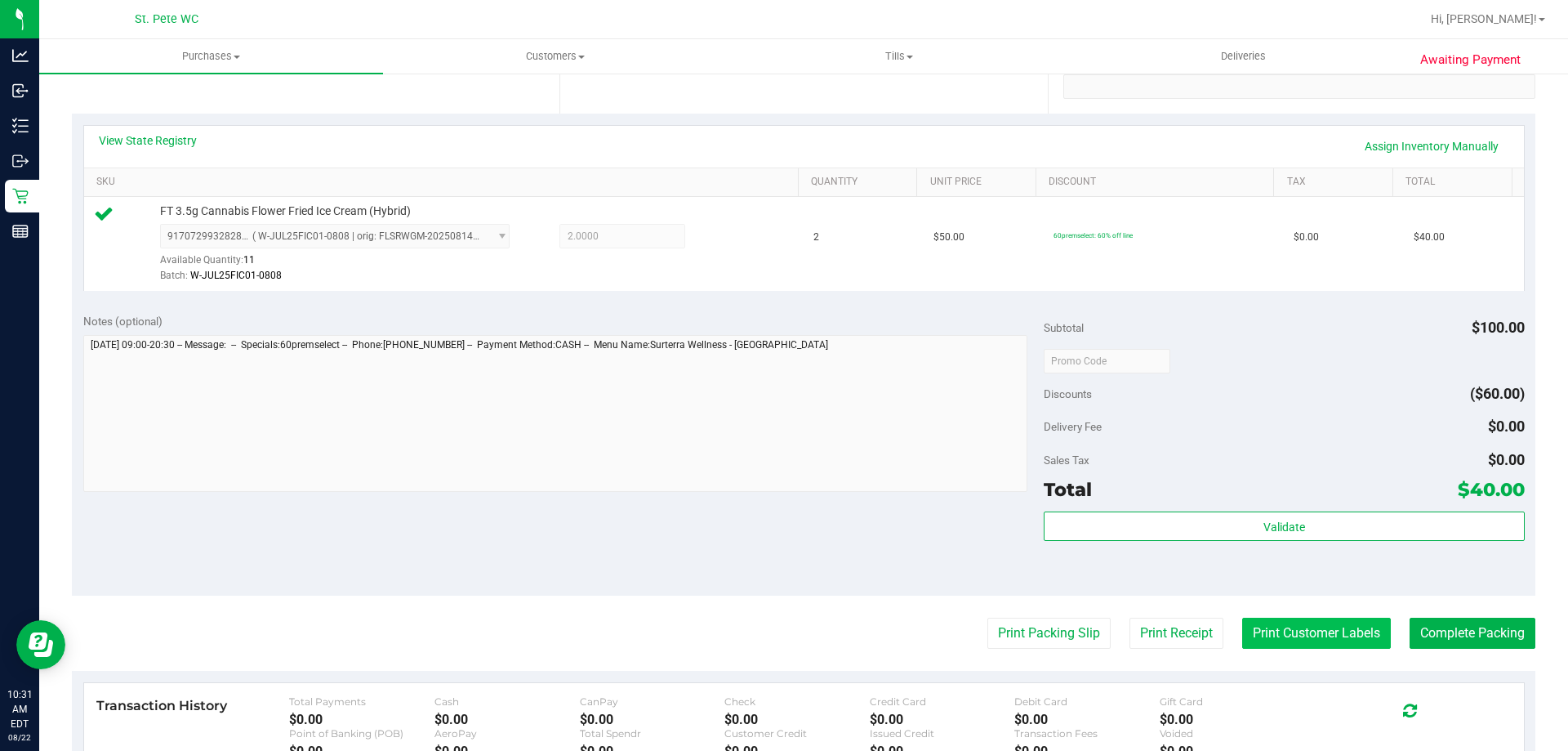
click at [1311, 632] on button "Print Customer Labels" at bounding box center [1316, 633] width 148 height 31
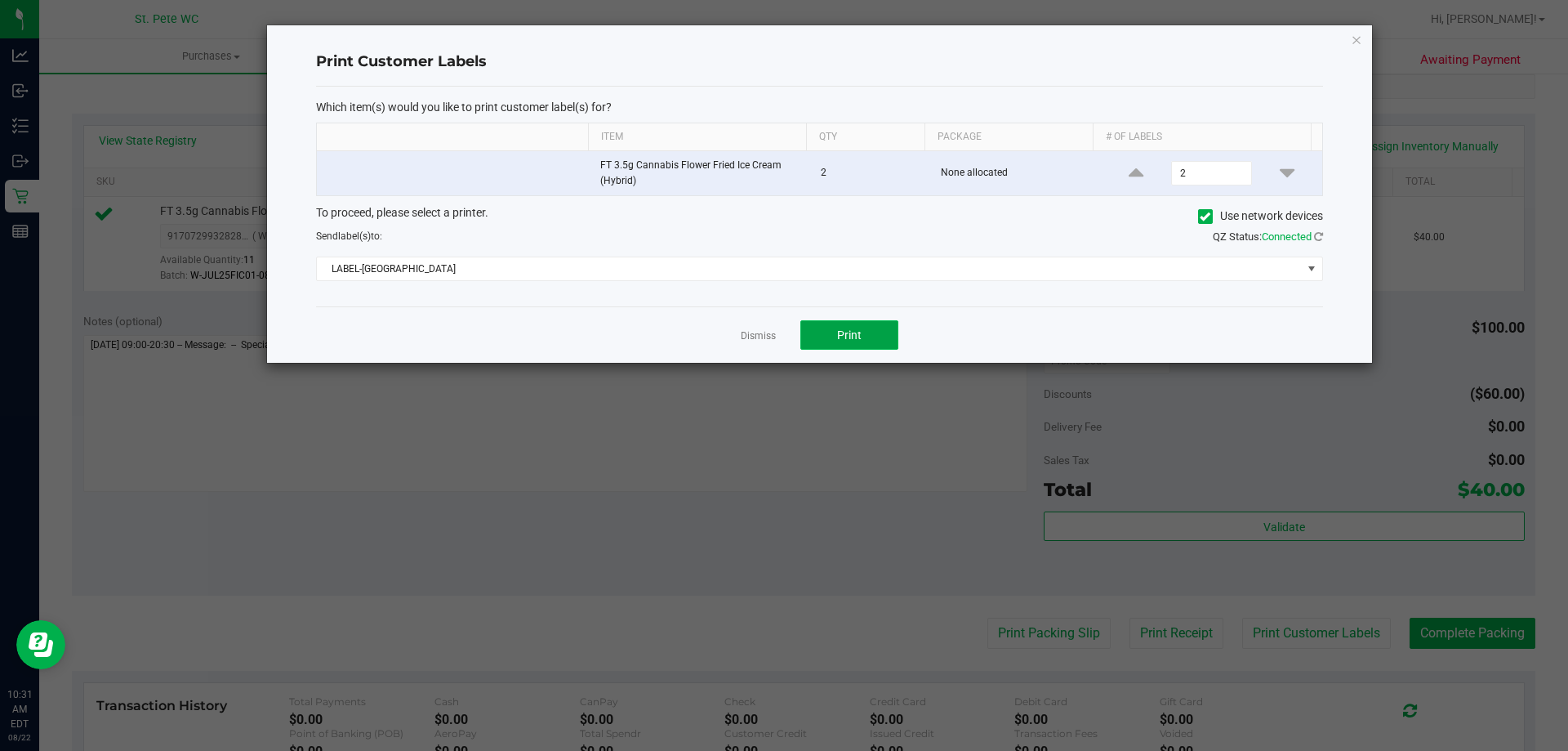
click at [821, 332] on button "Print" at bounding box center [849, 334] width 98 height 29
click at [756, 332] on link "Dismiss" at bounding box center [758, 336] width 35 height 14
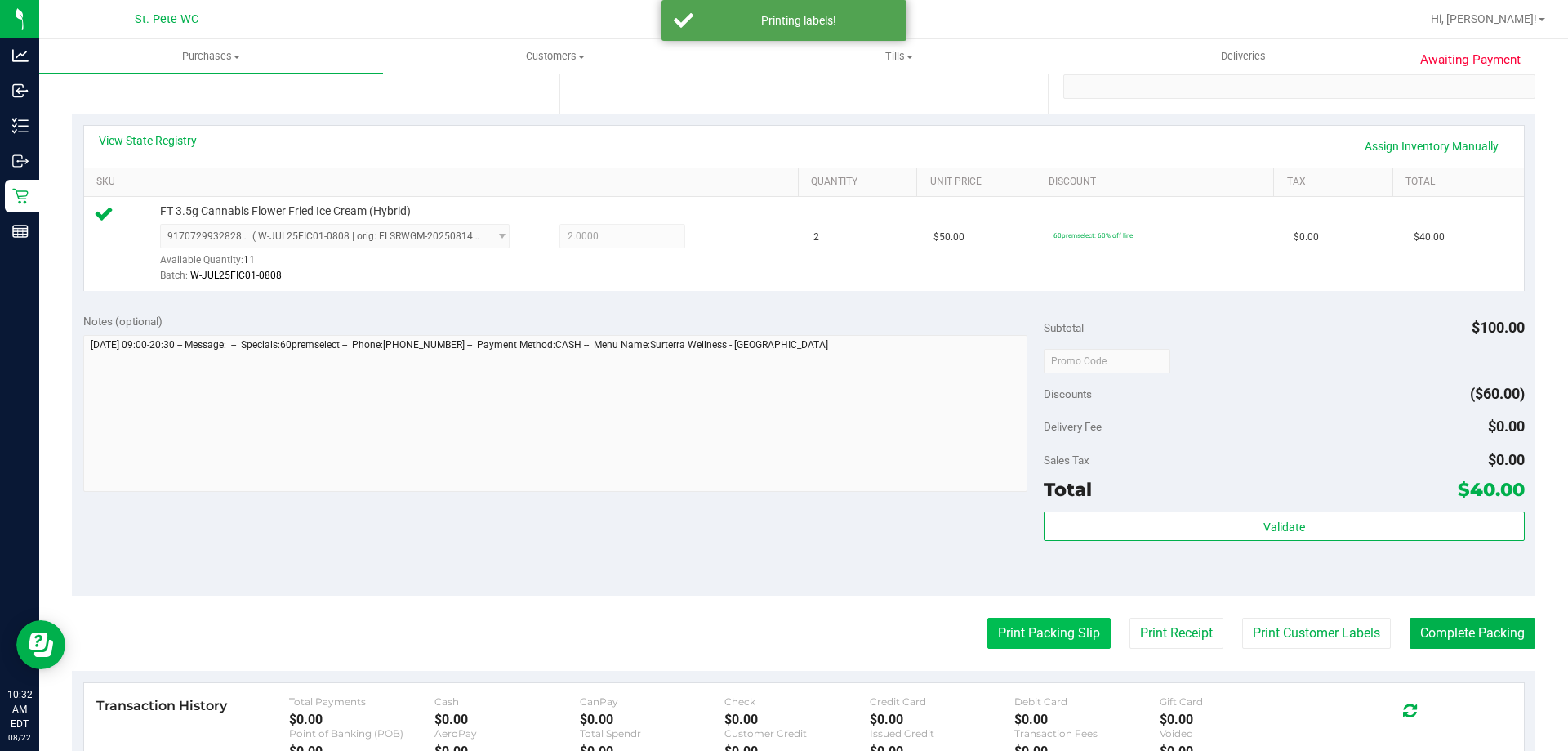
click at [995, 644] on button "Print Packing Slip" at bounding box center [1049, 633] width 123 height 31
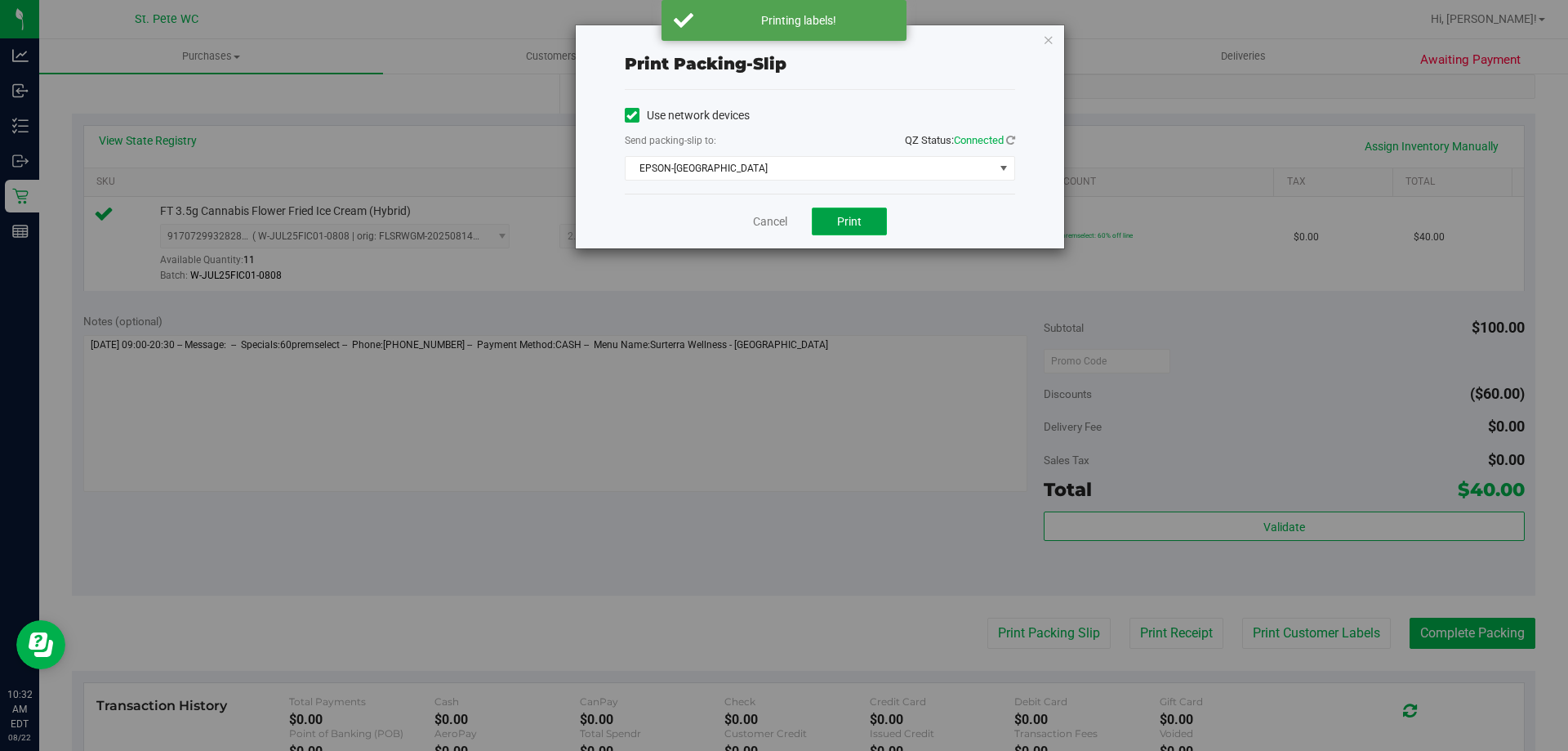
click at [831, 223] on button "Print" at bounding box center [849, 221] width 75 height 28
click at [760, 223] on link "Cancel" at bounding box center [770, 222] width 34 height 18
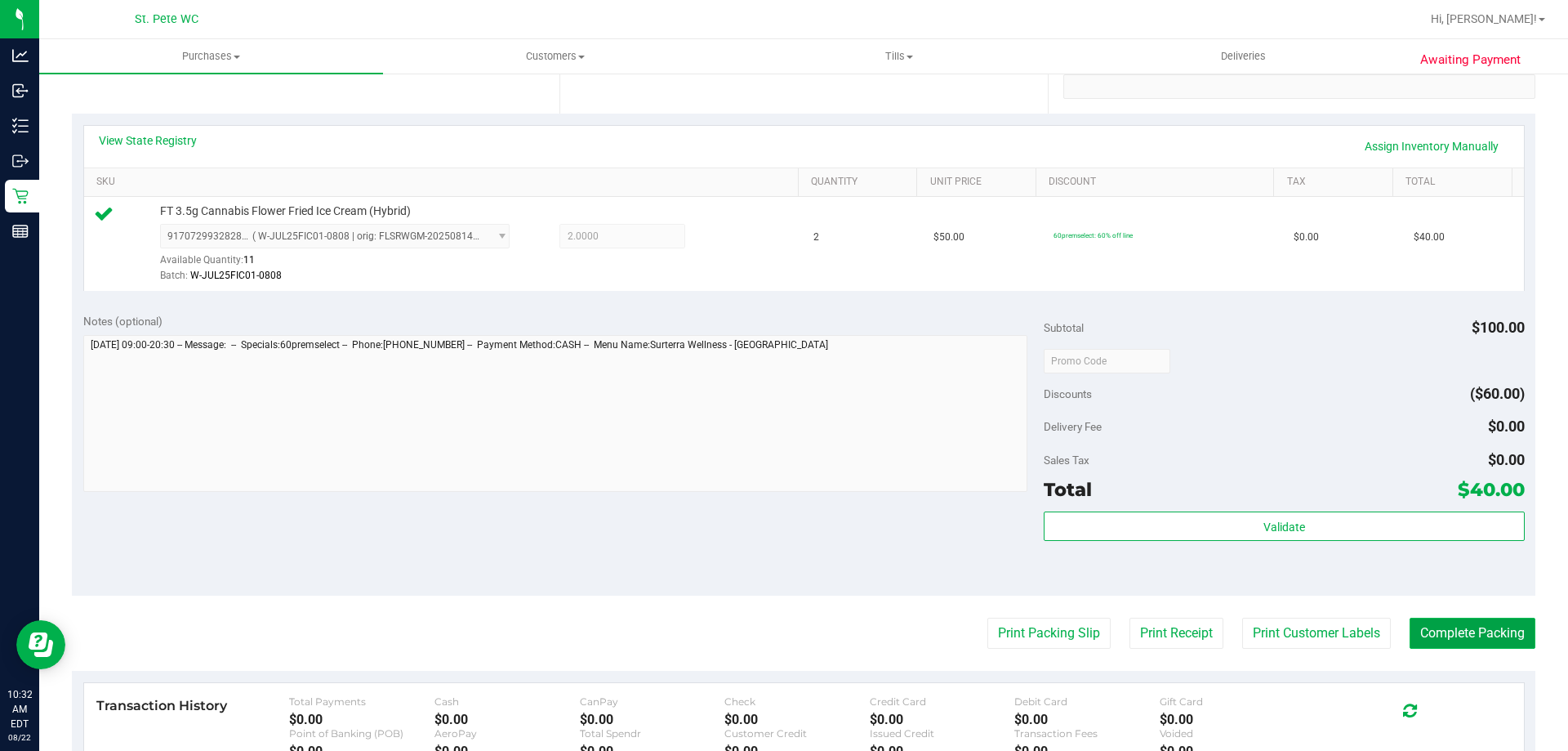
click at [1446, 636] on button "Complete Packing" at bounding box center [1472, 633] width 126 height 31
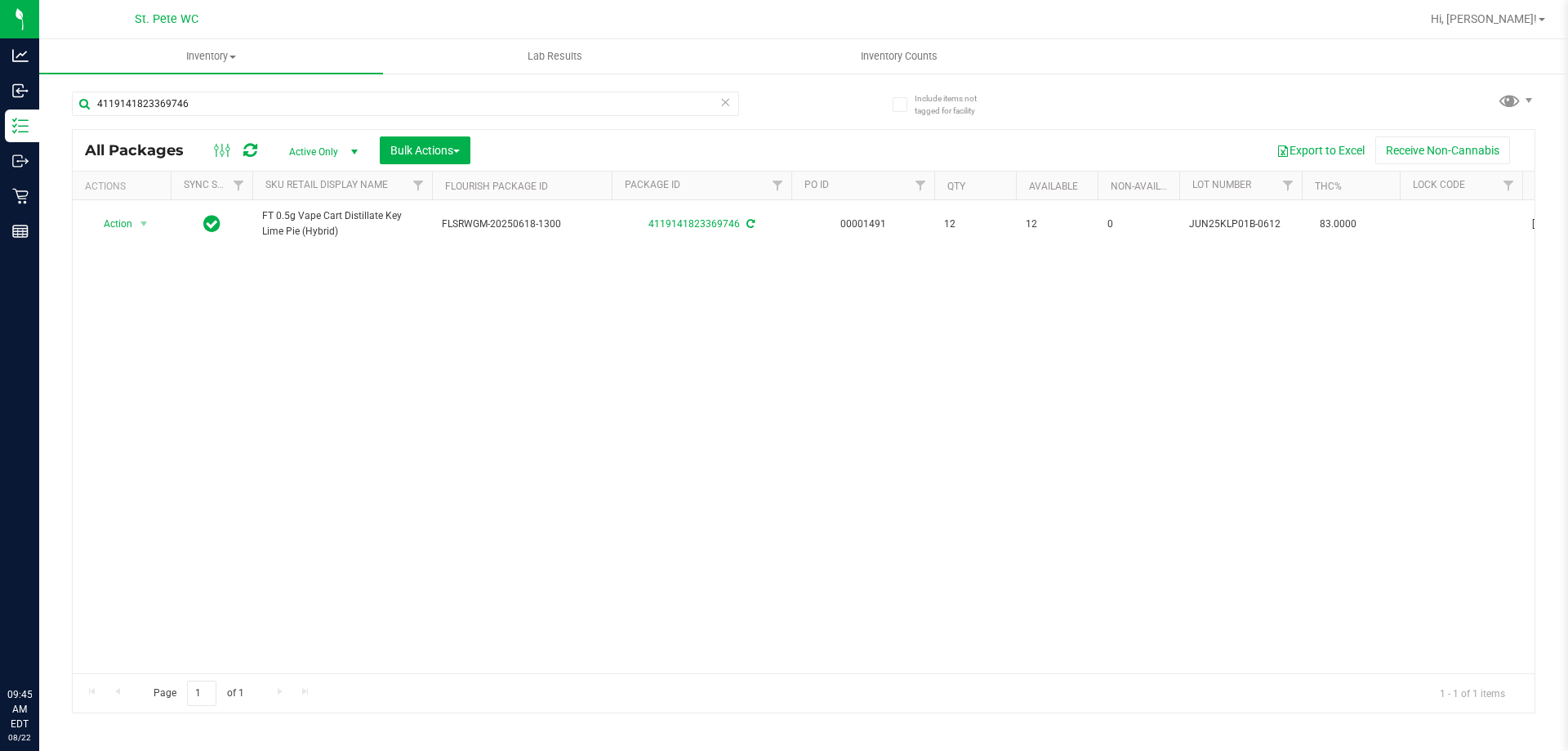
click at [24, 238] on icon at bounding box center [21, 232] width 17 height 17
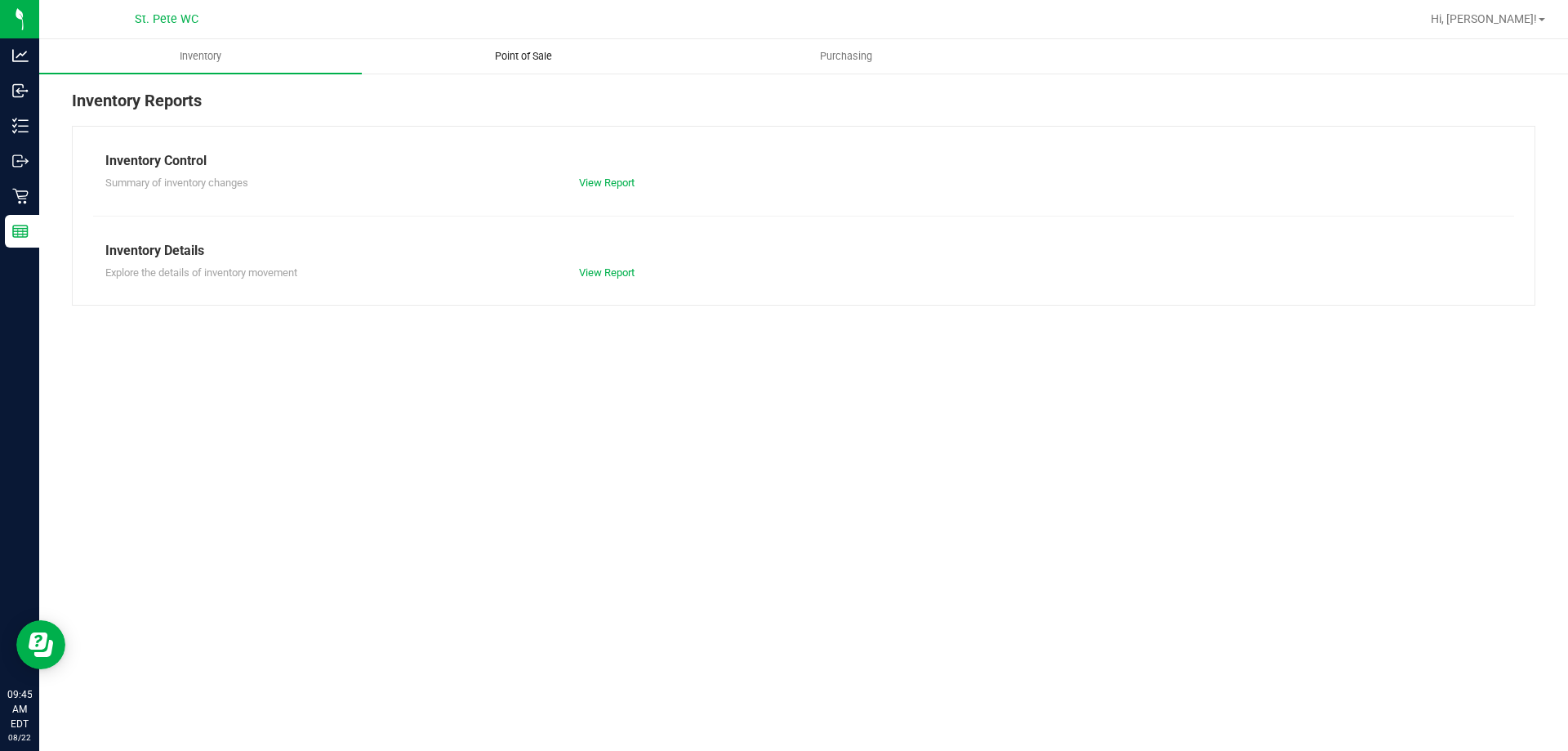
click at [529, 48] on uib-tab-heading "Point of Sale" at bounding box center [522, 56] width 321 height 33
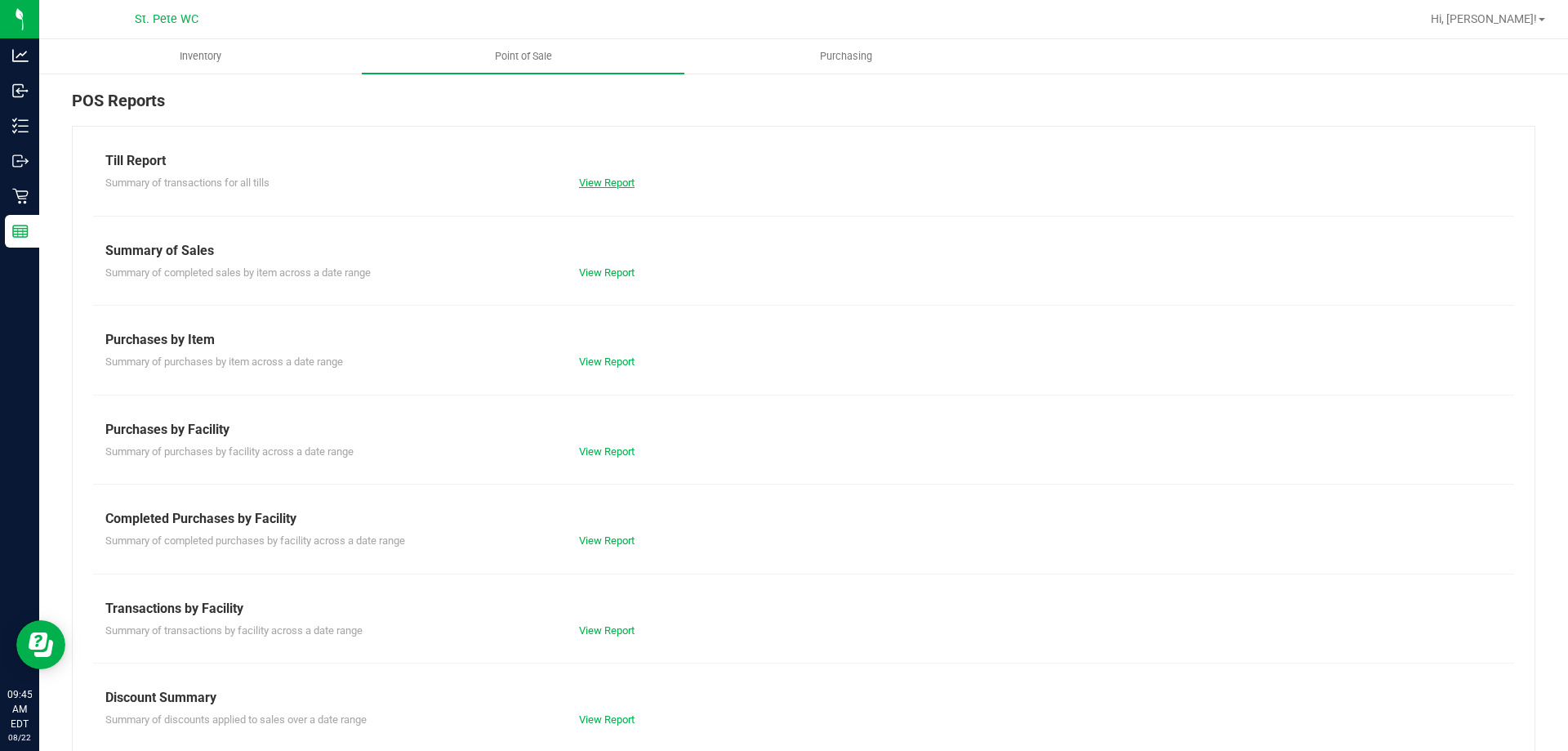
click at [617, 186] on link "View Report" at bounding box center [607, 183] width 56 height 13
